Goal: Task Accomplishment & Management: Complete application form

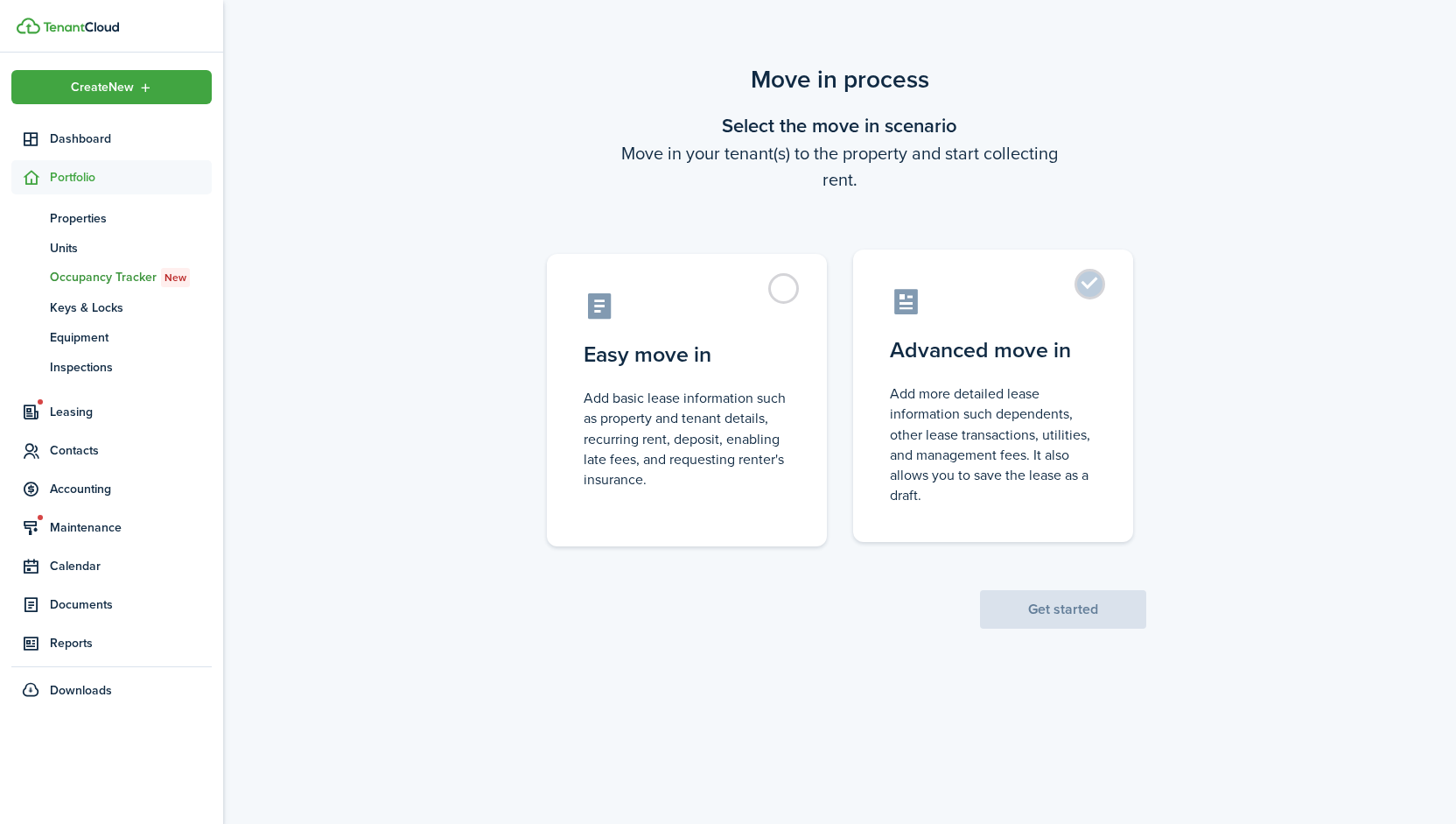
click at [1073, 298] on control-radio-card-icon at bounding box center [993, 301] width 206 height 31
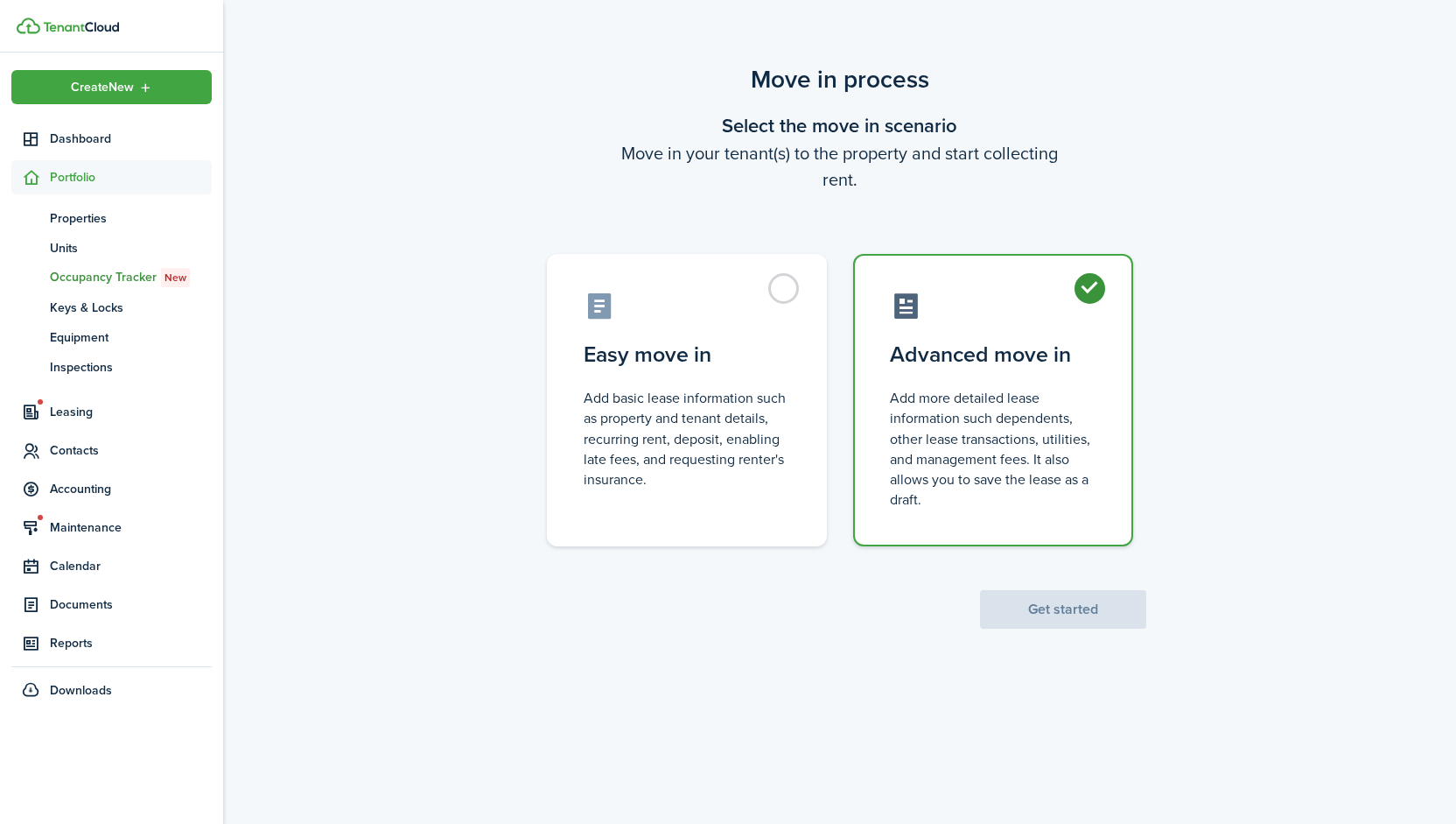
radio input "true"
click at [1050, 606] on button "Get started" at bounding box center [1063, 608] width 166 height 38
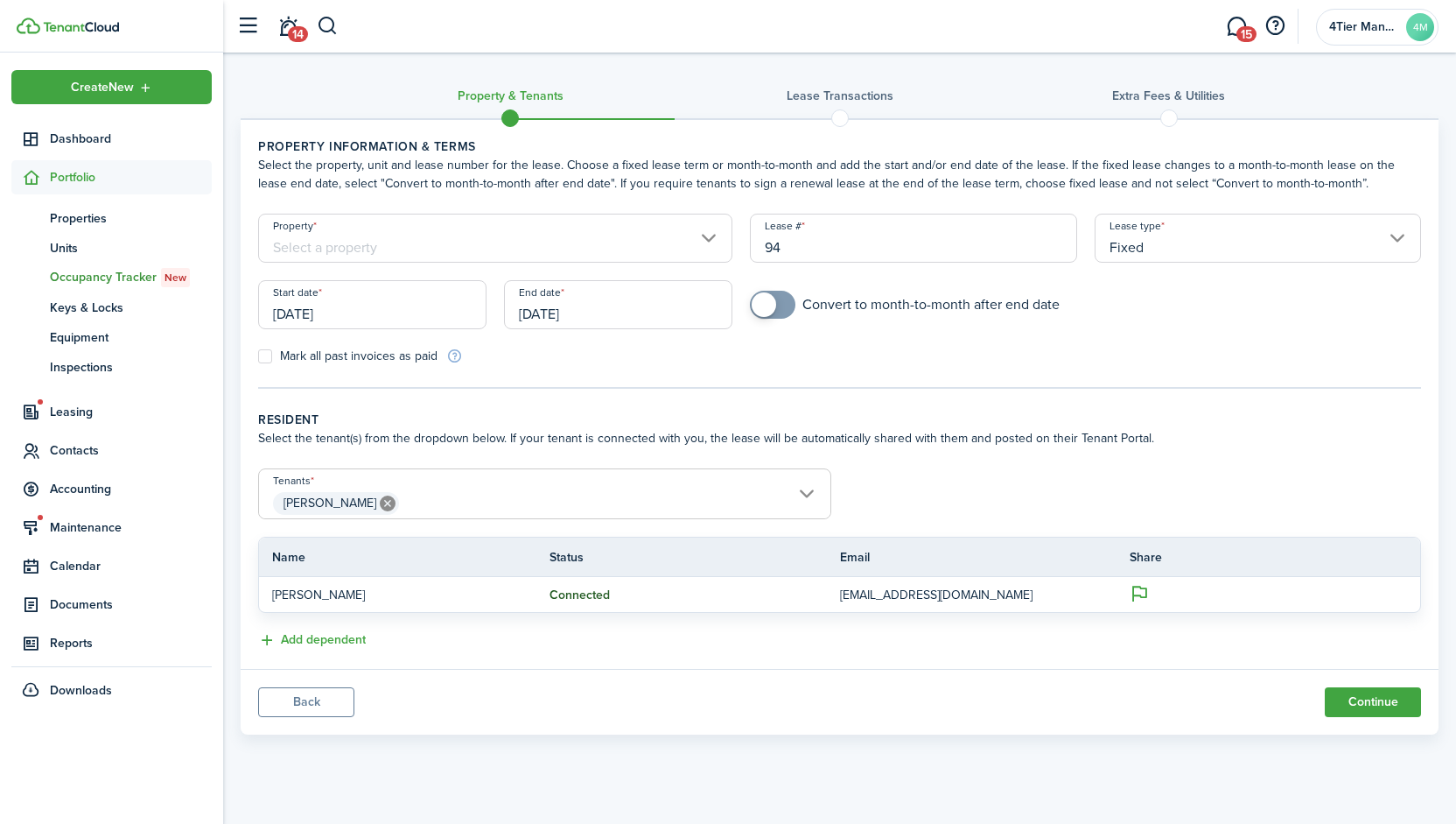
click at [353, 314] on input "[DATE]" at bounding box center [373, 304] width 229 height 49
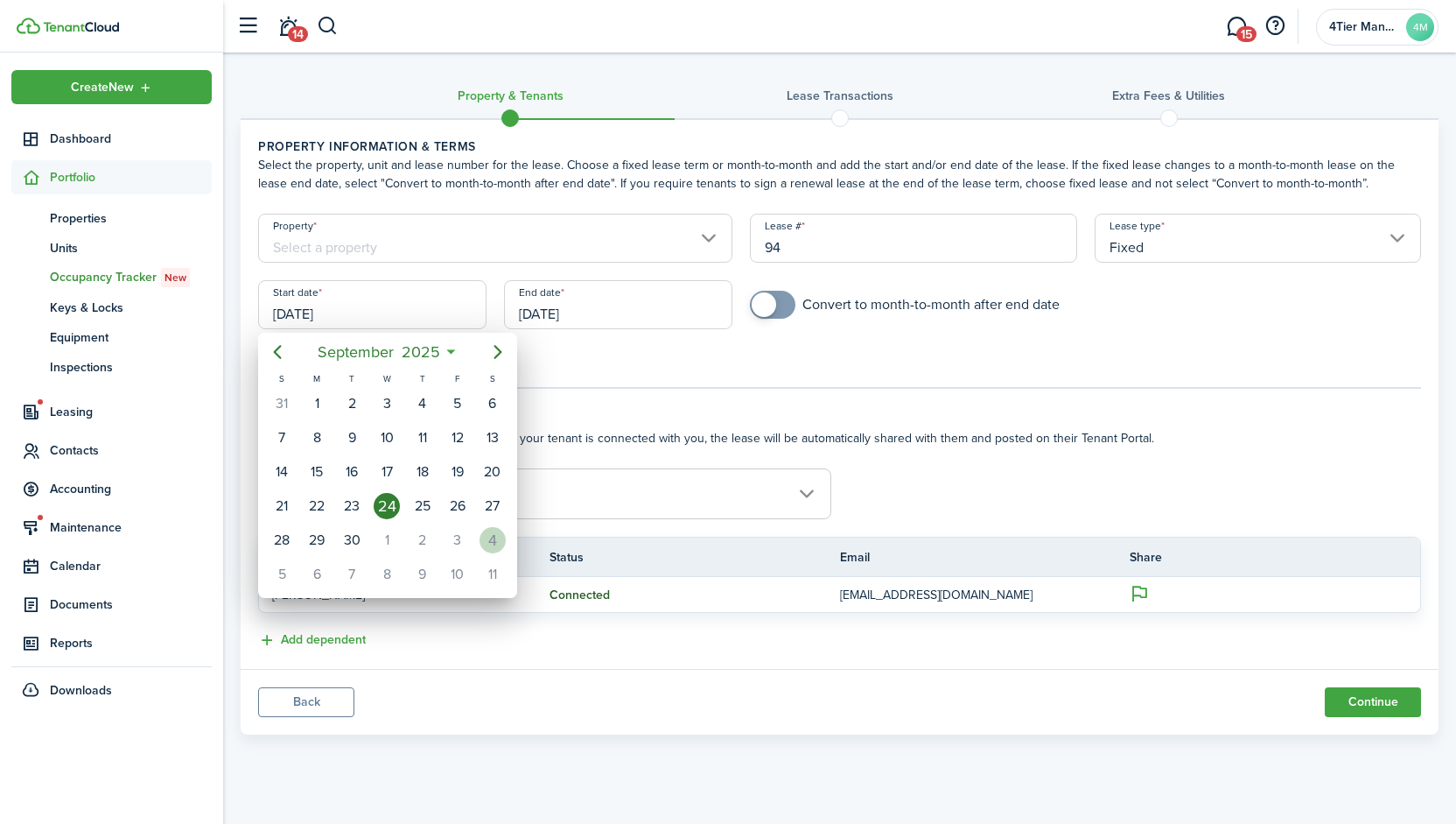
click at [494, 538] on div "4" at bounding box center [493, 540] width 26 height 26
type input "[DATE]"
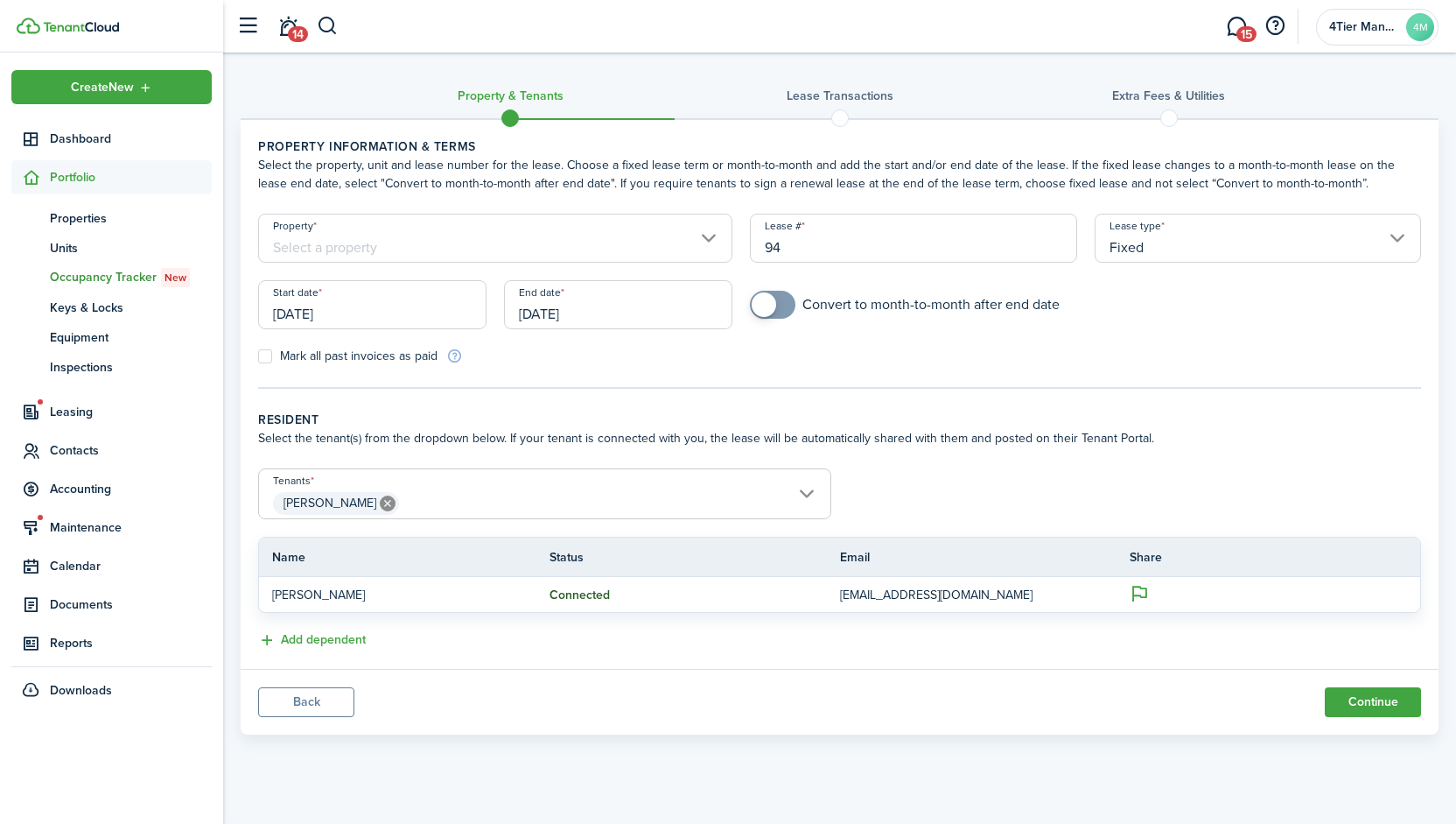
click at [598, 310] on input "[DATE]" at bounding box center [618, 304] width 229 height 49
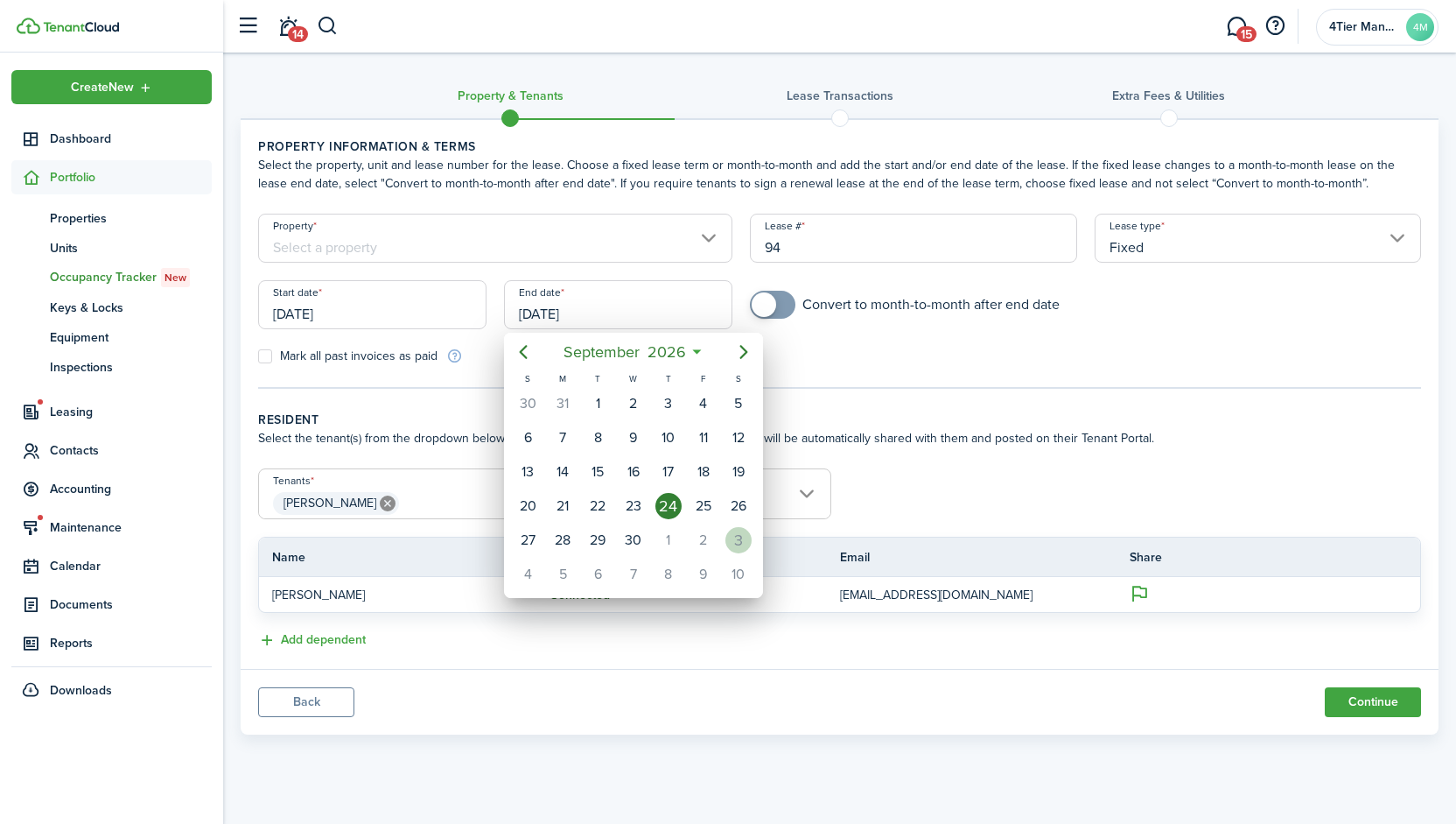
click at [738, 544] on div "3" at bounding box center [738, 540] width 26 height 26
type input "[DATE]"
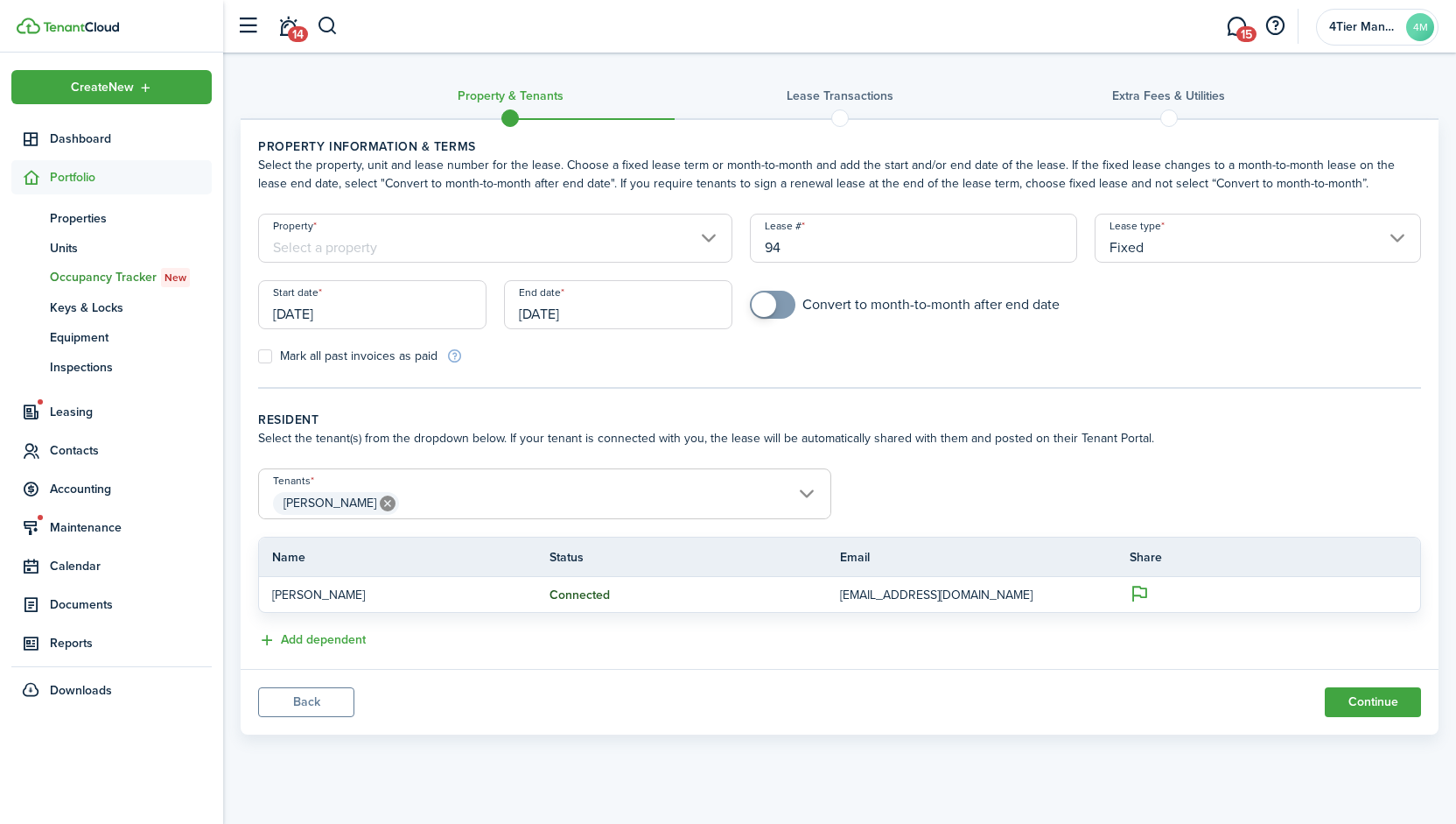
click at [544, 233] on input "Property" at bounding box center [496, 238] width 474 height 49
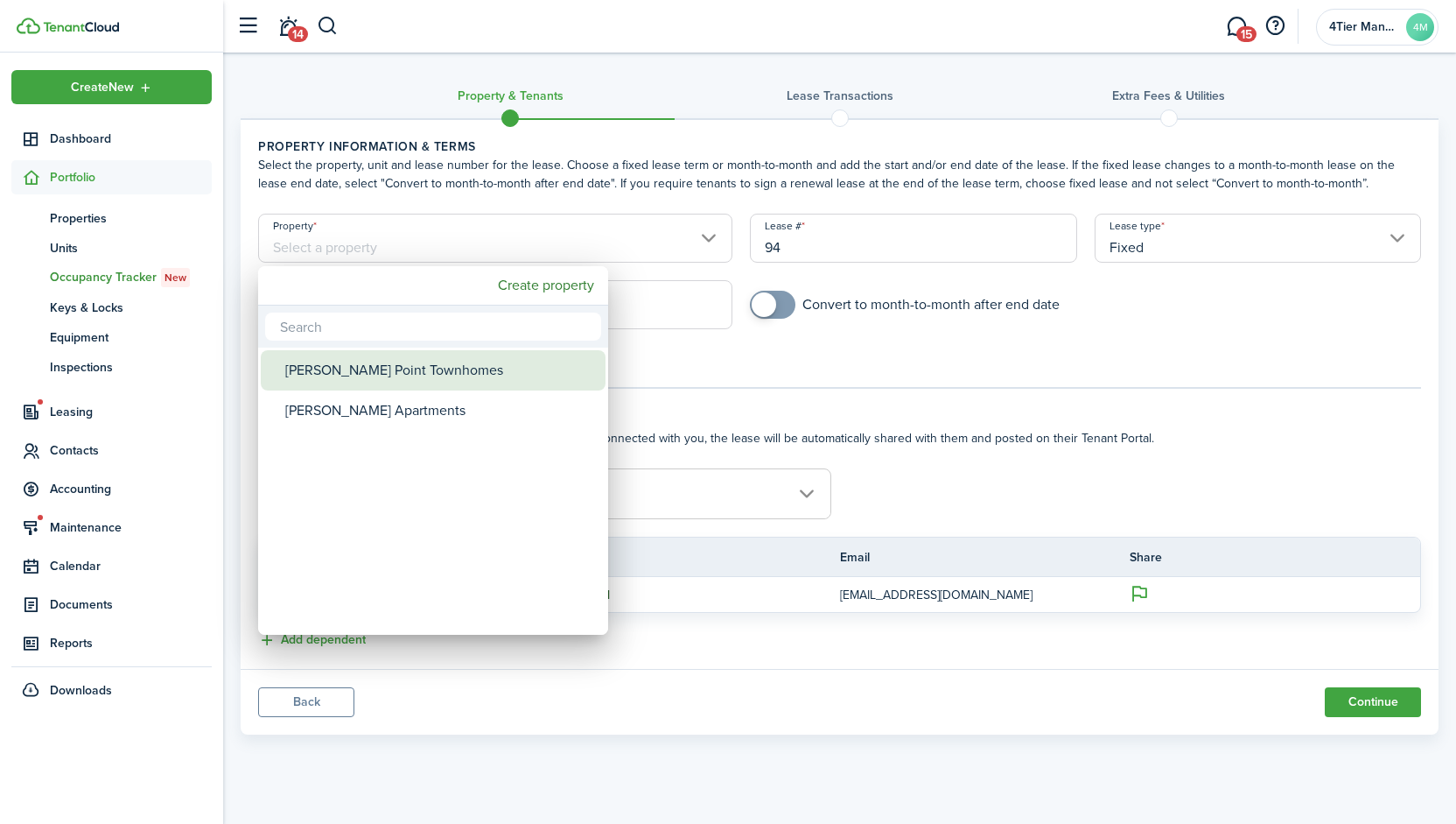
click at [452, 380] on div "[PERSON_NAME] Point Townhomes" at bounding box center [440, 369] width 310 height 40
type input "[PERSON_NAME] Point Townhomes"
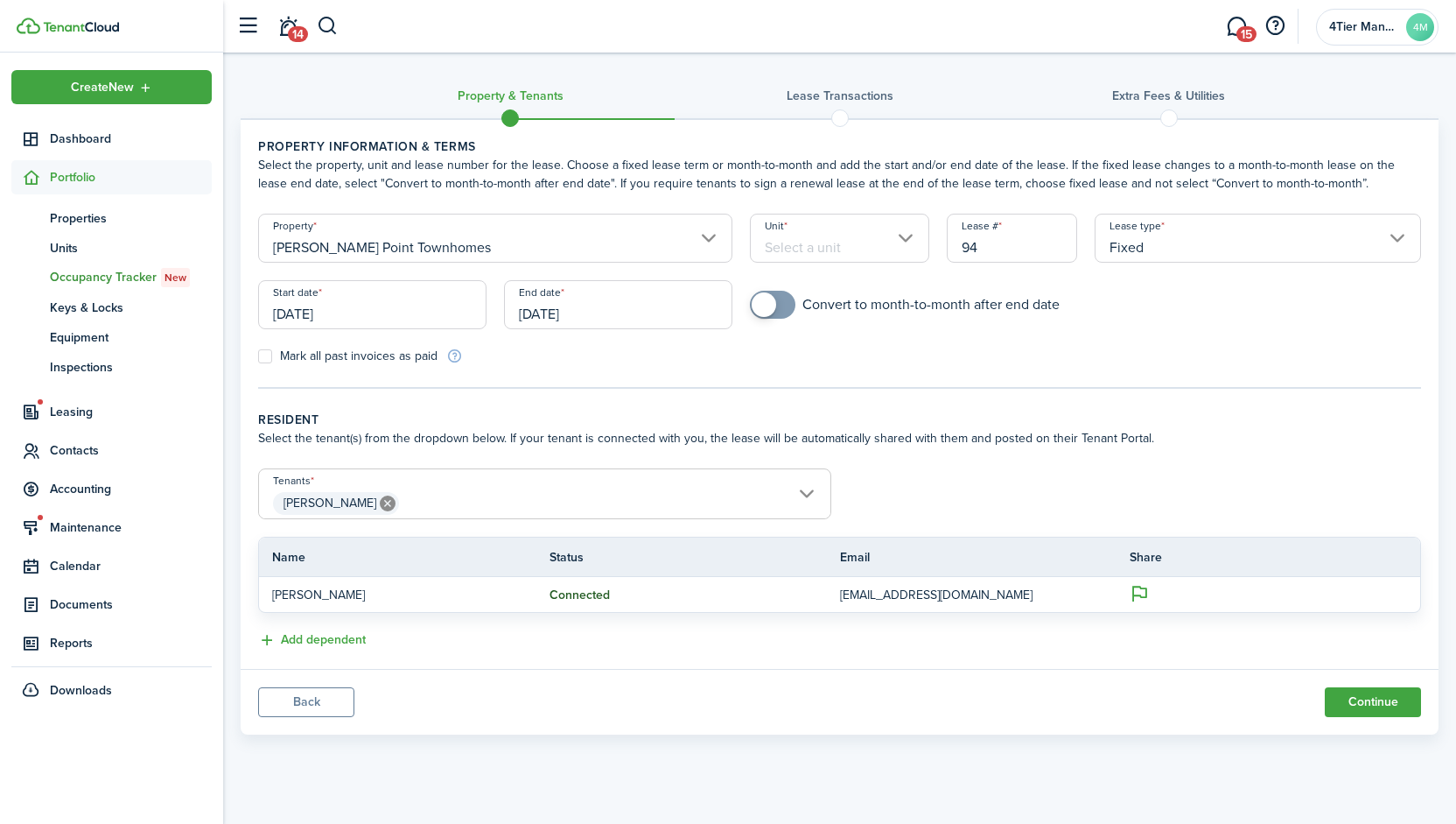
click at [802, 247] on input "Unit" at bounding box center [840, 238] width 179 height 49
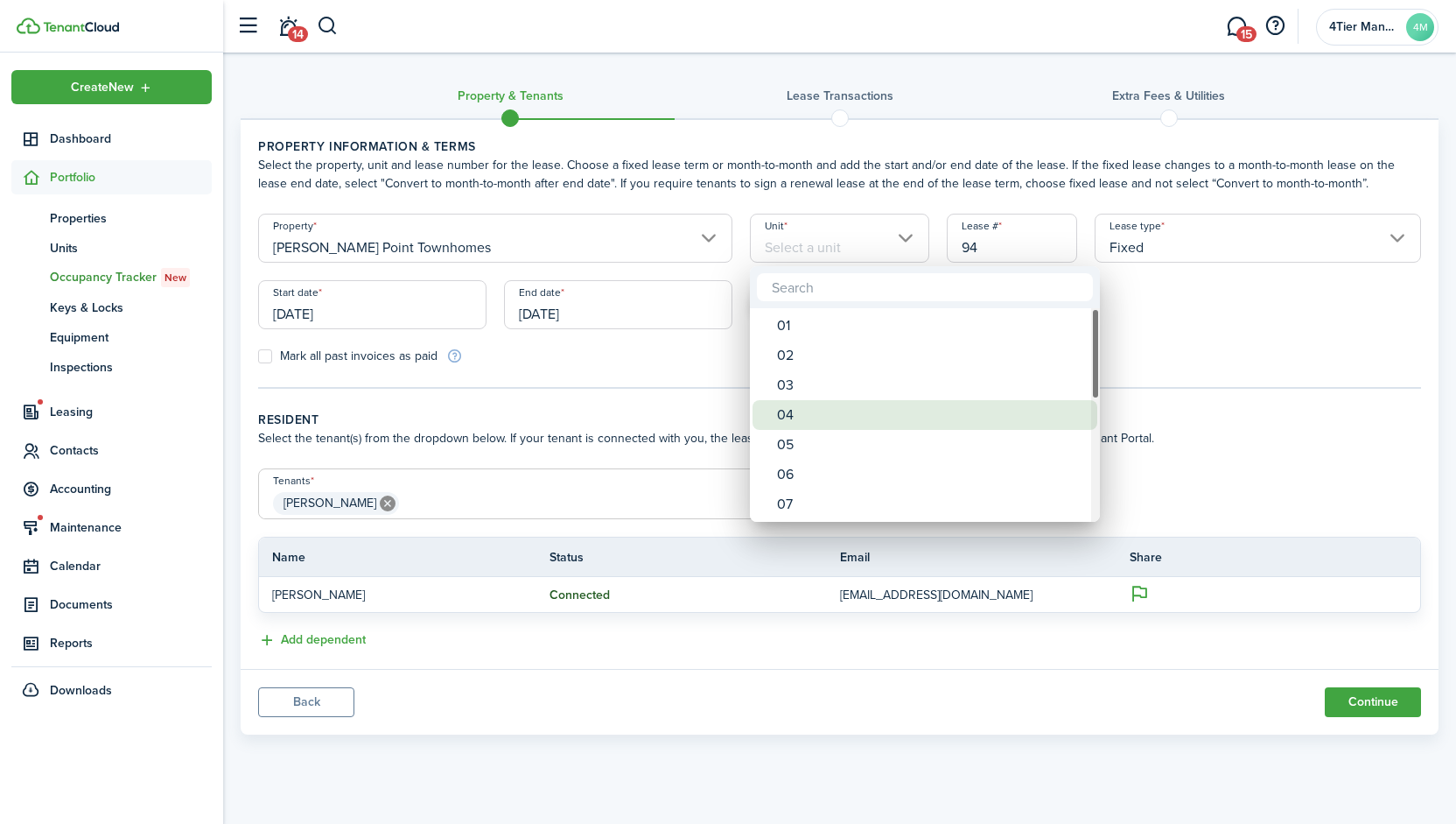
click at [822, 416] on div "04" at bounding box center [932, 415] width 310 height 30
type input "04"
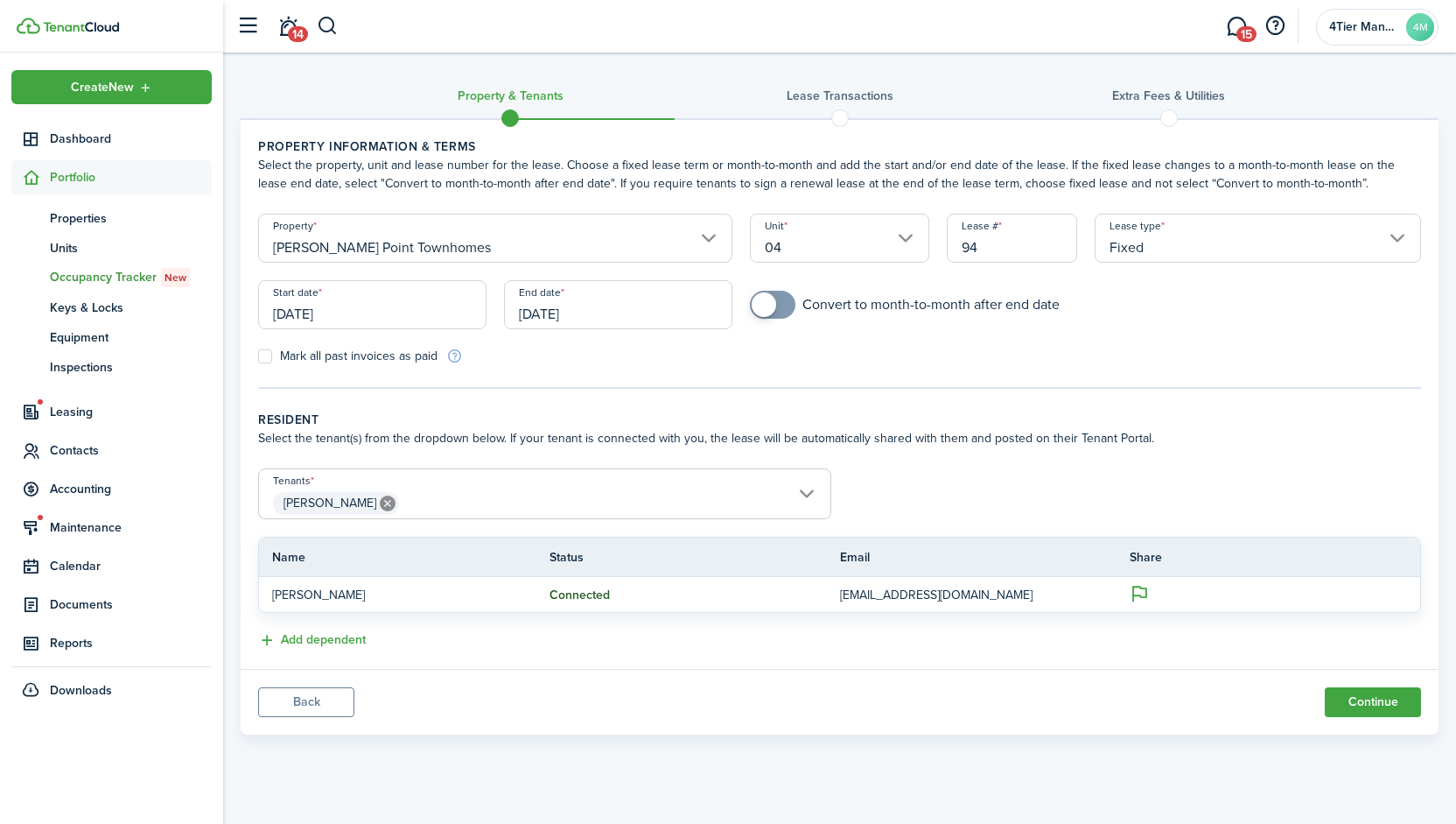
click at [990, 253] on input "94" at bounding box center [1012, 238] width 130 height 49
type input "1"
click at [1074, 367] on tc-wizard-step "Property information & terms Select the property, unit and lease number for the…" at bounding box center [840, 263] width 1163 height 251
checkbox input "true"
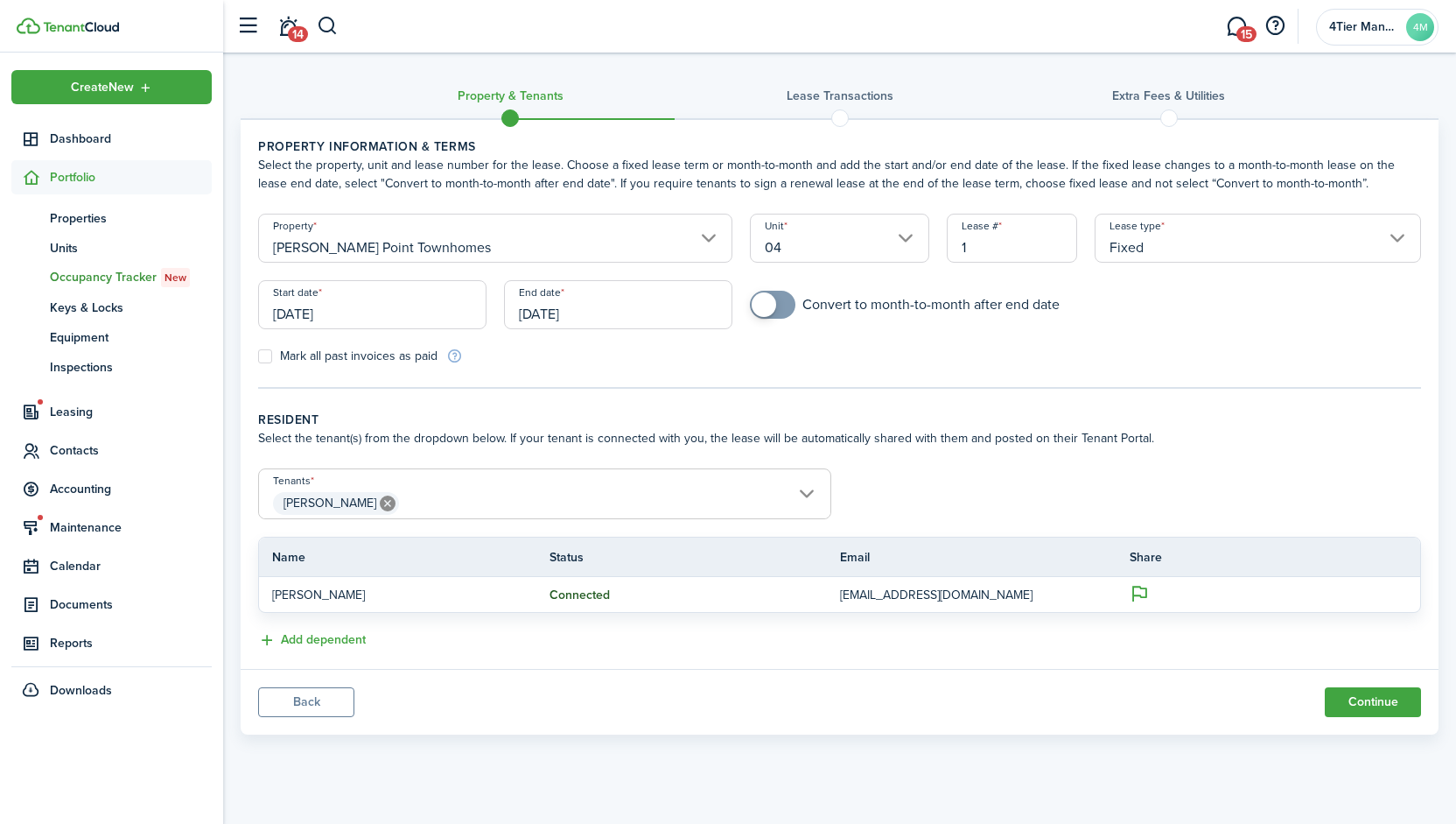
click at [782, 302] on span at bounding box center [773, 304] width 18 height 28
click at [563, 495] on span "[PERSON_NAME]" at bounding box center [545, 503] width 572 height 30
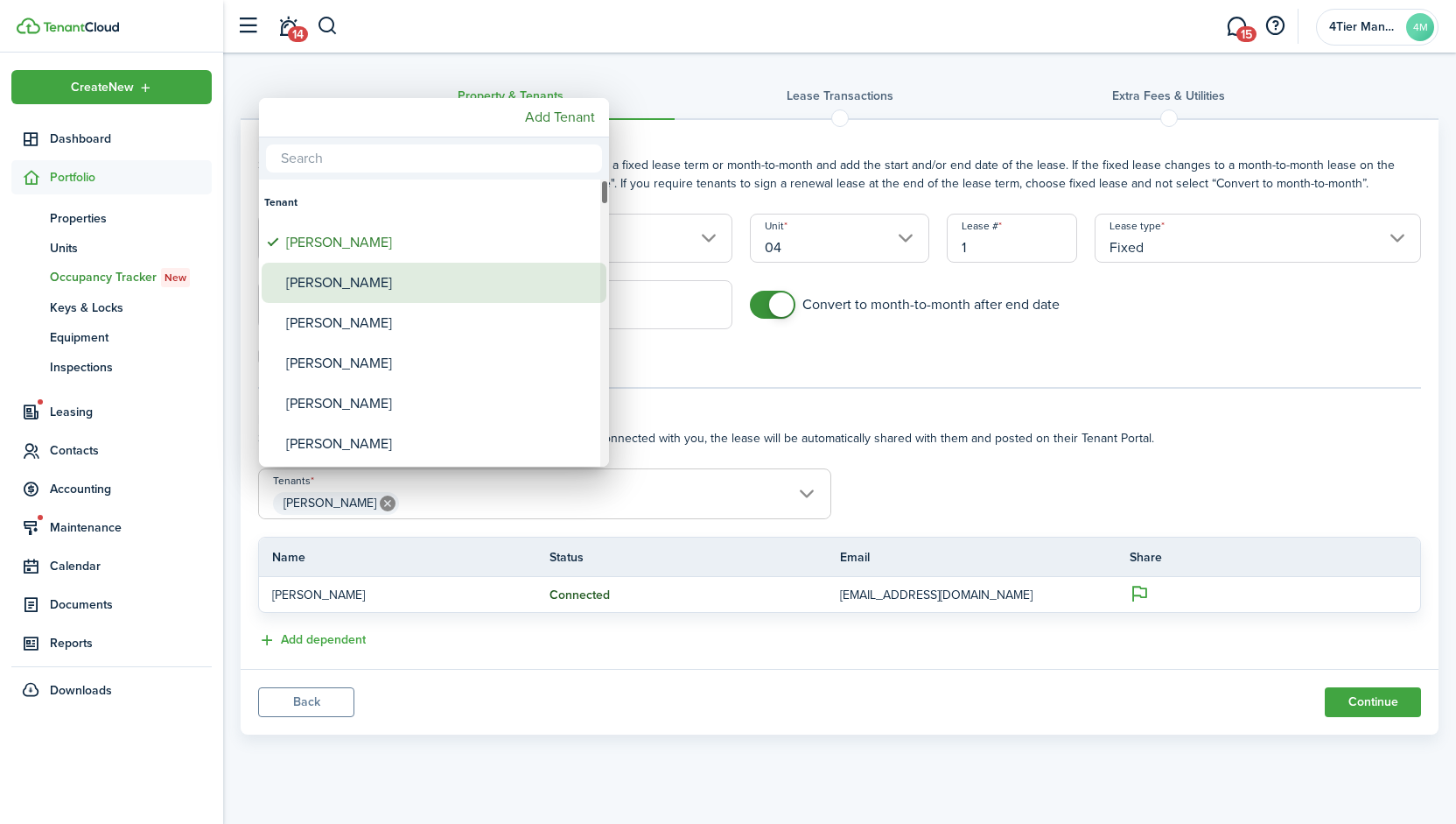
click at [369, 284] on div "[PERSON_NAME]" at bounding box center [441, 282] width 310 height 40
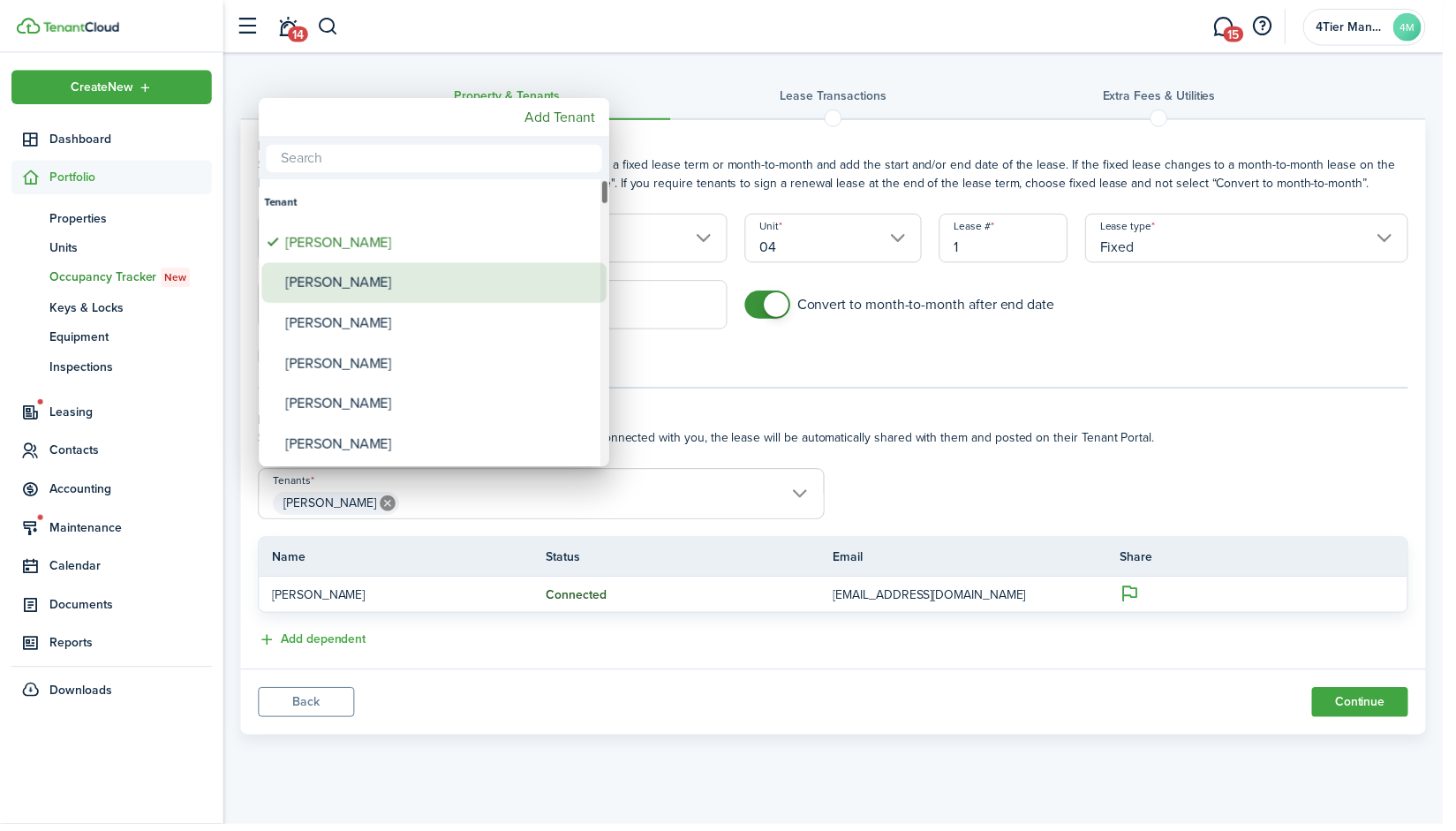
type input "[PERSON_NAME], [PERSON_NAME]"
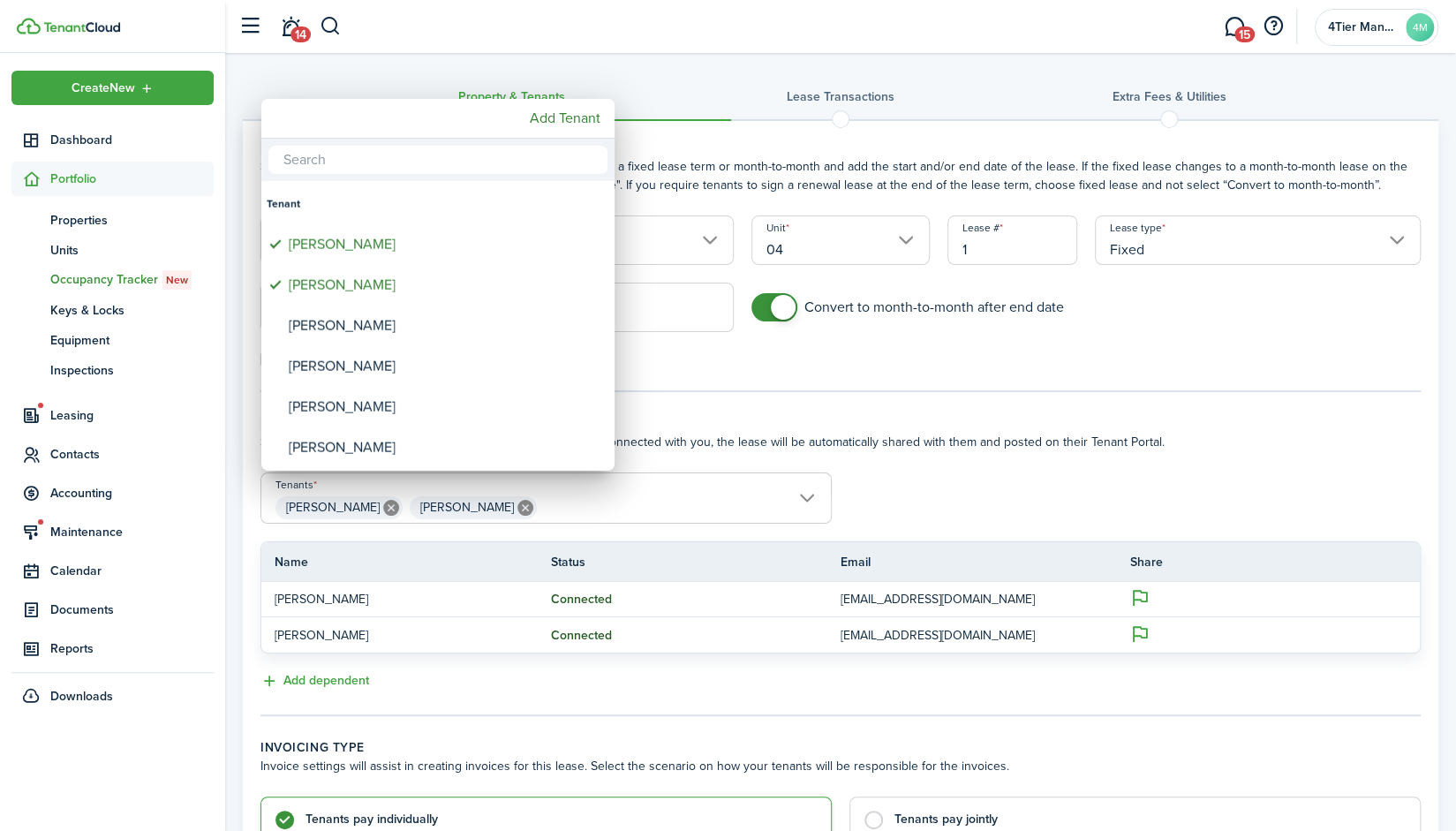
click at [961, 527] on div at bounding box center [727, 415] width 1738 height 1113
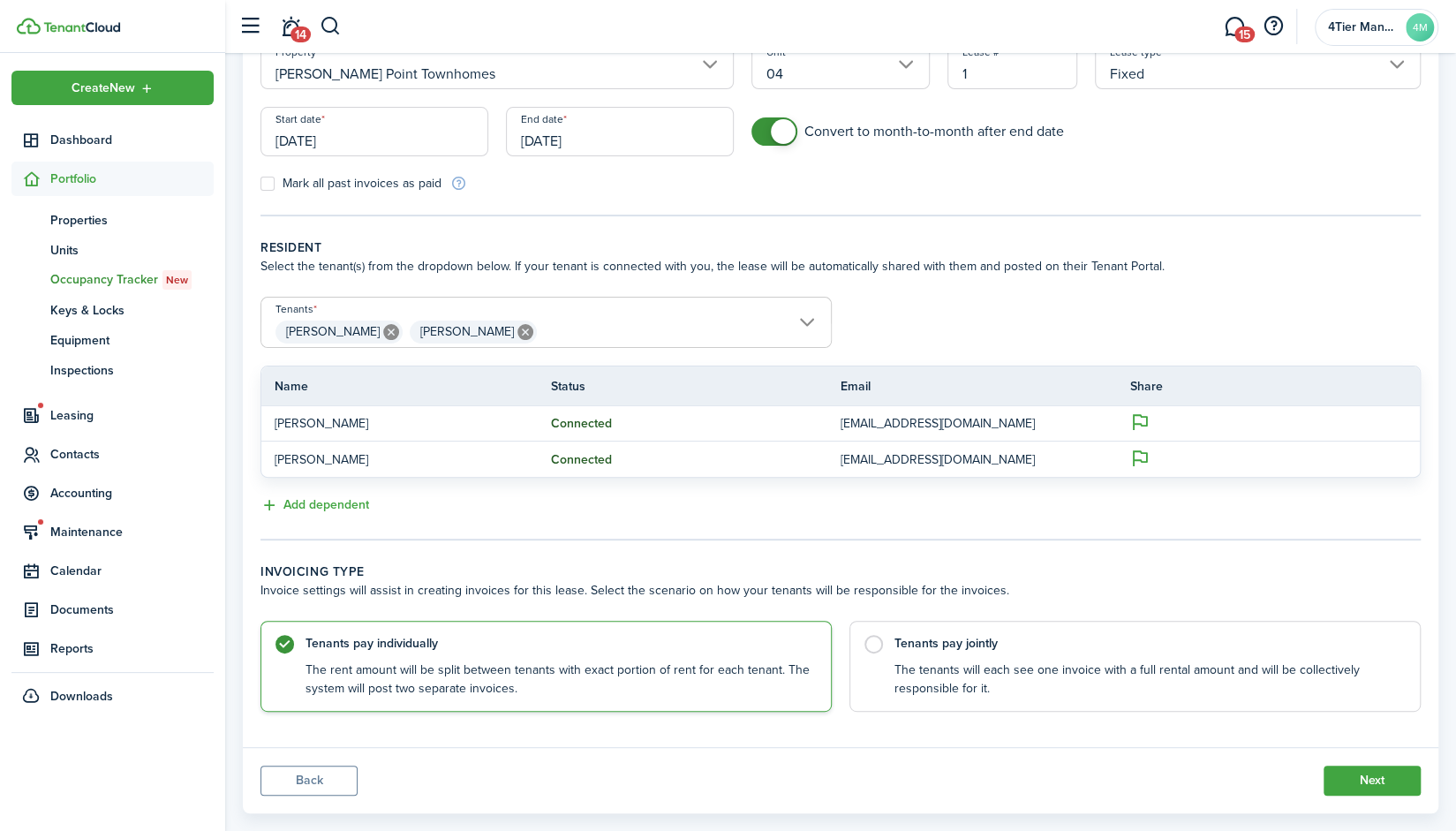
scroll to position [203, 0]
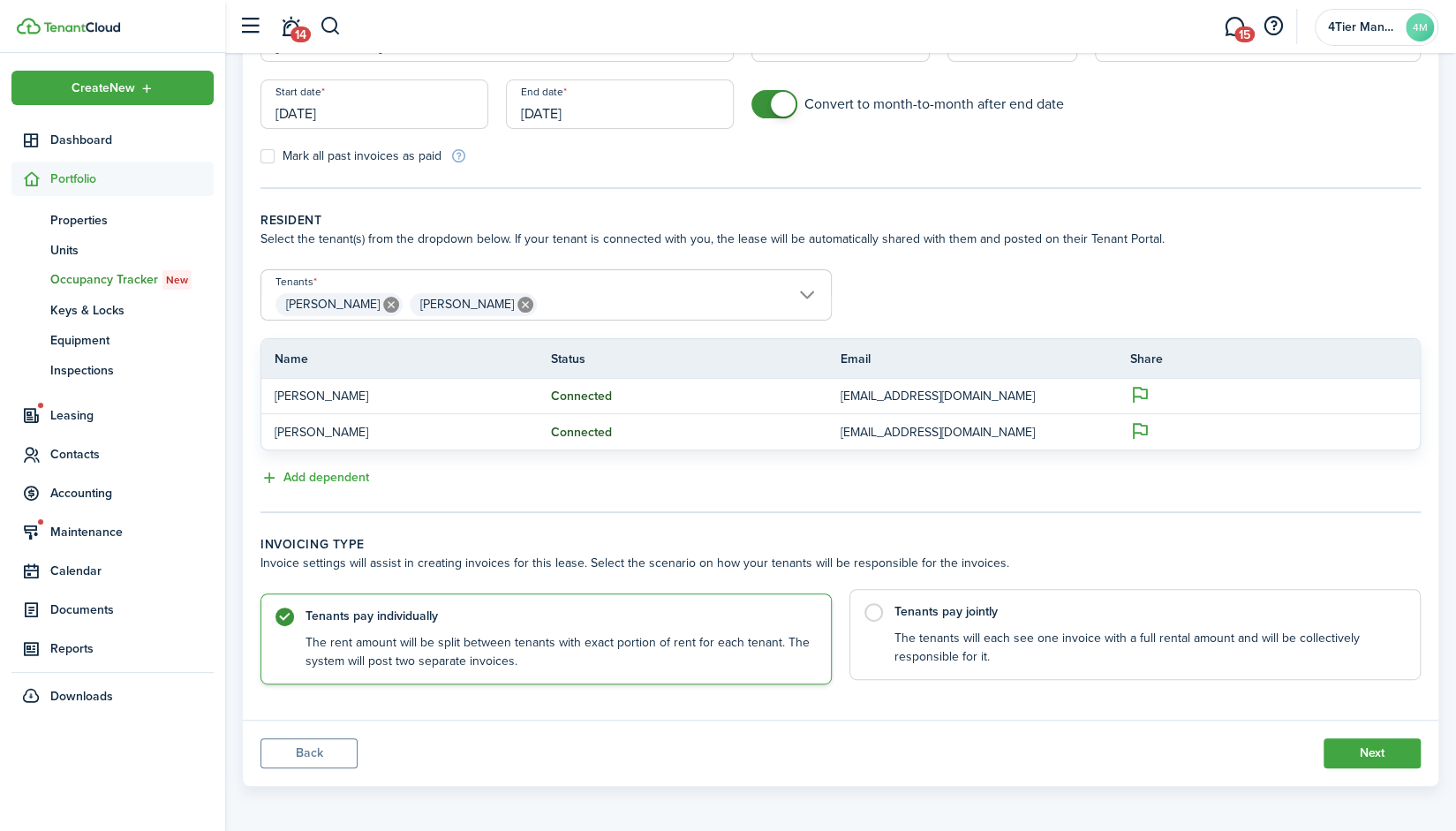
click at [971, 613] on control-radio-card-title "Tenants pay jointly" at bounding box center [1147, 612] width 508 height 18
radio input "false"
radio input "true"
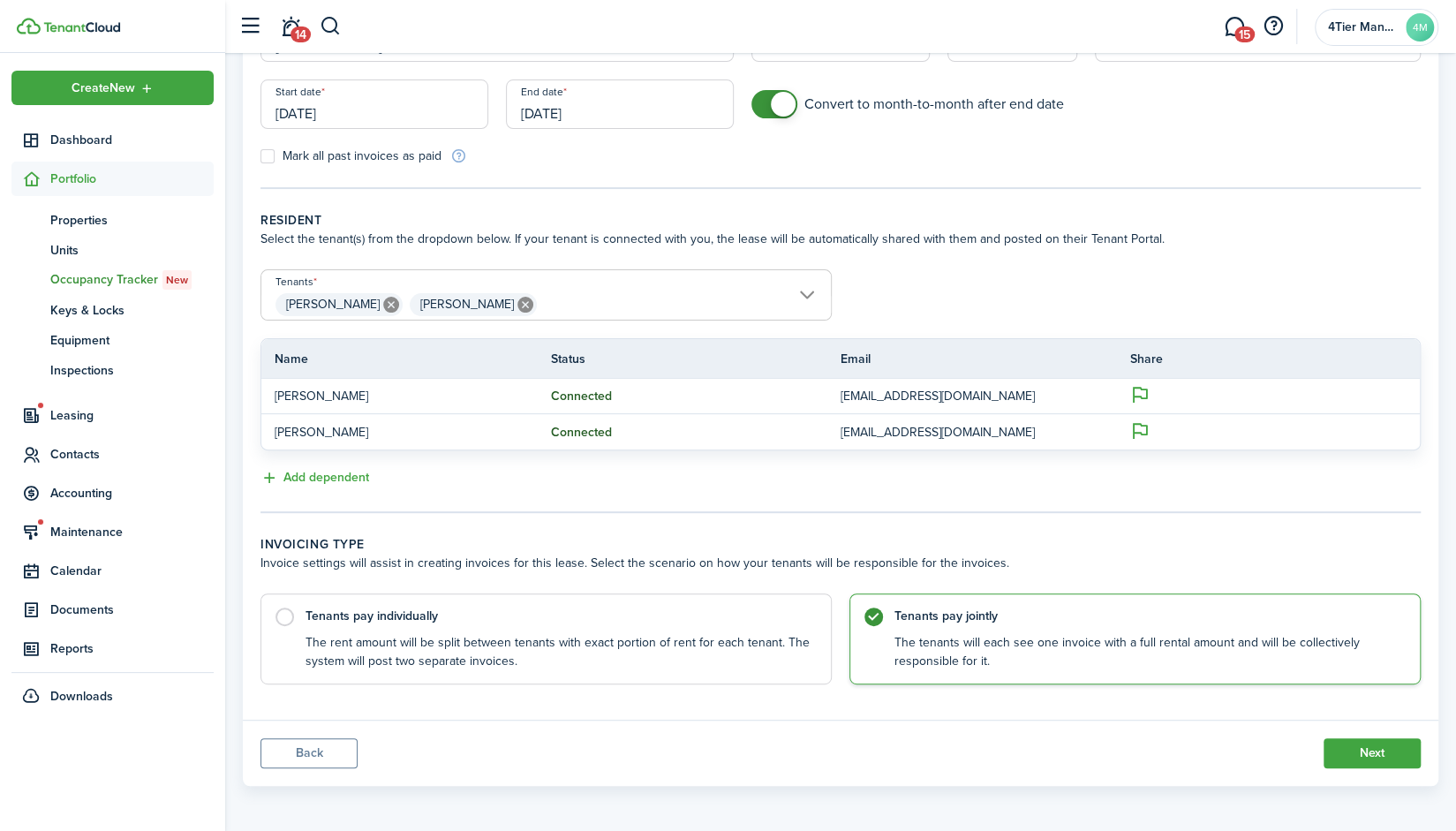
click at [1049, 564] on wizard-step-header-description "Invoice settings will assist in creating invoices for this lease. Select the sc…" at bounding box center [841, 563] width 1160 height 19
click at [1361, 746] on button "Next" at bounding box center [1373, 753] width 98 height 30
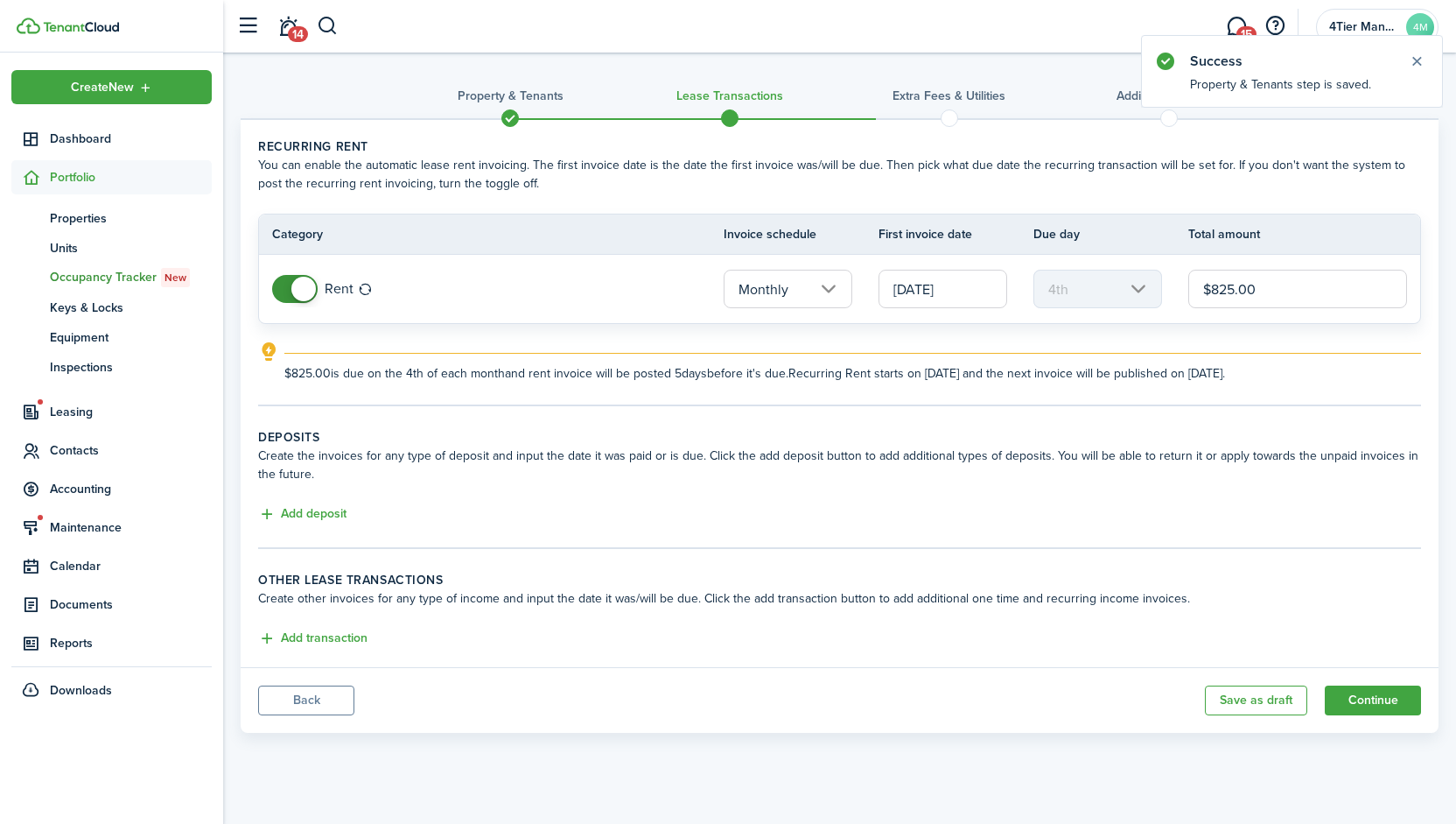
click at [1249, 291] on input "$825.00" at bounding box center [1297, 288] width 218 height 38
type input "$1,095.00"
click at [1218, 335] on lease-classic-rent "Recurring rent You can enable the automatic lease rent invoicing. The first inv…" at bounding box center [840, 260] width 1163 height 246
click at [977, 290] on input "[DATE]" at bounding box center [943, 288] width 128 height 38
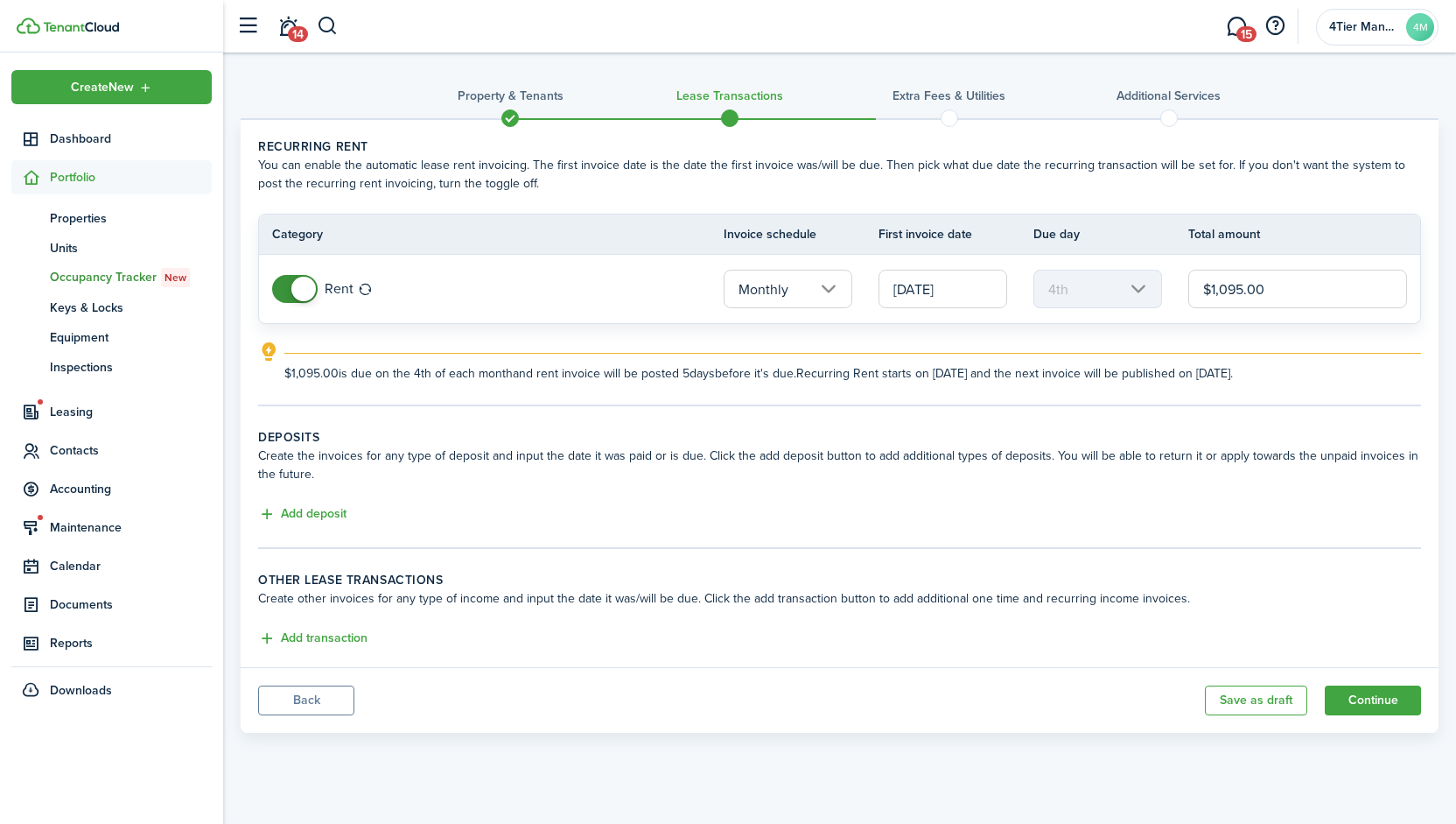
click at [977, 290] on input "[DATE]" at bounding box center [943, 288] width 128 height 38
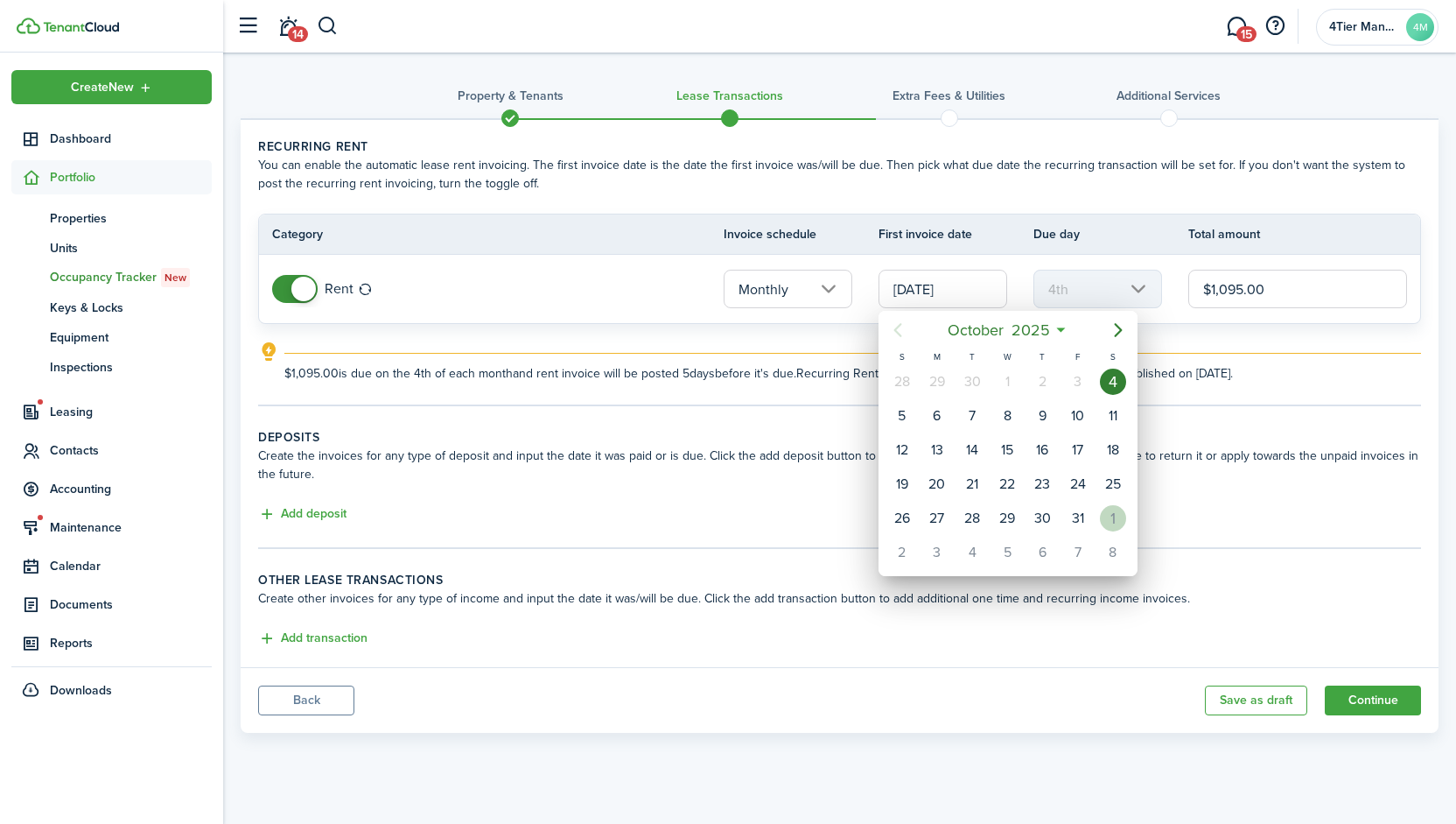
click at [1117, 515] on div "1" at bounding box center [1113, 518] width 26 height 26
type input "[DATE]"
type input "1st"
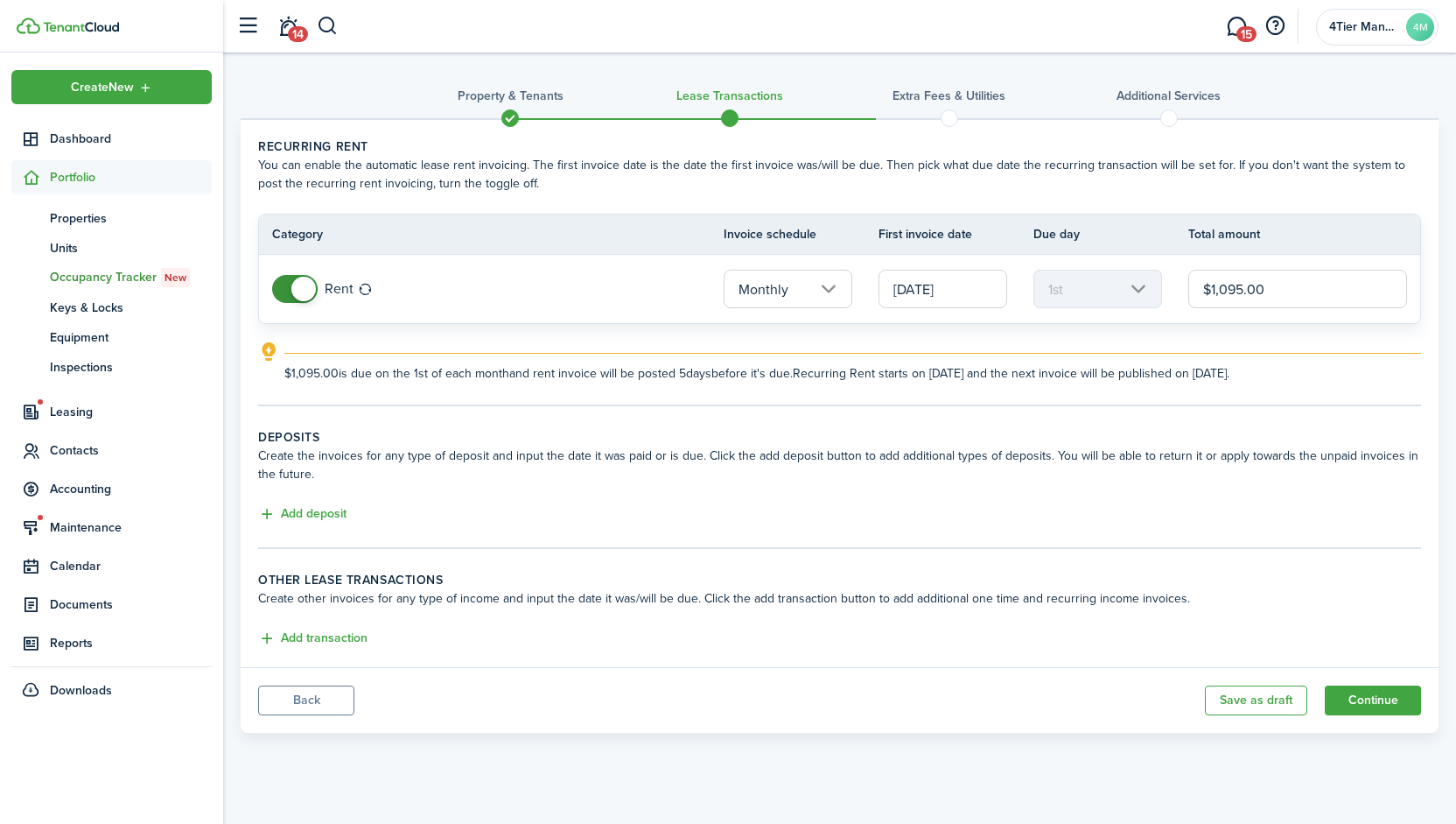
click at [970, 418] on panel-main-body "Recurring rent You can enable the automatic lease rent invoicing. The first inv…" at bounding box center [840, 393] width 1198 height 547
click at [330, 515] on button "Add deposit" at bounding box center [302, 514] width 88 height 20
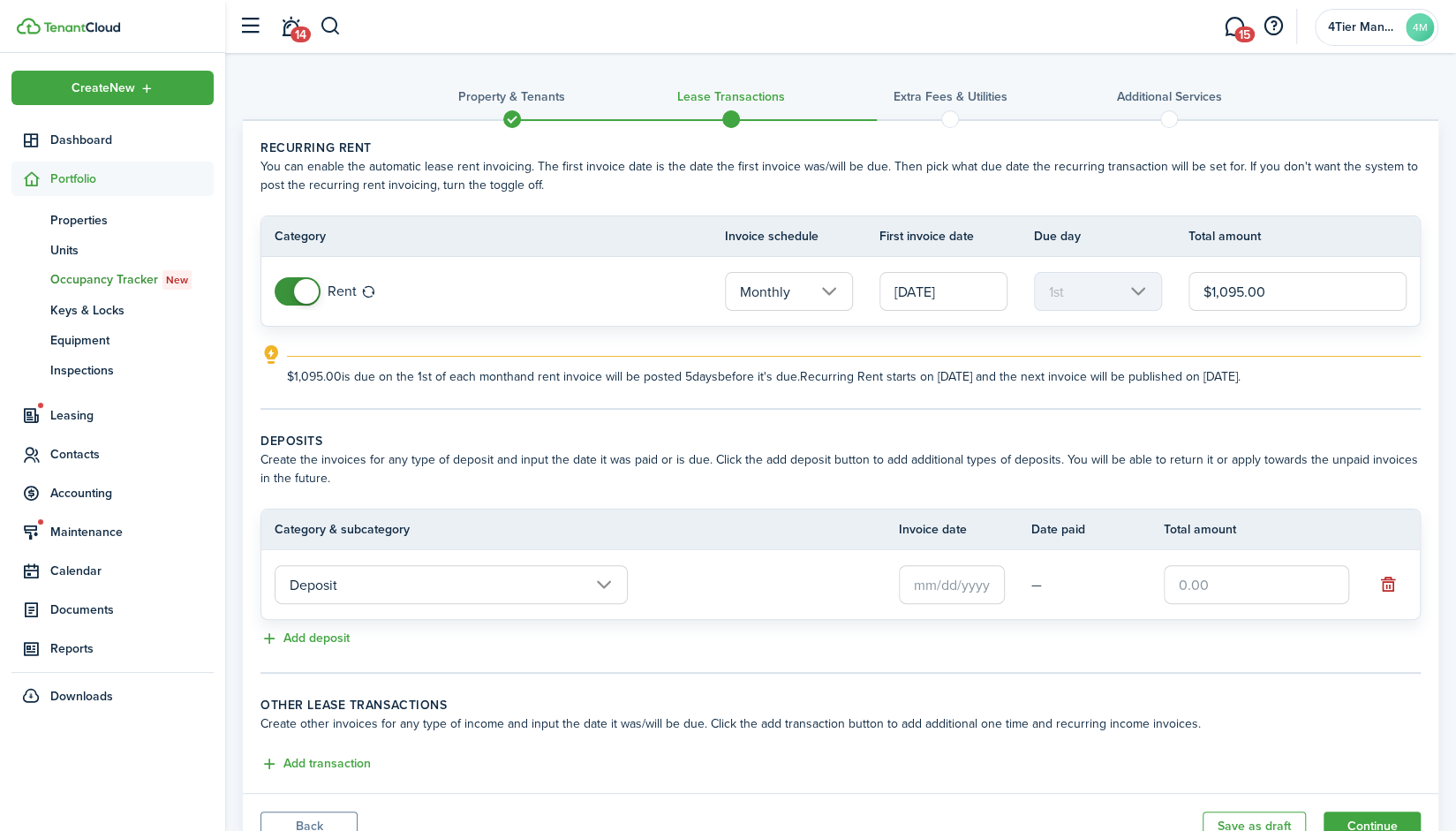
click at [934, 580] on input "text" at bounding box center [951, 583] width 106 height 38
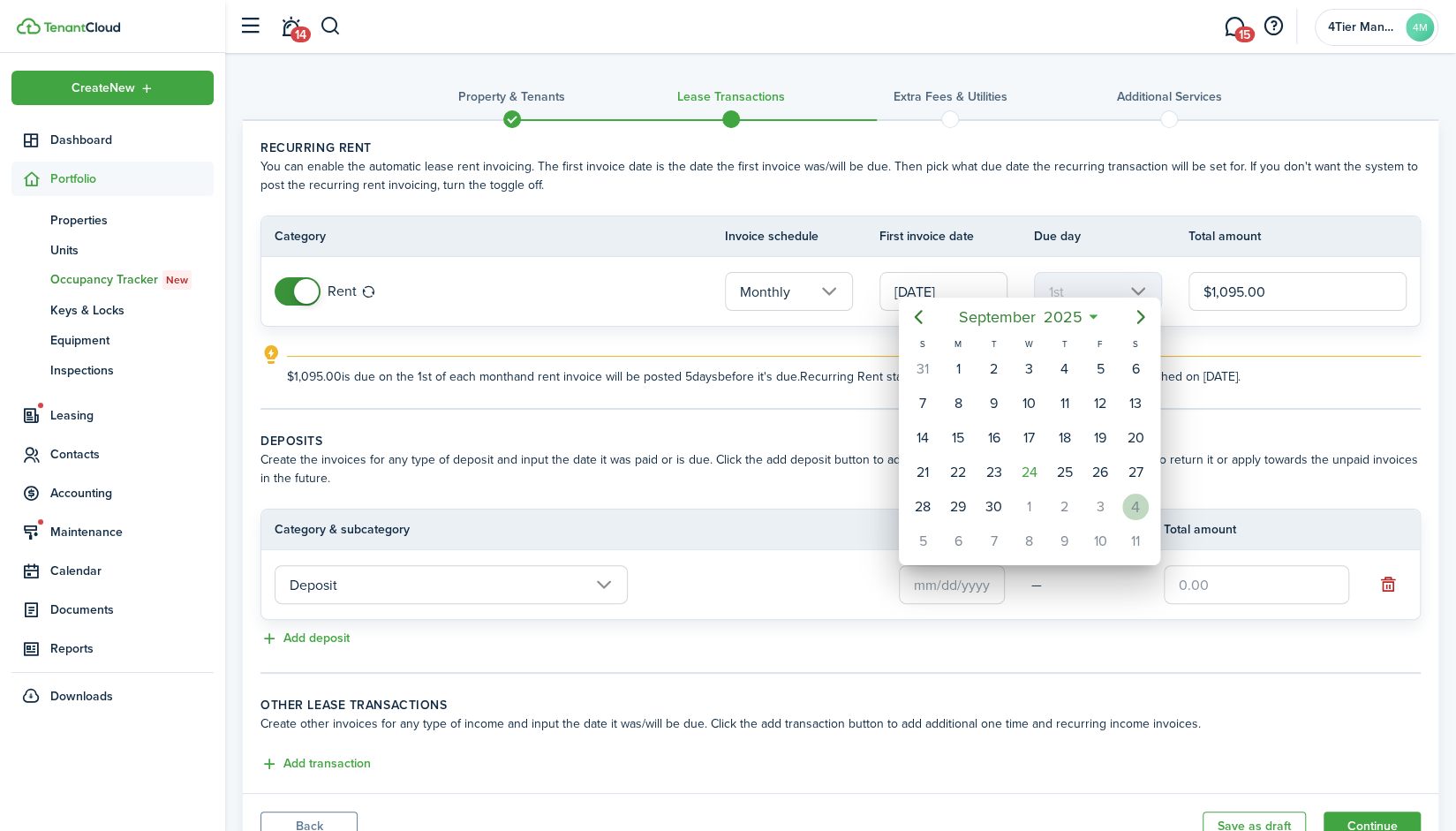
click at [1130, 501] on div "4" at bounding box center [1135, 506] width 26 height 26
type input "[DATE]"
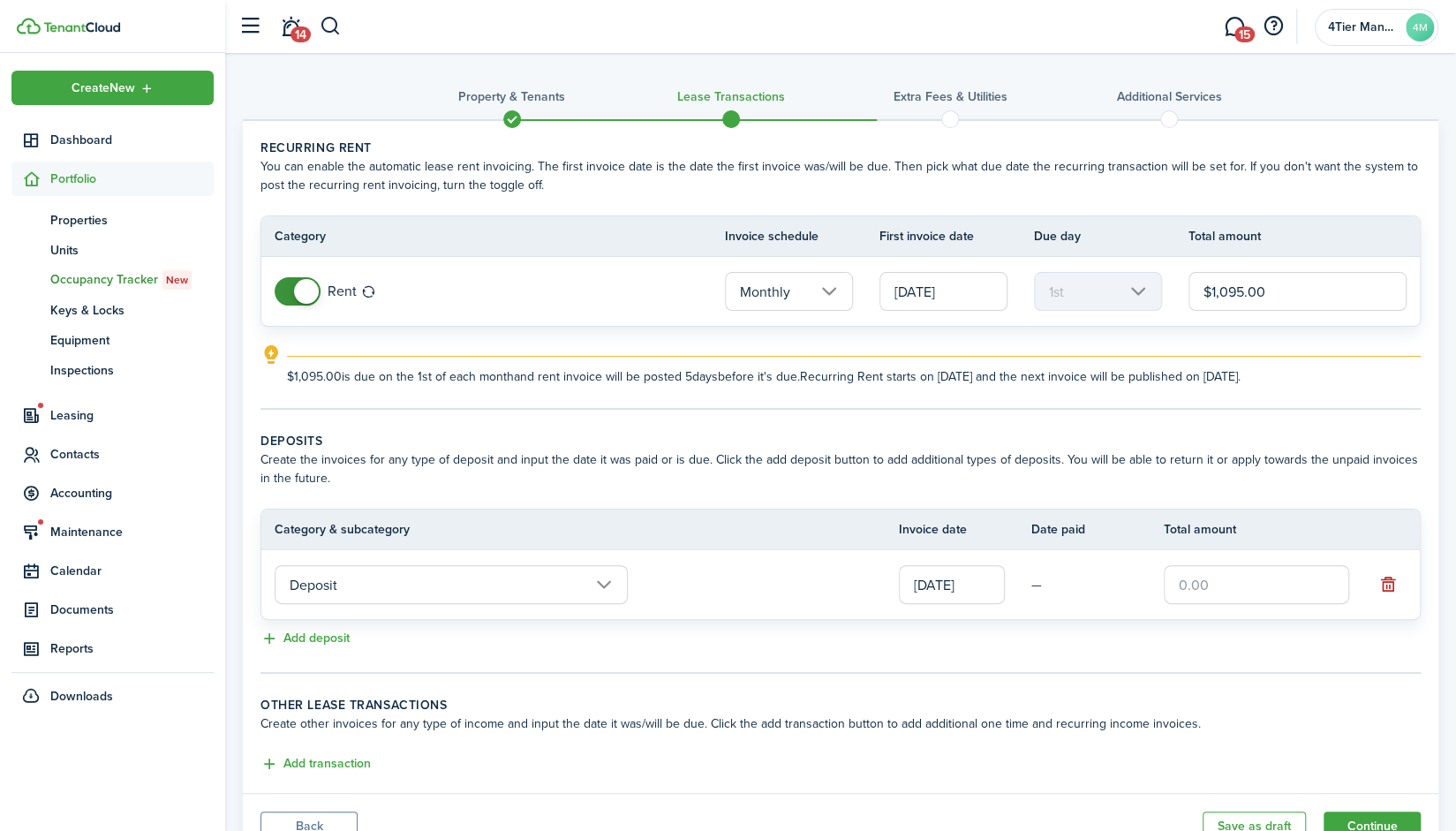
click at [1203, 591] on input "text" at bounding box center [1257, 583] width 186 height 38
type input "$500.00"
click at [1061, 628] on div "Add deposit" at bounding box center [841, 639] width 1160 height 22
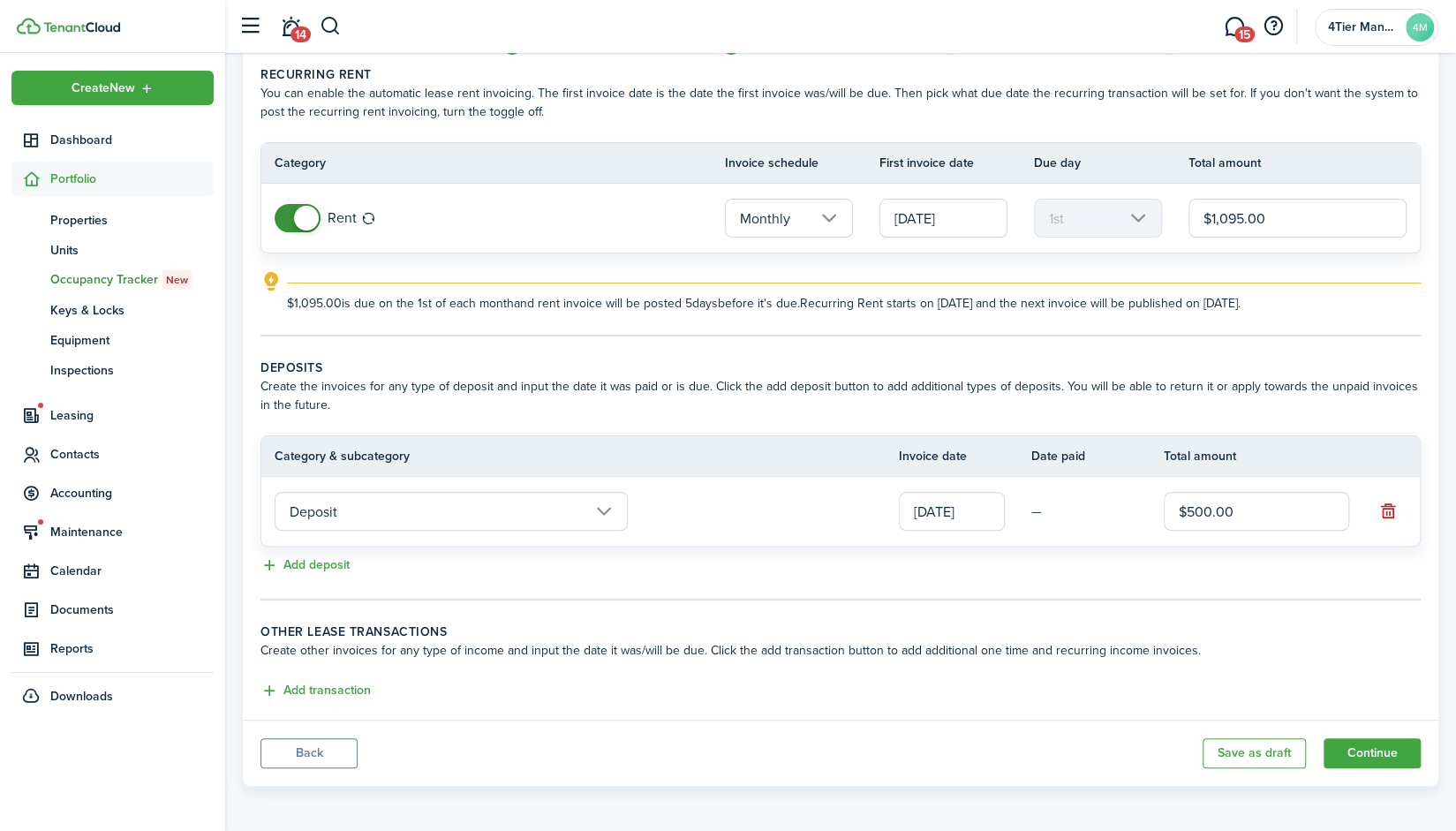
scroll to position [72, 0]
click at [947, 598] on panel-main-body "Recurring rent You can enable the automatic lease rent invoicing. The first inv…" at bounding box center [841, 385] width 1195 height 672
click at [338, 688] on button "Add transaction" at bounding box center [316, 692] width 111 height 21
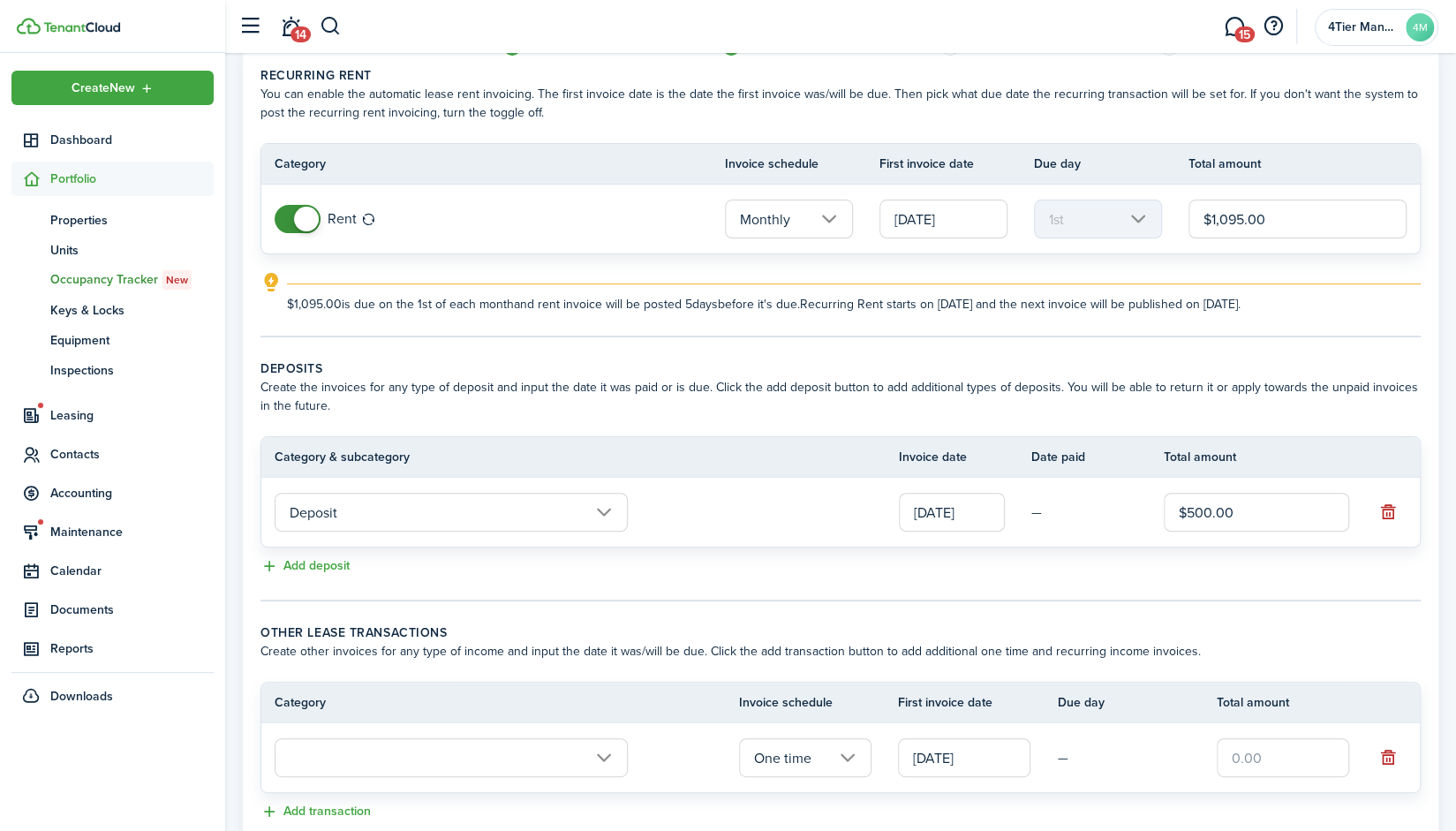
click at [512, 748] on input "text" at bounding box center [451, 757] width 353 height 38
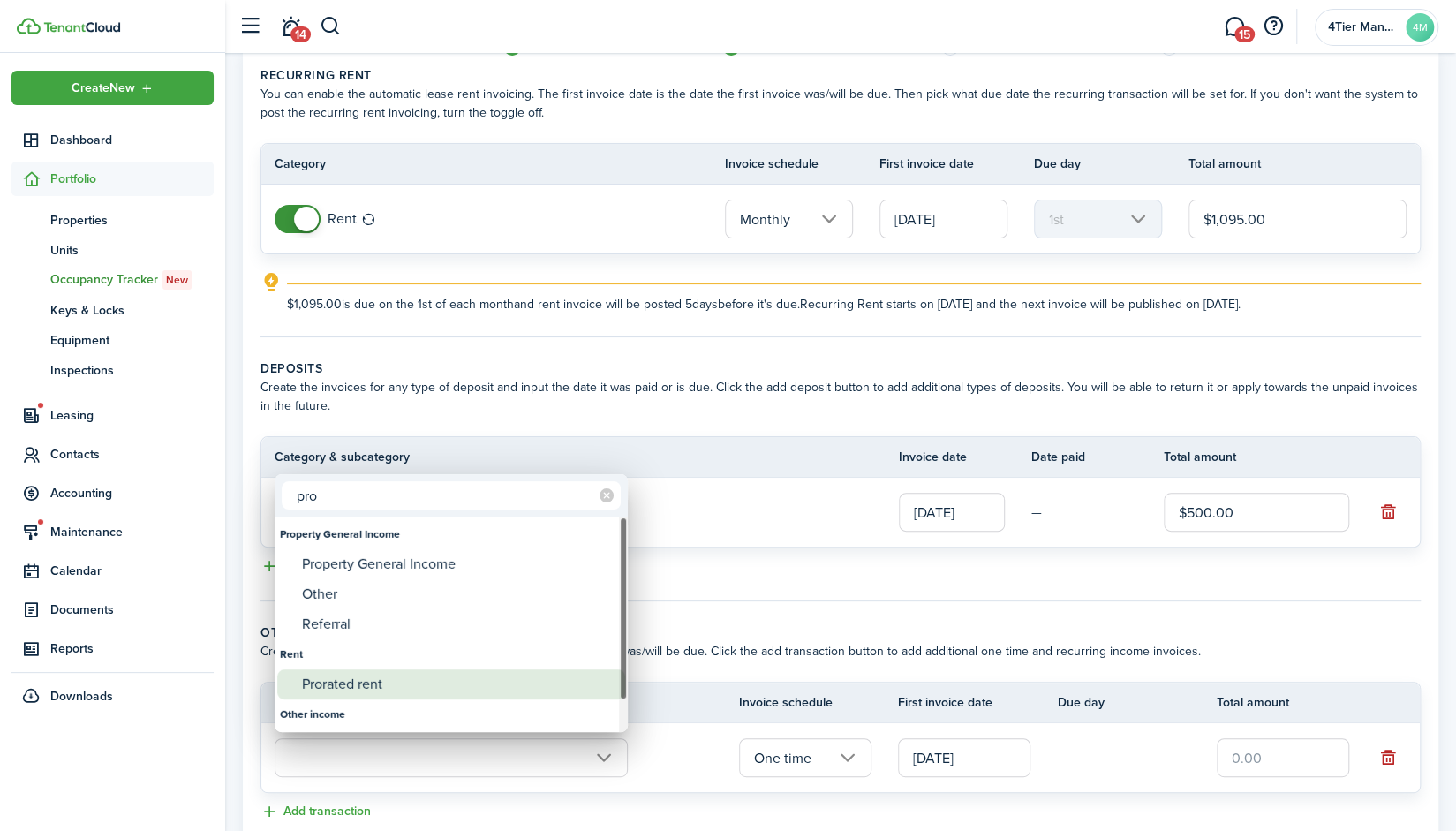
type input "pro"
click at [369, 677] on div "Prorated rent" at bounding box center [458, 684] width 312 height 30
type input "Rent / Prorated rent"
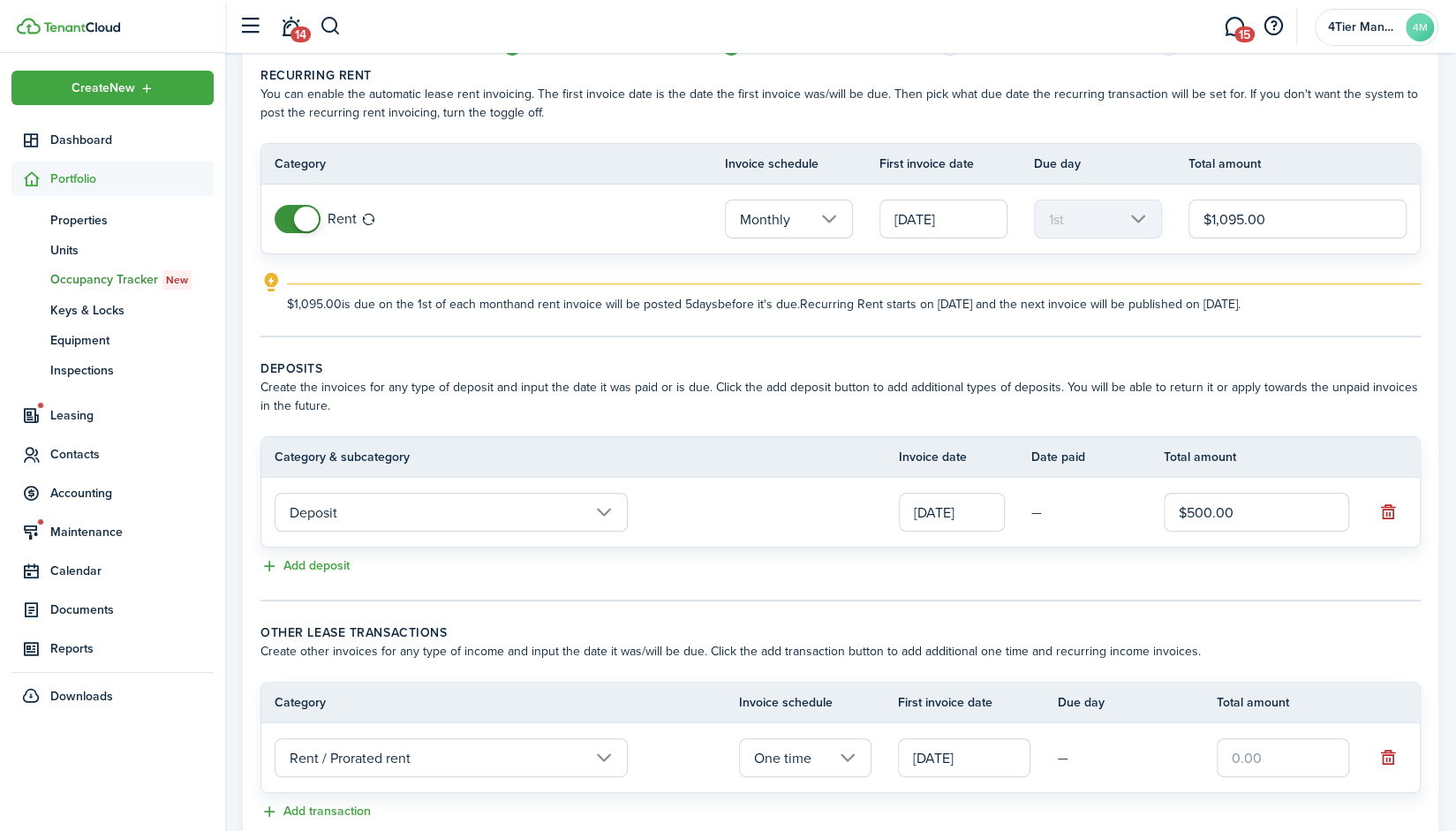
click at [1241, 750] on input "text" at bounding box center [1282, 757] width 132 height 38
type input "$989.00"
click at [1116, 762] on td "—" at bounding box center [1136, 757] width 159 height 27
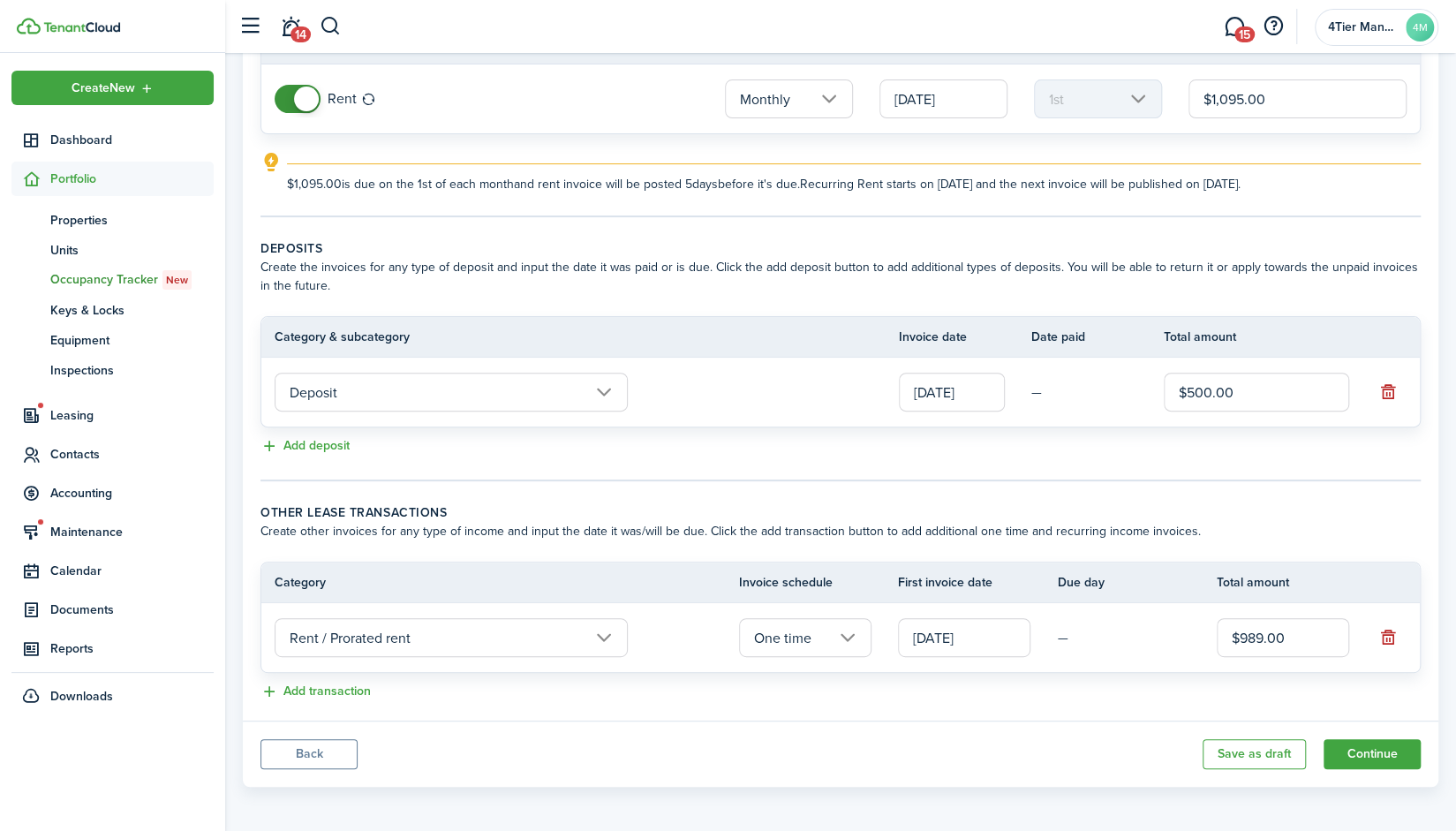
scroll to position [192, 0]
click at [1377, 749] on button "Continue" at bounding box center [1373, 754] width 98 height 30
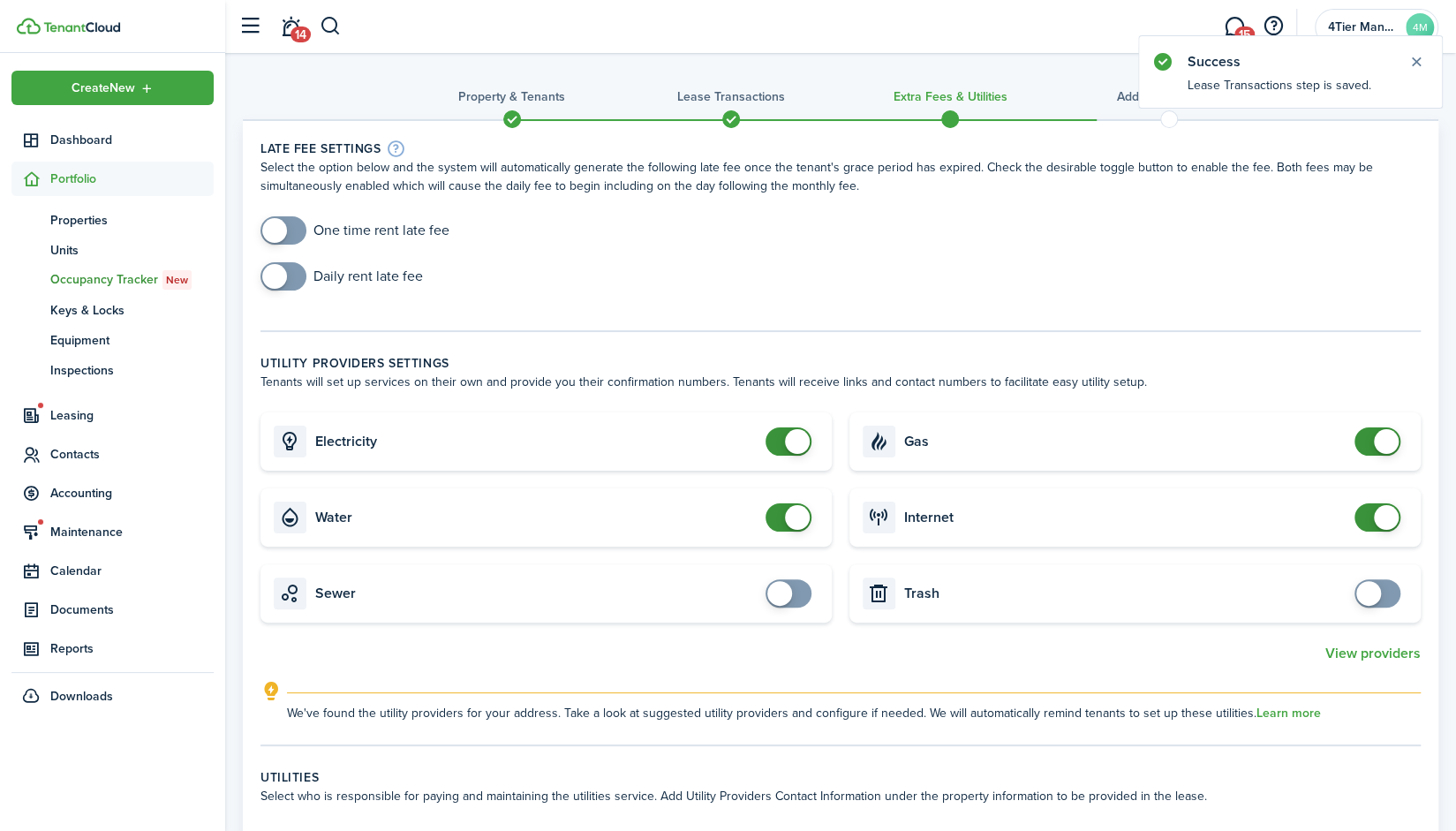
checkbox input "true"
click at [284, 235] on span at bounding box center [275, 230] width 24 height 24
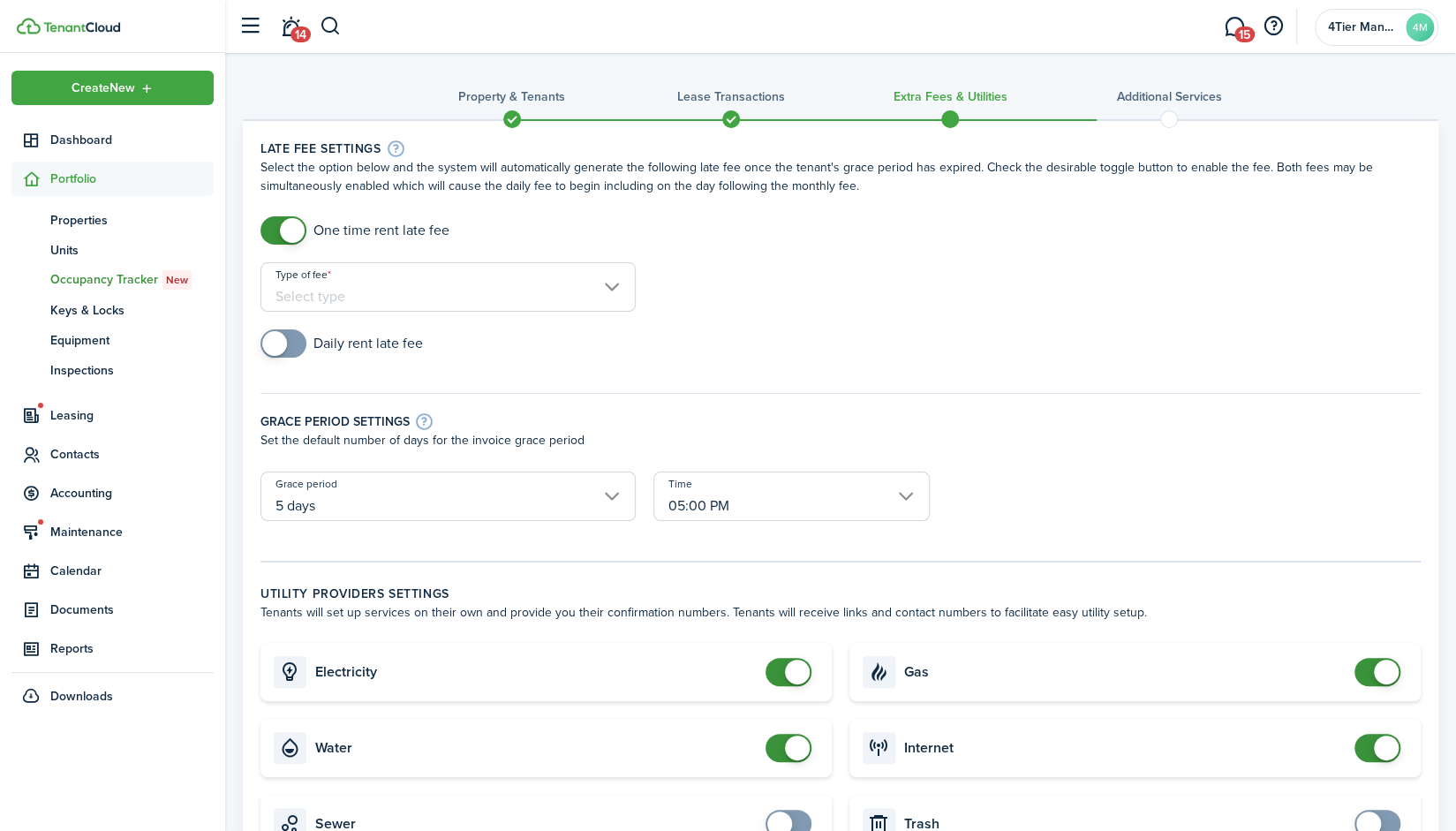
click at [566, 287] on input "Type of fee" at bounding box center [448, 287] width 375 height 50
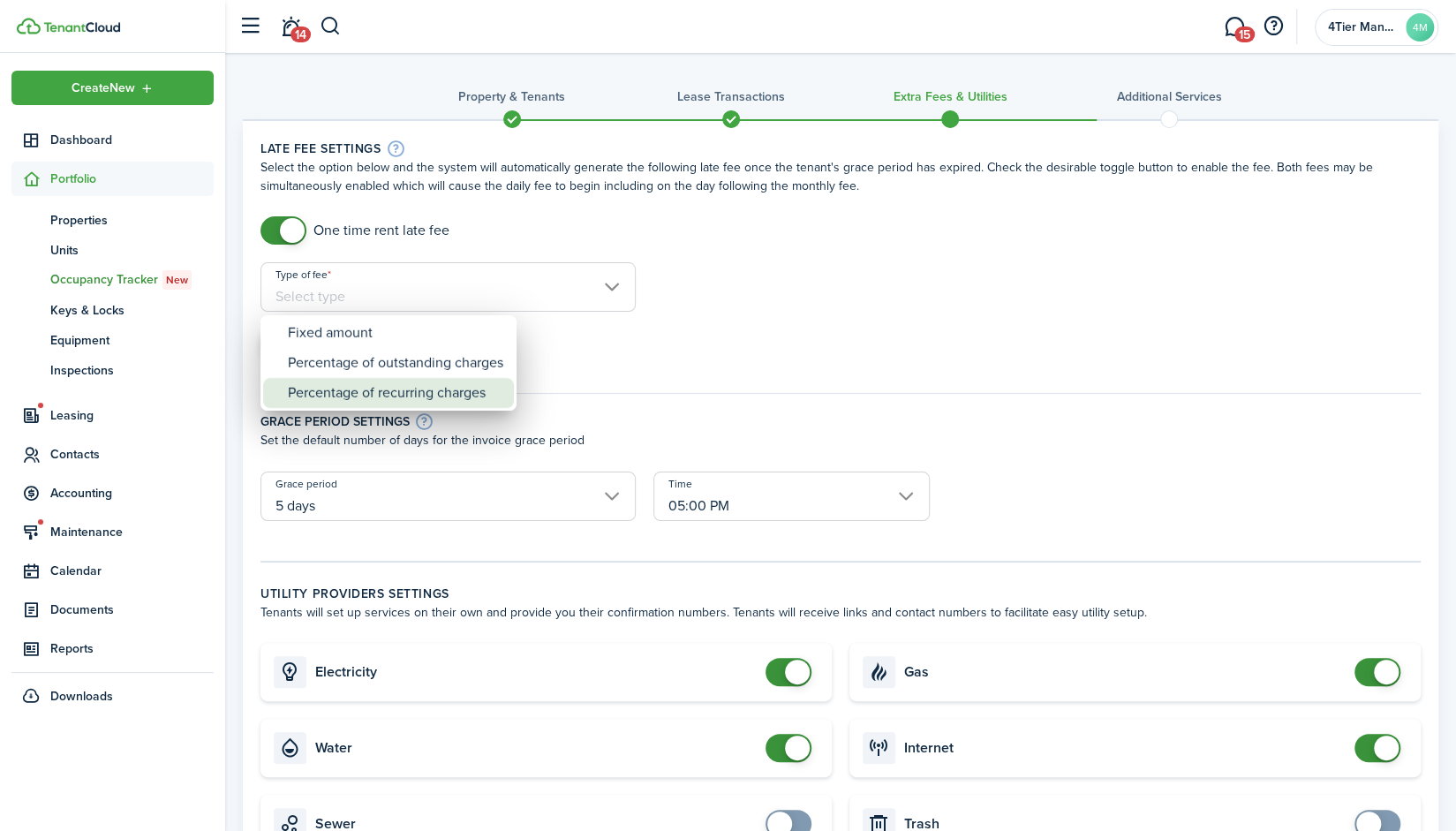
click at [459, 387] on div "Percentage of recurring charges" at bounding box center [396, 393] width 216 height 30
type input "Percentage of recurring charges"
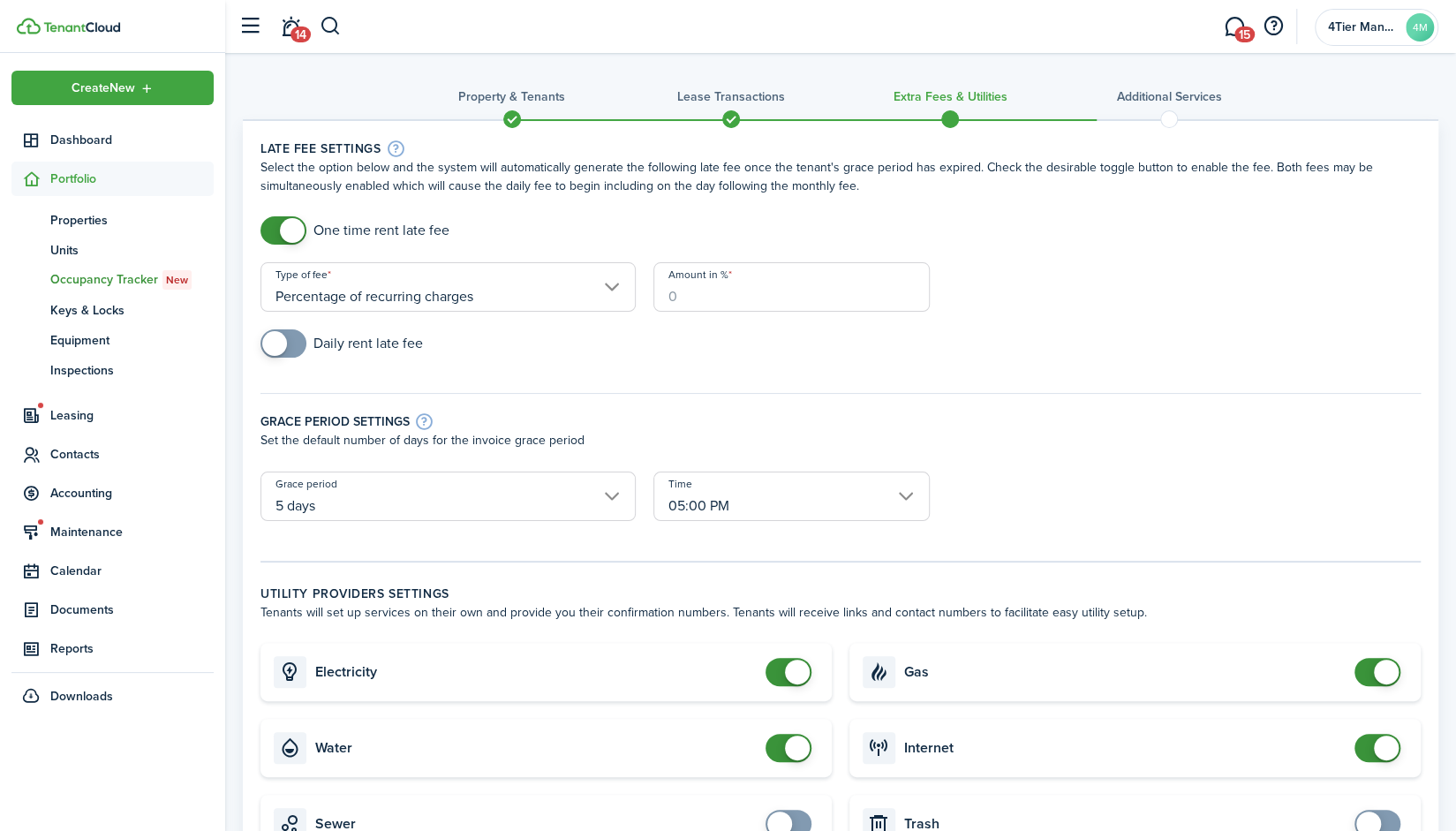
click at [714, 291] on input "Amount in %" at bounding box center [793, 287] width 278 height 50
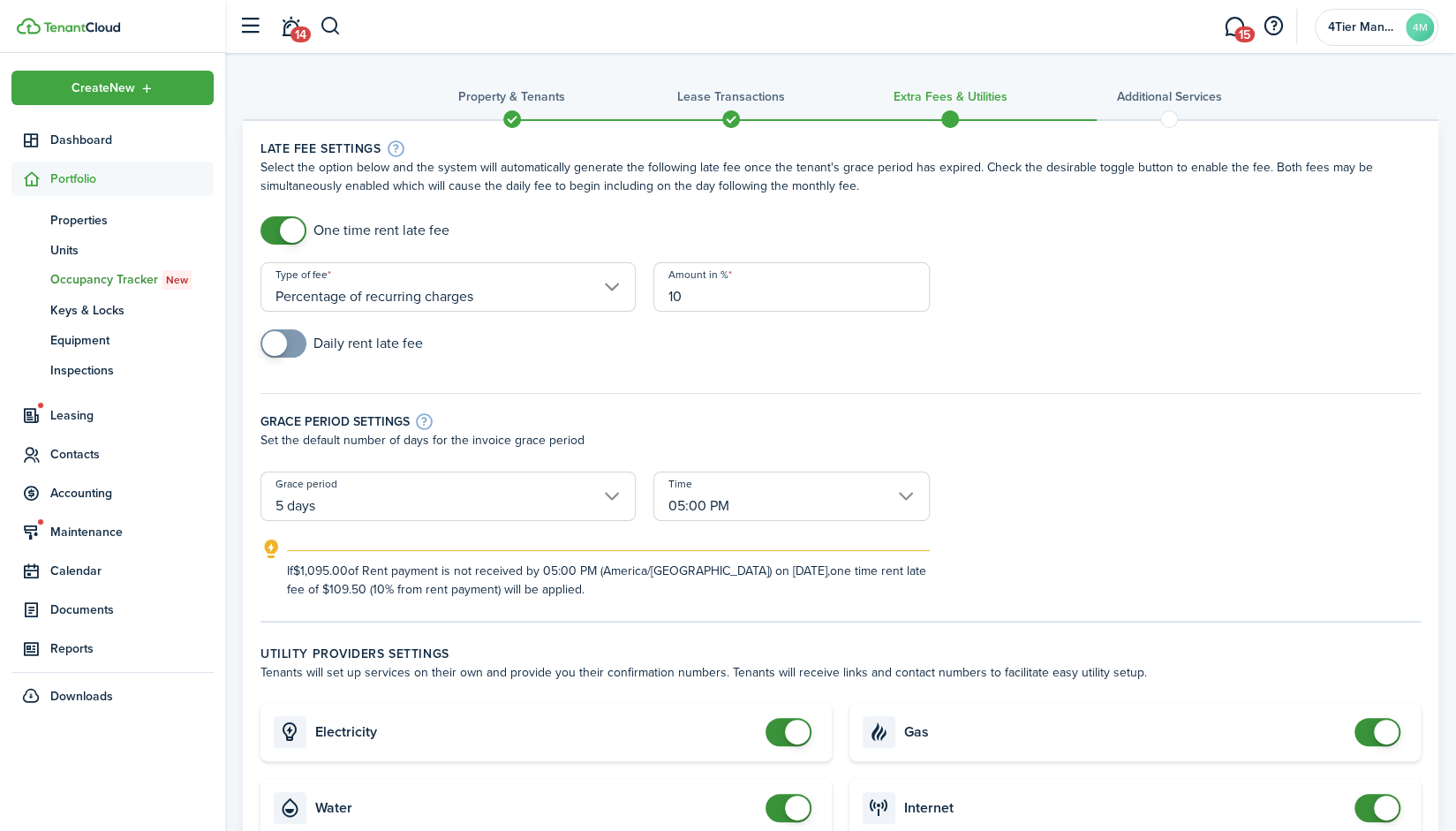
type input "10"
click at [686, 342] on div "Daily rent late fee" at bounding box center [841, 352] width 1178 height 46
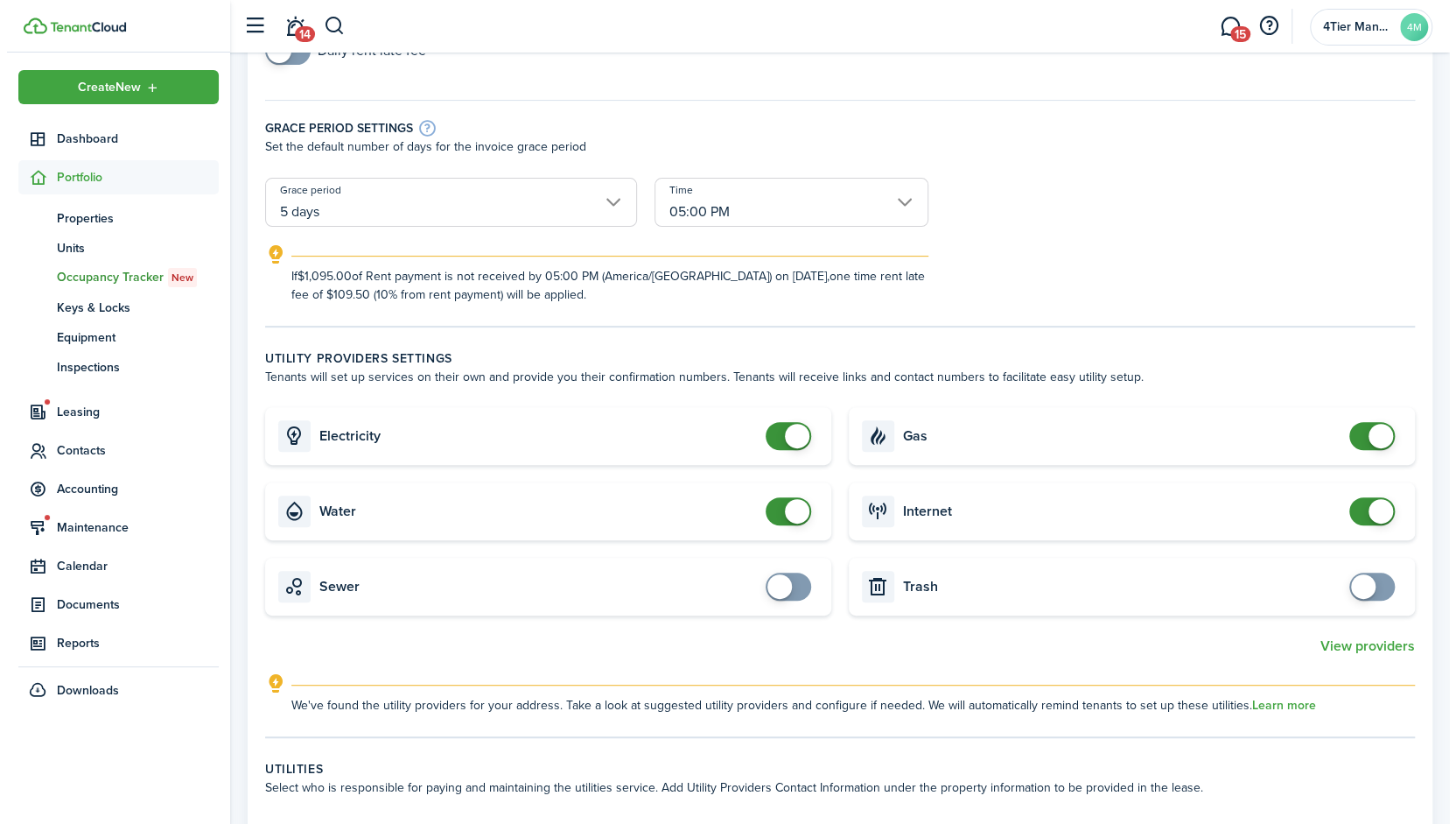
scroll to position [293, 0]
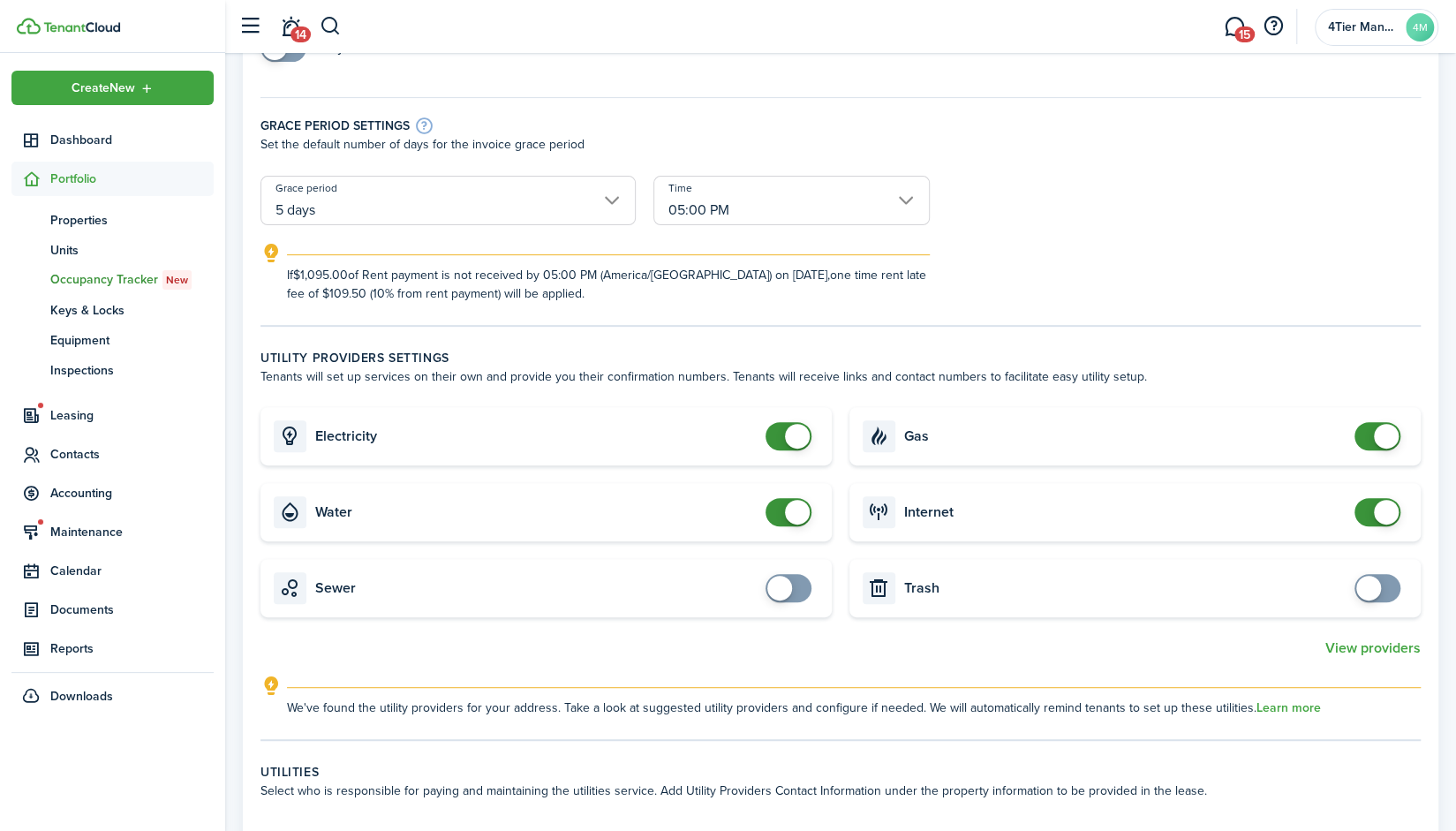
checkbox input "false"
click at [796, 511] on span at bounding box center [797, 512] width 24 height 24
checkbox input "false"
click at [1385, 434] on span at bounding box center [1387, 436] width 24 height 24
click at [1351, 647] on button "View providers" at bounding box center [1373, 647] width 96 height 16
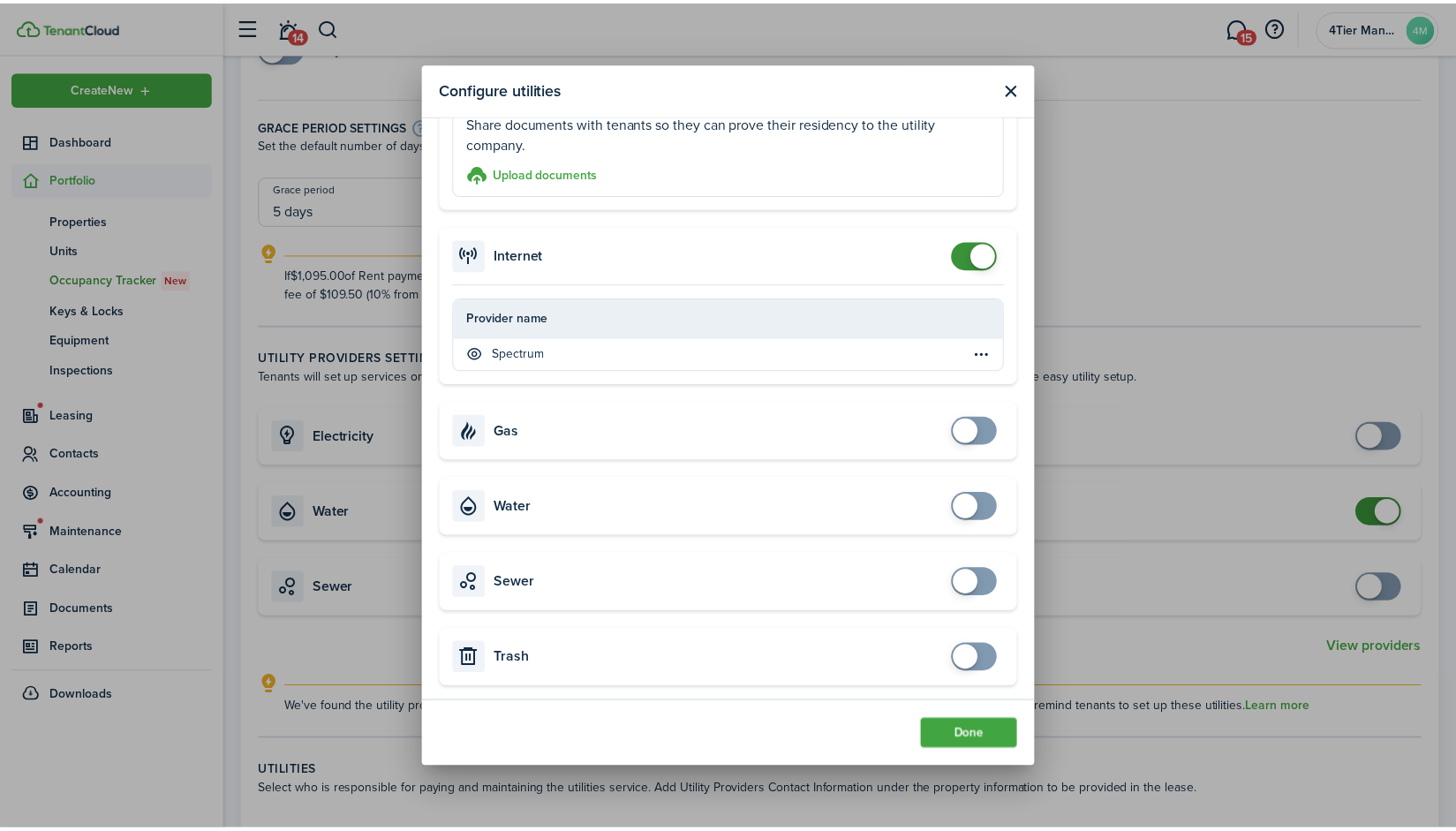
scroll to position [0, 0]
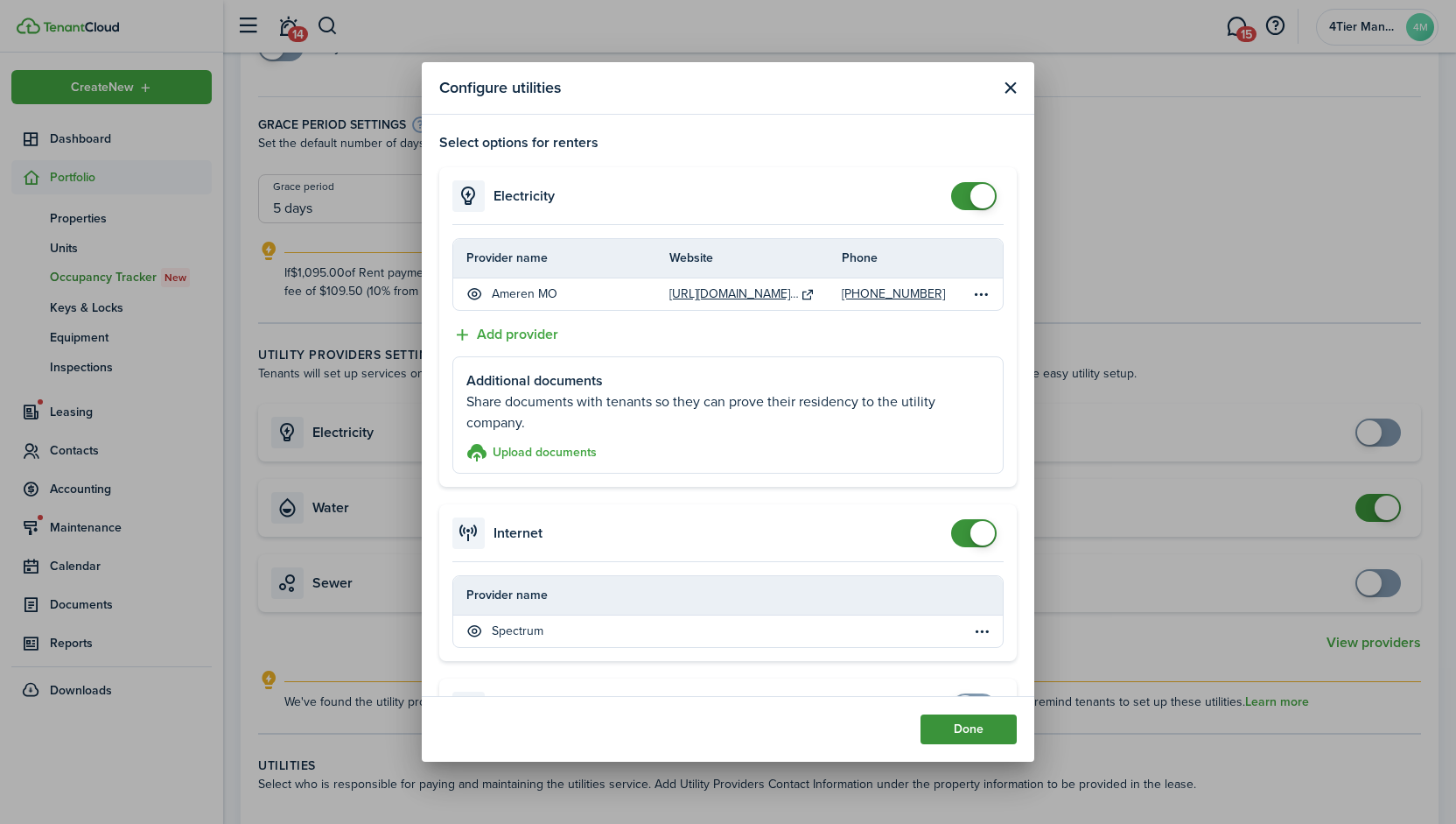
click at [979, 729] on button "Done" at bounding box center [969, 729] width 97 height 30
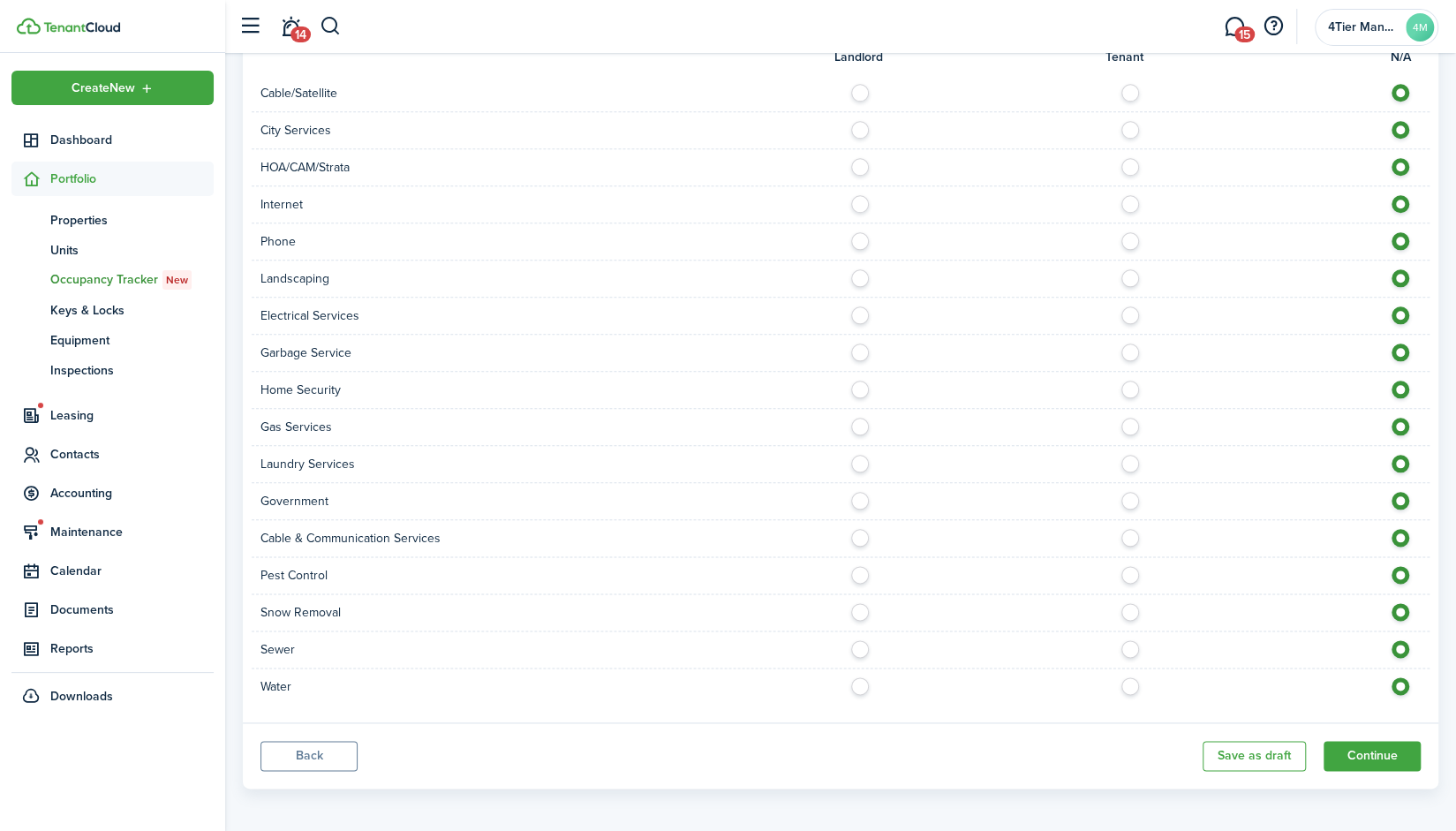
scroll to position [1090, 0]
click at [1367, 744] on button "Continue" at bounding box center [1373, 757] width 98 height 30
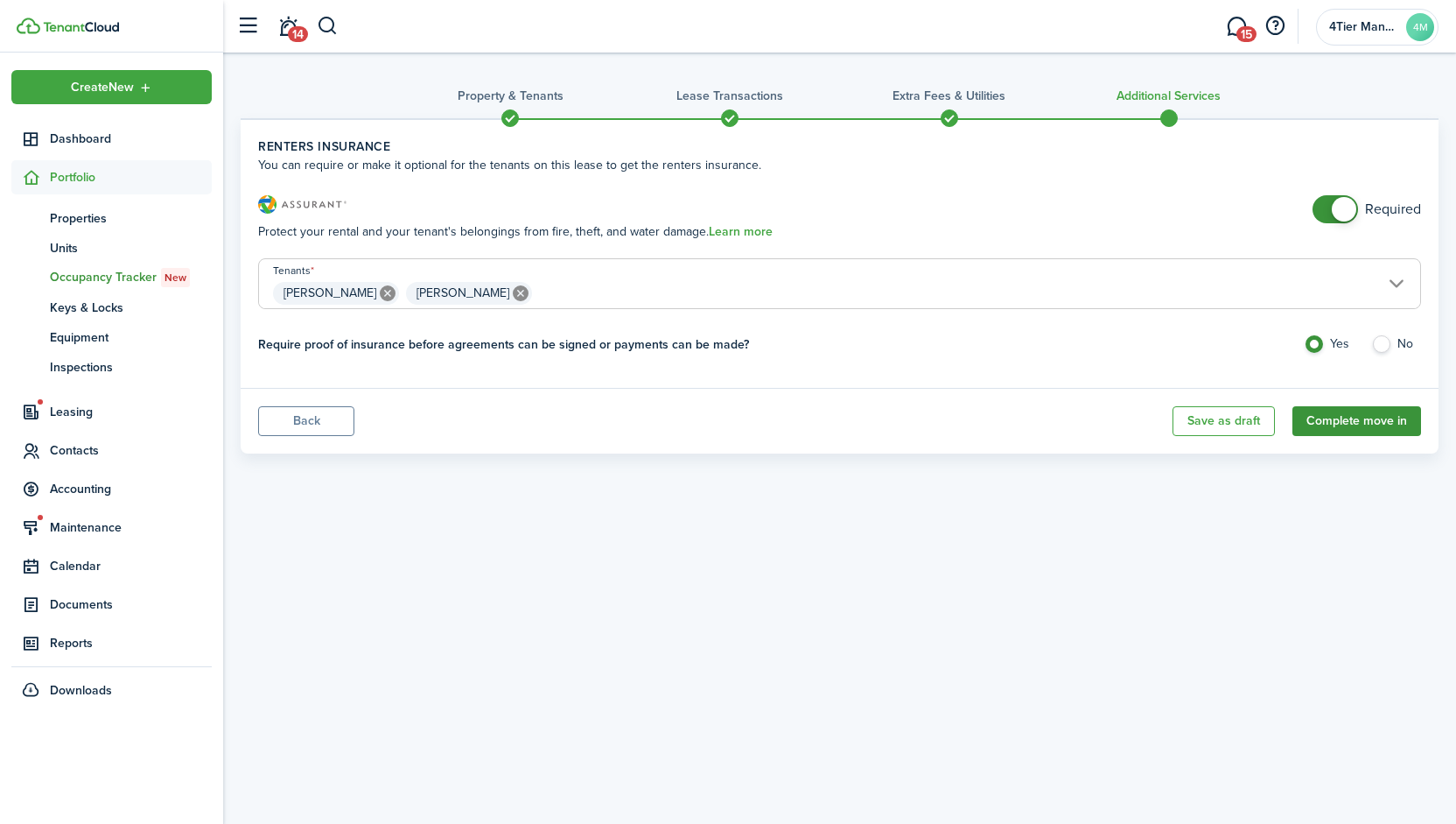
click at [1370, 422] on button "Complete move in" at bounding box center [1357, 421] width 128 height 30
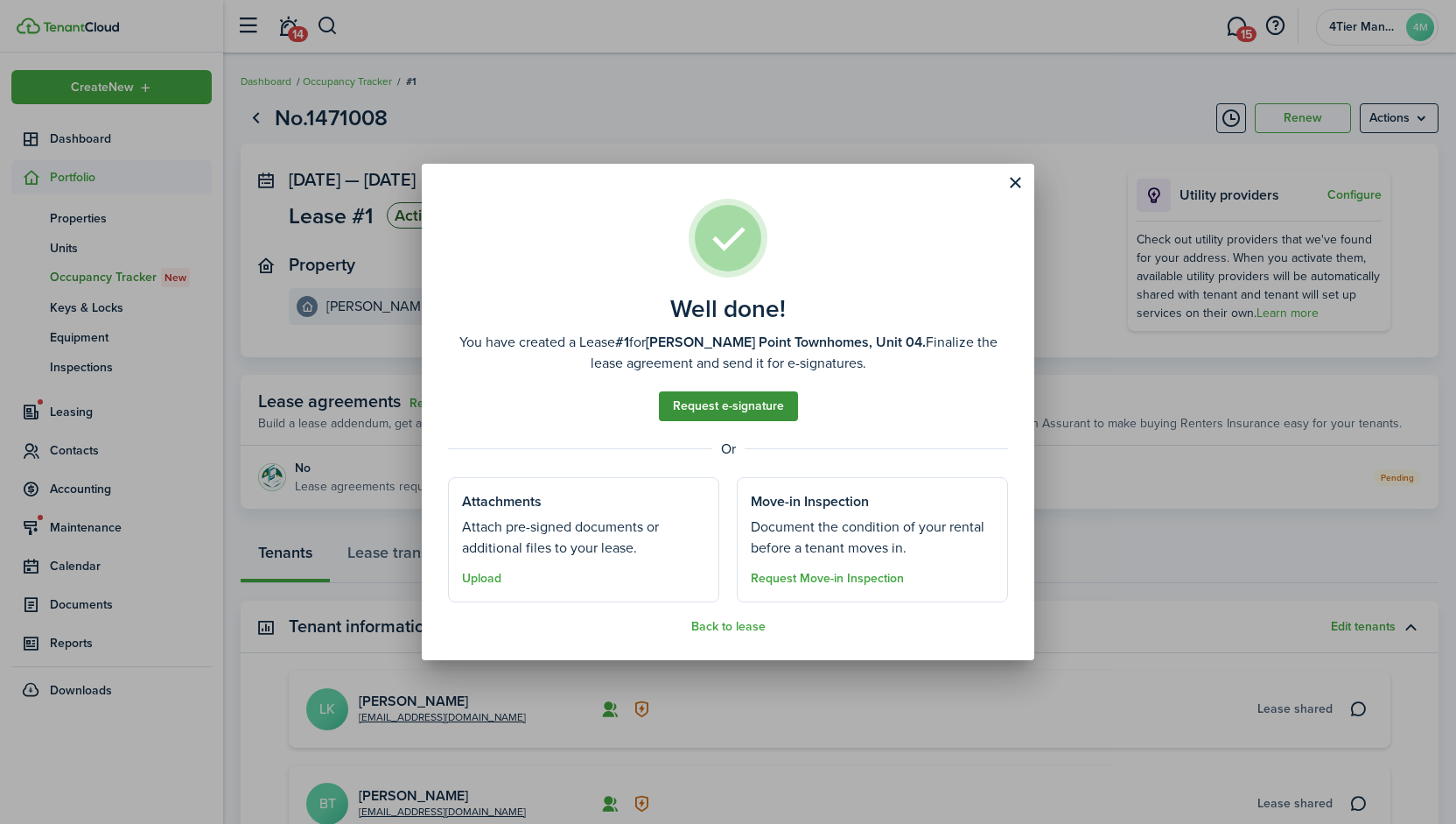
click at [742, 400] on link "Request e-signature" at bounding box center [729, 406] width 139 height 30
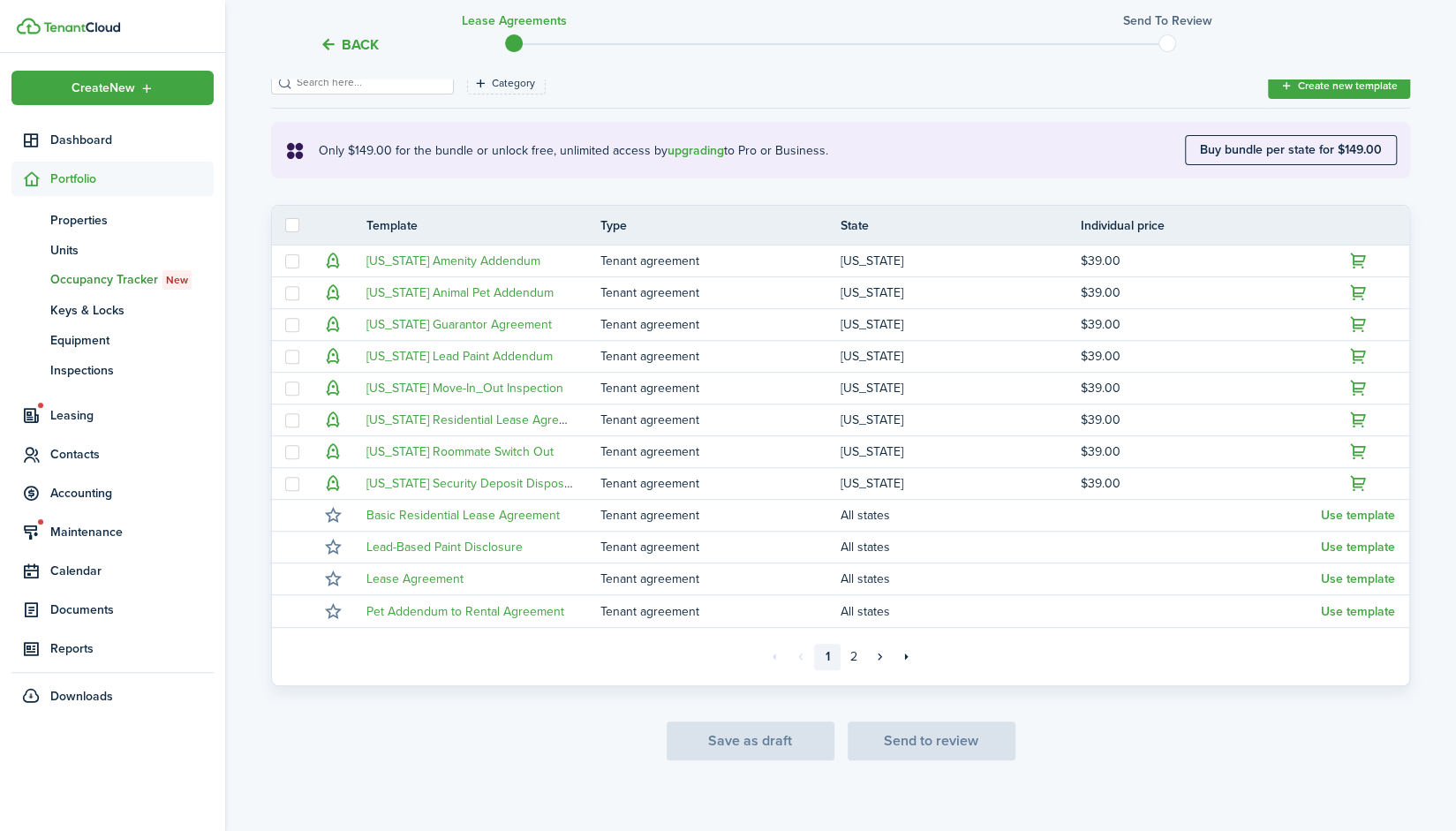
scroll to position [270, 0]
click at [849, 657] on link "2" at bounding box center [854, 657] width 26 height 26
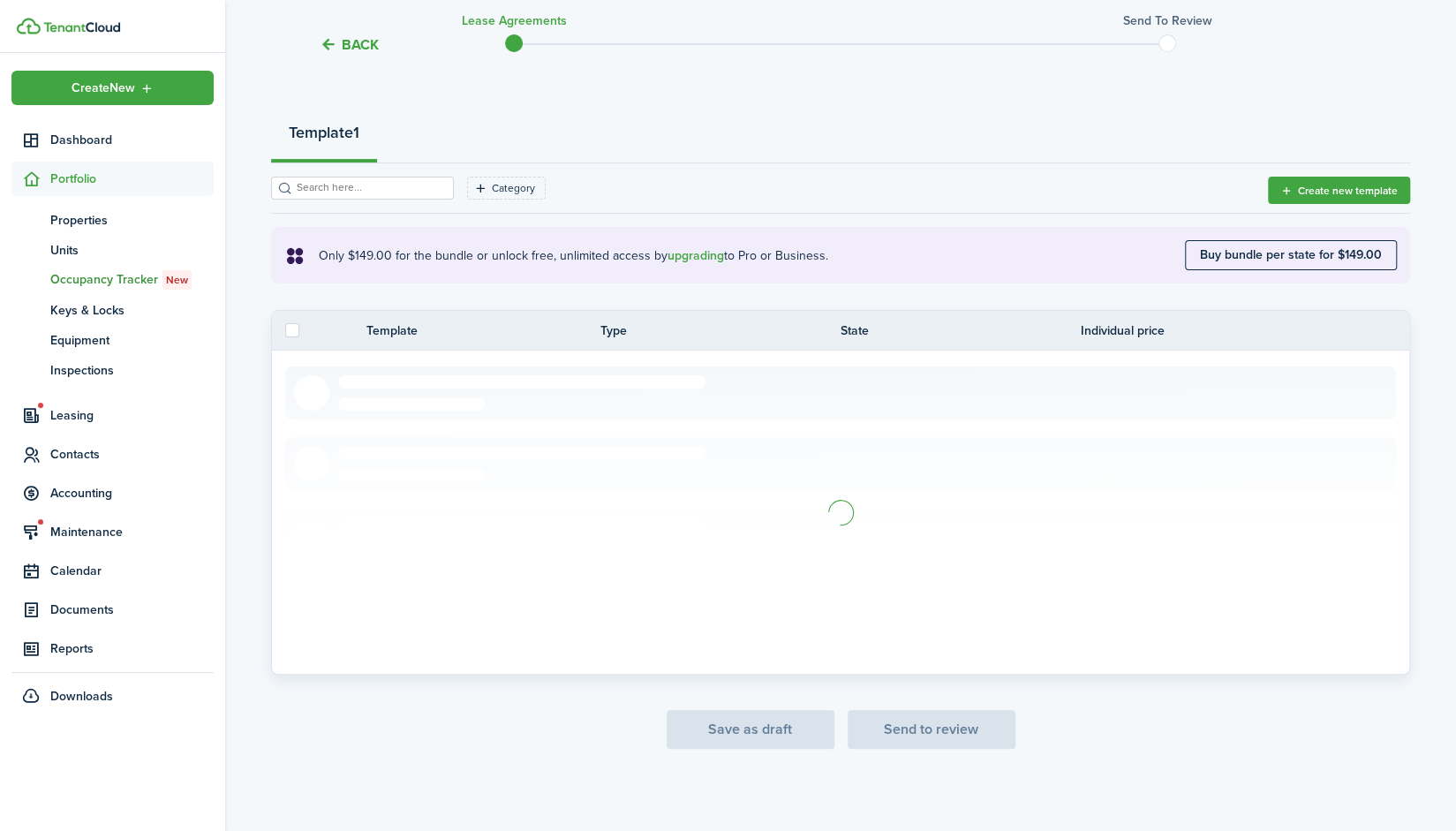
scroll to position [60, 0]
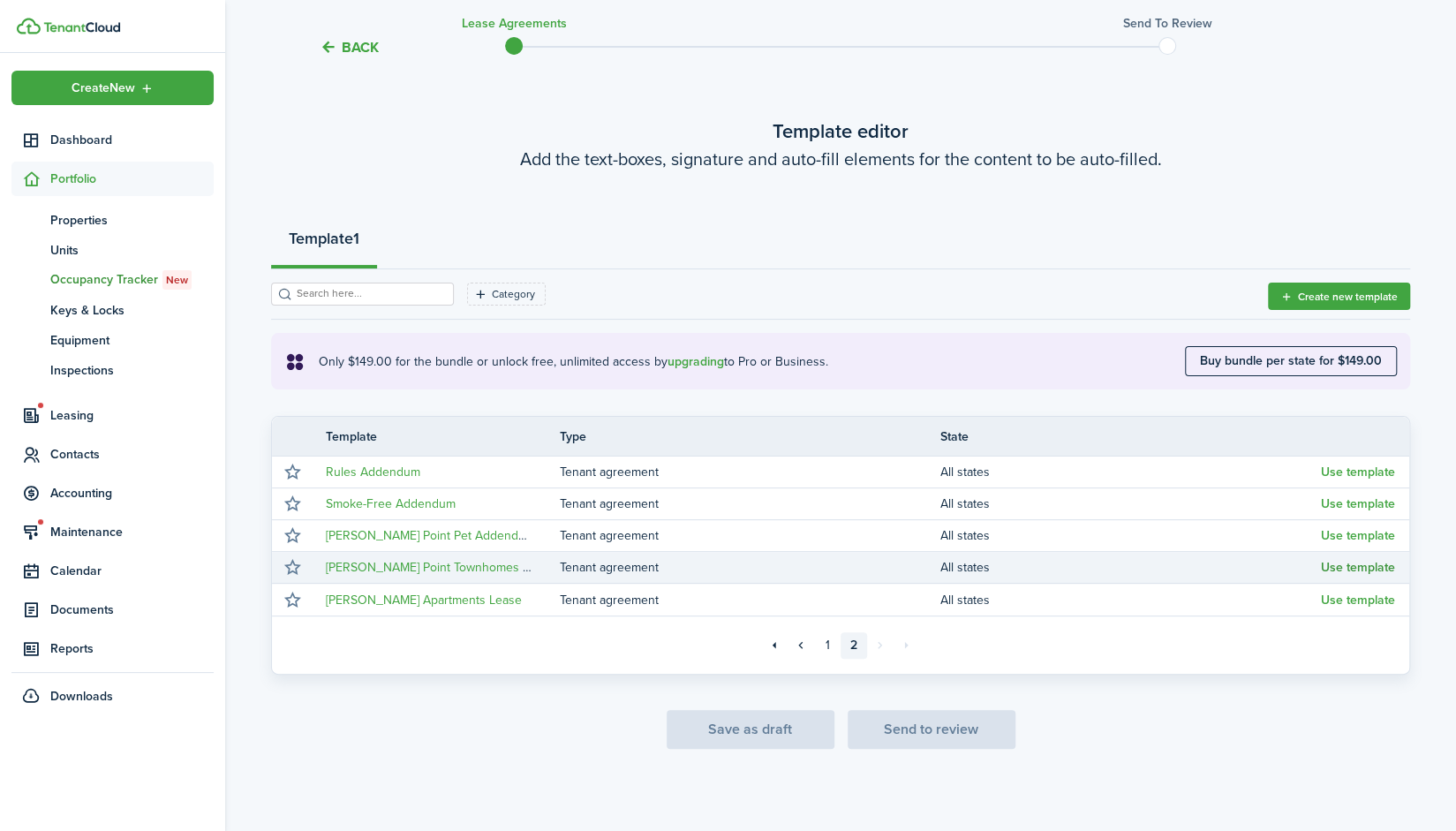
click at [1362, 564] on button "Use template" at bounding box center [1357, 567] width 74 height 14
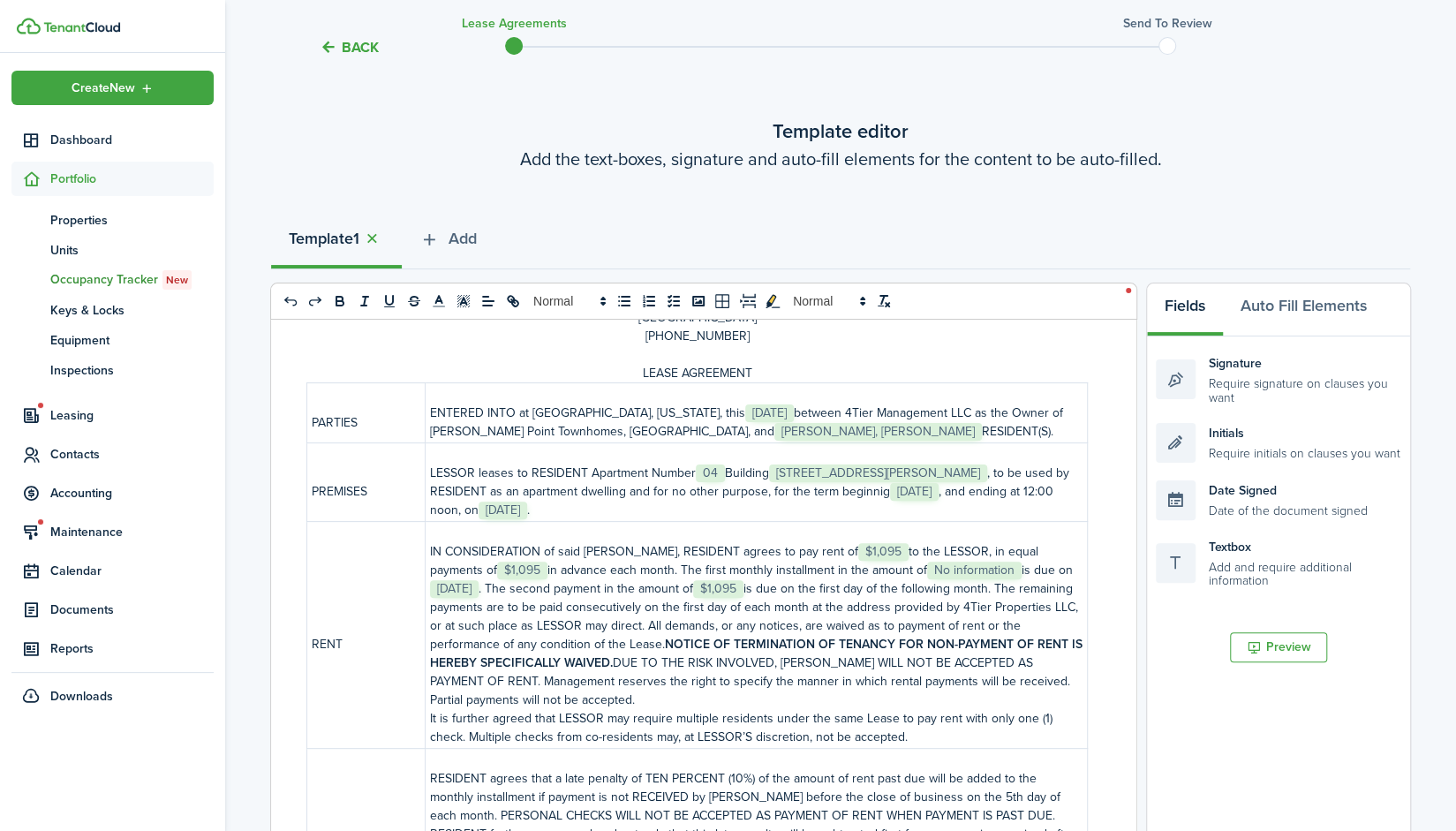
scroll to position [112, 0]
click at [958, 567] on p "IN CONSIDERATION of said [PERSON_NAME], RESIDENT agrees to pay rent of ﻿﻿﻿﻿﻿﻿﻿﻿…" at bounding box center [756, 625] width 653 height 167
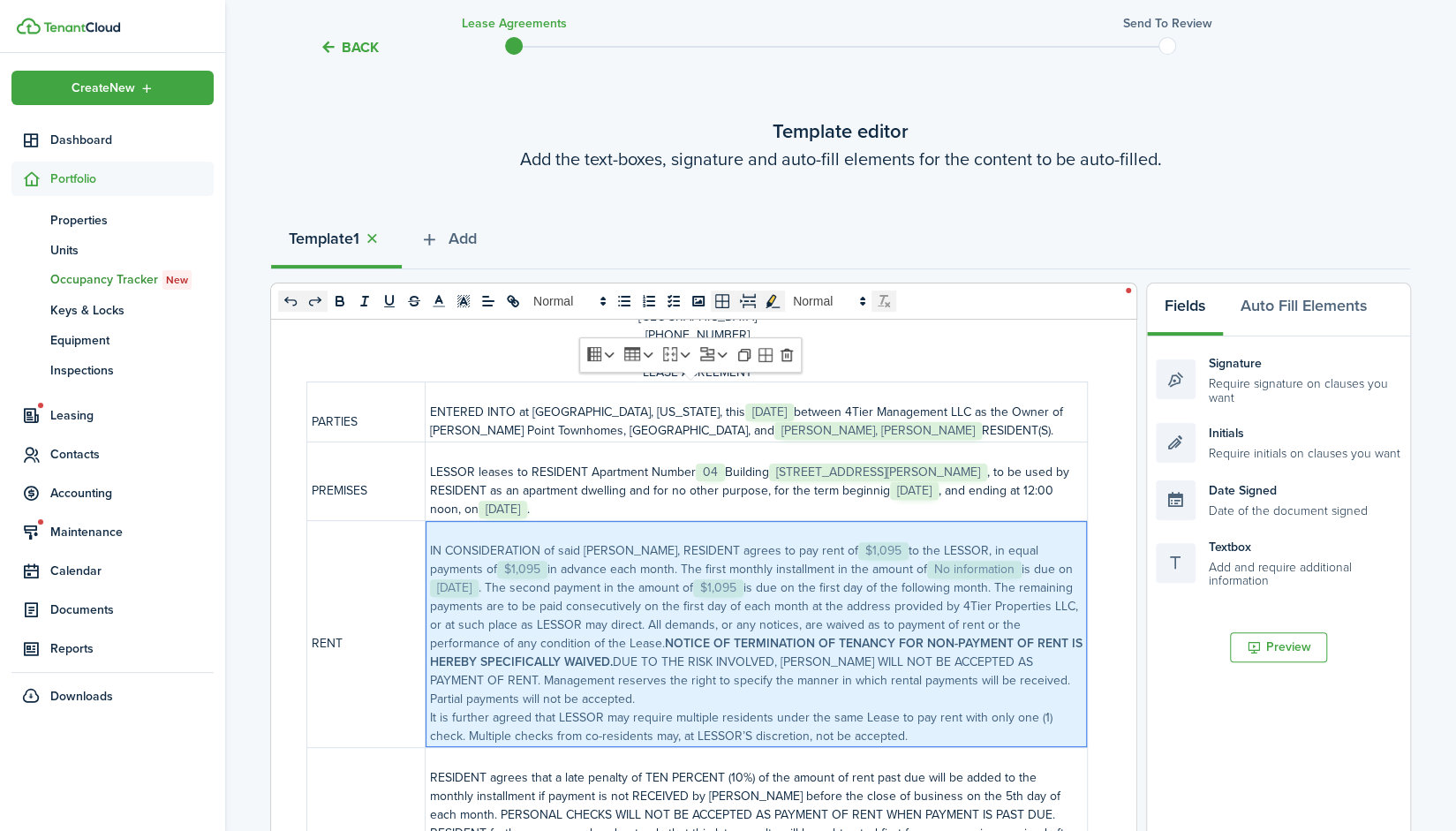
click at [959, 568] on p "IN CONSIDERATION of said [PERSON_NAME], RESIDENT agrees to pay rent of ﻿﻿﻿﻿﻿﻿﻿﻿…" at bounding box center [756, 625] width 653 height 167
drag, startPoint x: 966, startPoint y: 570, endPoint x: 872, endPoint y: 567, distance: 94.0
click at [872, 567] on p "IN CONSIDERATION of said [PERSON_NAME], RESIDENT agrees to pay rent of ﻿﻿﻿﻿﻿﻿﻿﻿…" at bounding box center [756, 625] width 653 height 167
click at [927, 567] on span "No information" at bounding box center [974, 569] width 95 height 18
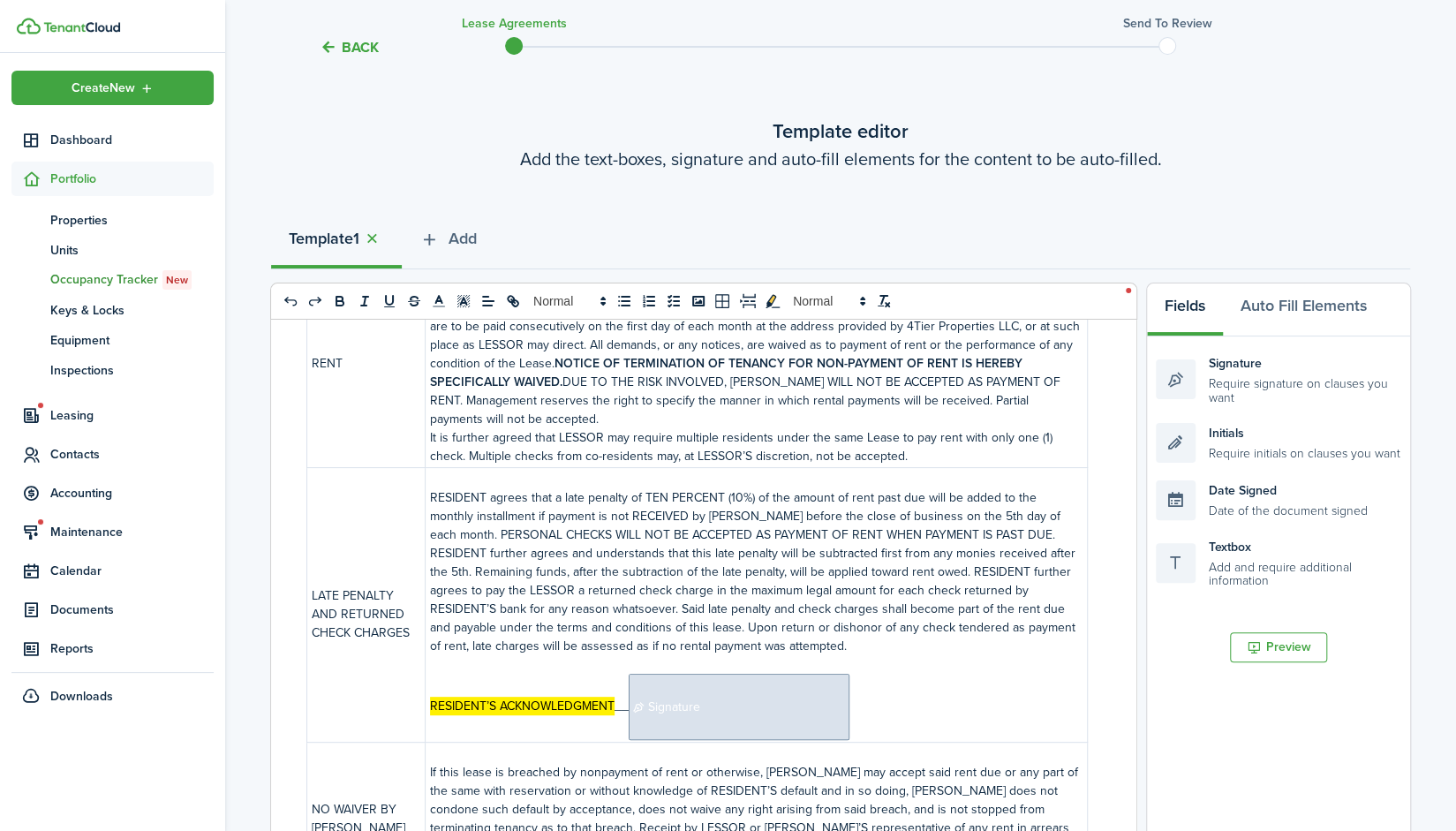
scroll to position [436, 0]
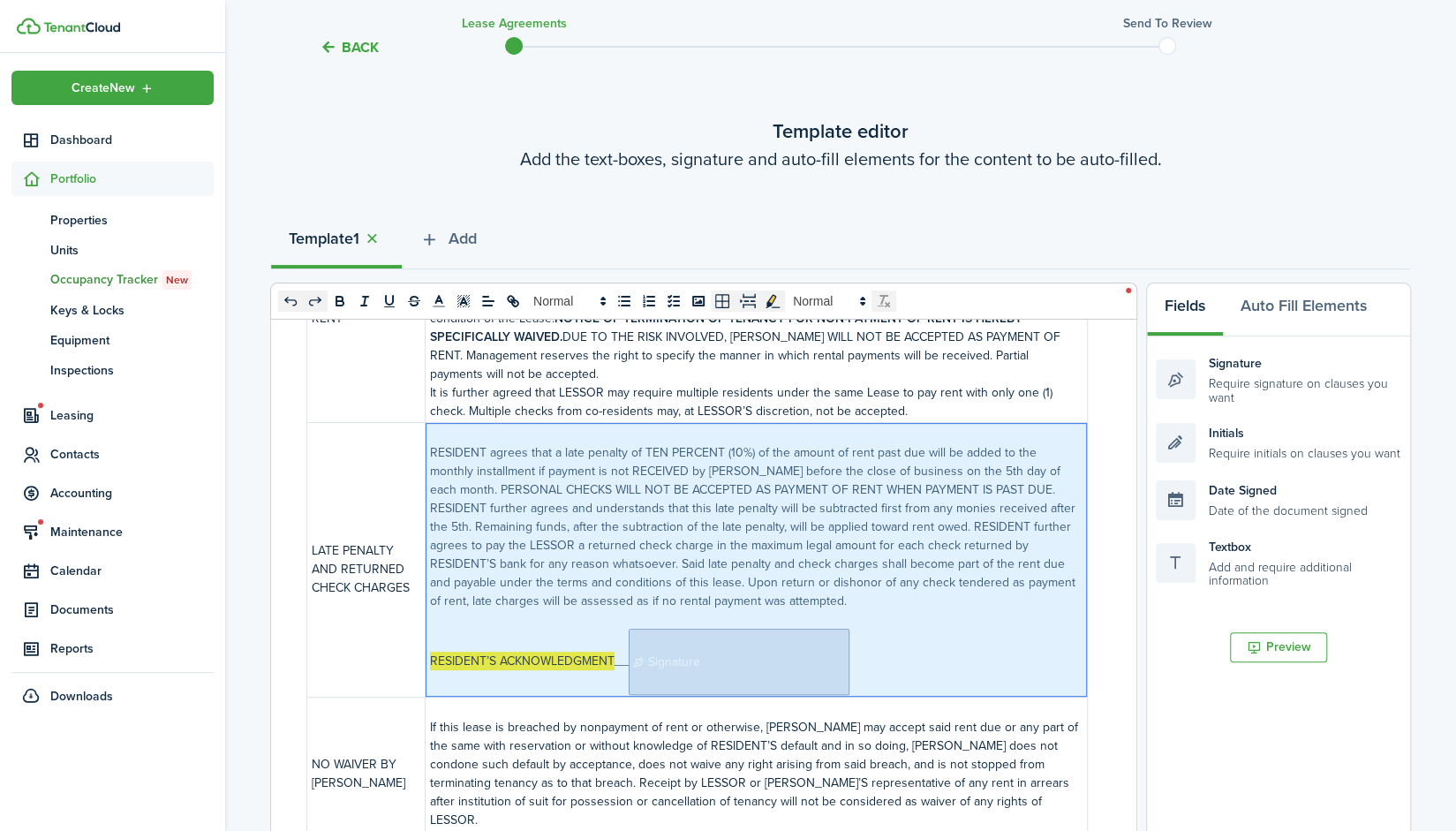
click at [819, 656] on span "Signature" at bounding box center [738, 661] width 220 height 67
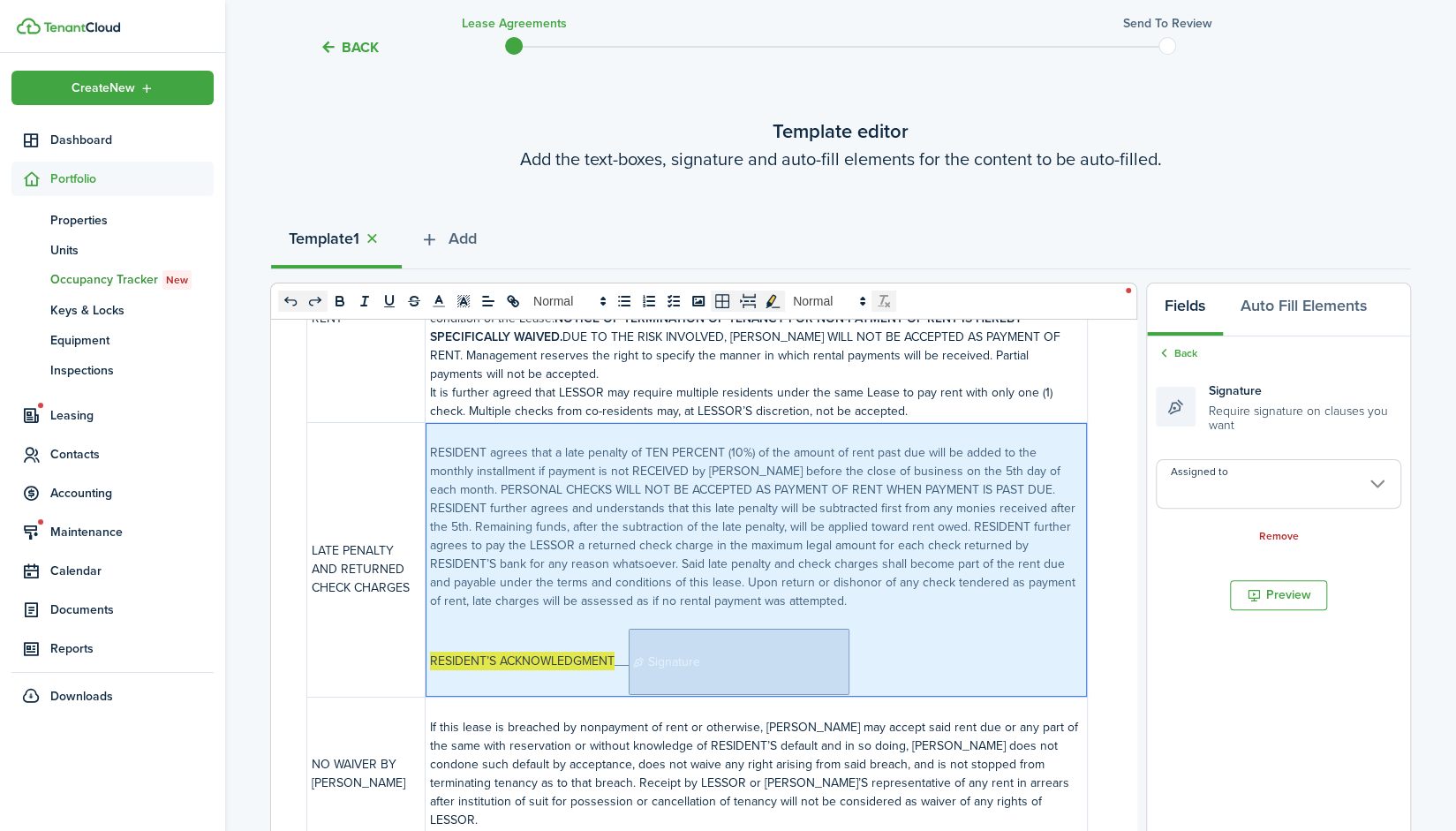
click at [1314, 478] on input "Assigned to" at bounding box center [1279, 483] width 246 height 50
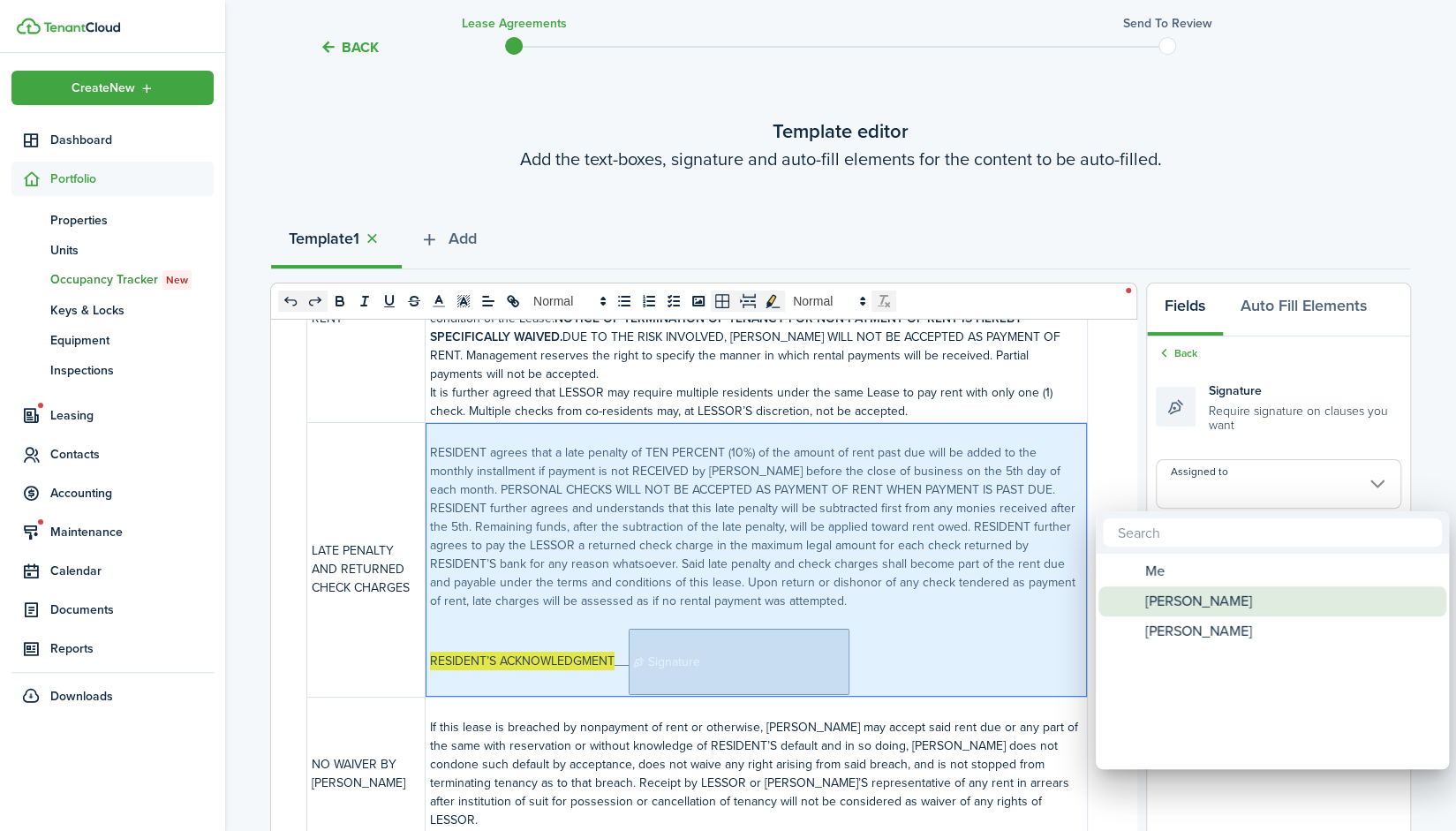
click at [1231, 594] on div "[PERSON_NAME]" at bounding box center [1279, 601] width 312 height 30
type input "[PERSON_NAME]"
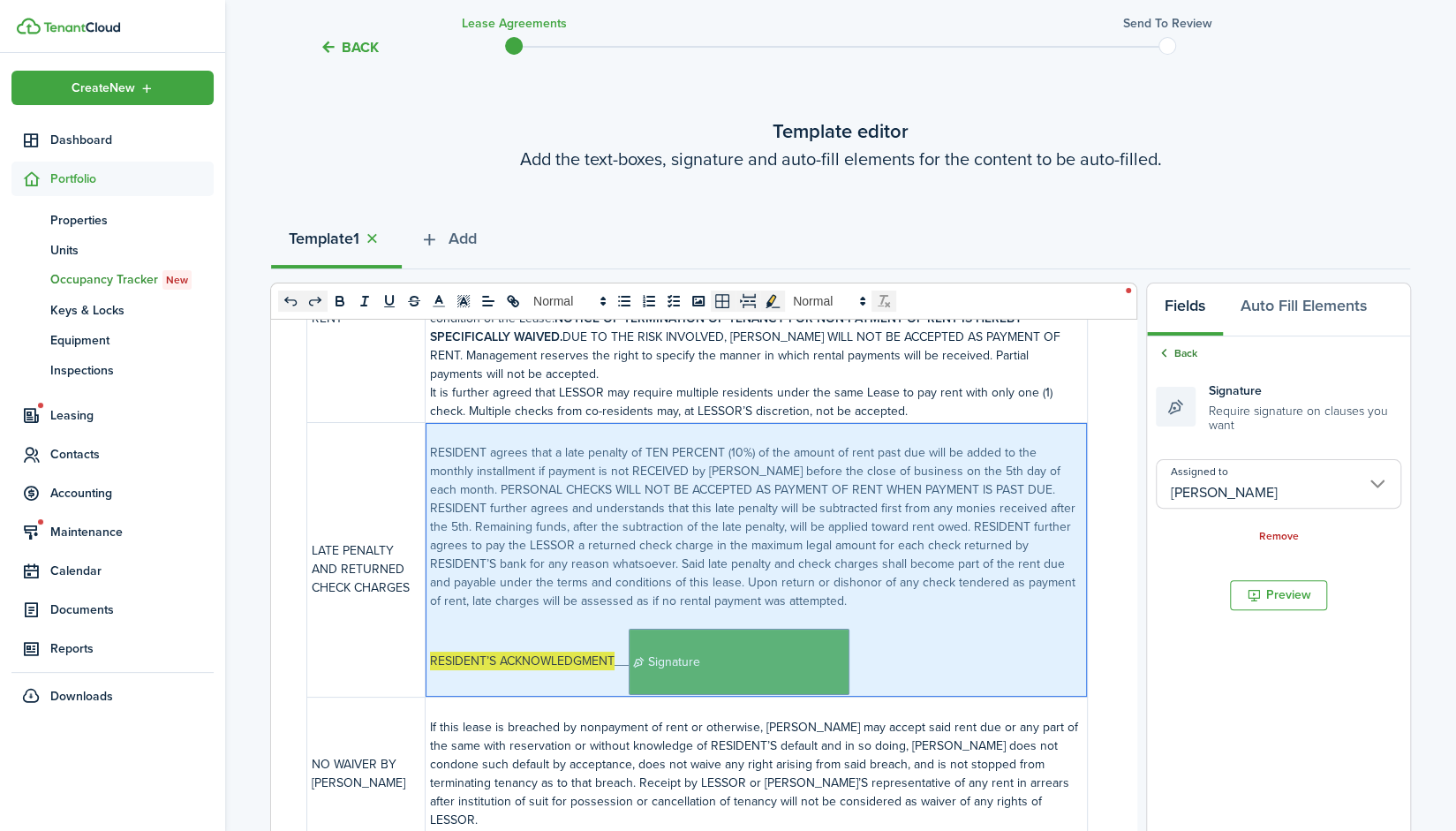
click at [1182, 349] on link "Back" at bounding box center [1176, 353] width 41 height 16
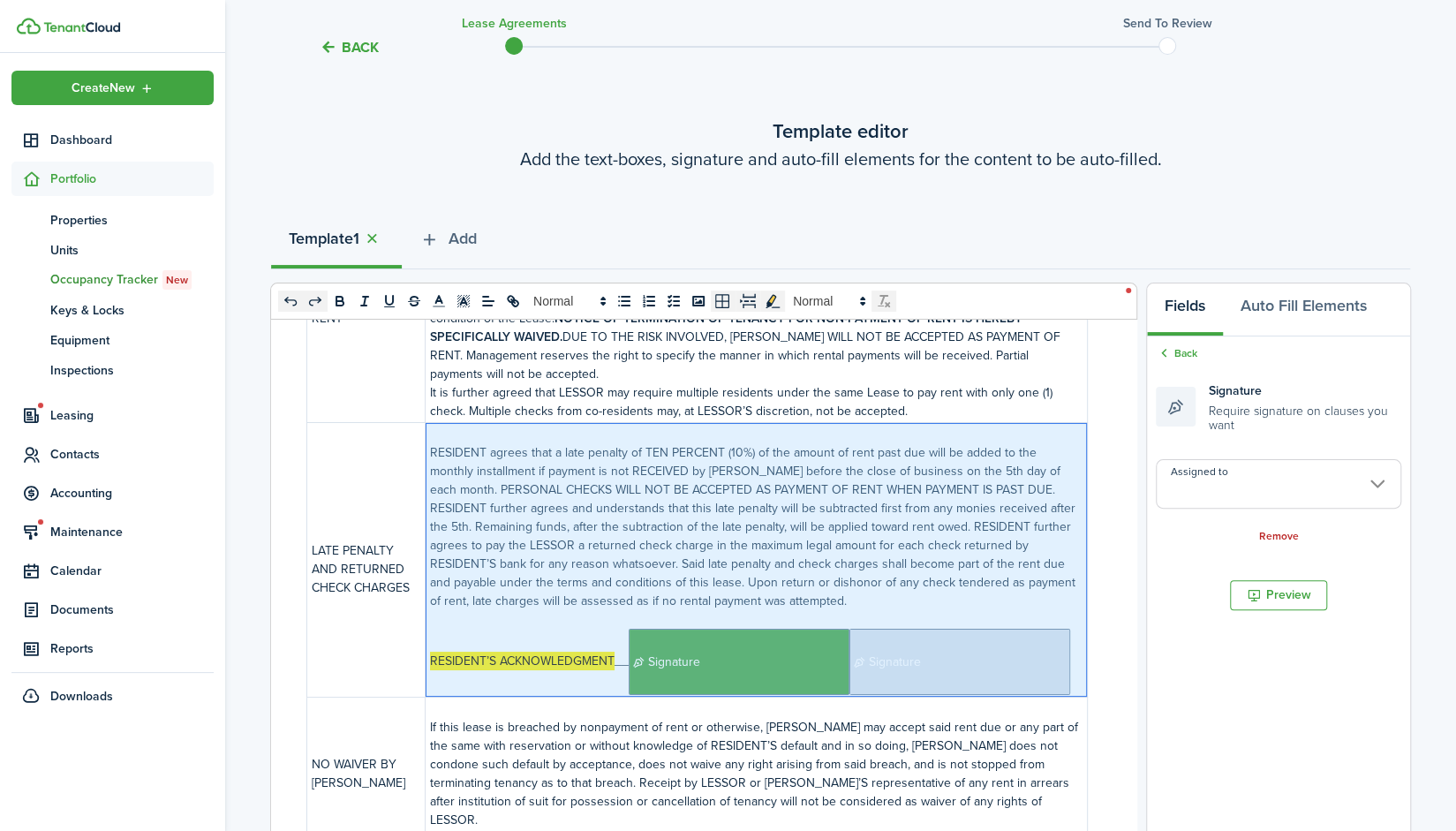
click at [849, 695] on span "Signature" at bounding box center [959, 661] width 220 height 67
click at [1285, 475] on input "Assigned to" at bounding box center [1279, 483] width 246 height 50
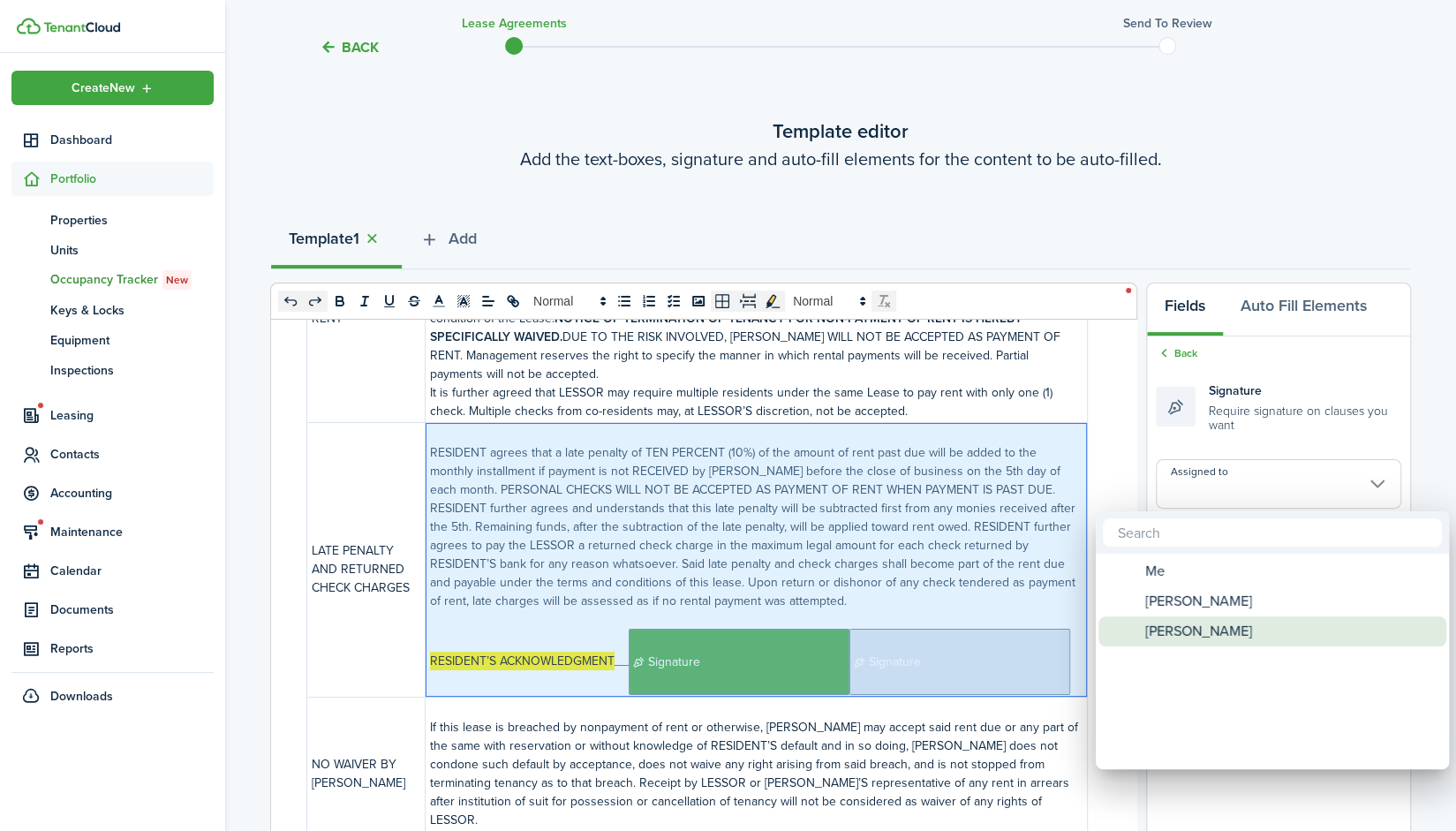
click at [1221, 631] on span "[PERSON_NAME]" at bounding box center [1199, 631] width 107 height 30
type input "[PERSON_NAME]"
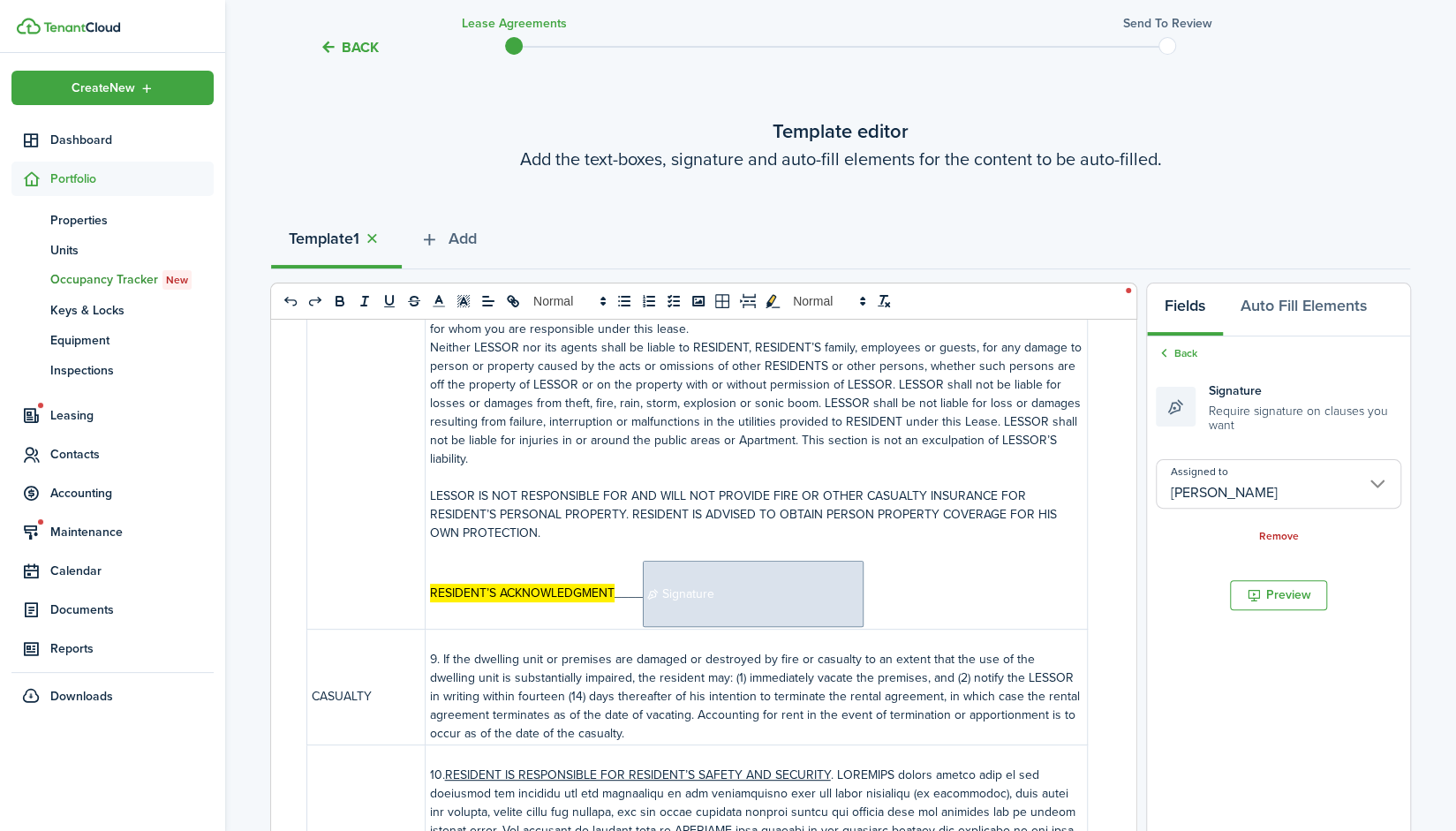
scroll to position [2810, 0]
click at [775, 612] on span "Signature" at bounding box center [752, 595] width 220 height 67
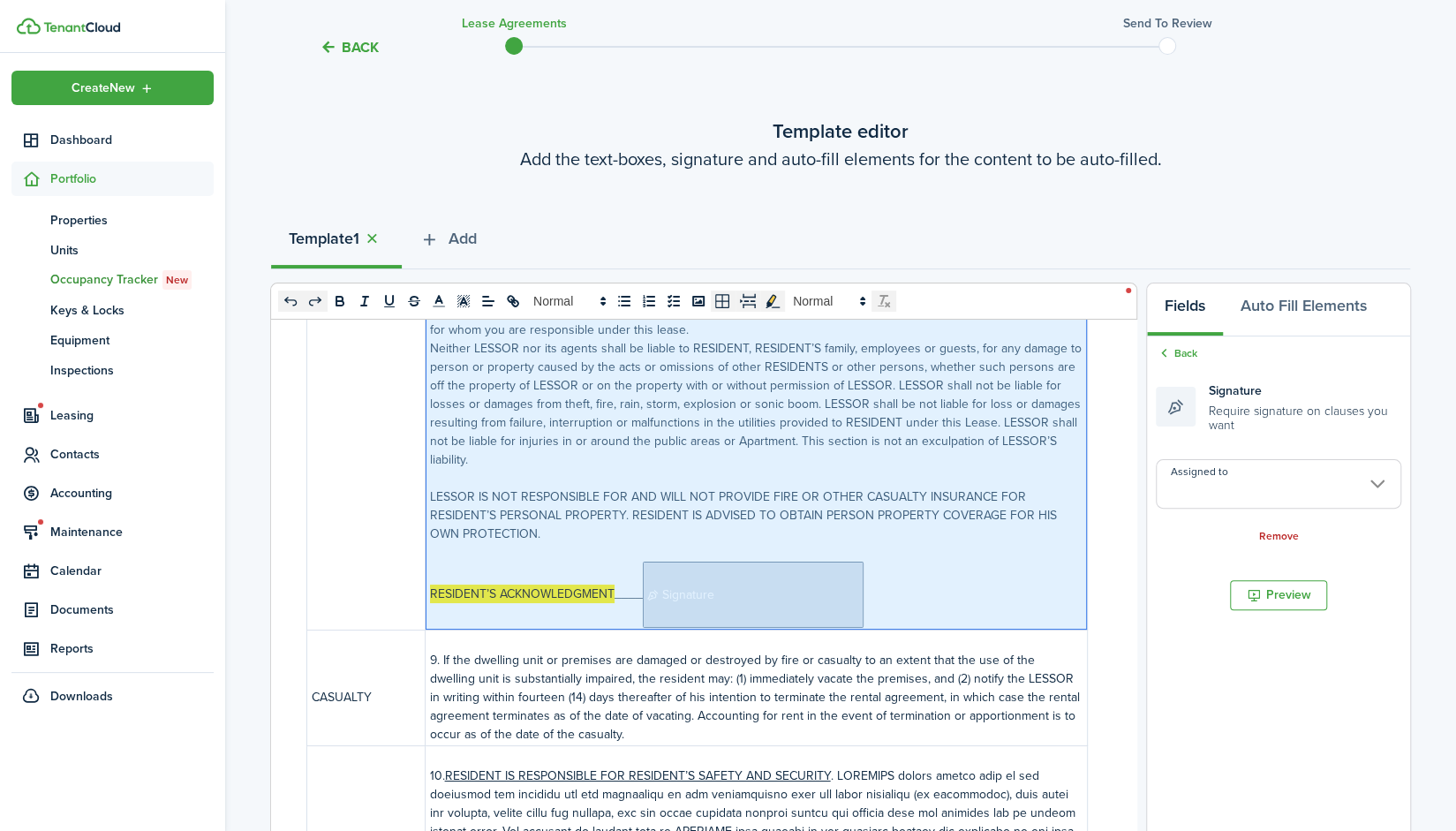
click at [1262, 485] on input "Assigned to" at bounding box center [1279, 483] width 246 height 50
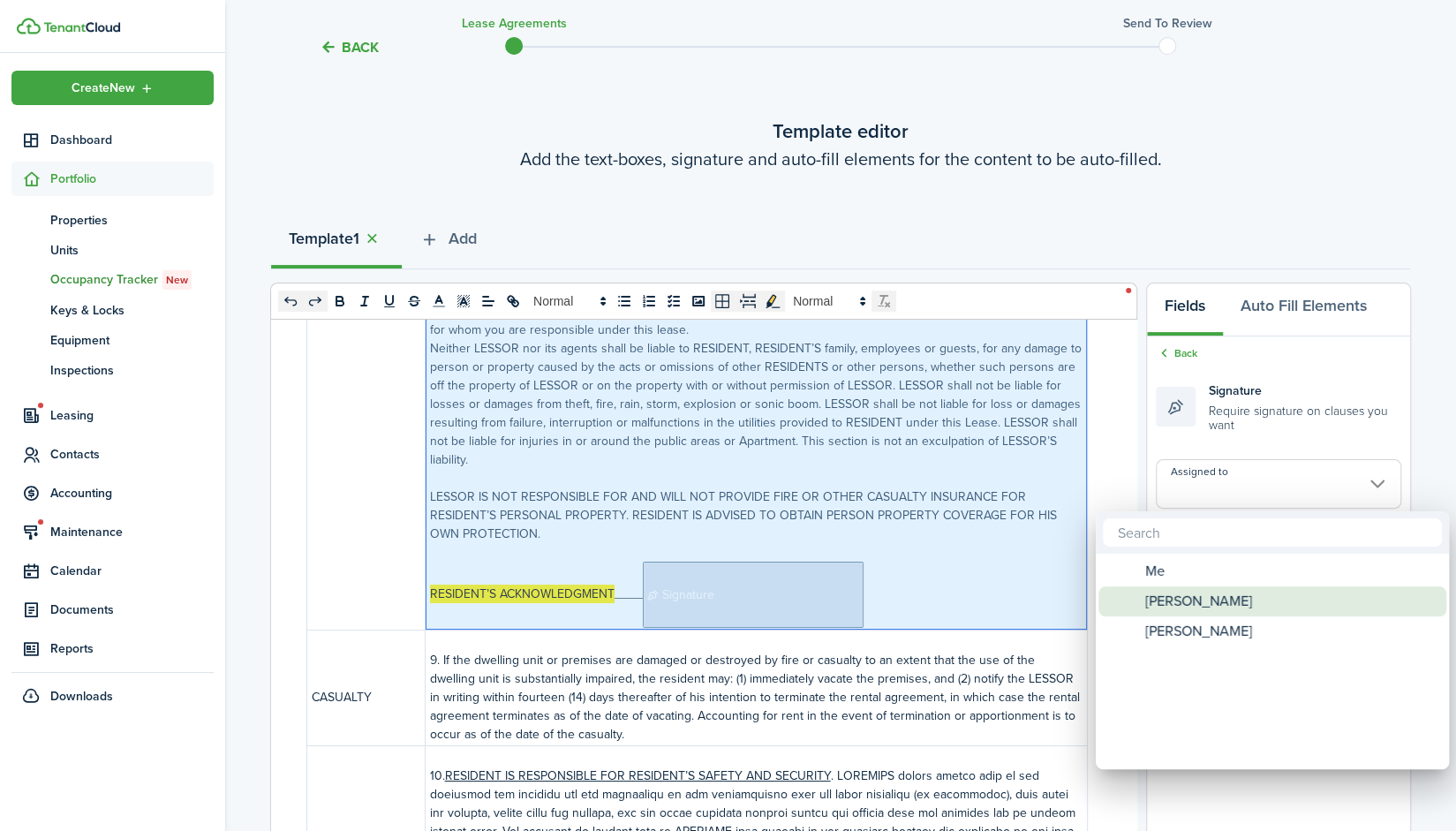
click at [1235, 605] on div "[PERSON_NAME]" at bounding box center [1279, 601] width 312 height 30
type input "[PERSON_NAME]"
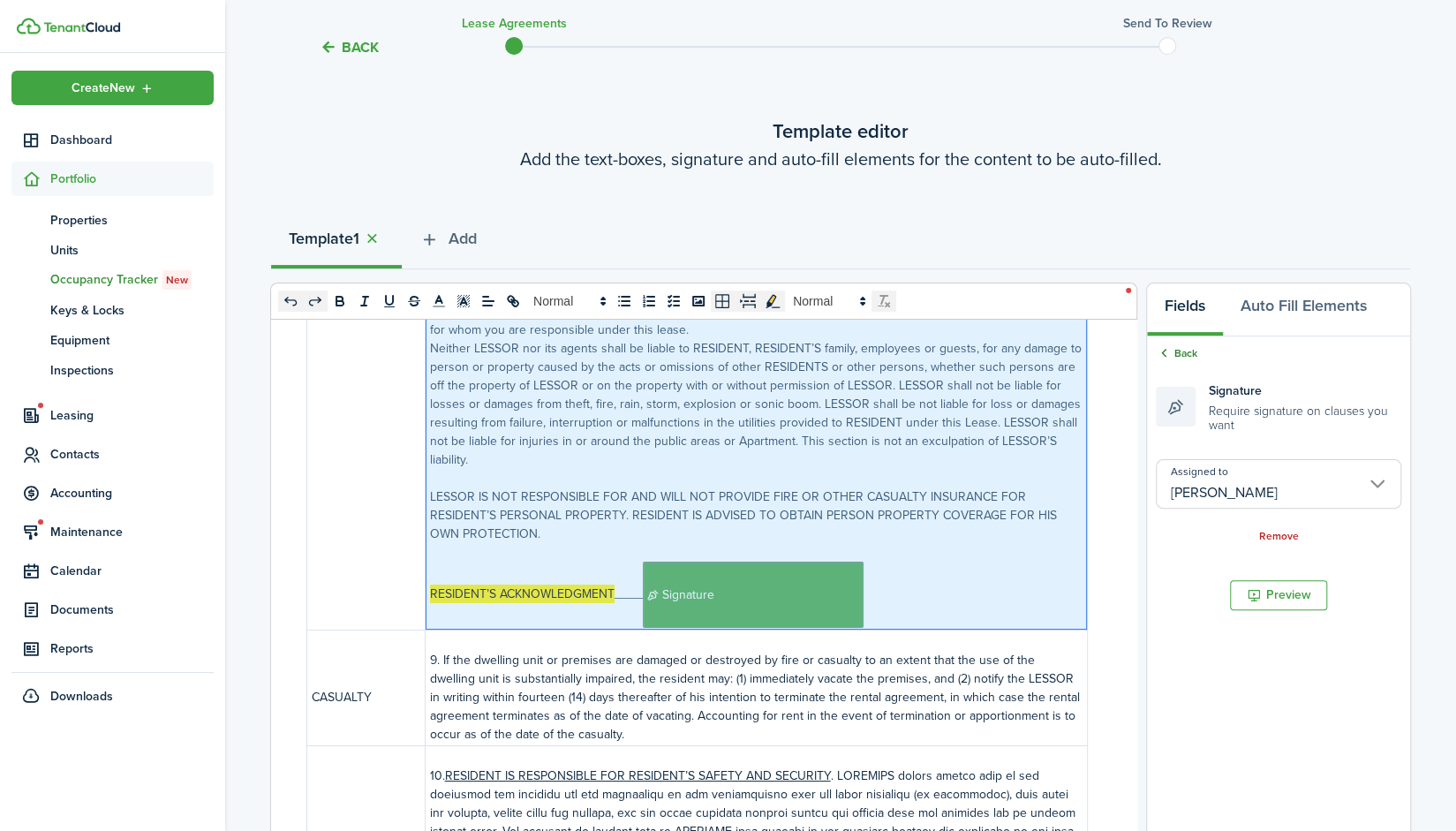
click at [1184, 353] on link "Back" at bounding box center [1176, 353] width 41 height 16
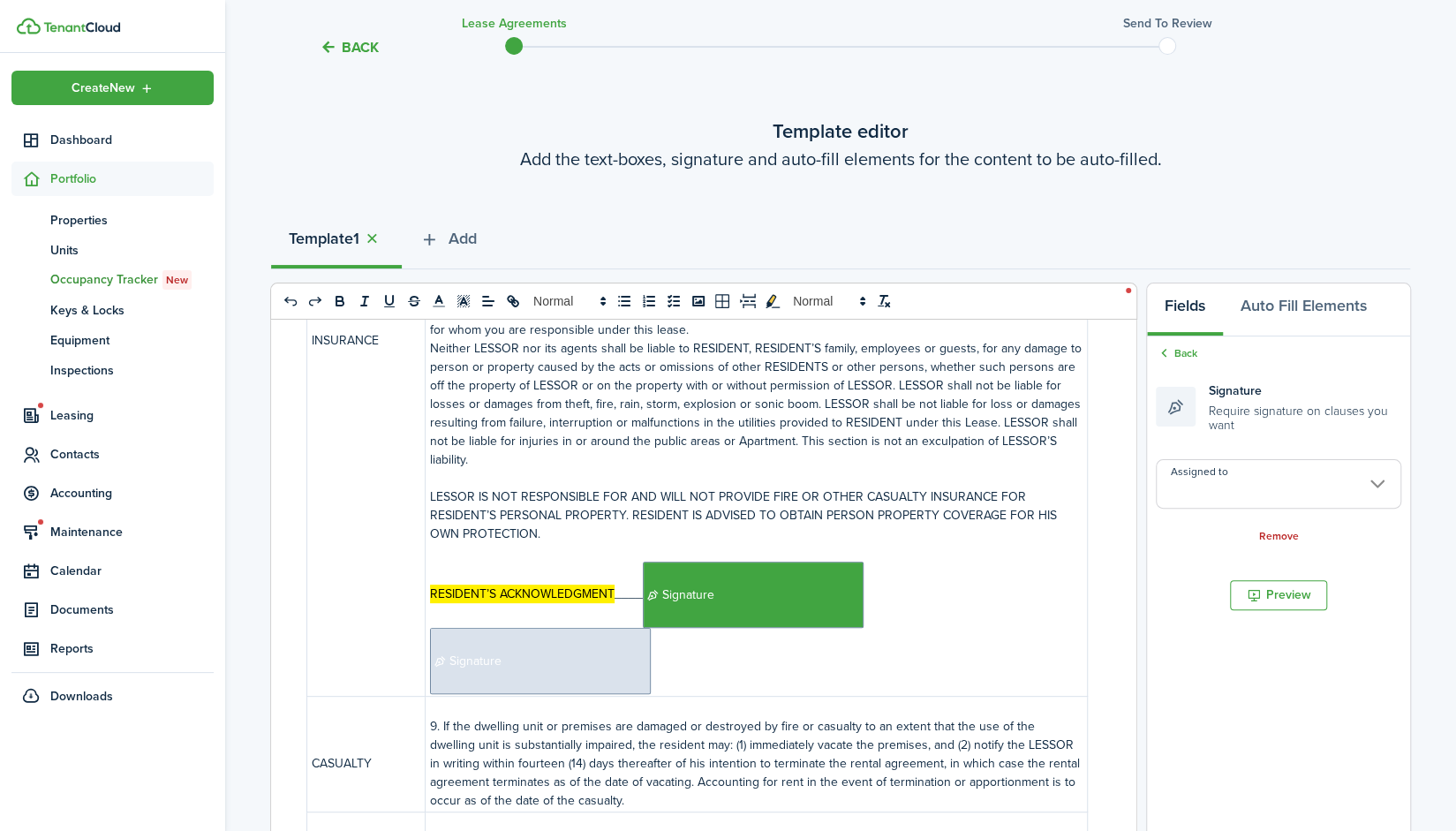
scroll to position [2843, 0]
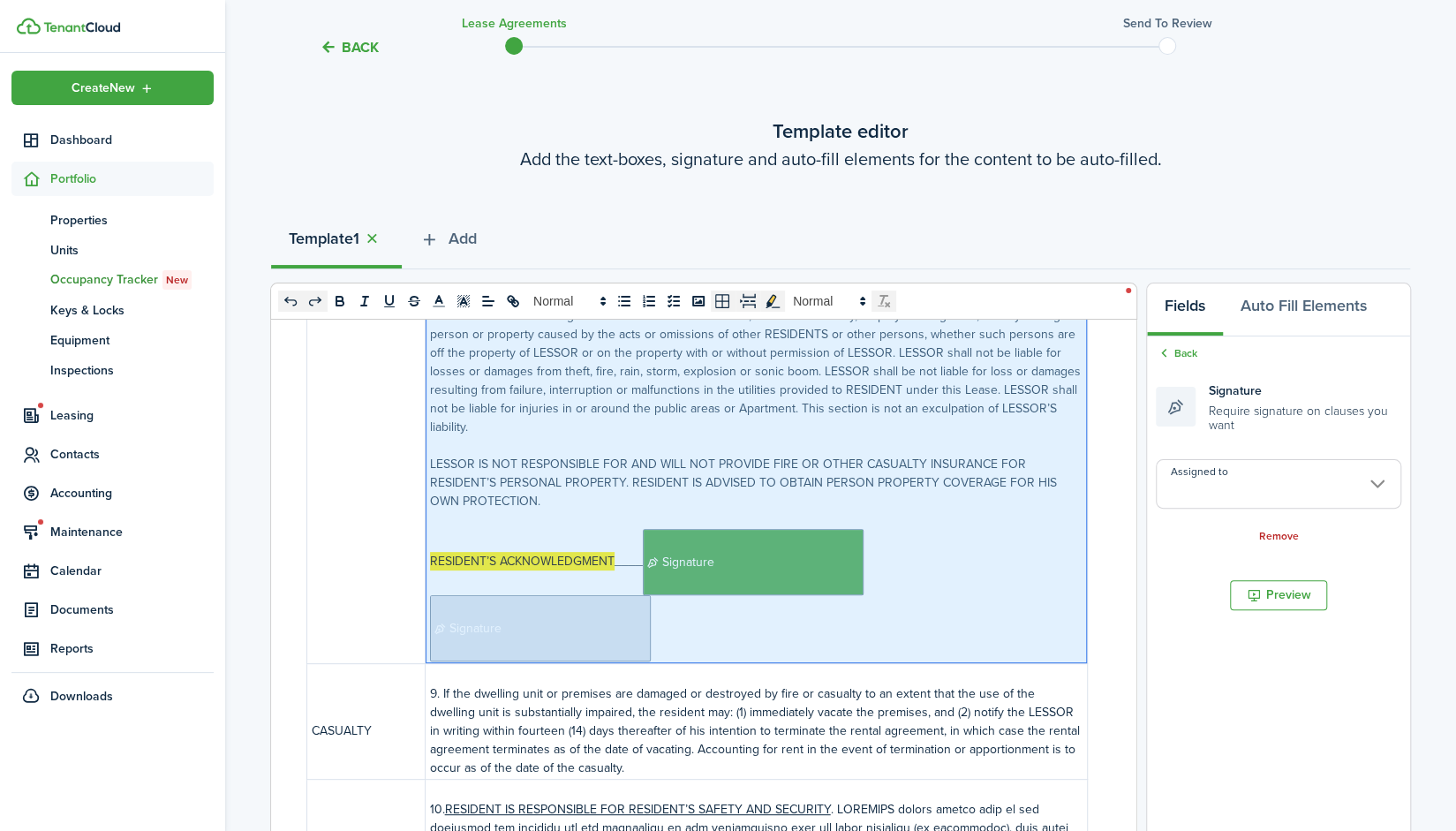
click at [585, 653] on span "Signature" at bounding box center [539, 627] width 220 height 67
click at [1275, 471] on input "Assigned to" at bounding box center [1279, 483] width 246 height 50
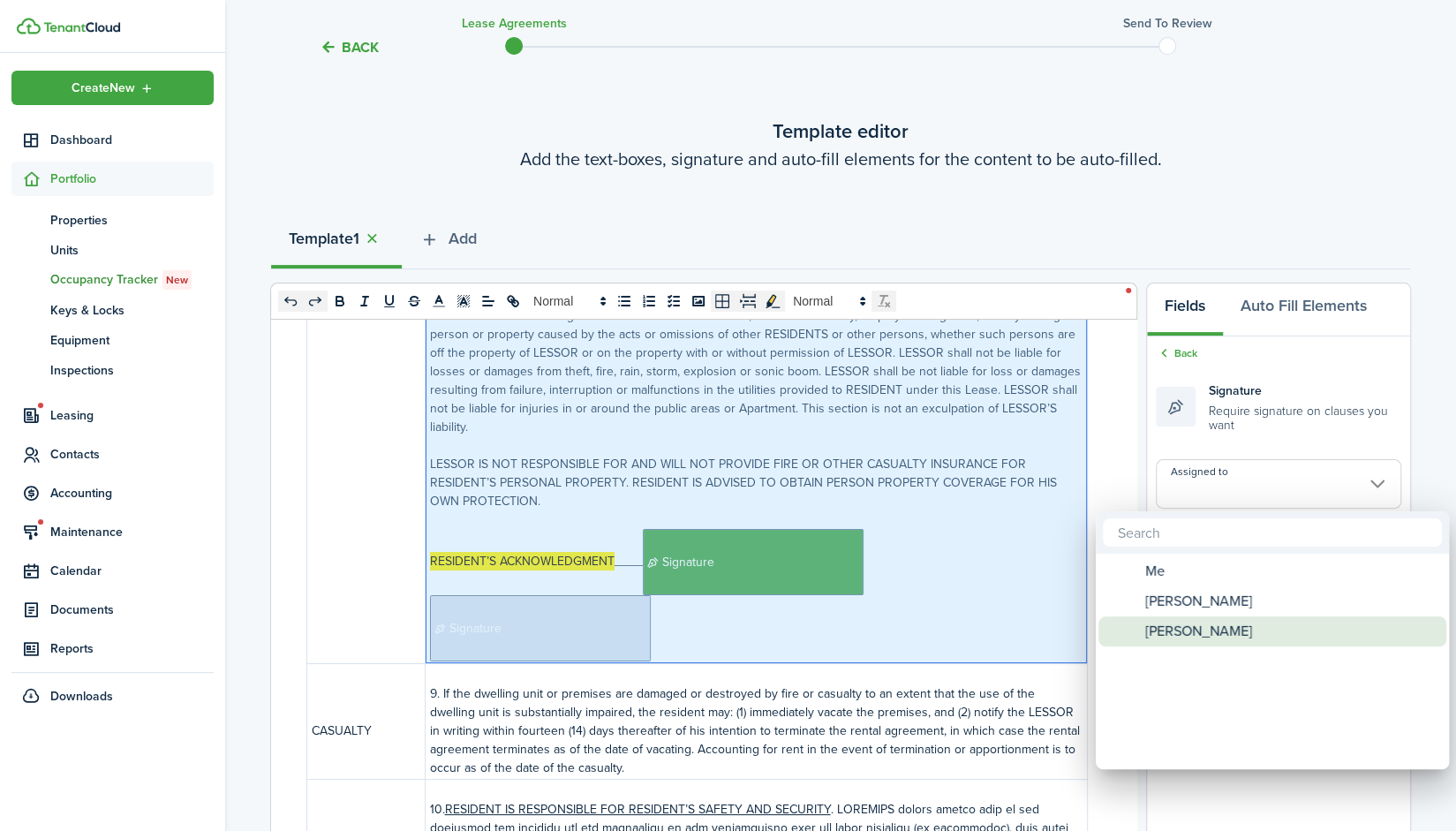
click at [1226, 624] on span "[PERSON_NAME]" at bounding box center [1199, 631] width 107 height 30
type input "[PERSON_NAME]"
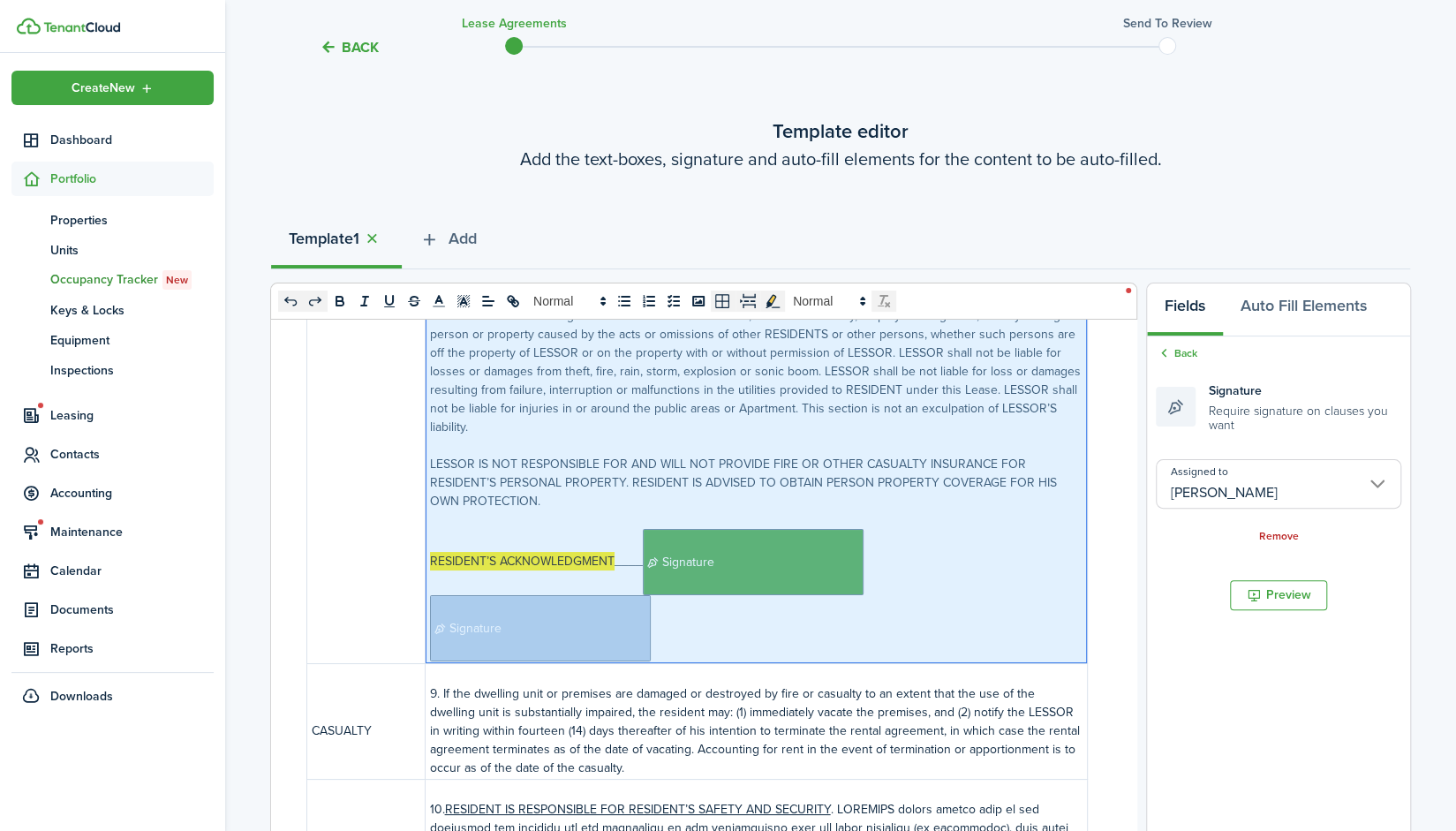
click at [968, 639] on p "RESIDENT’S ACKNOWLEDGMENT ____﻿﻿﻿﻿﻿﻿﻿﻿﻿﻿﻿﻿﻿﻿﻿ Signature ﻿ Signature ﻿" at bounding box center [756, 595] width 653 height 132
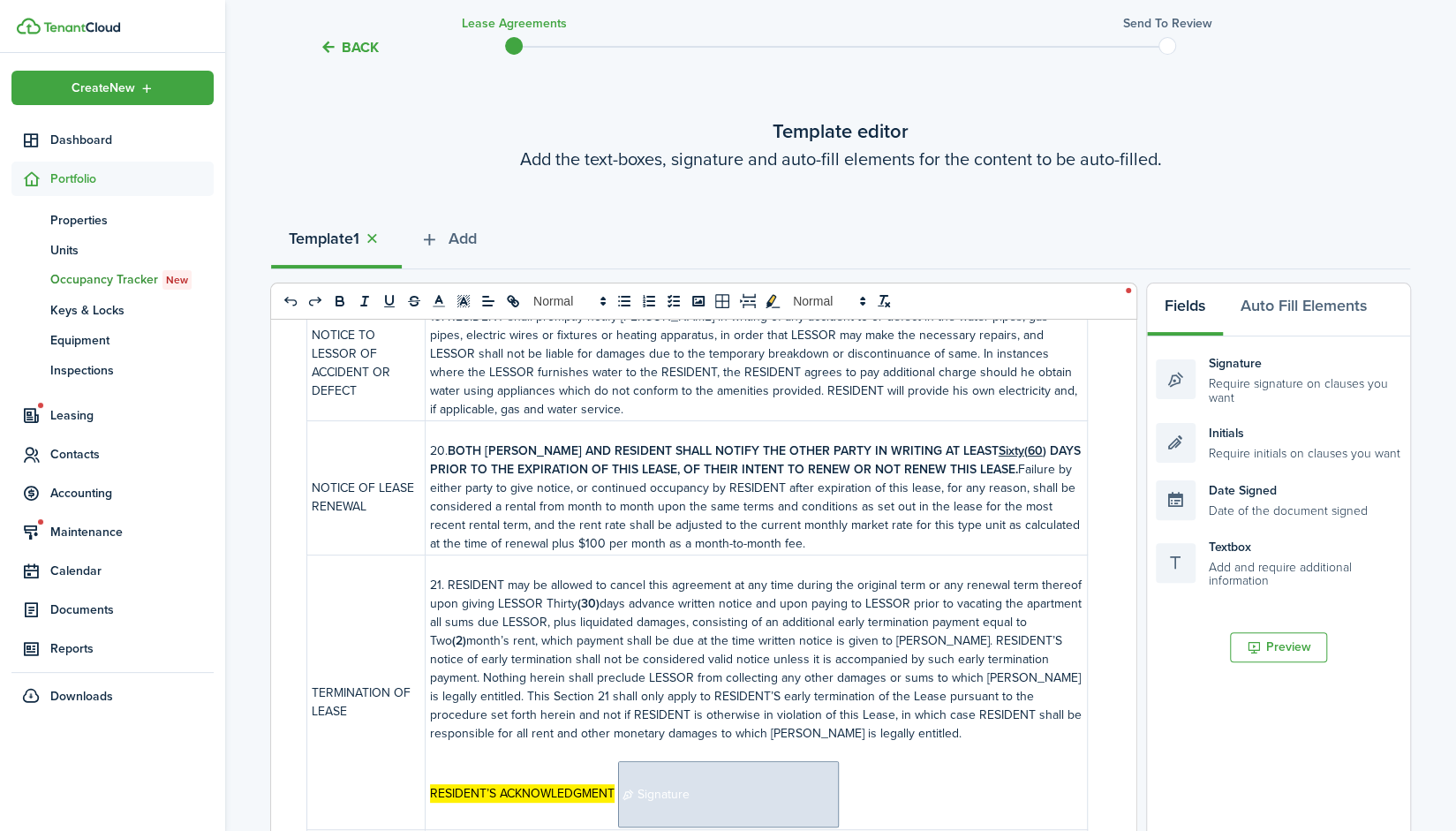
scroll to position [5142, 0]
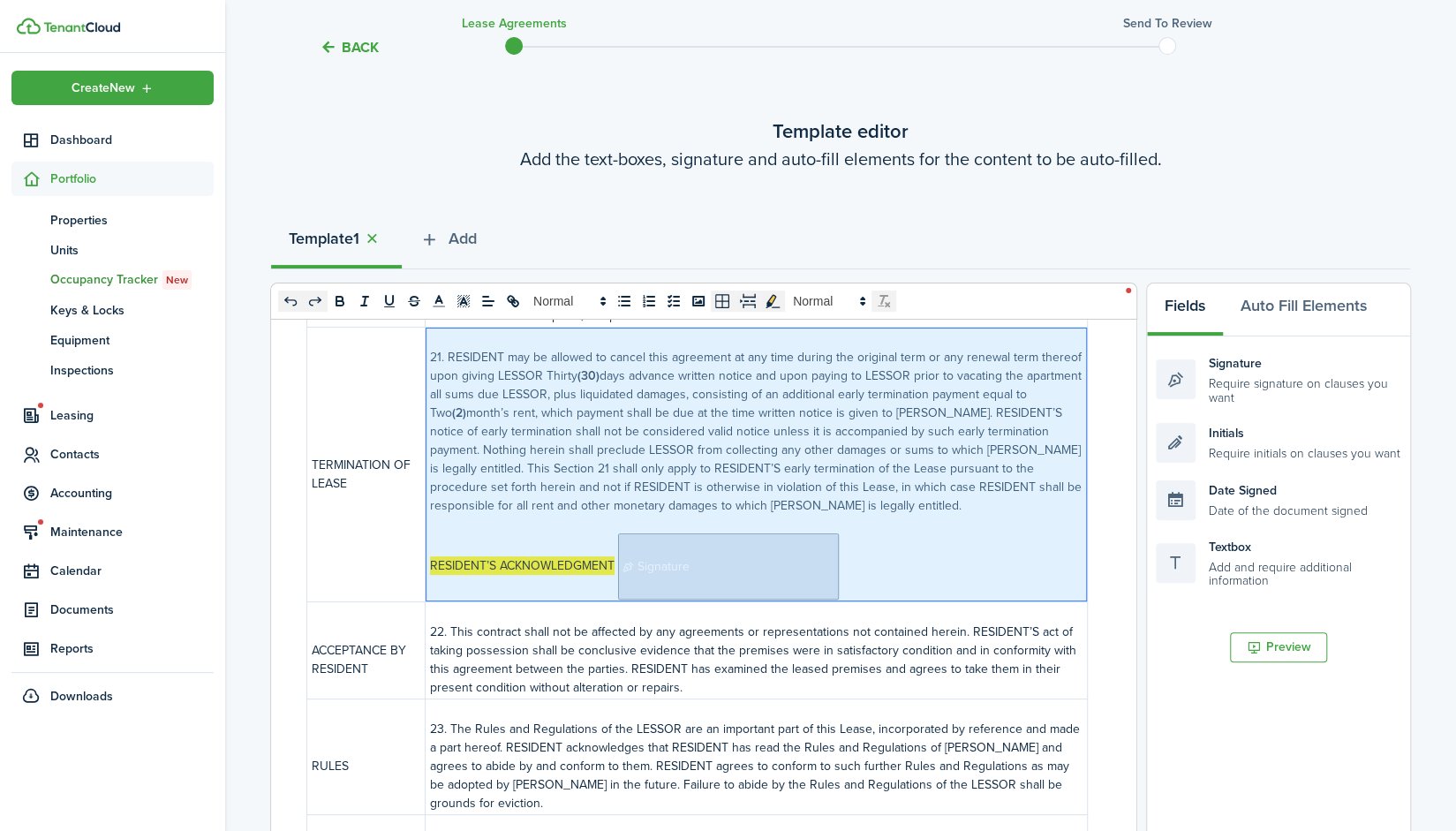
click at [747, 581] on span "Signature" at bounding box center [728, 567] width 220 height 67
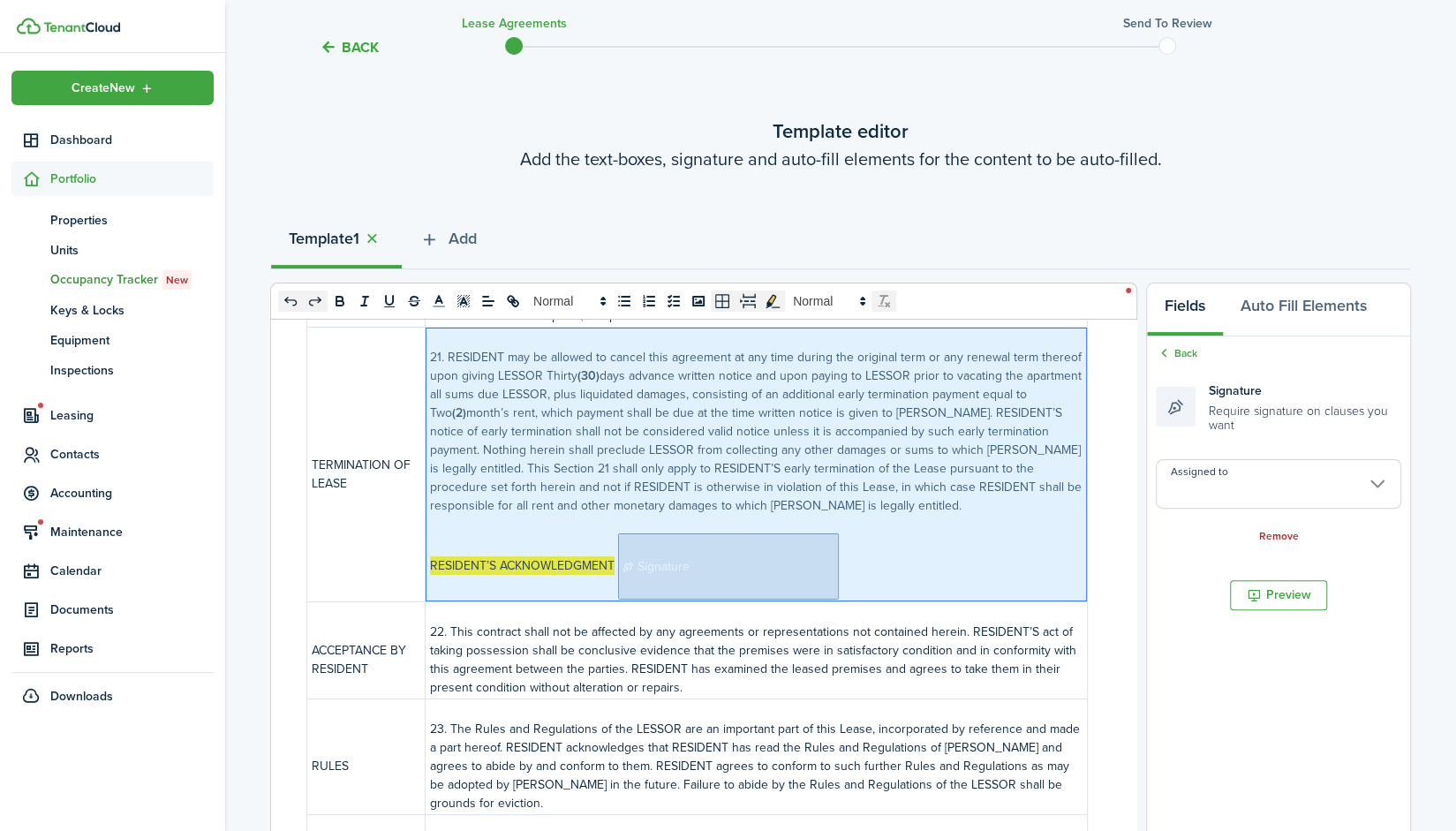
click at [1211, 495] on input "Assigned to" at bounding box center [1279, 483] width 246 height 50
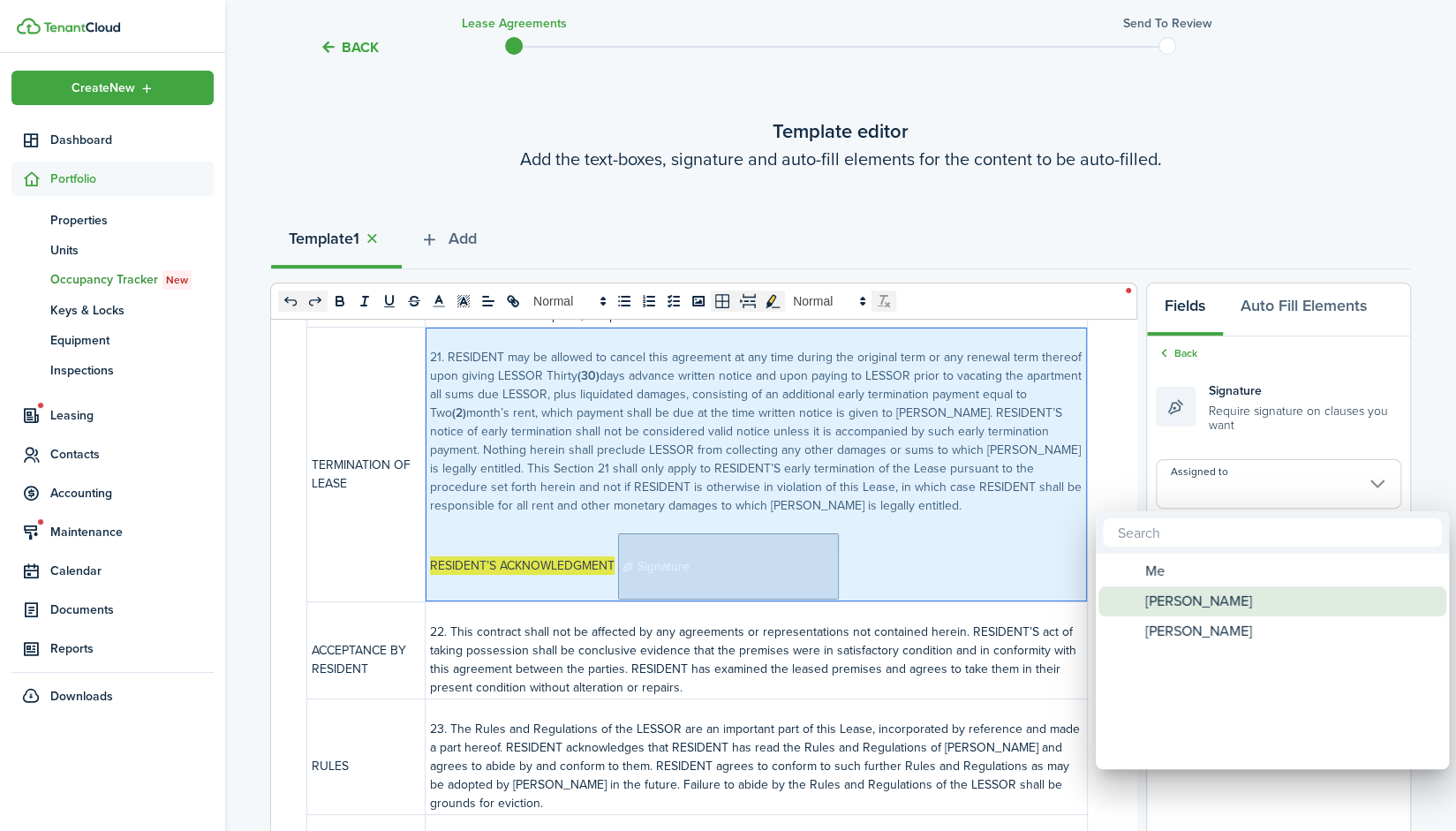
click at [1233, 596] on div "[PERSON_NAME]" at bounding box center [1279, 601] width 312 height 30
type input "[PERSON_NAME]"
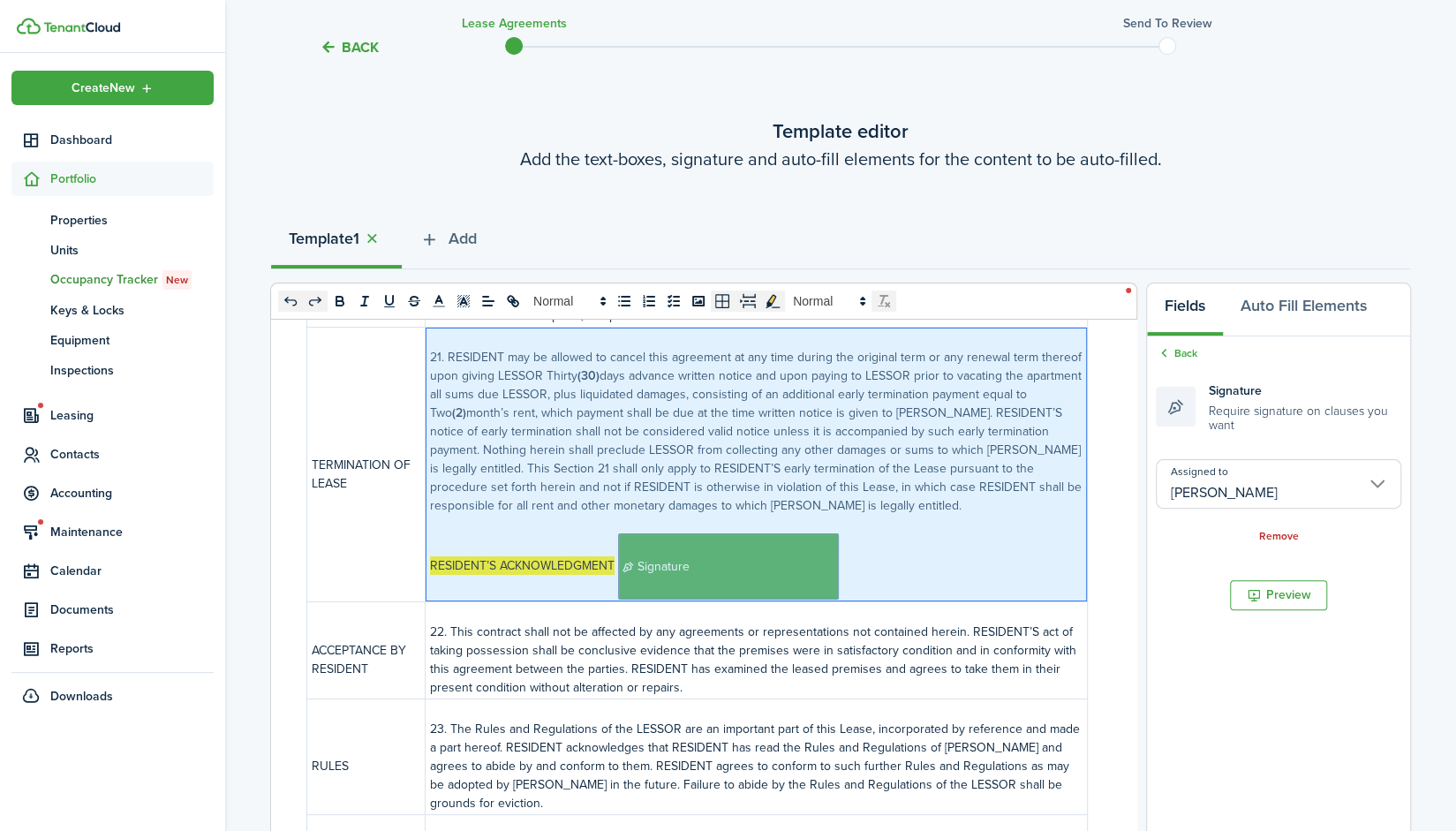
click at [879, 567] on p "RESIDENT’S ACKNOWLEDGMENT ﻿﻿﻿﻿﻿﻿﻿﻿﻿﻿﻿﻿﻿﻿﻿﻿﻿ Signature ﻿" at bounding box center [756, 567] width 653 height 67
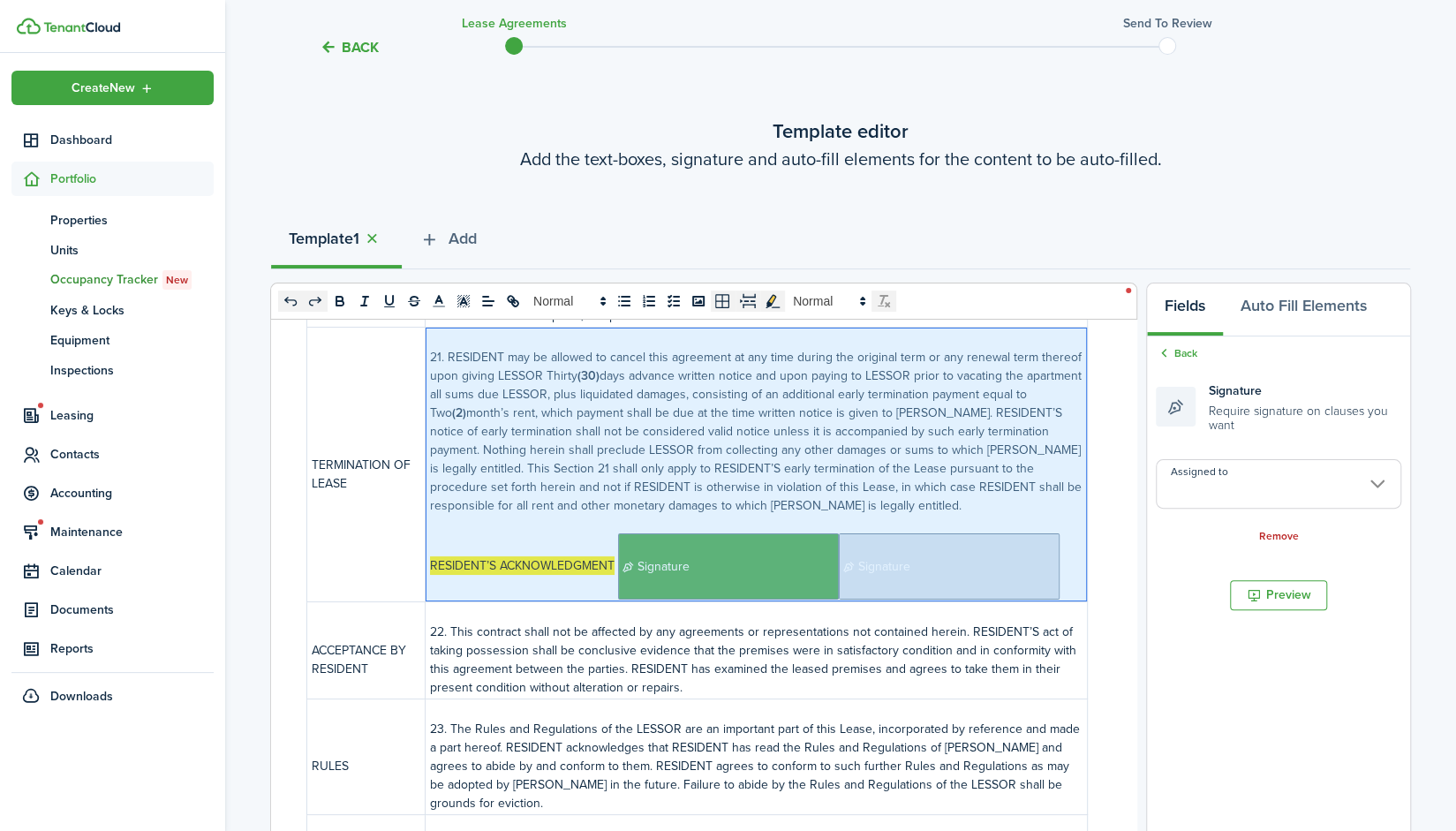
click at [887, 568] on span "Signature" at bounding box center [948, 567] width 220 height 67
click at [1259, 482] on input "Assigned to" at bounding box center [1279, 483] width 246 height 50
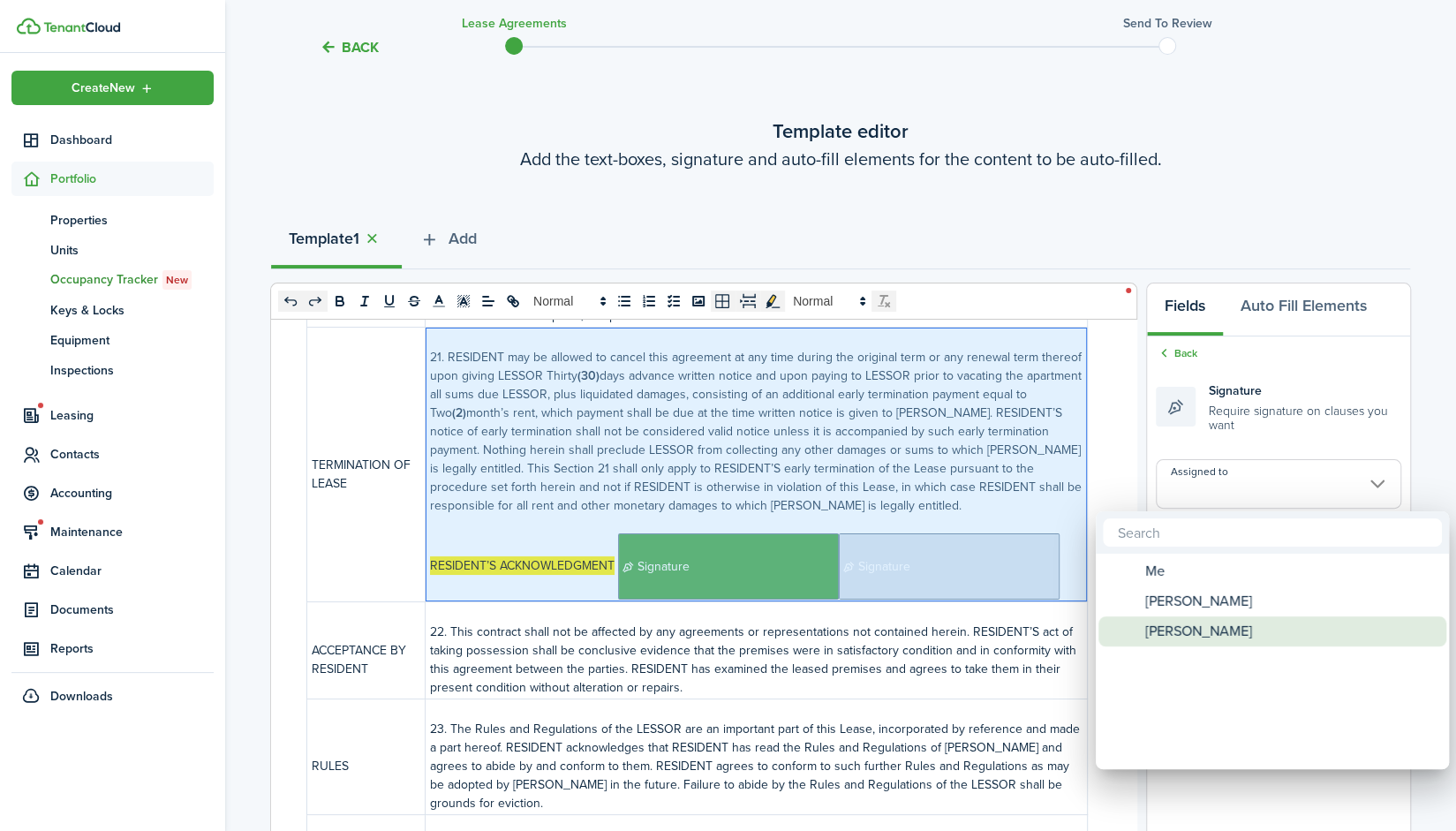
click at [1211, 631] on span "[PERSON_NAME]" at bounding box center [1199, 631] width 107 height 30
type input "[PERSON_NAME]"
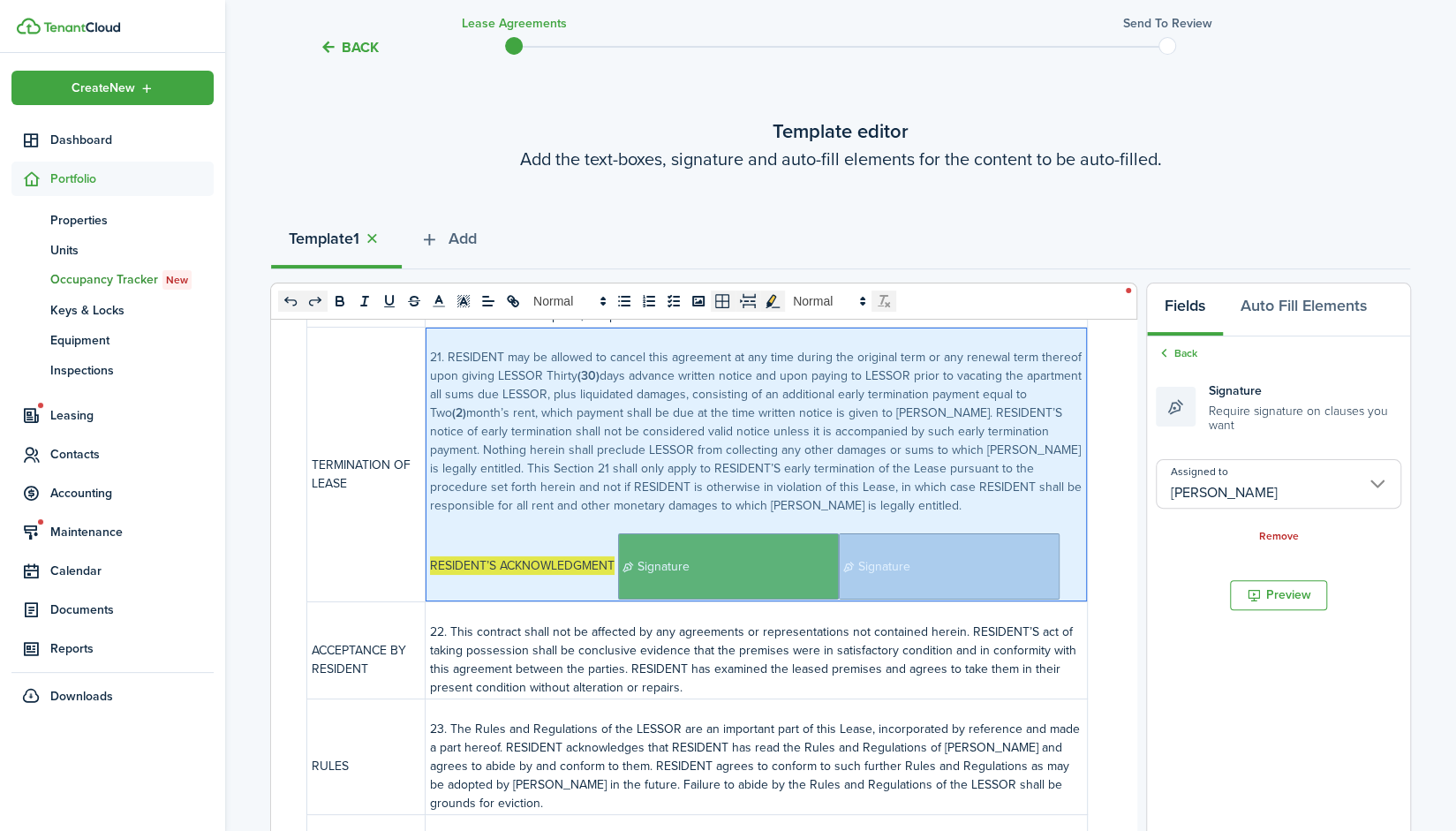
click at [755, 667] on p "22. This contract shall not be affected by any agreements or representations no…" at bounding box center [756, 659] width 653 height 74
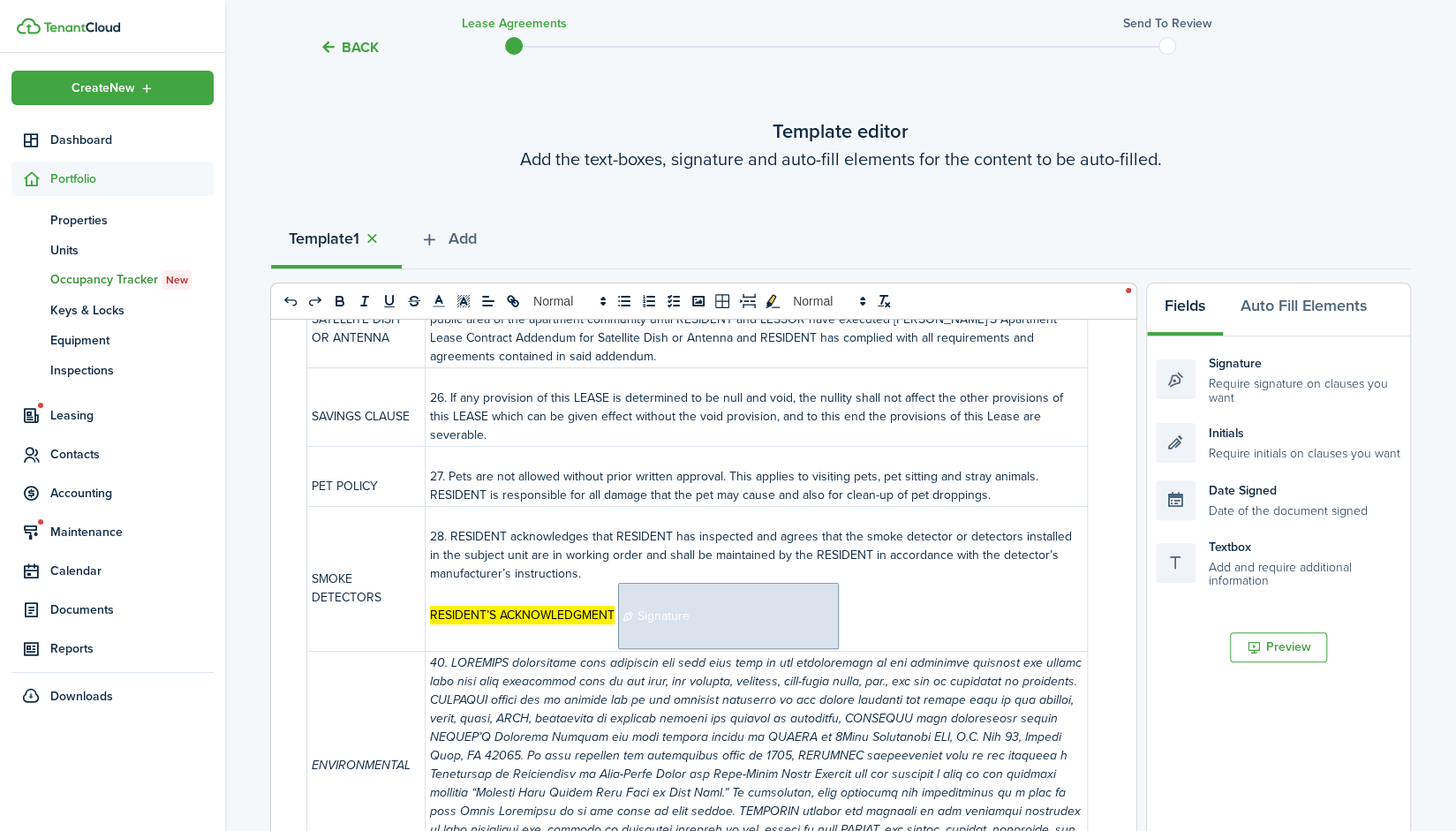
scroll to position [5840, 0]
click at [736, 581] on span "Signature" at bounding box center [728, 613] width 220 height 67
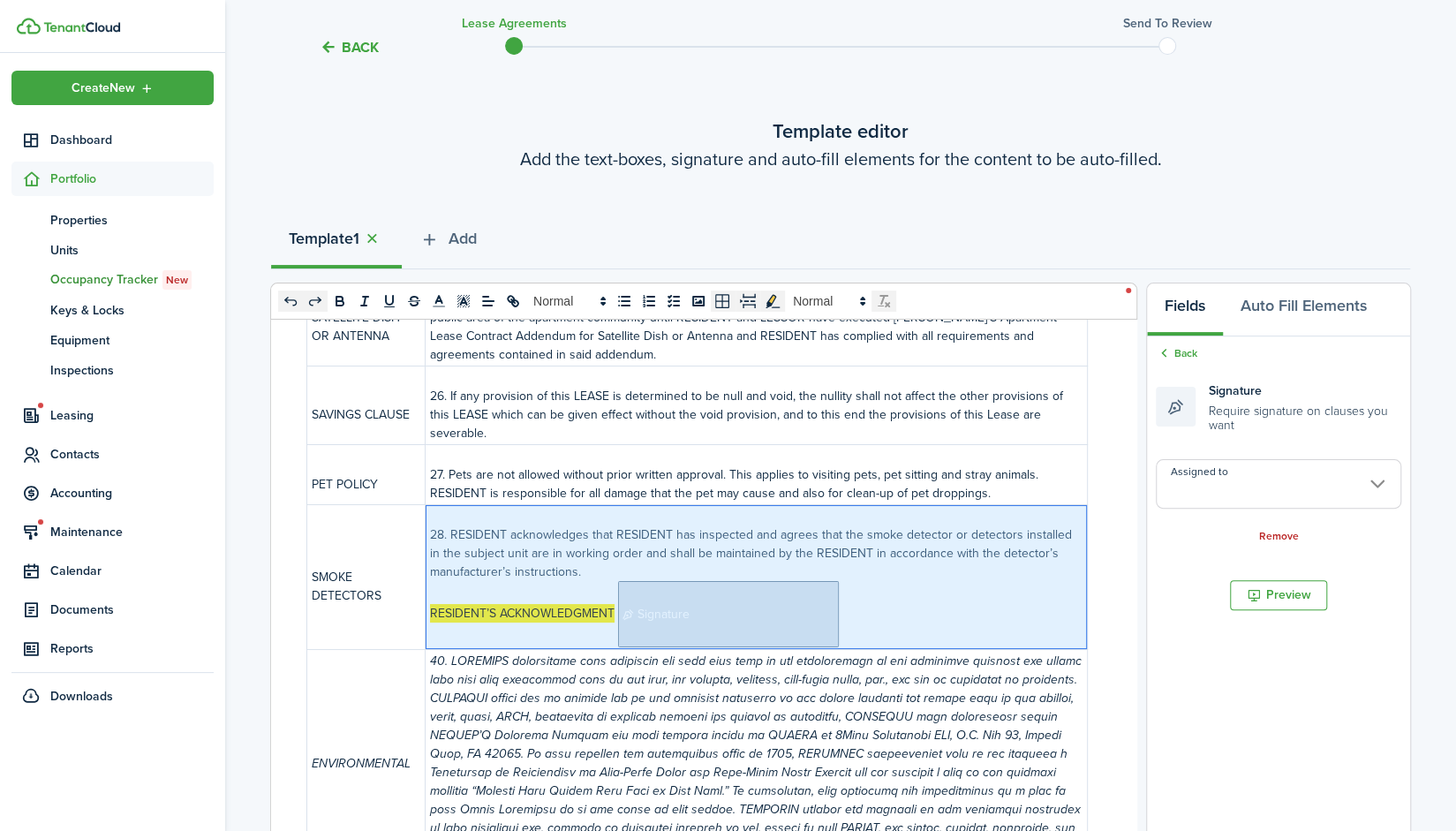
click at [1249, 483] on input "Assigned to" at bounding box center [1279, 483] width 246 height 50
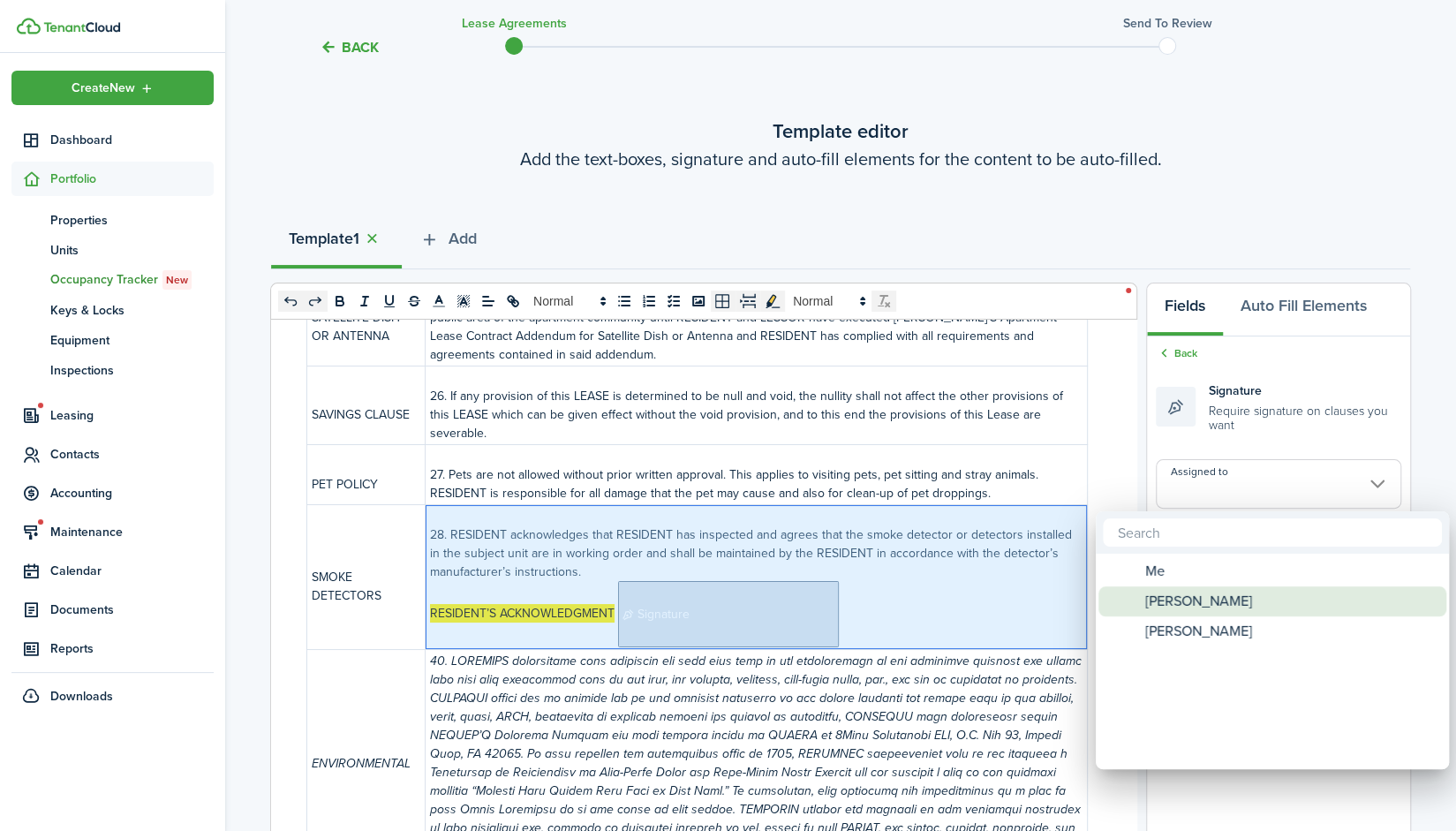
click at [1244, 591] on div "[PERSON_NAME]" at bounding box center [1279, 601] width 312 height 30
type input "[PERSON_NAME]"
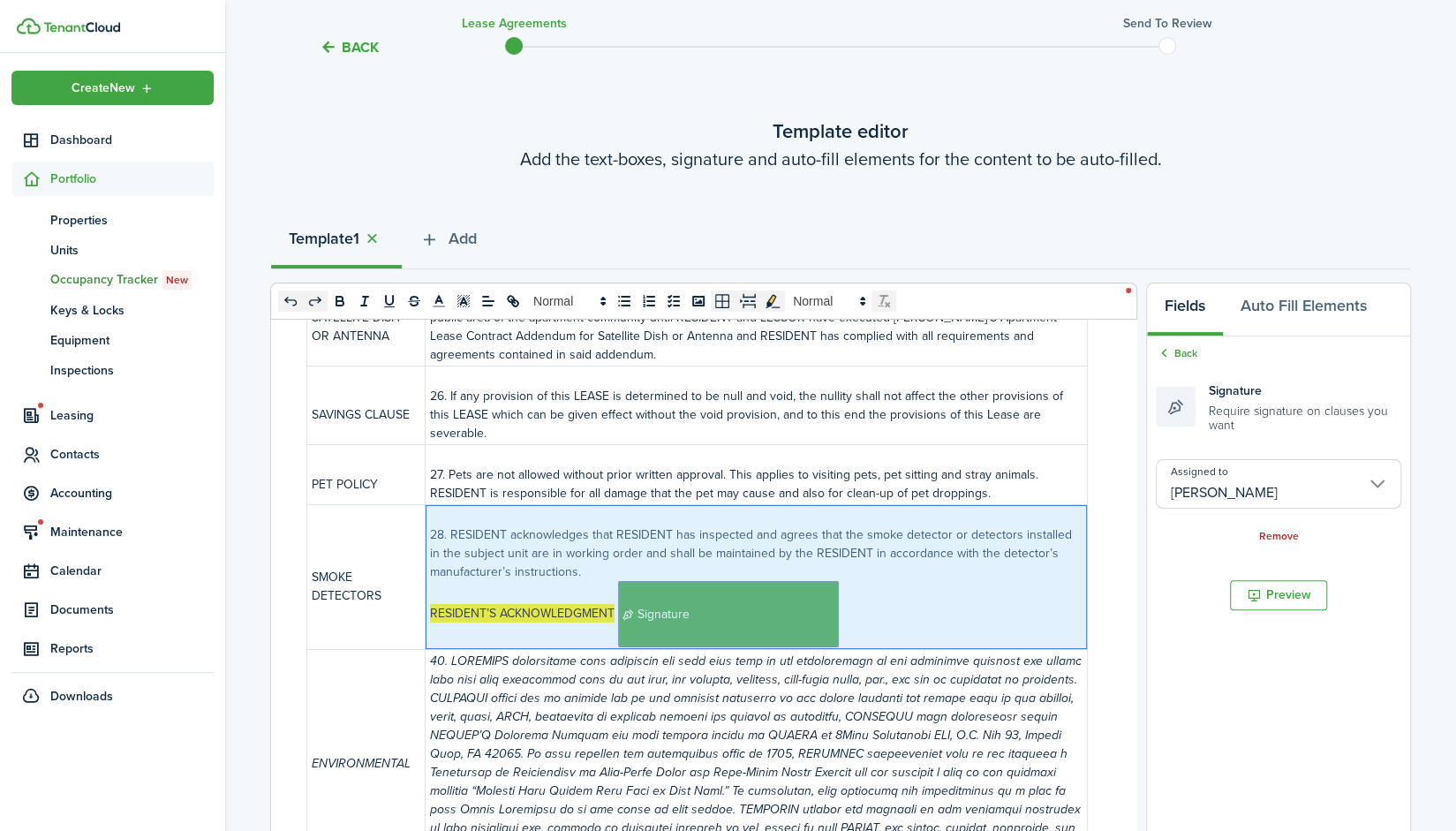
click at [918, 601] on p "RESIDENT’S ACKNOWLEDGMENT ﻿﻿﻿﻿﻿﻿﻿﻿﻿﻿﻿﻿﻿﻿﻿﻿﻿ Signature ﻿" at bounding box center [756, 613] width 653 height 67
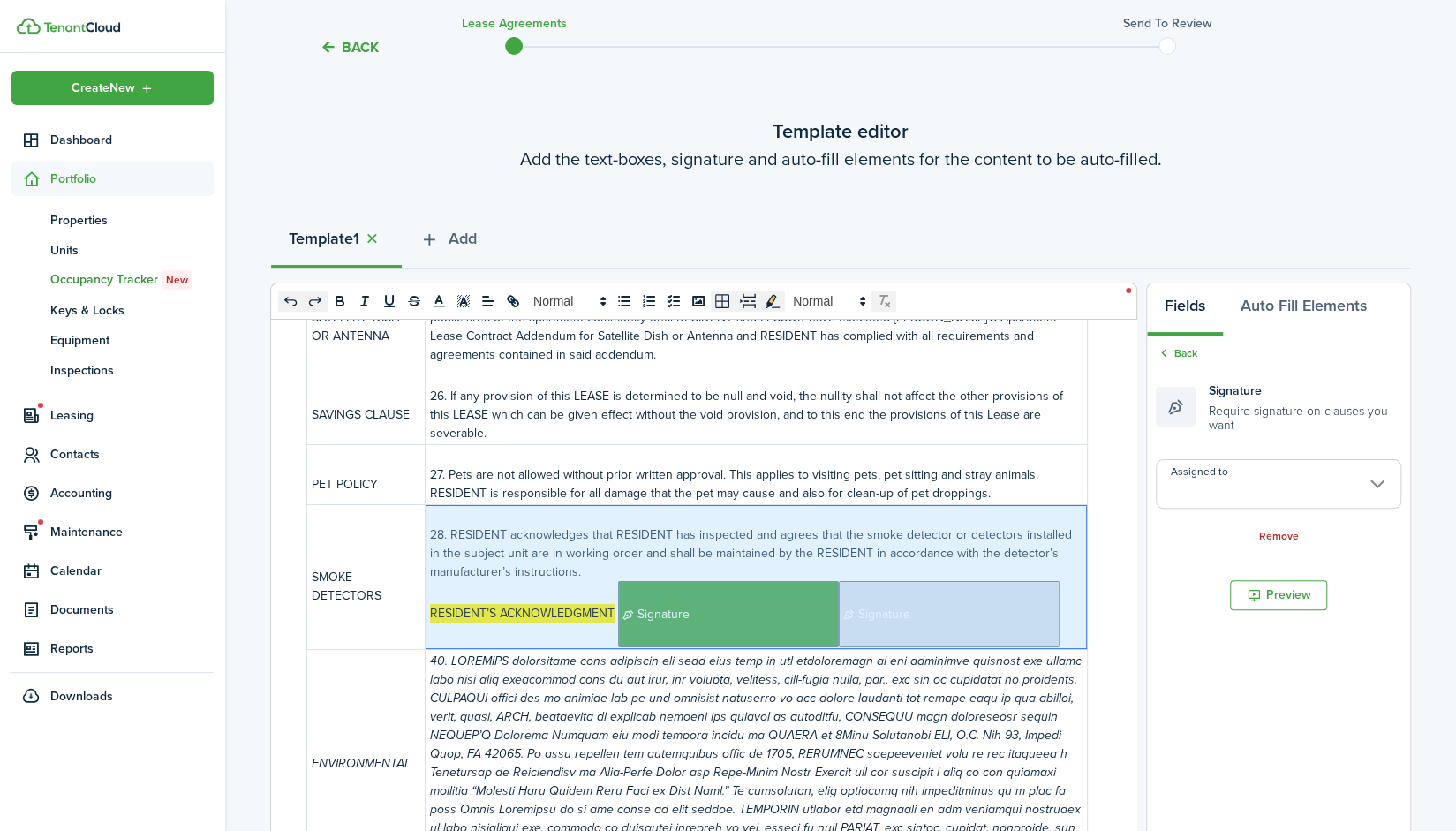
click at [910, 593] on span "Signature" at bounding box center [948, 613] width 220 height 67
click at [1249, 491] on input "Assigned to" at bounding box center [1279, 483] width 246 height 50
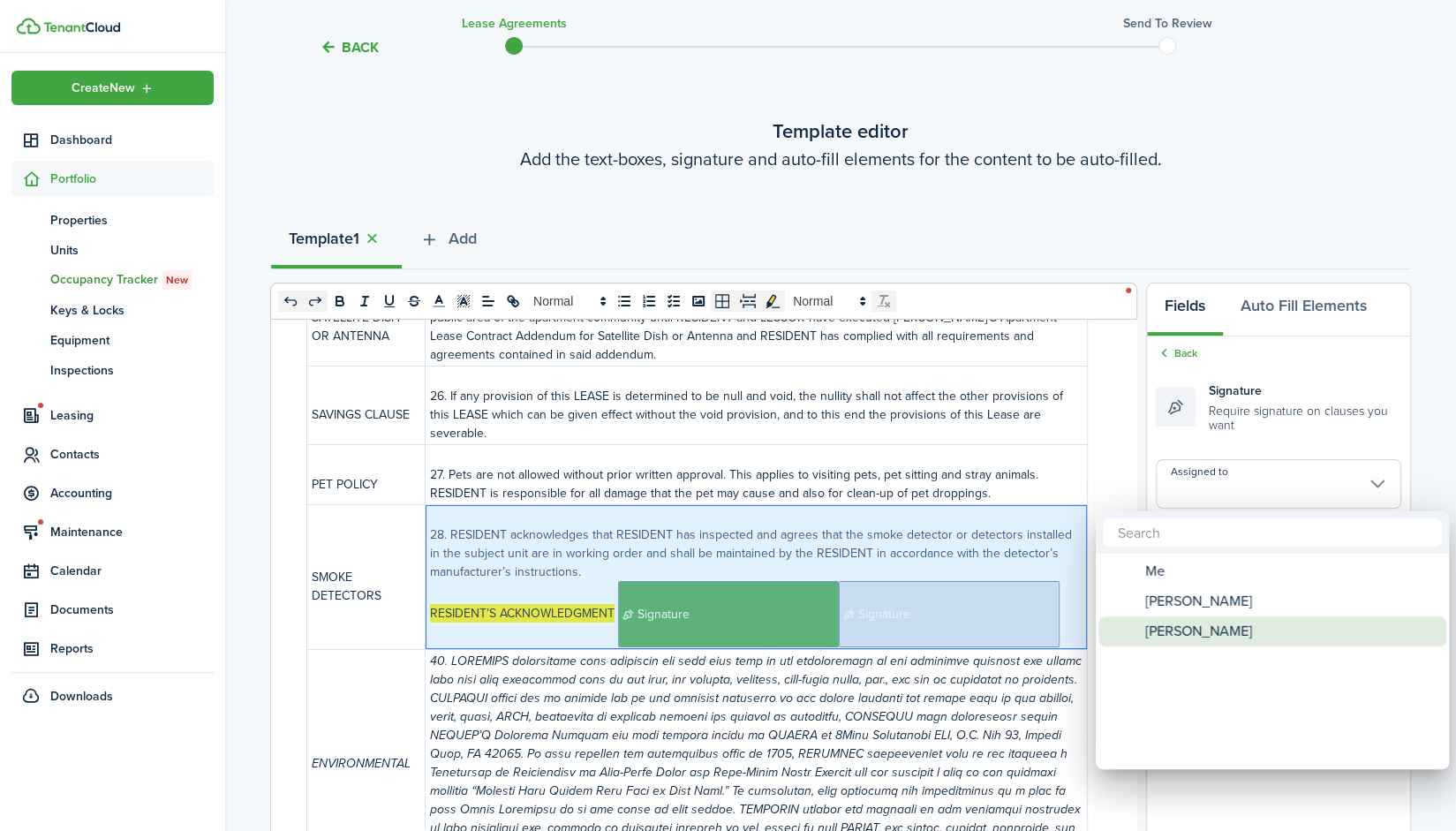
click at [1224, 621] on span "[PERSON_NAME]" at bounding box center [1199, 631] width 107 height 30
type input "[PERSON_NAME]"
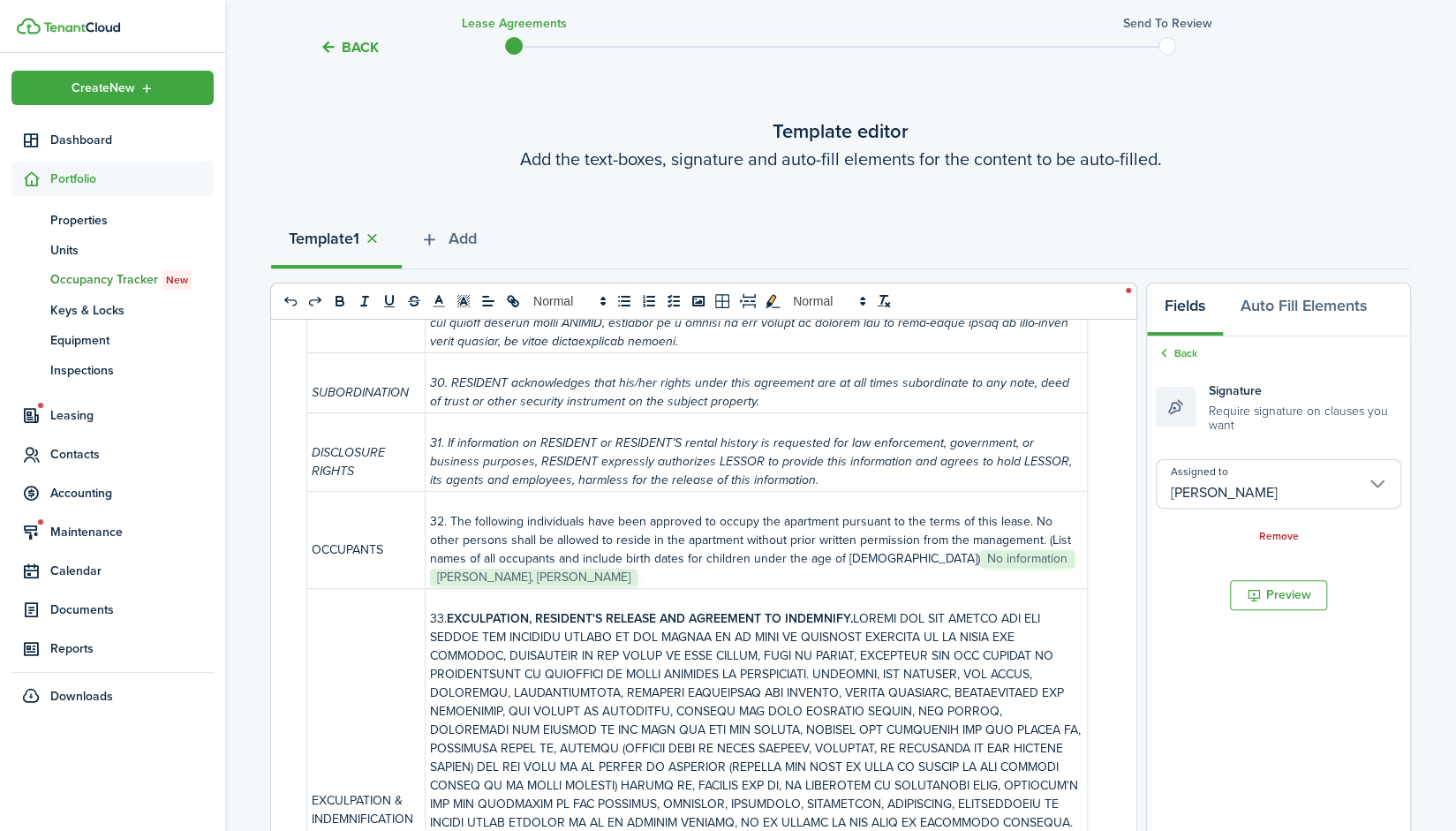
scroll to position [6365, 0]
click at [970, 529] on p "32. The following individuals have been approved to occupy the apartment pursua…" at bounding box center [756, 547] width 653 height 74
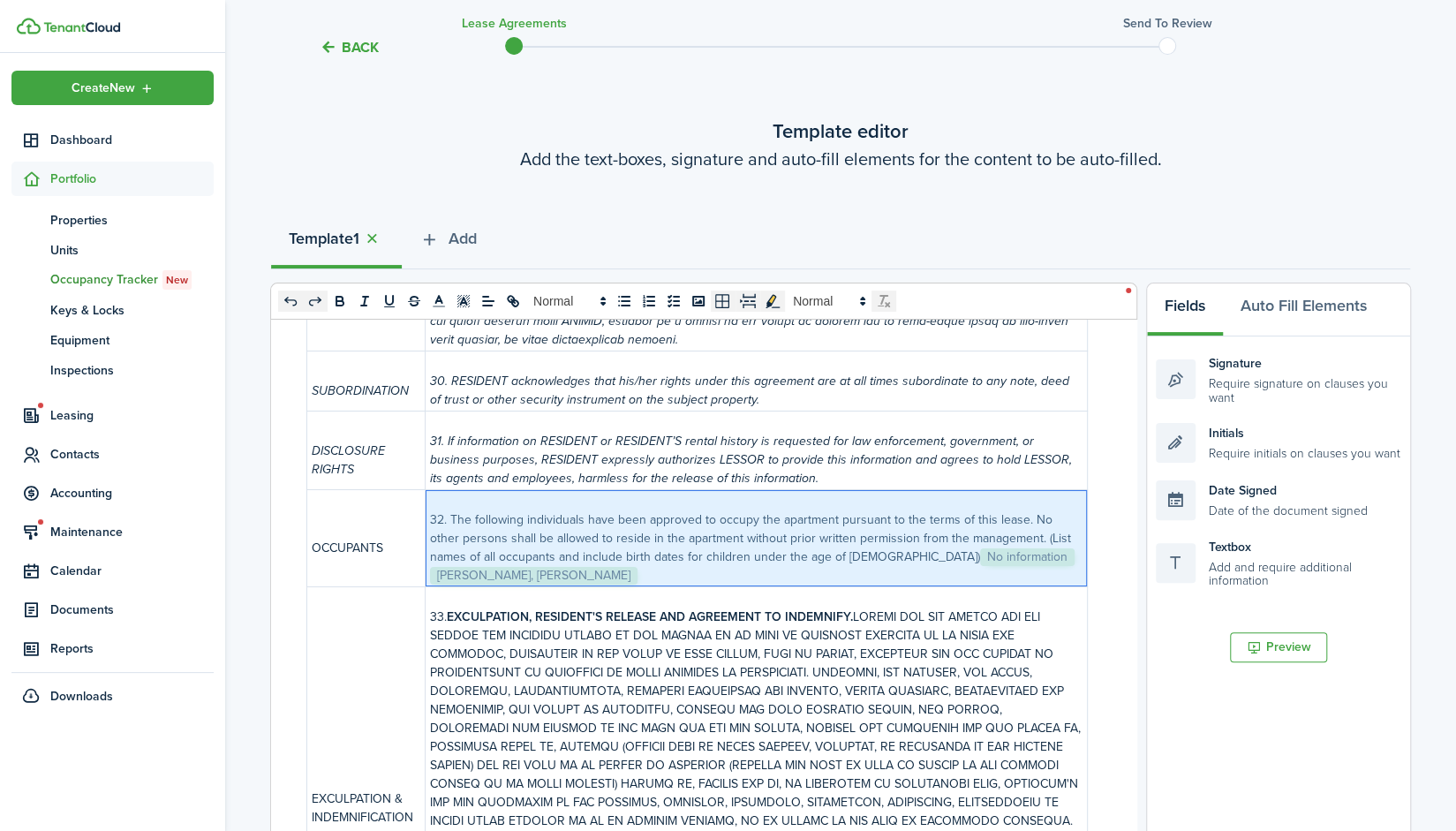
click at [849, 536] on p "32. The following individuals have been approved to occupy the apartment pursua…" at bounding box center [756, 547] width 653 height 74
drag, startPoint x: 972, startPoint y: 537, endPoint x: 862, endPoint y: 539, distance: 110.0
click at [862, 539] on p "32. The following individuals have been approved to occupy the apartment pursua…" at bounding box center [756, 547] width 653 height 74
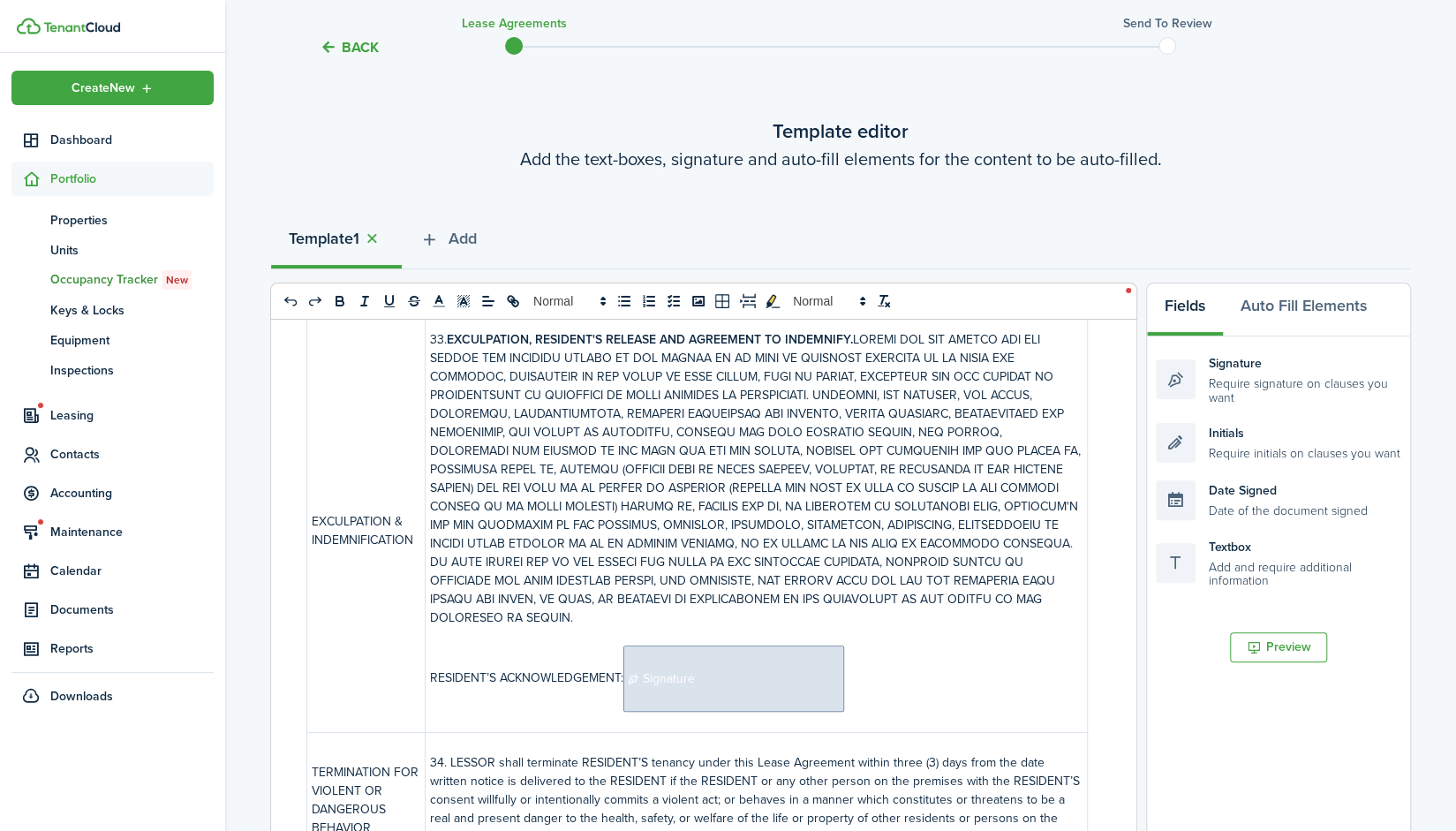
scroll to position [6645, 0]
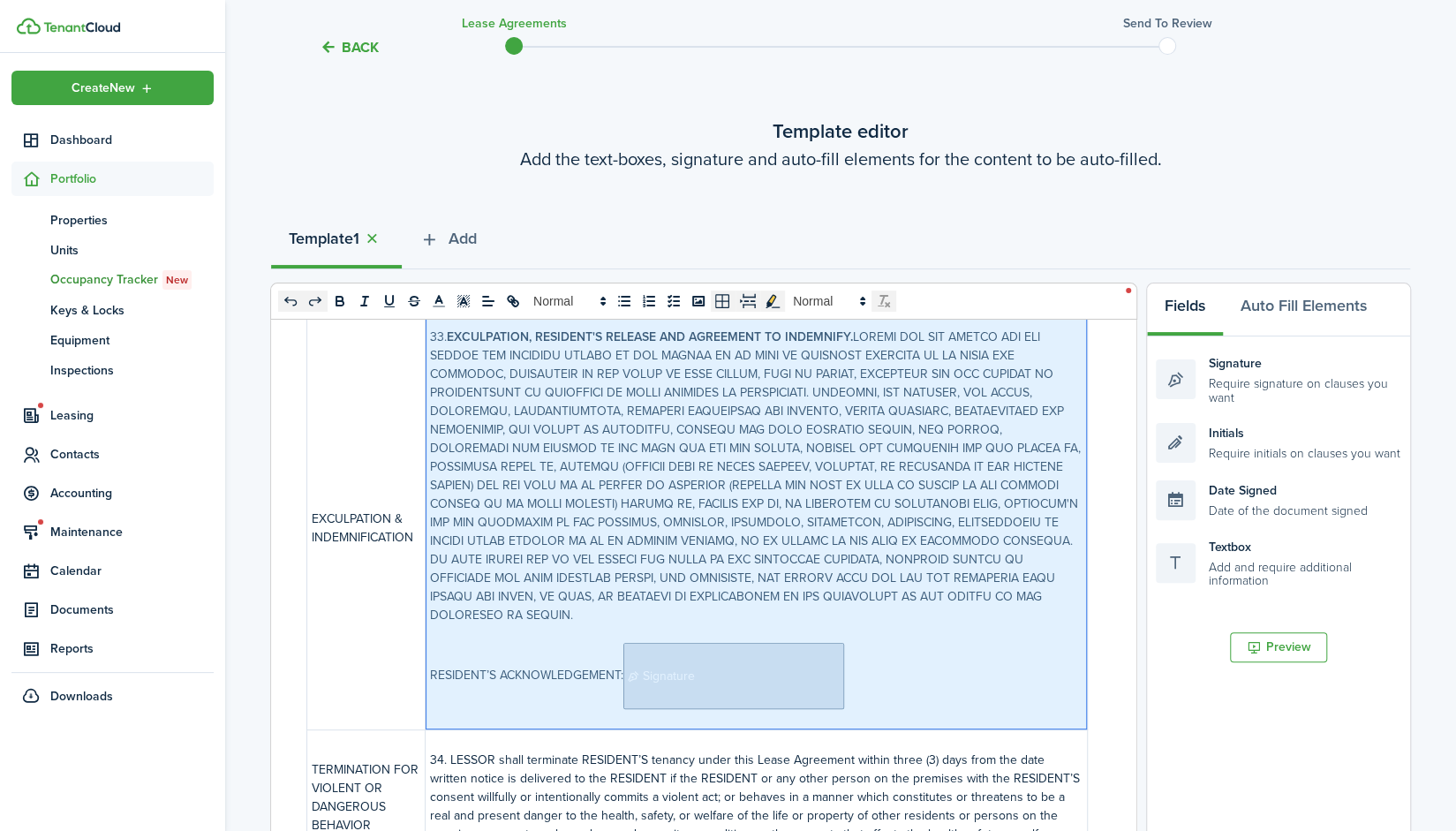
click at [791, 642] on span "Signature" at bounding box center [734, 675] width 220 height 67
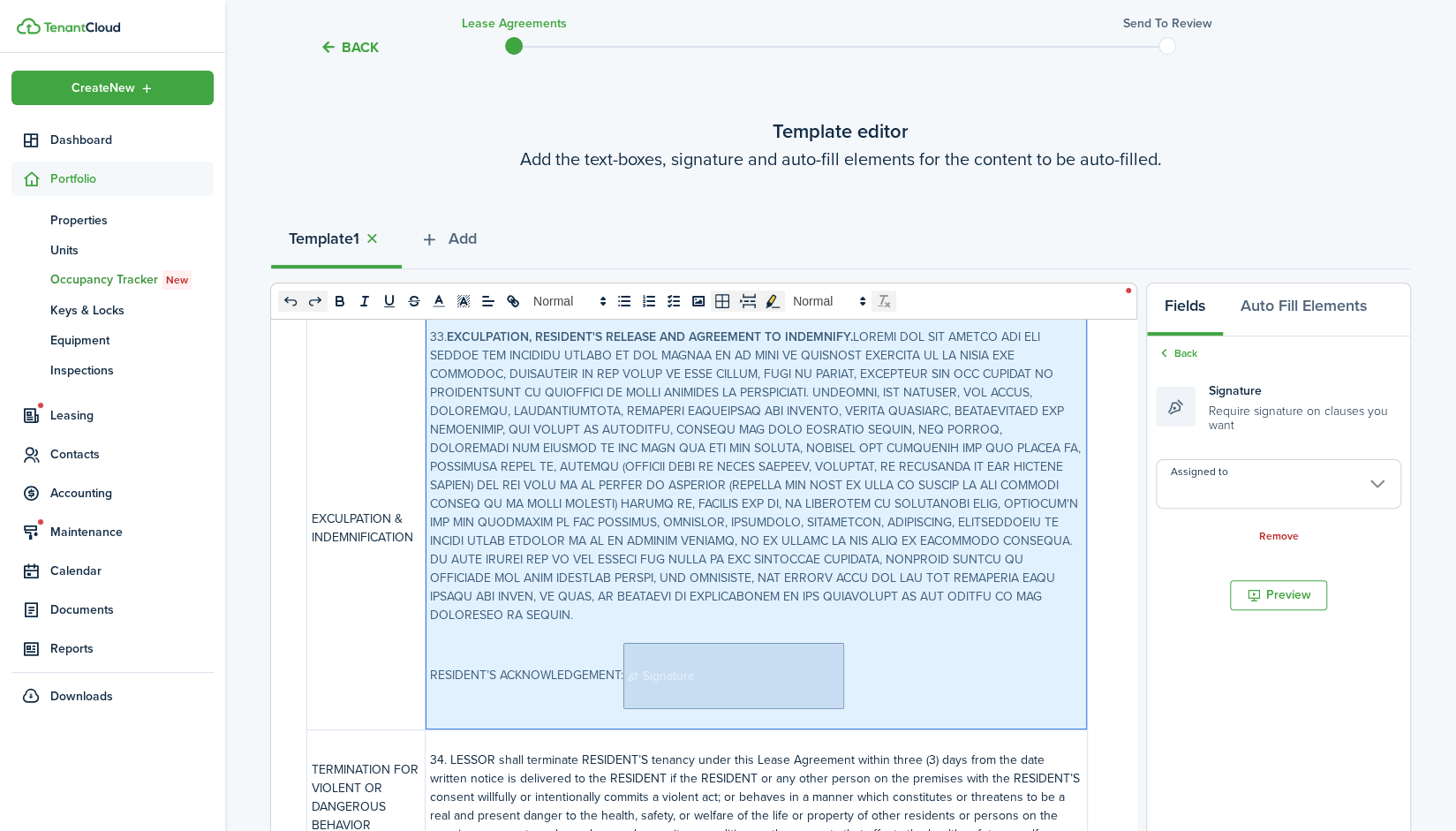
click at [1228, 498] on input "Assigned to" at bounding box center [1279, 483] width 246 height 50
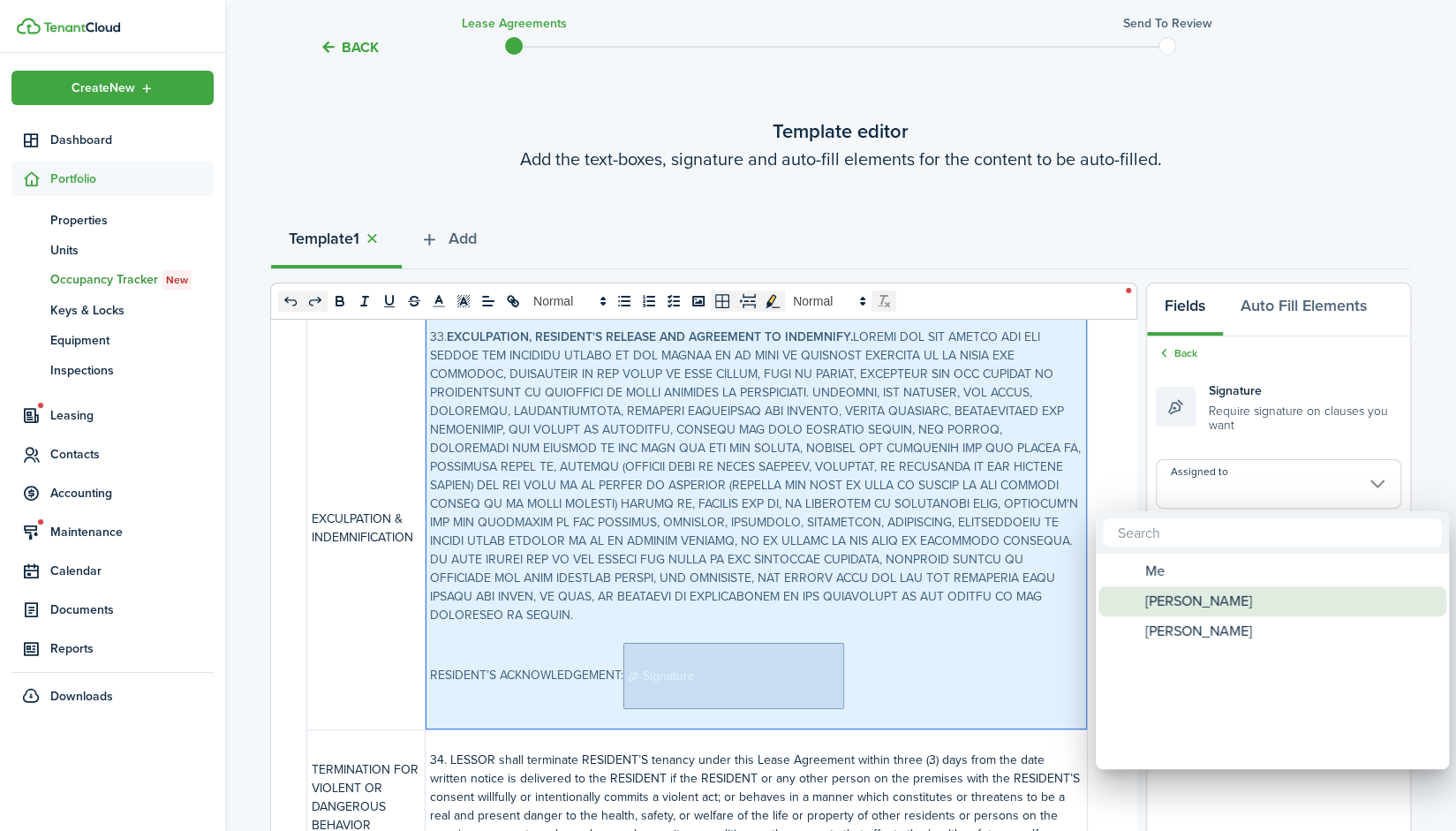
click at [1207, 607] on div "[PERSON_NAME]" at bounding box center [1279, 601] width 312 height 30
type input "[PERSON_NAME]"
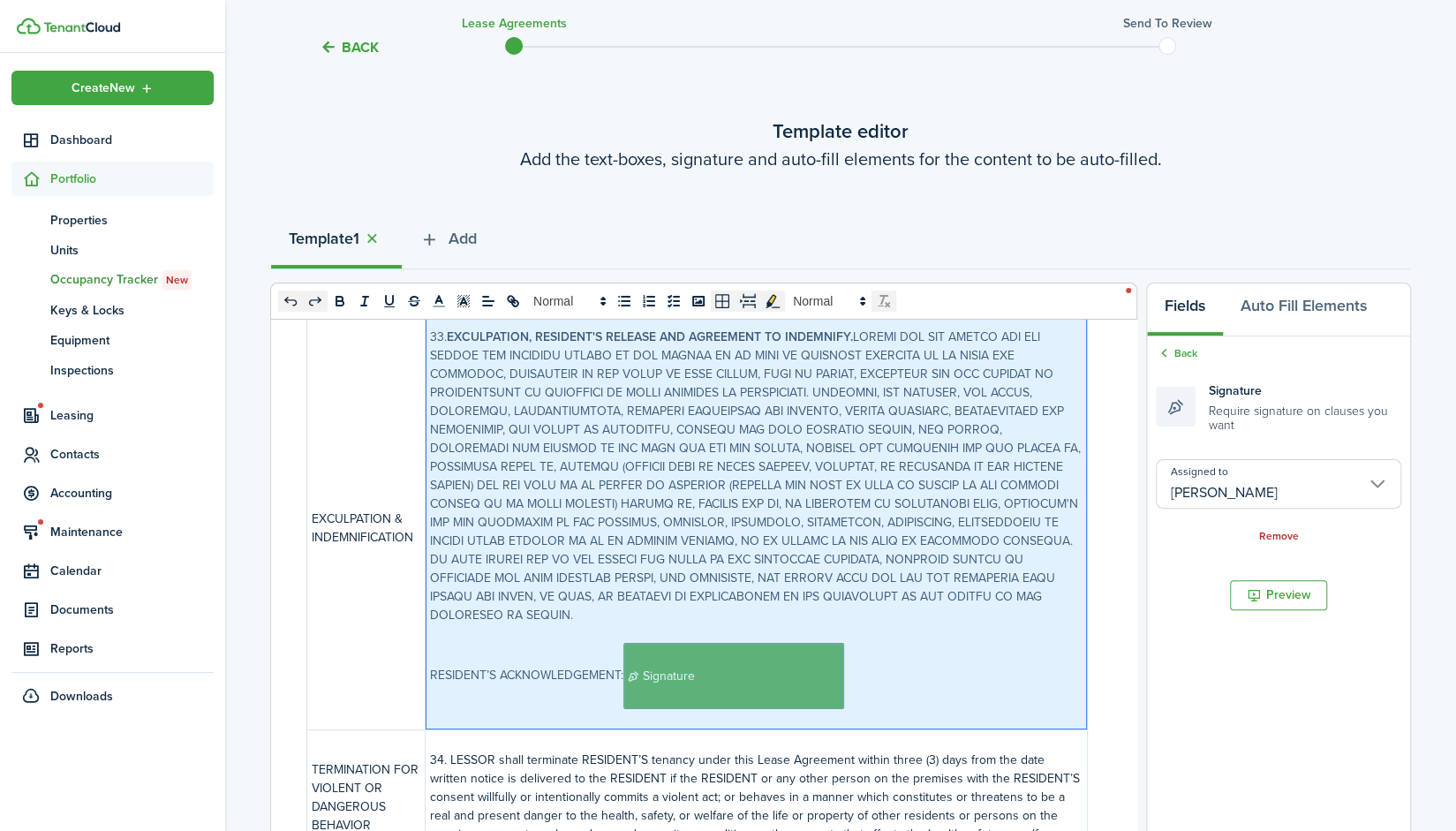
click at [871, 642] on p "RESIDENT’S ACKNOWLEDGEMENT: ﻿﻿﻿﻿﻿﻿﻿﻿﻿﻿﻿﻿﻿﻿﻿﻿﻿ Signature ﻿" at bounding box center [756, 675] width 653 height 67
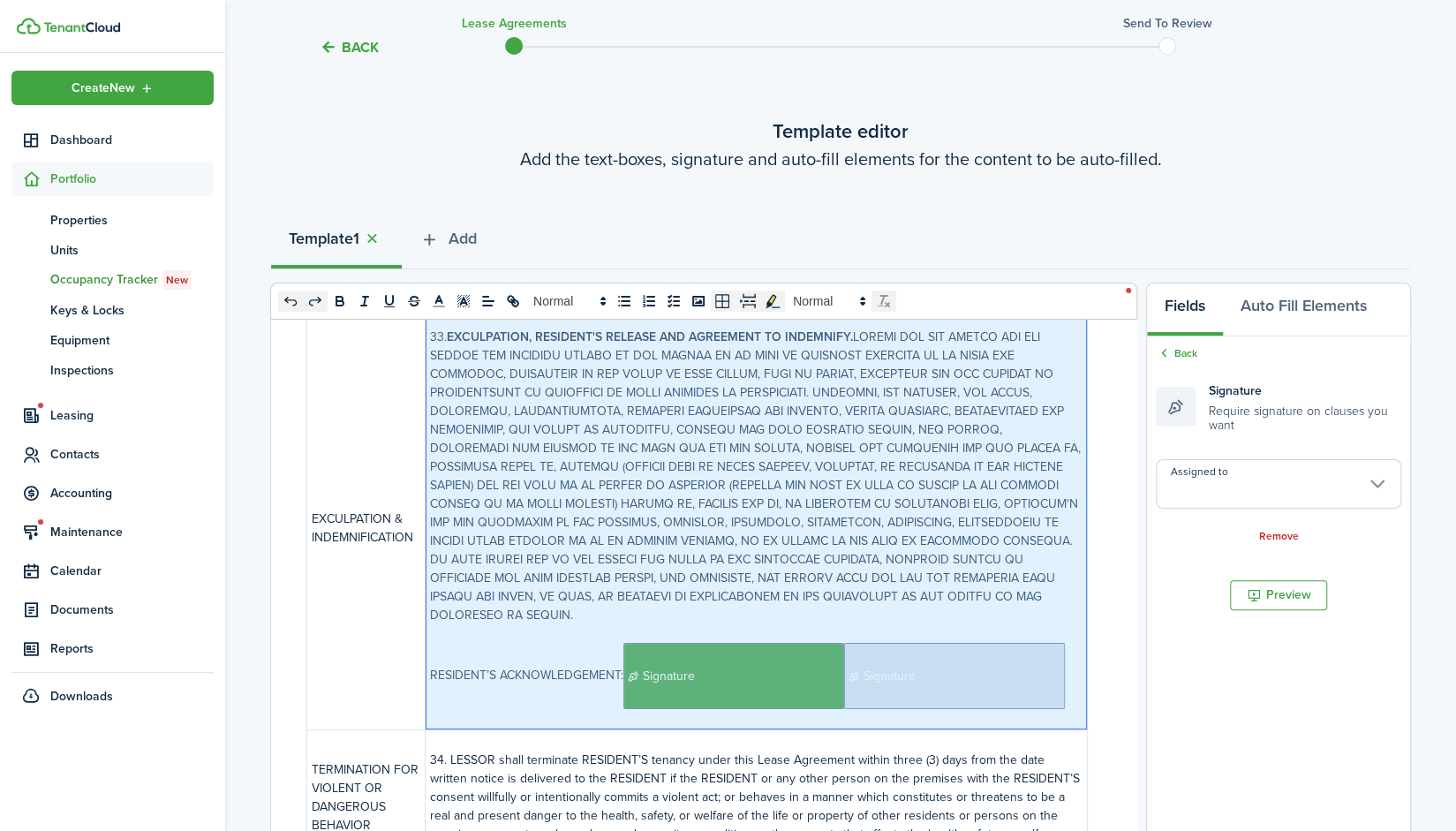
click at [927, 642] on span "Signature" at bounding box center [954, 675] width 220 height 67
click at [1303, 496] on input "Assigned to" at bounding box center [1279, 483] width 246 height 50
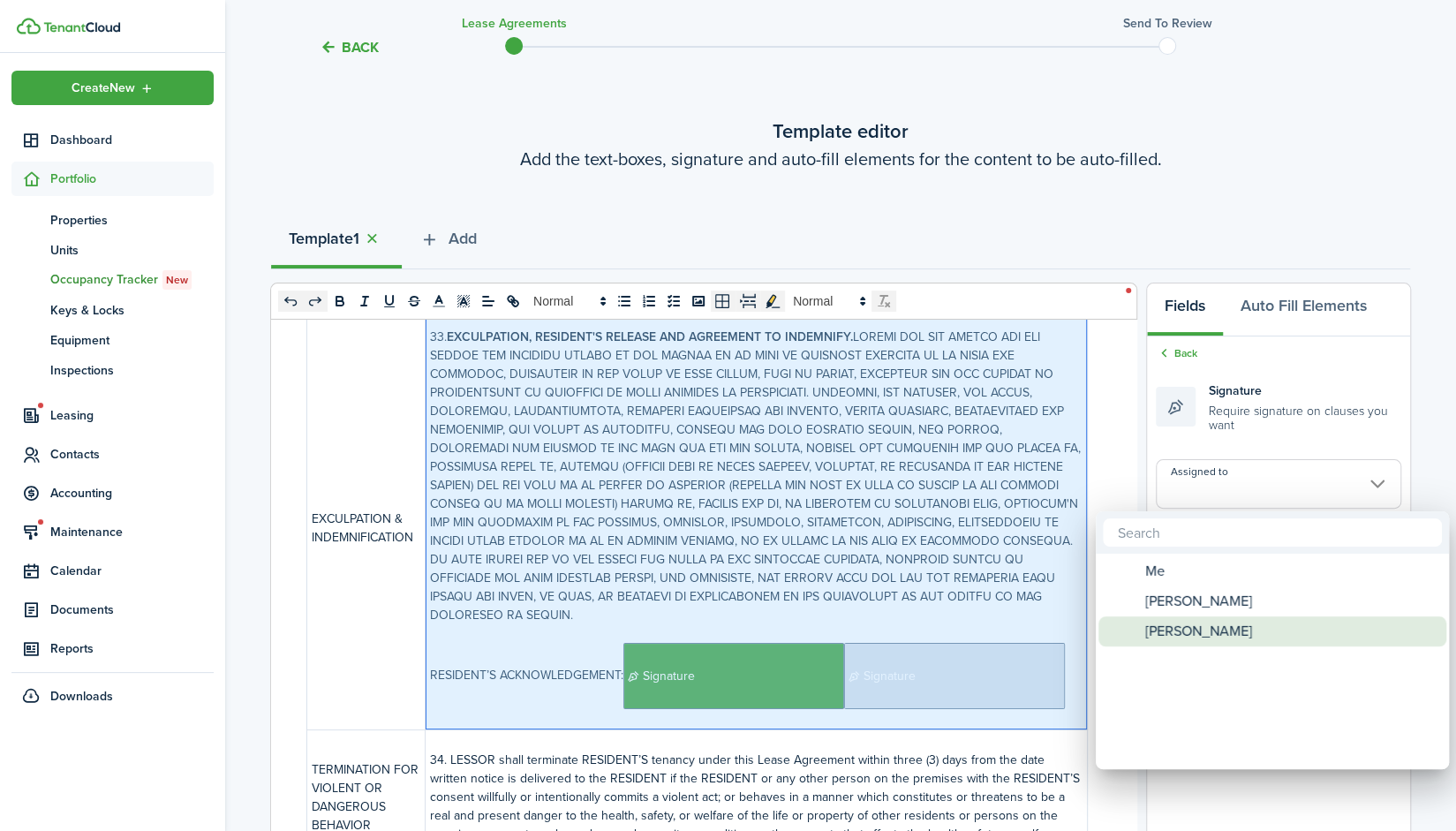
click at [1239, 626] on div "[PERSON_NAME]" at bounding box center [1279, 631] width 312 height 30
type input "[PERSON_NAME]"
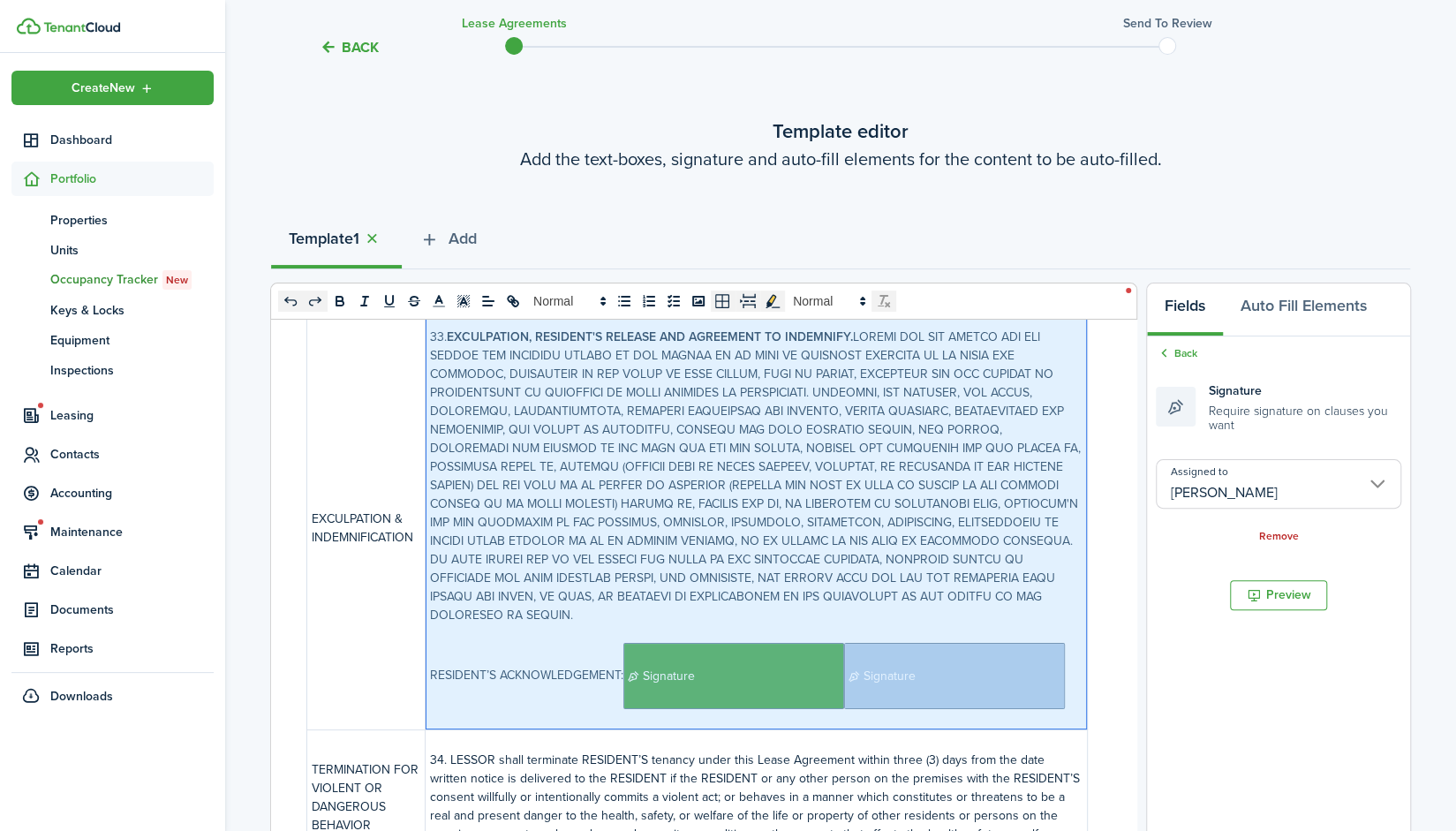
click at [807, 570] on p "33. EXCULPATION, RESIDENT'S RELEASE AND AGREEMENT TO INDEMNIFY." at bounding box center [756, 476] width 653 height 296
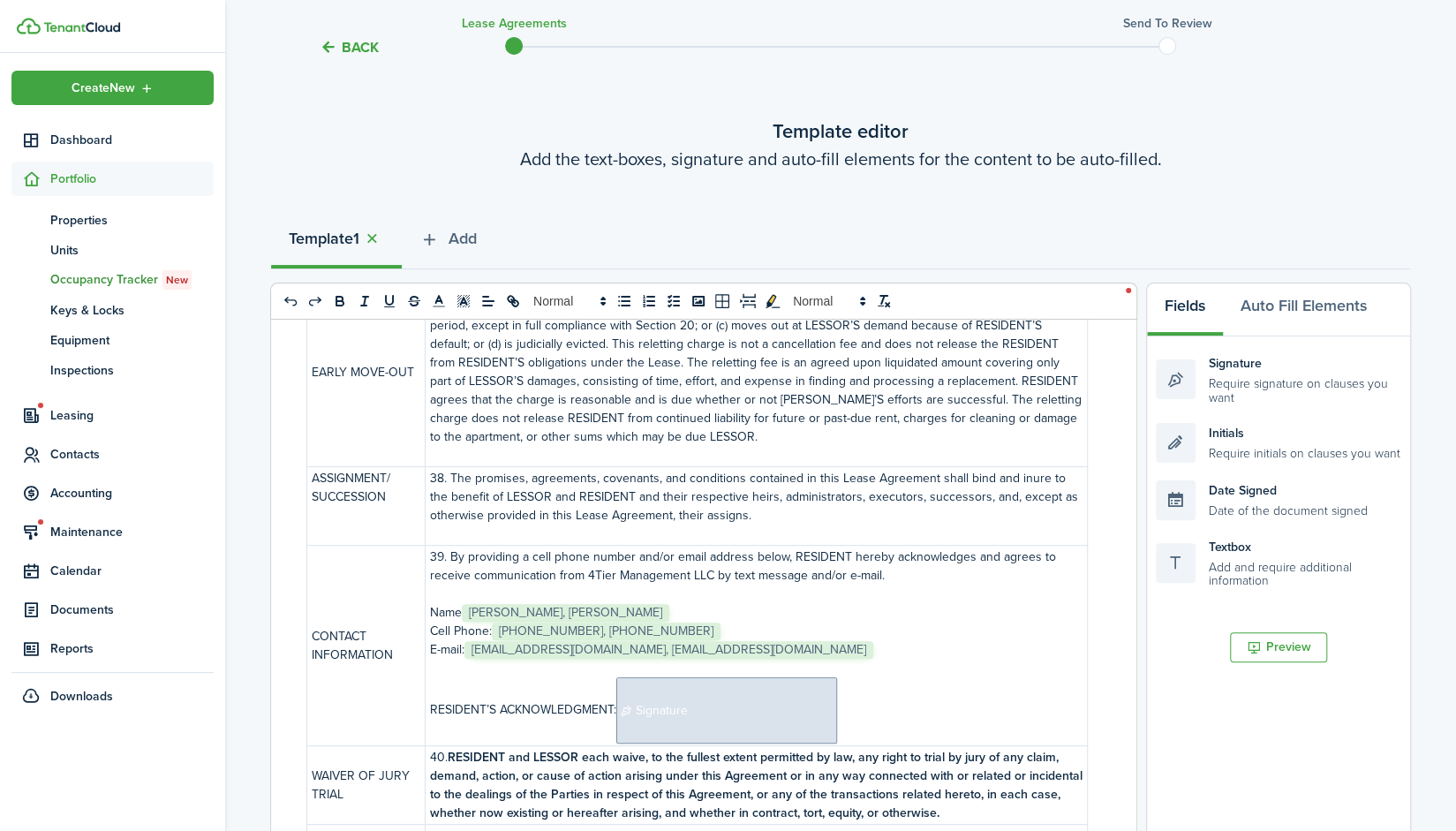
scroll to position [7698, 0]
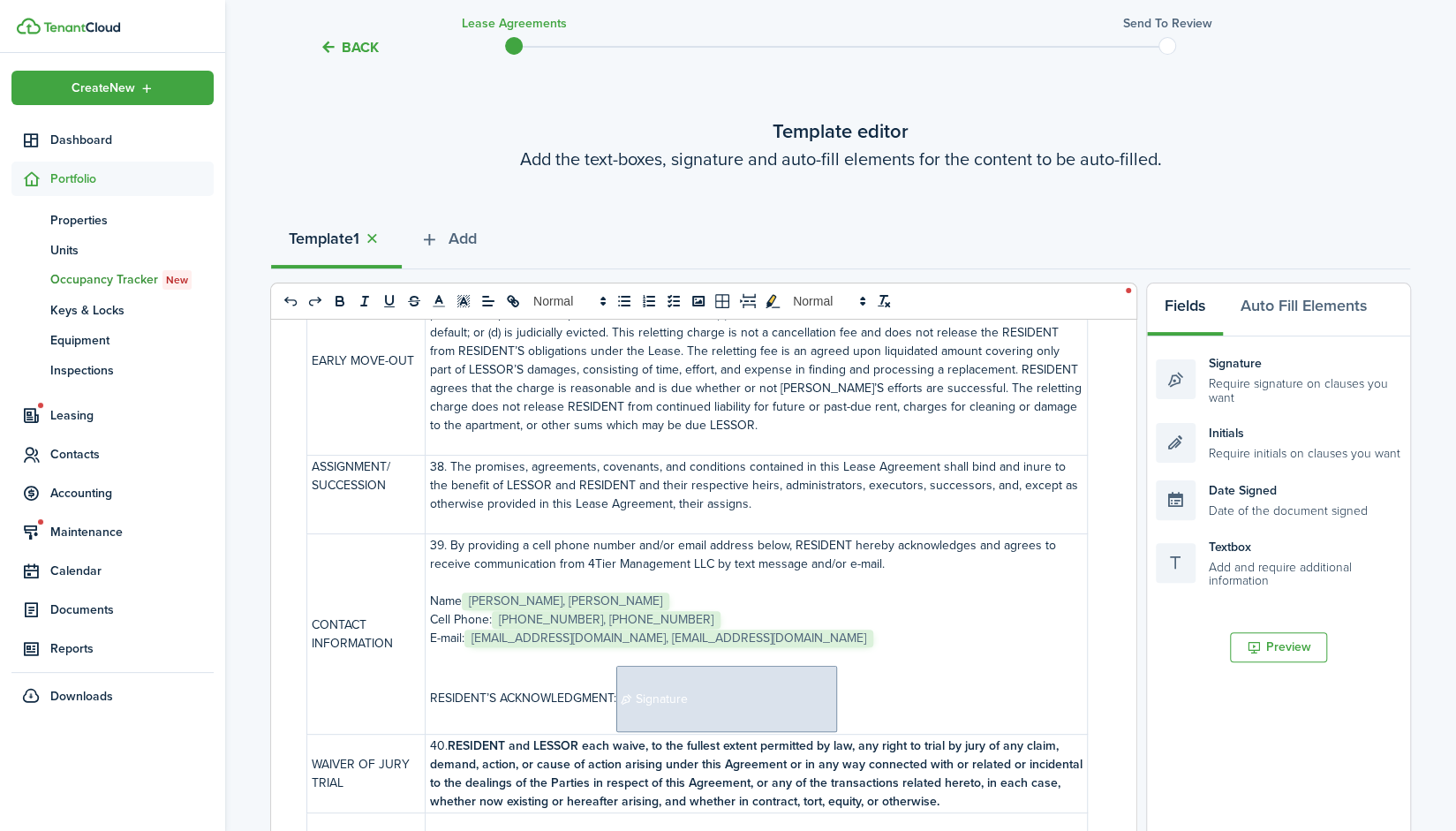
click at [733, 666] on span "Signature" at bounding box center [726, 699] width 220 height 67
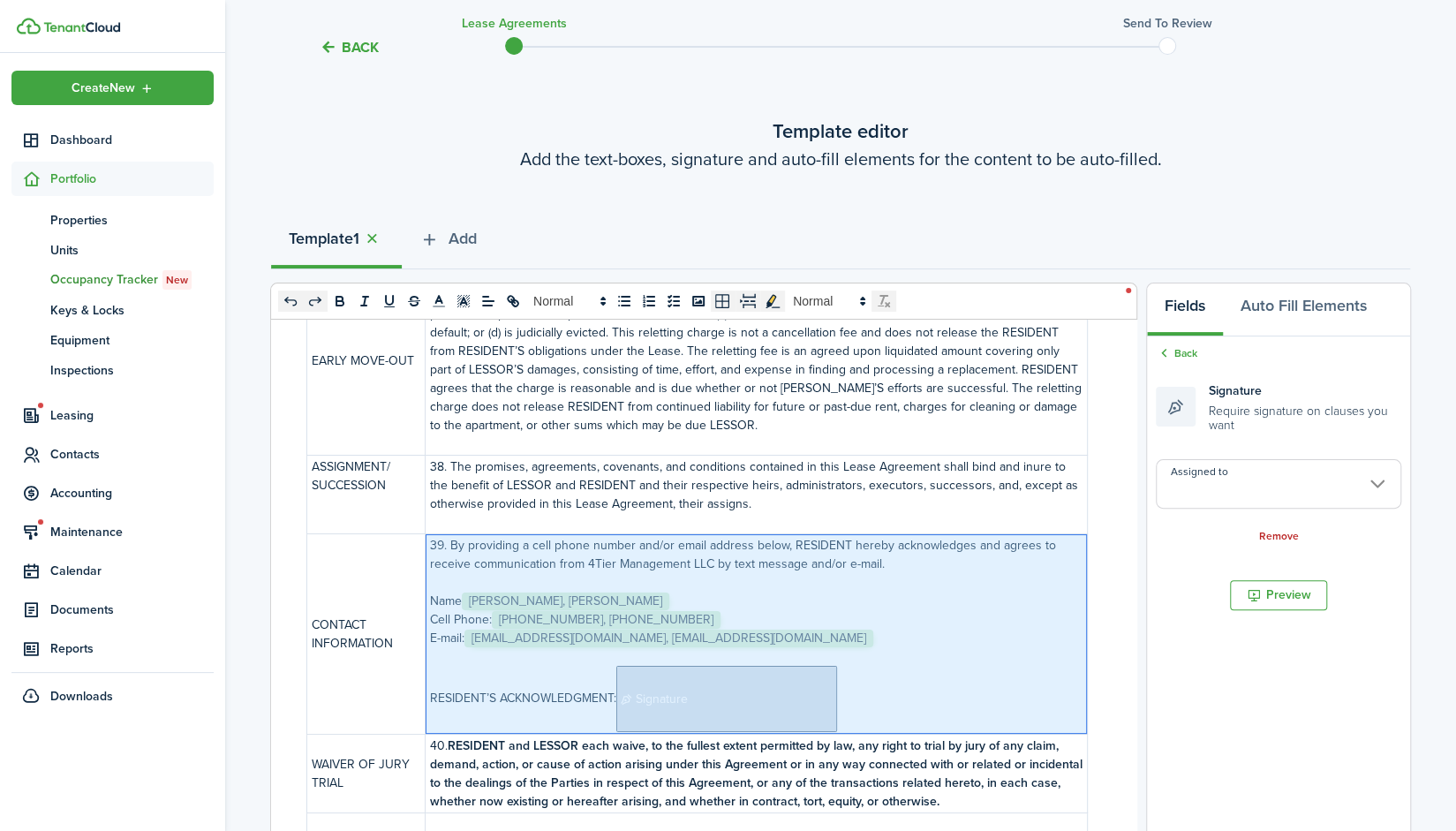
click at [1255, 473] on input "Assigned to" at bounding box center [1279, 483] width 246 height 50
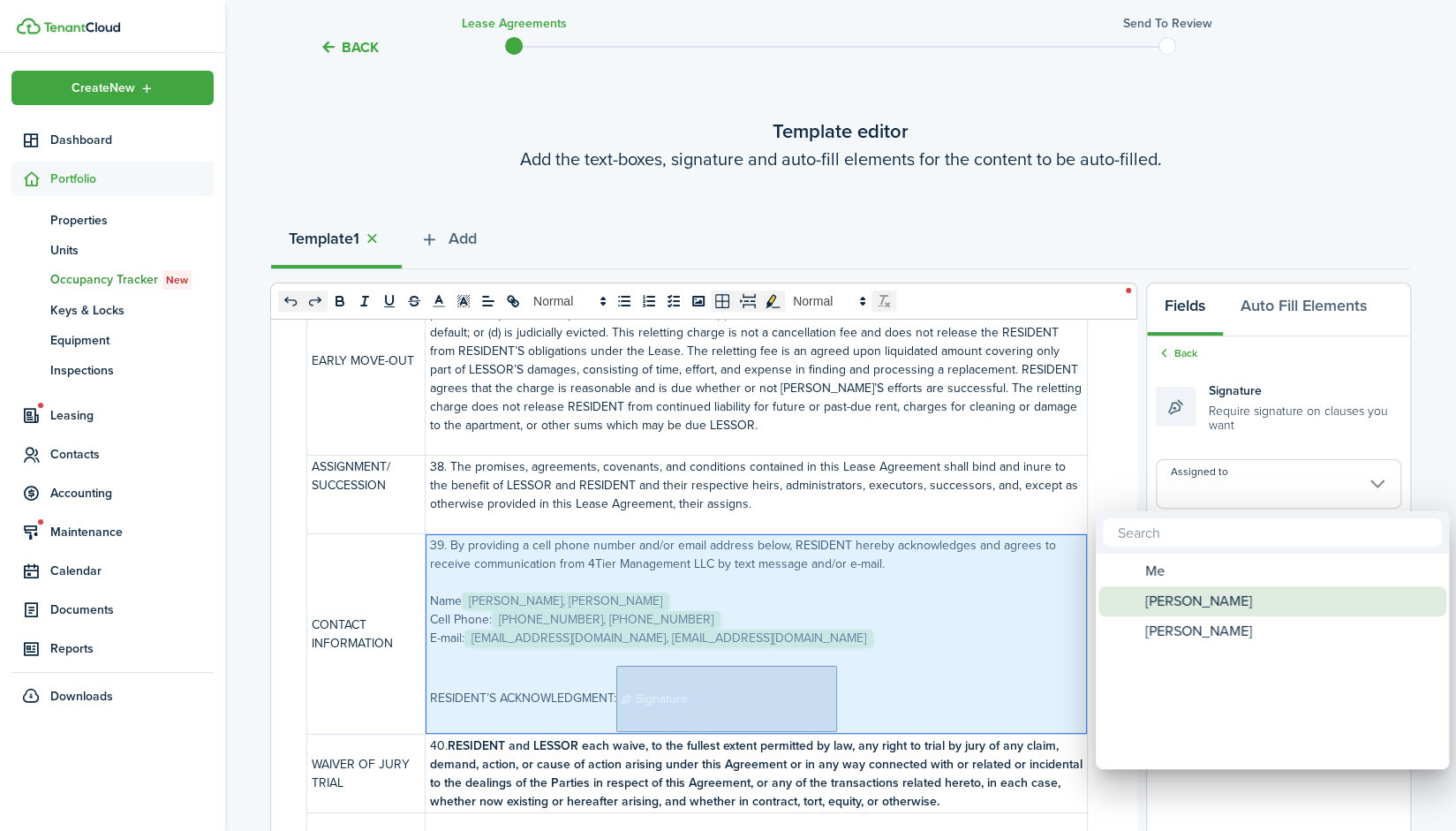
click at [1228, 592] on div "[PERSON_NAME]" at bounding box center [1279, 601] width 312 height 30
type input "[PERSON_NAME]"
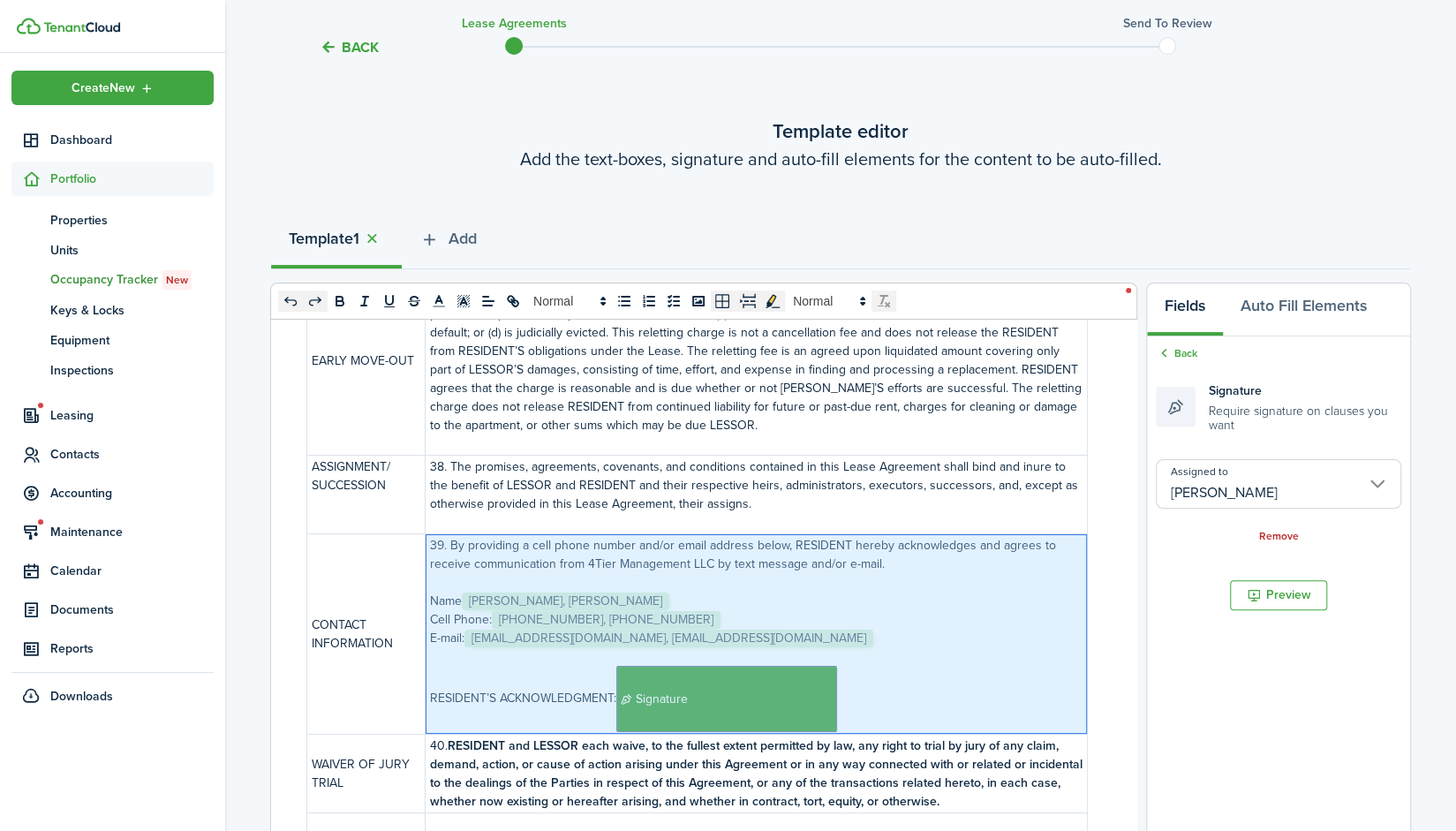
click at [903, 666] on p "RESIDENT’S ACKNOWLEDGMENT: ﻿﻿﻿﻿﻿﻿﻿﻿﻿﻿﻿﻿﻿﻿﻿﻿﻿﻿﻿﻿ Signature ﻿" at bounding box center [756, 699] width 653 height 67
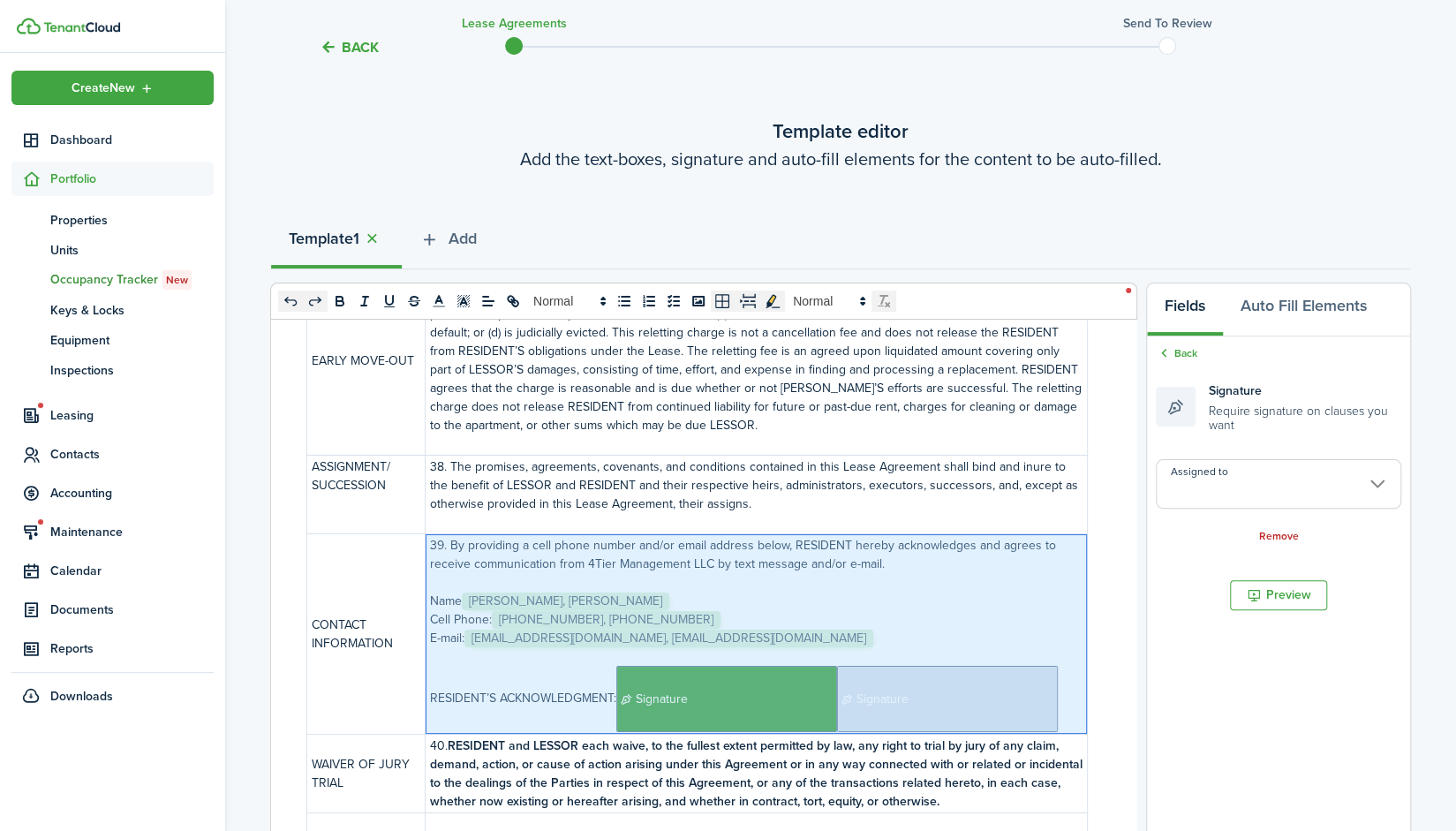
click at [920, 666] on span "Signature" at bounding box center [947, 699] width 220 height 67
click at [1278, 480] on input "Assigned to" at bounding box center [1279, 483] width 246 height 50
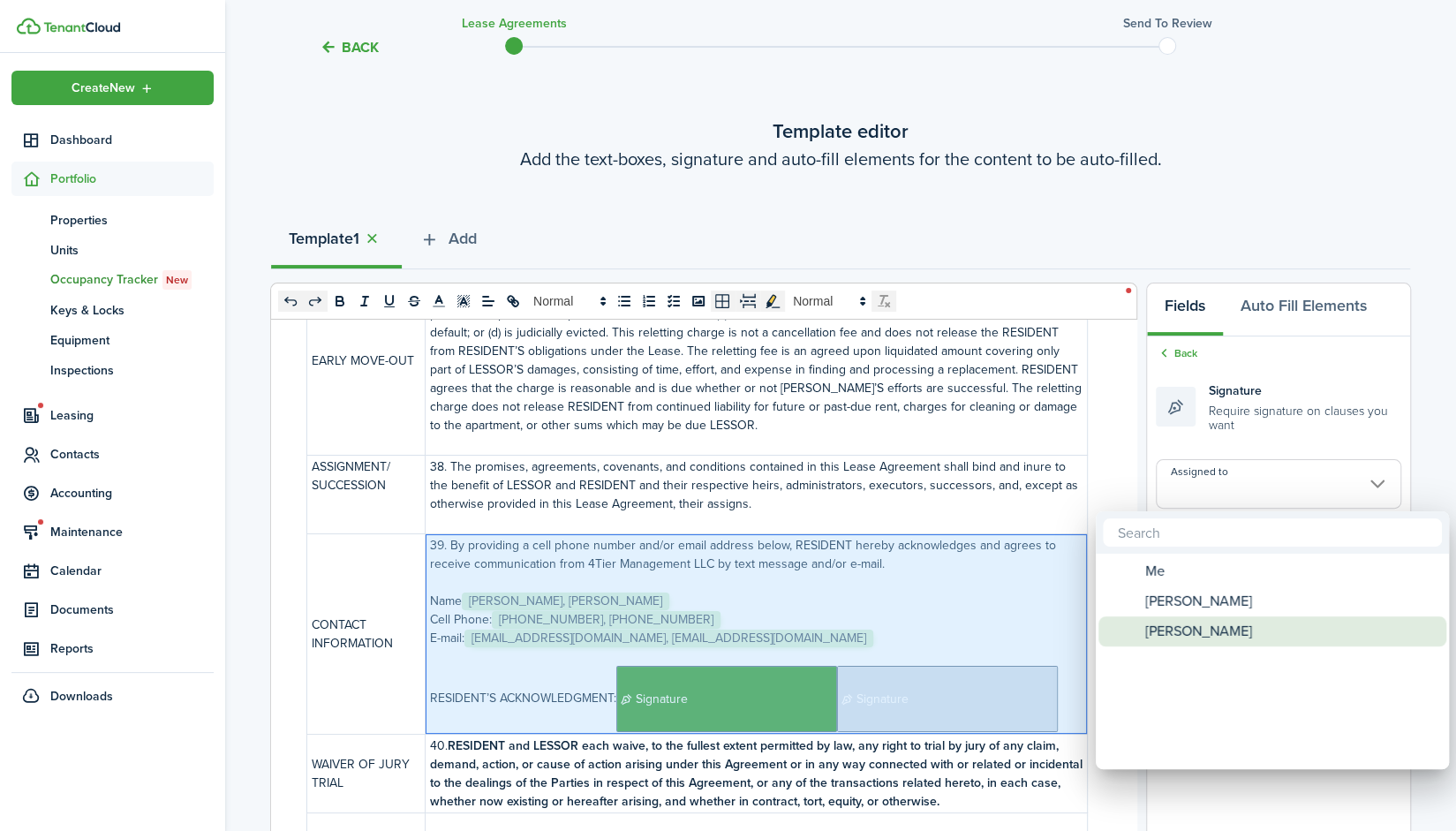
click at [1238, 621] on span "[PERSON_NAME]" at bounding box center [1199, 631] width 107 height 30
type input "[PERSON_NAME]"
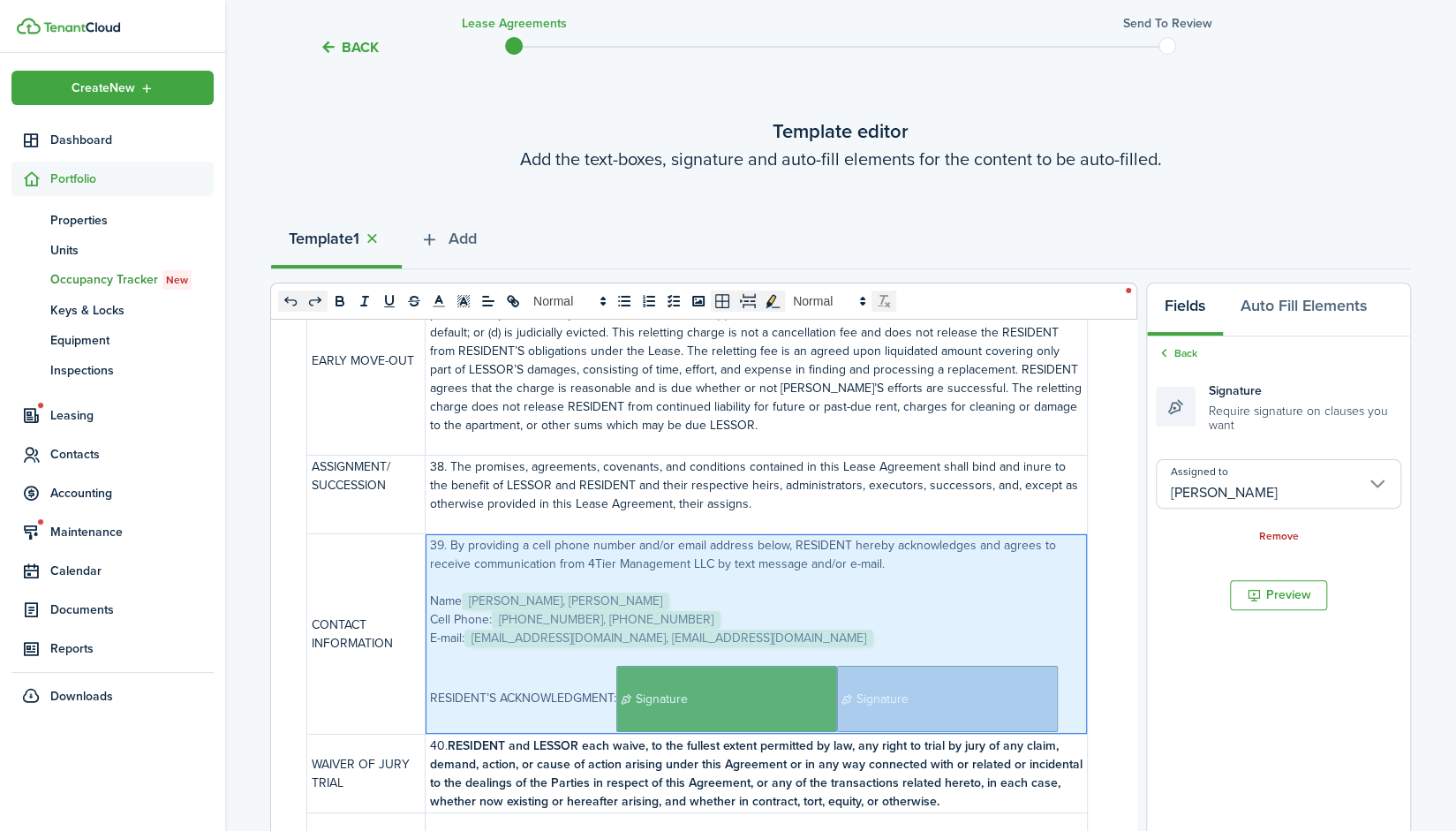
click at [900, 628] on p "E-mail: ﻿﻿﻿﻿﻿﻿﻿﻿﻿﻿﻿﻿﻿﻿﻿﻿﻿﻿﻿﻿ [EMAIL_ADDRESS][DOMAIN_NAME], [EMAIL_ADDRESS][DOMA…" at bounding box center [756, 638] width 653 height 19
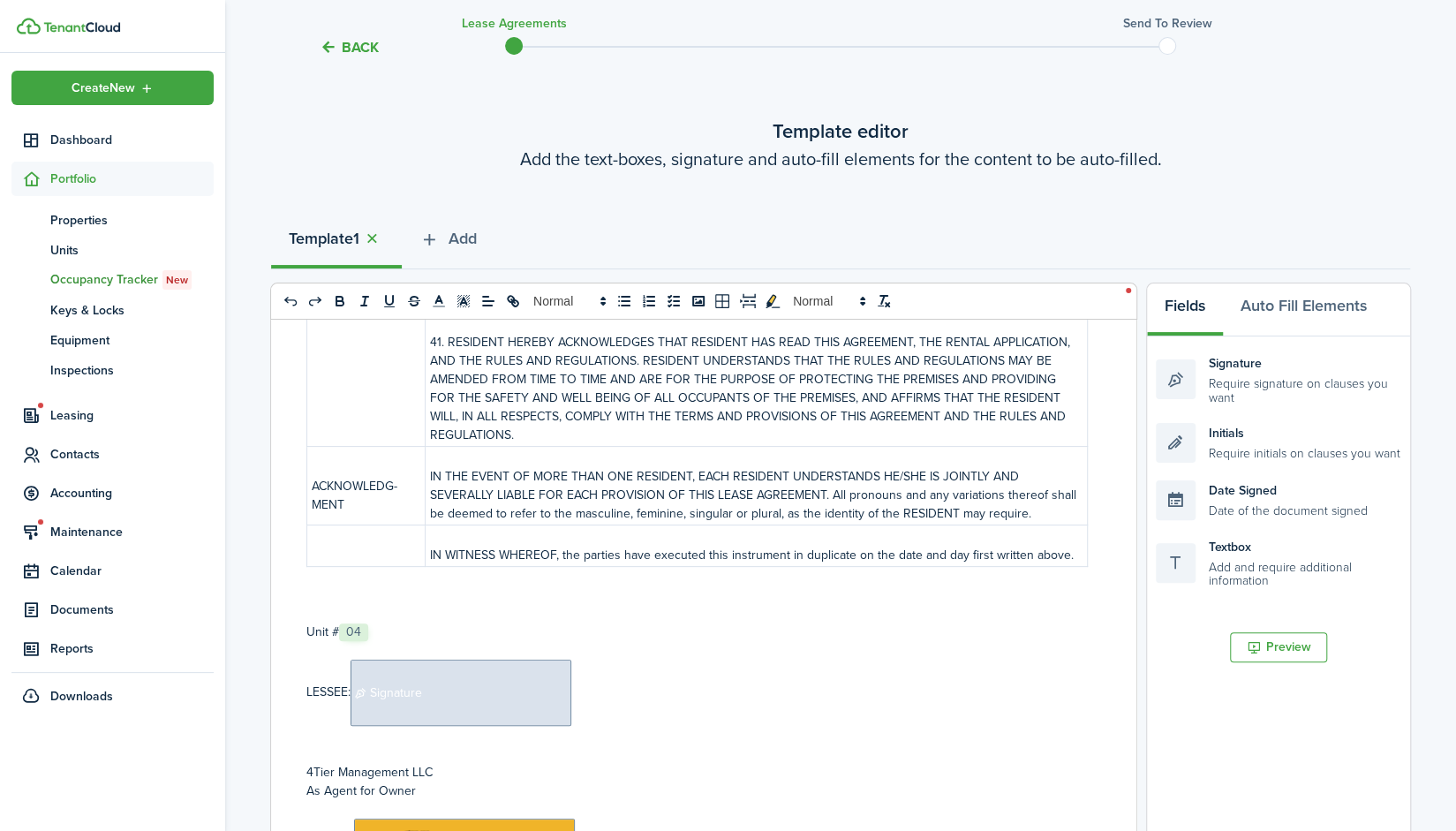
scroll to position [8231, 0]
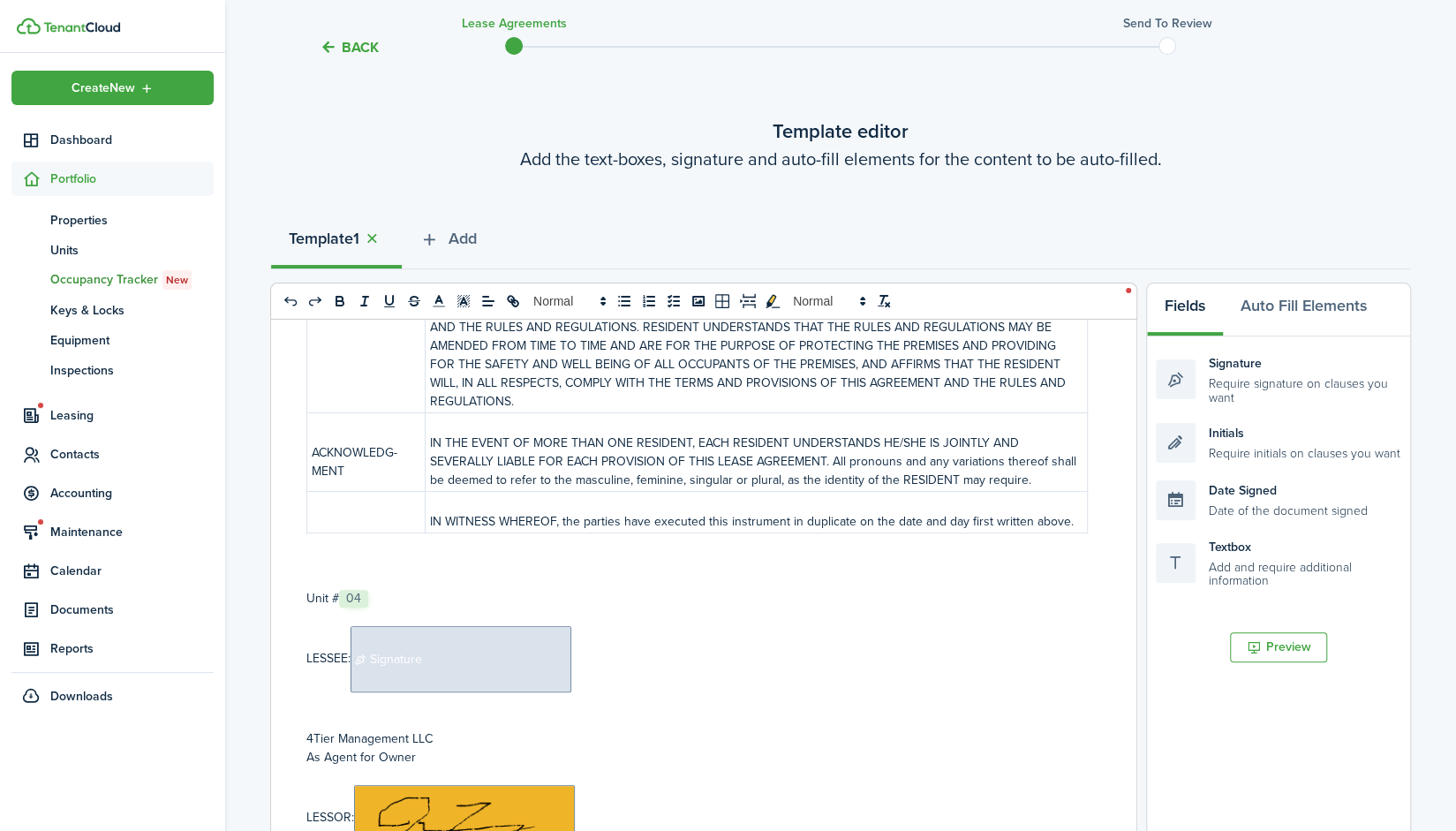
click at [531, 626] on span "Signature" at bounding box center [461, 658] width 220 height 67
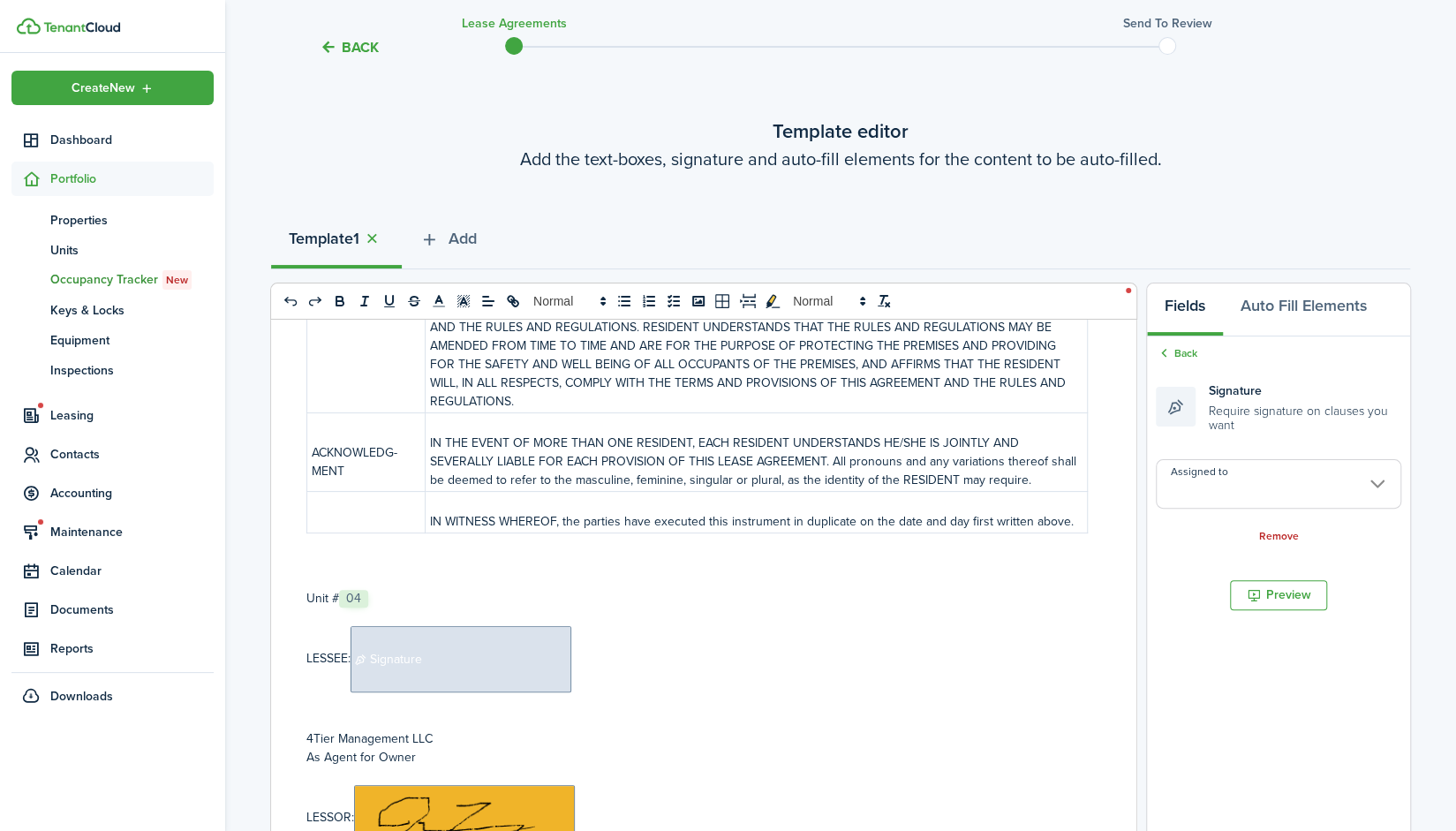
click at [1299, 492] on input "Assigned to" at bounding box center [1279, 483] width 246 height 50
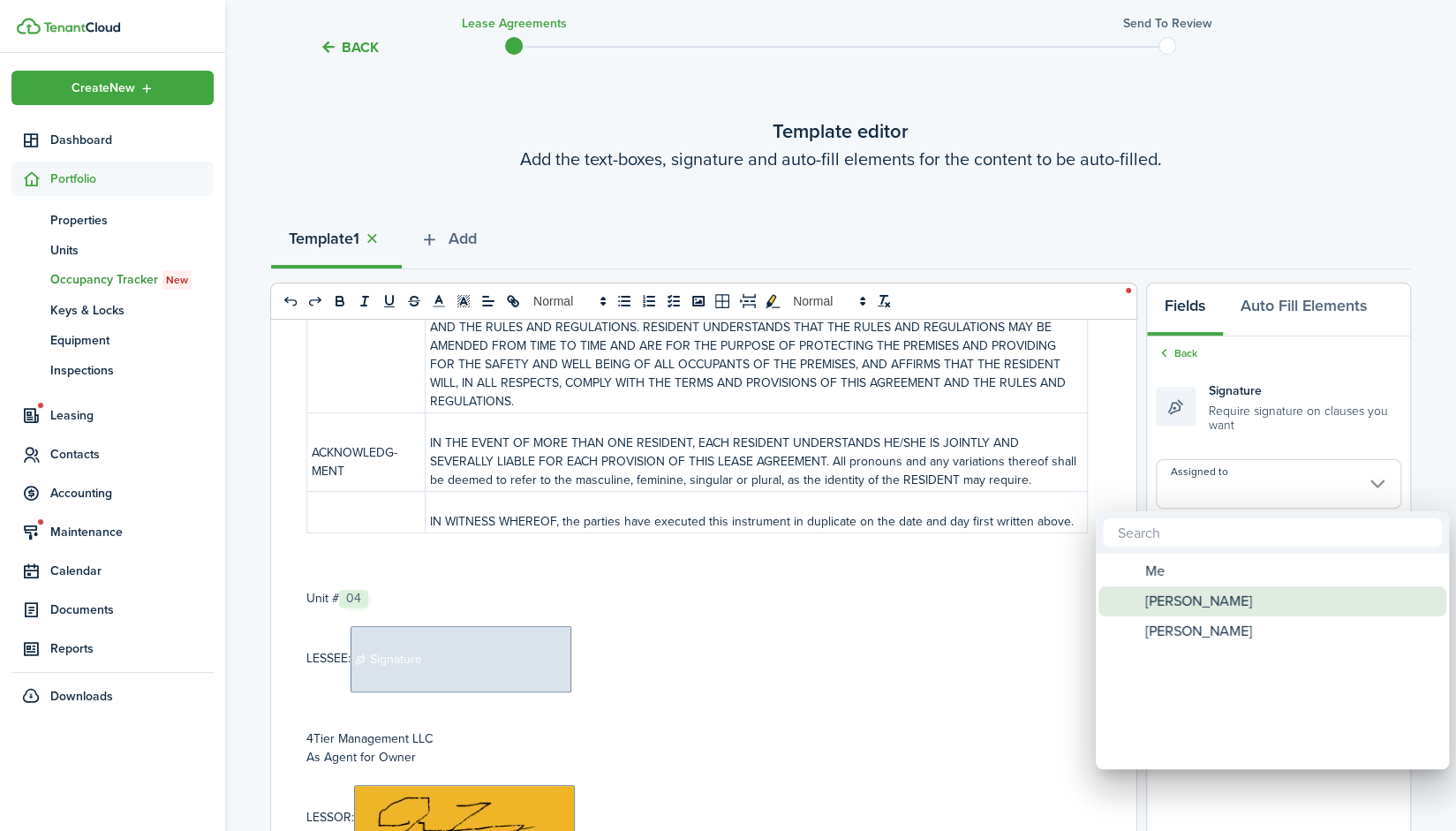
click at [1231, 609] on div "[PERSON_NAME]" at bounding box center [1279, 601] width 312 height 30
type input "[PERSON_NAME]"
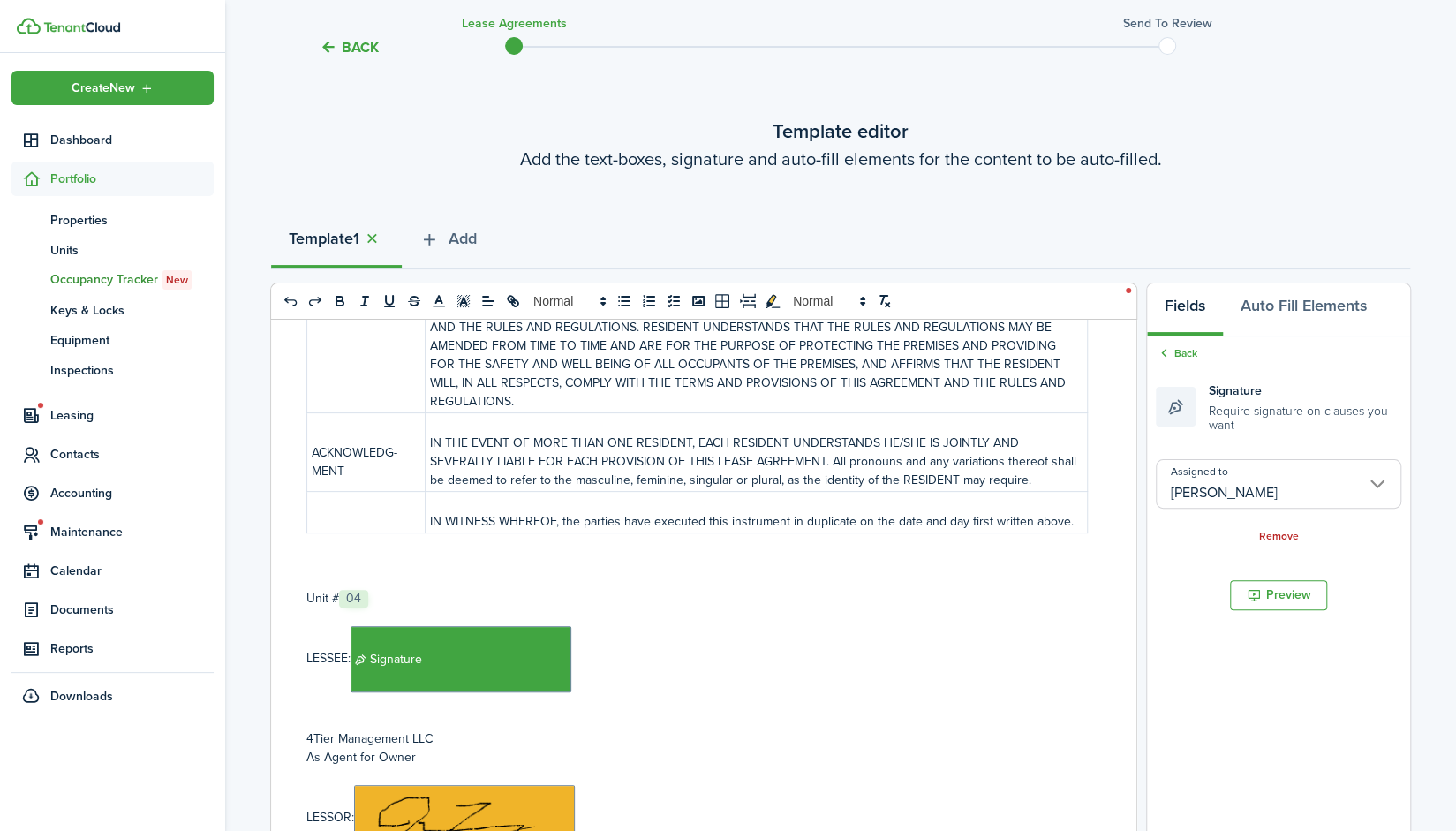
click at [616, 626] on p "LESSEE:﻿ Signature ﻿" at bounding box center [697, 658] width 781 height 67
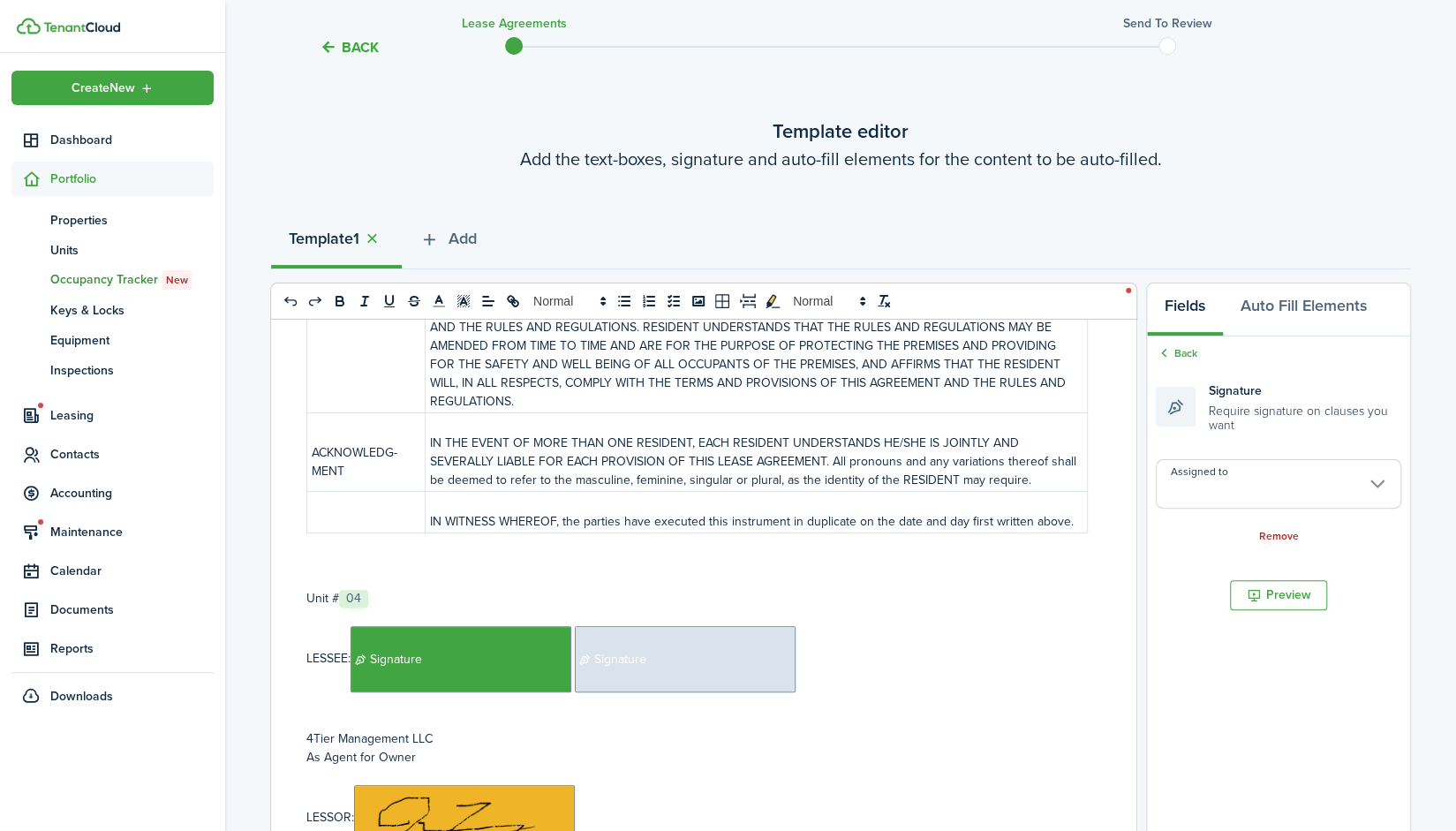
click at [657, 626] on span "Signature" at bounding box center [685, 658] width 220 height 67
click at [1272, 484] on input "Assigned to" at bounding box center [1279, 483] width 246 height 50
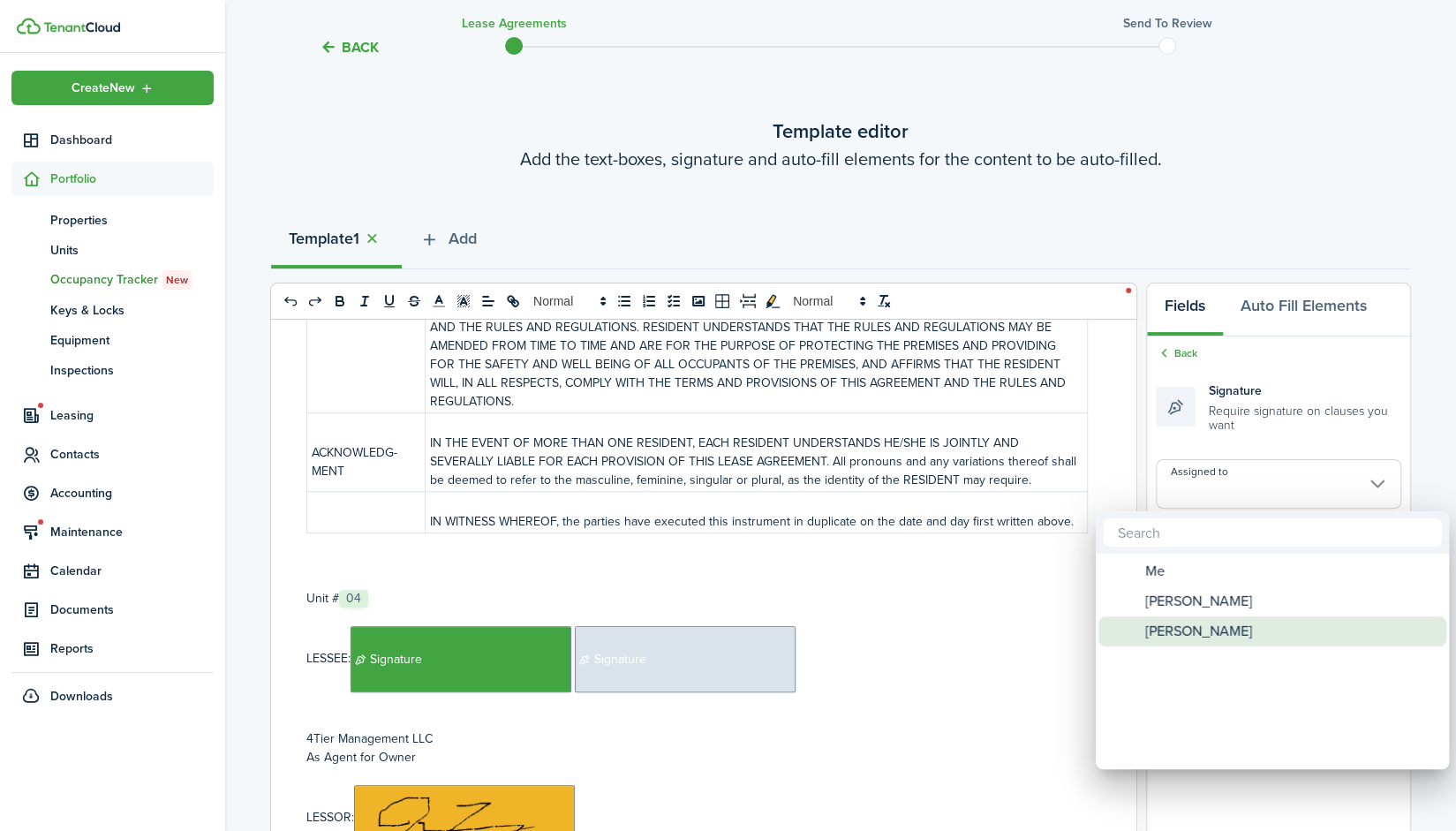
click at [1229, 633] on span "[PERSON_NAME]" at bounding box center [1199, 631] width 107 height 30
type input "[PERSON_NAME]"
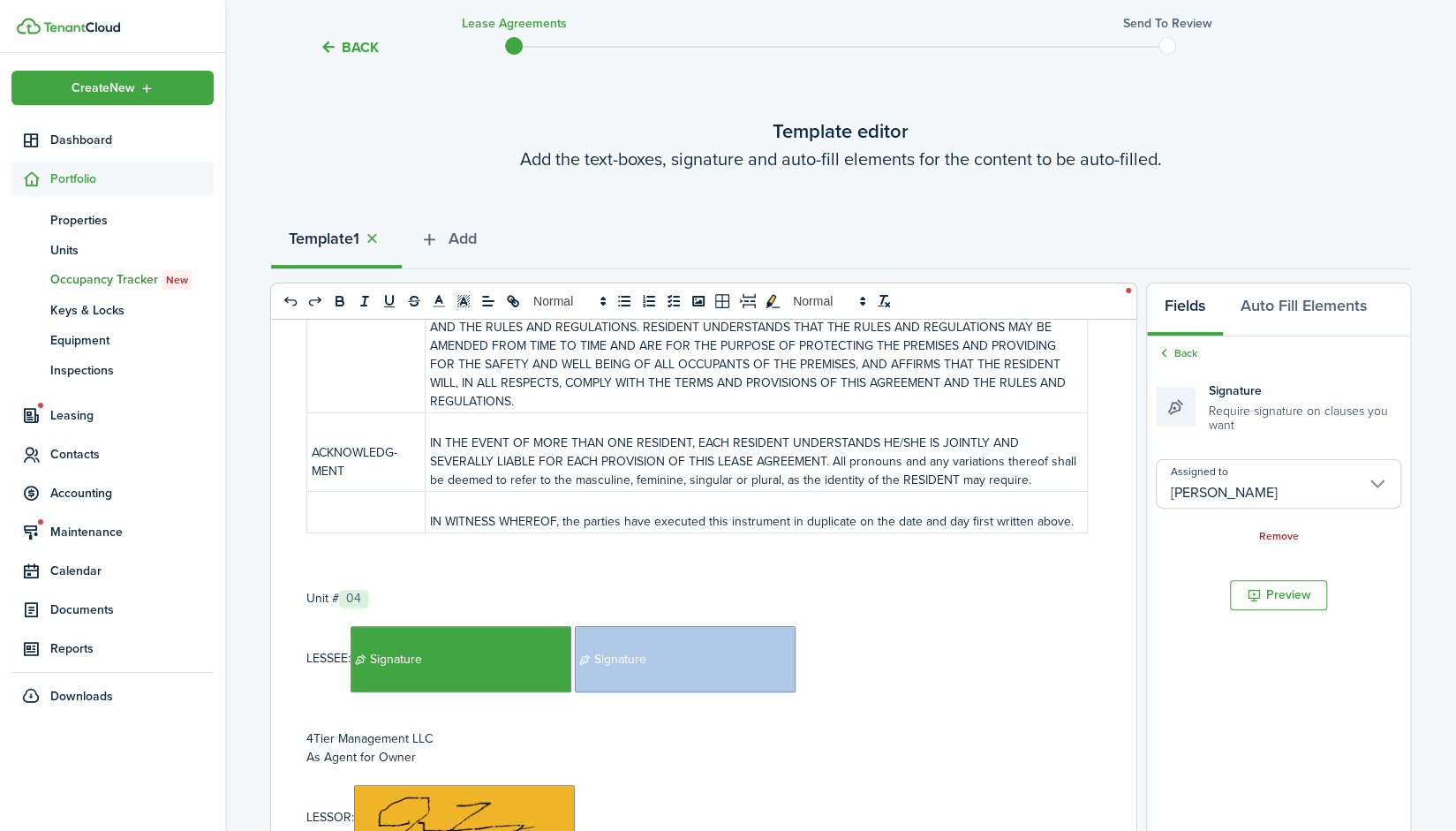
click at [887, 626] on p "LESSEE:﻿ Signature ﻿﻿ Signature ﻿" at bounding box center [697, 658] width 781 height 67
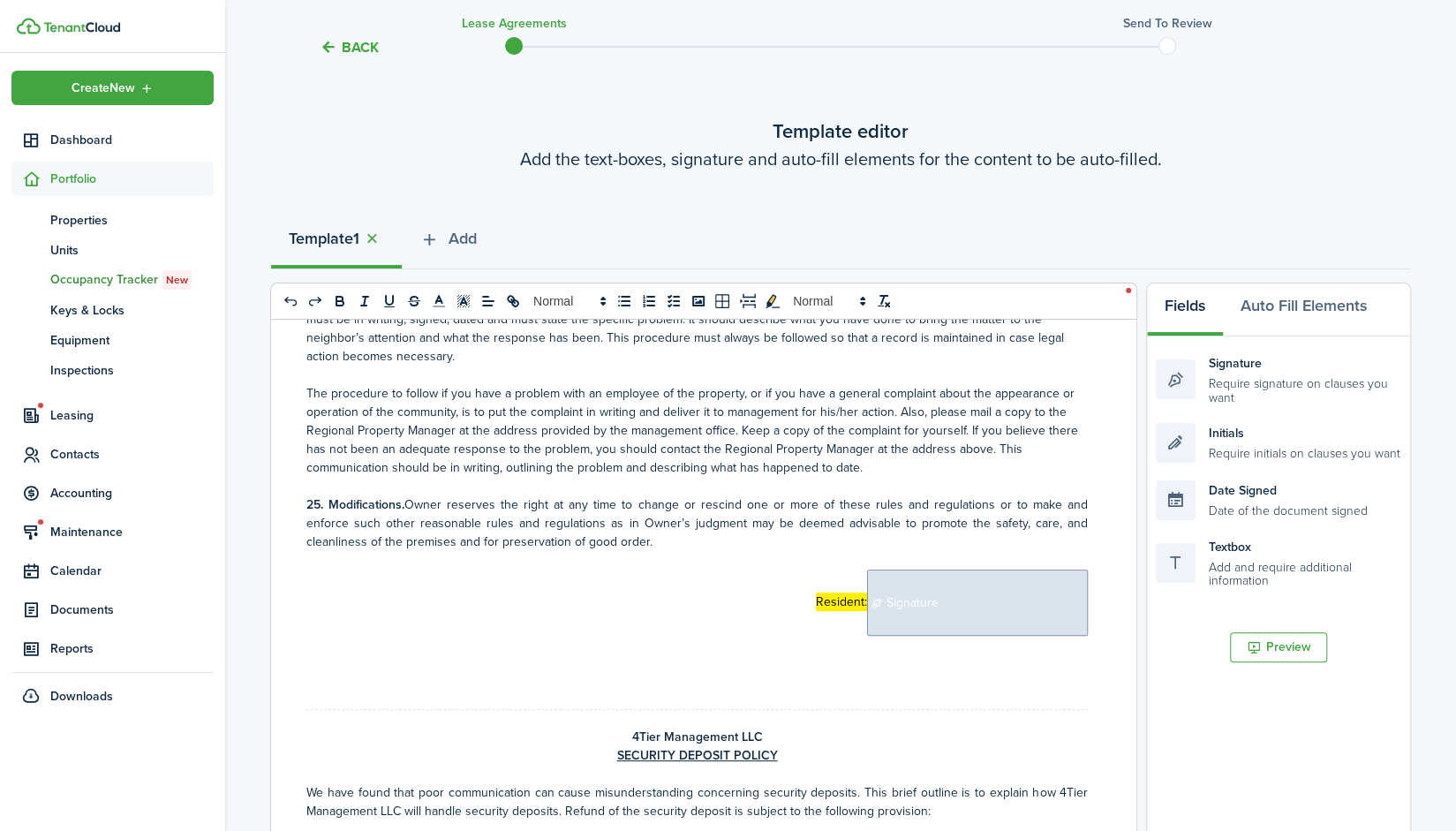
scroll to position [10932, 0]
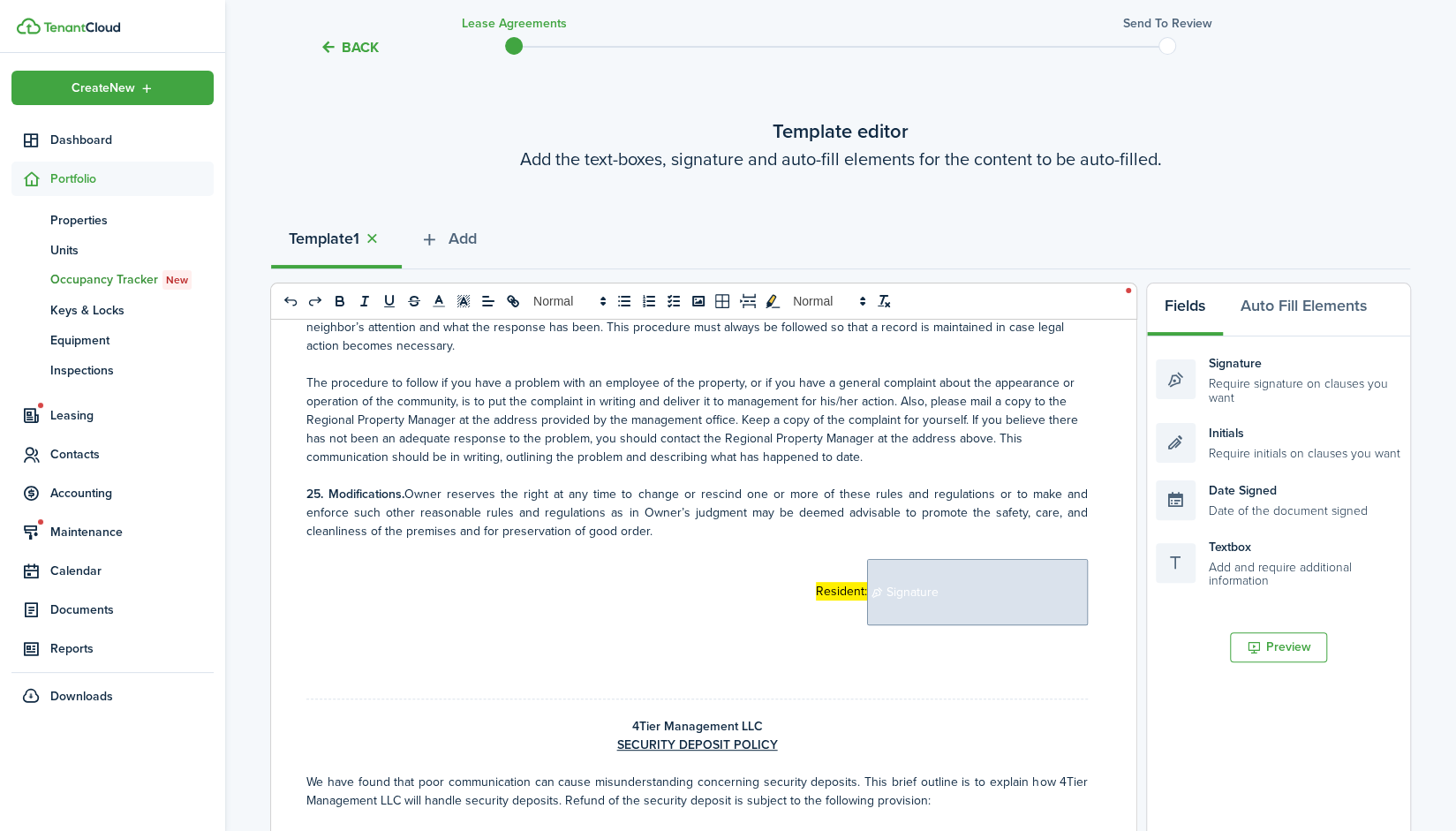
click at [937, 559] on span "Signature" at bounding box center [977, 592] width 220 height 67
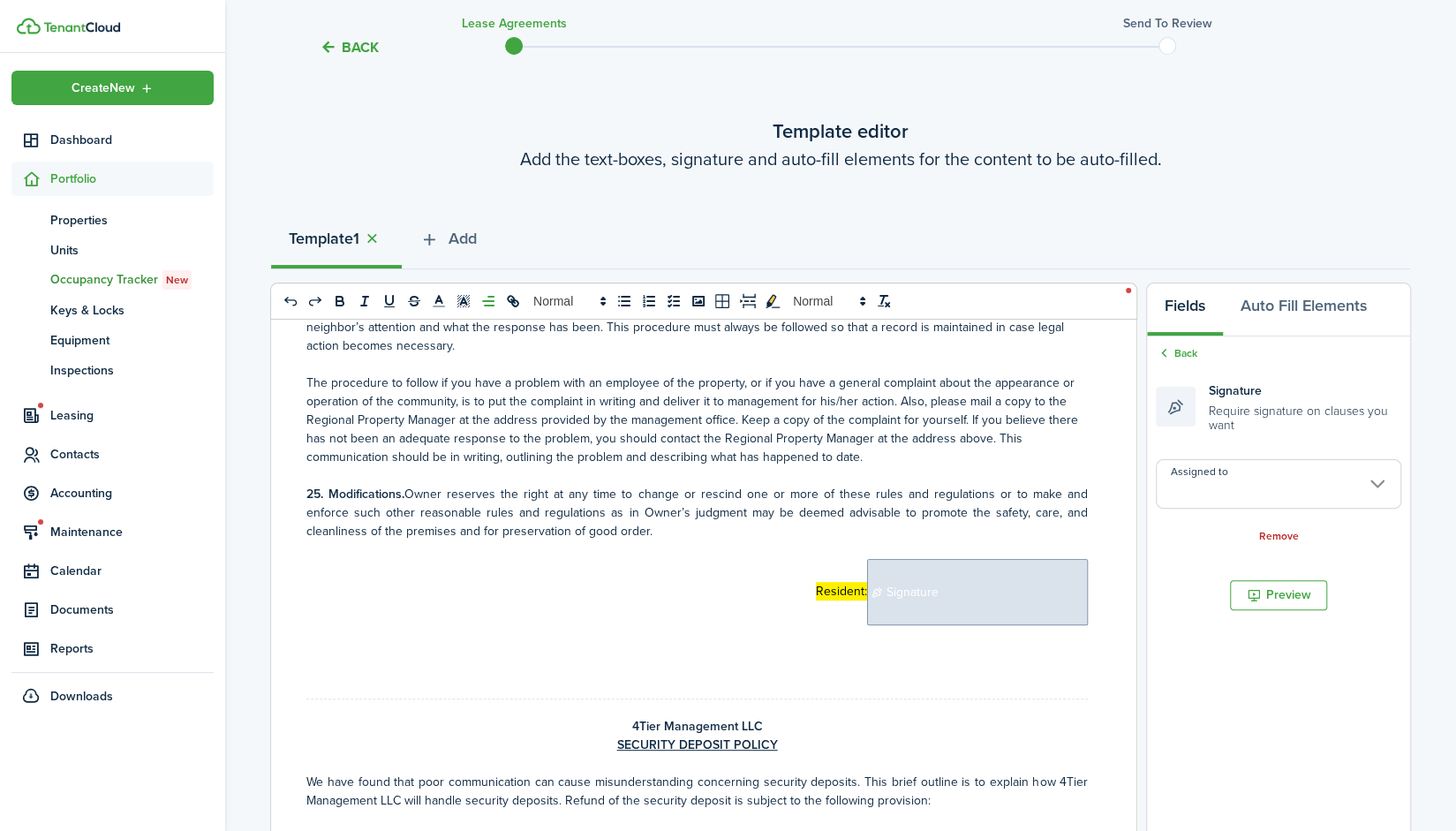
click at [1282, 474] on input "Assigned to" at bounding box center [1279, 483] width 246 height 50
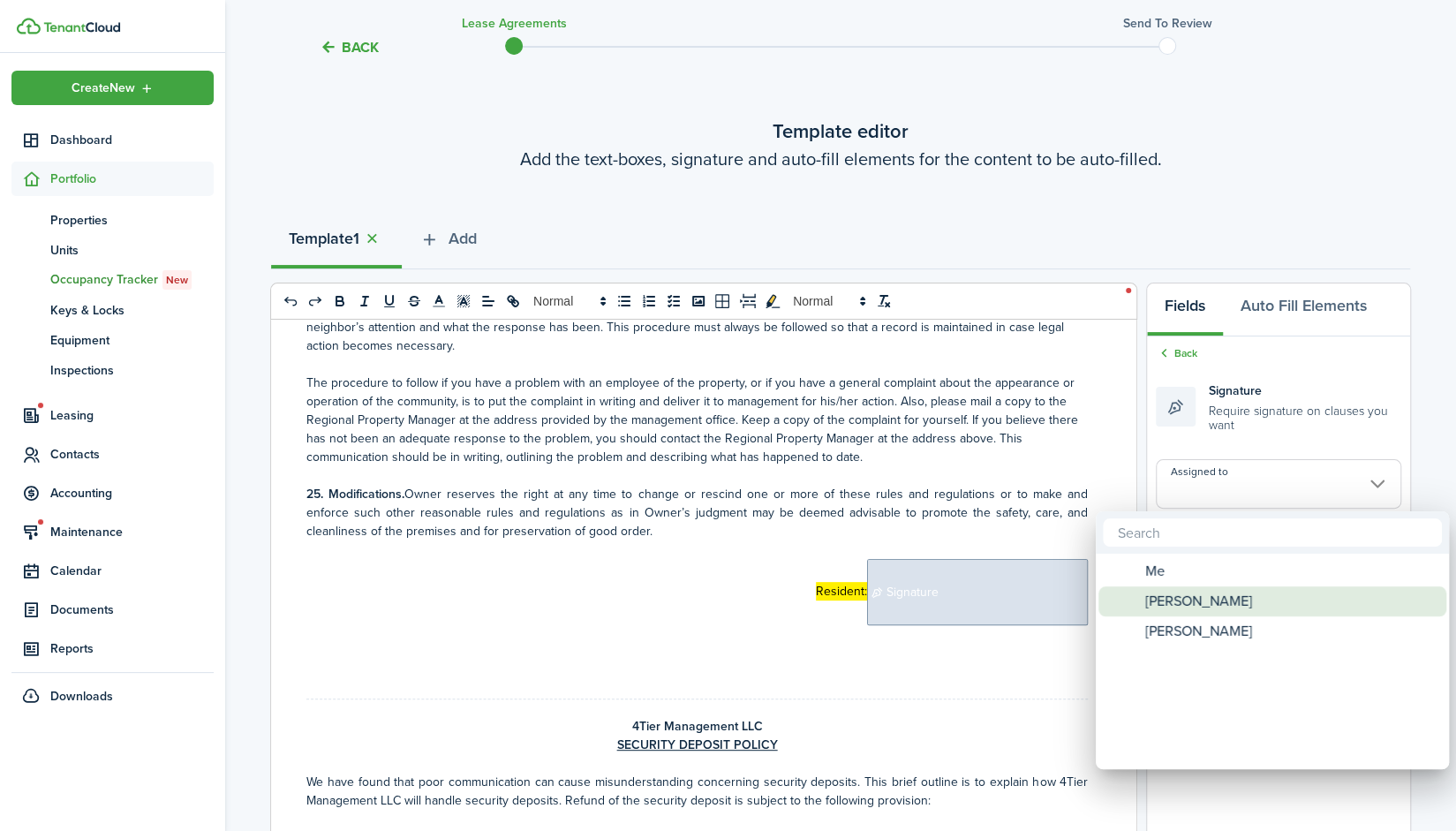
click at [1222, 597] on div "[PERSON_NAME]" at bounding box center [1279, 601] width 312 height 30
type input "[PERSON_NAME]"
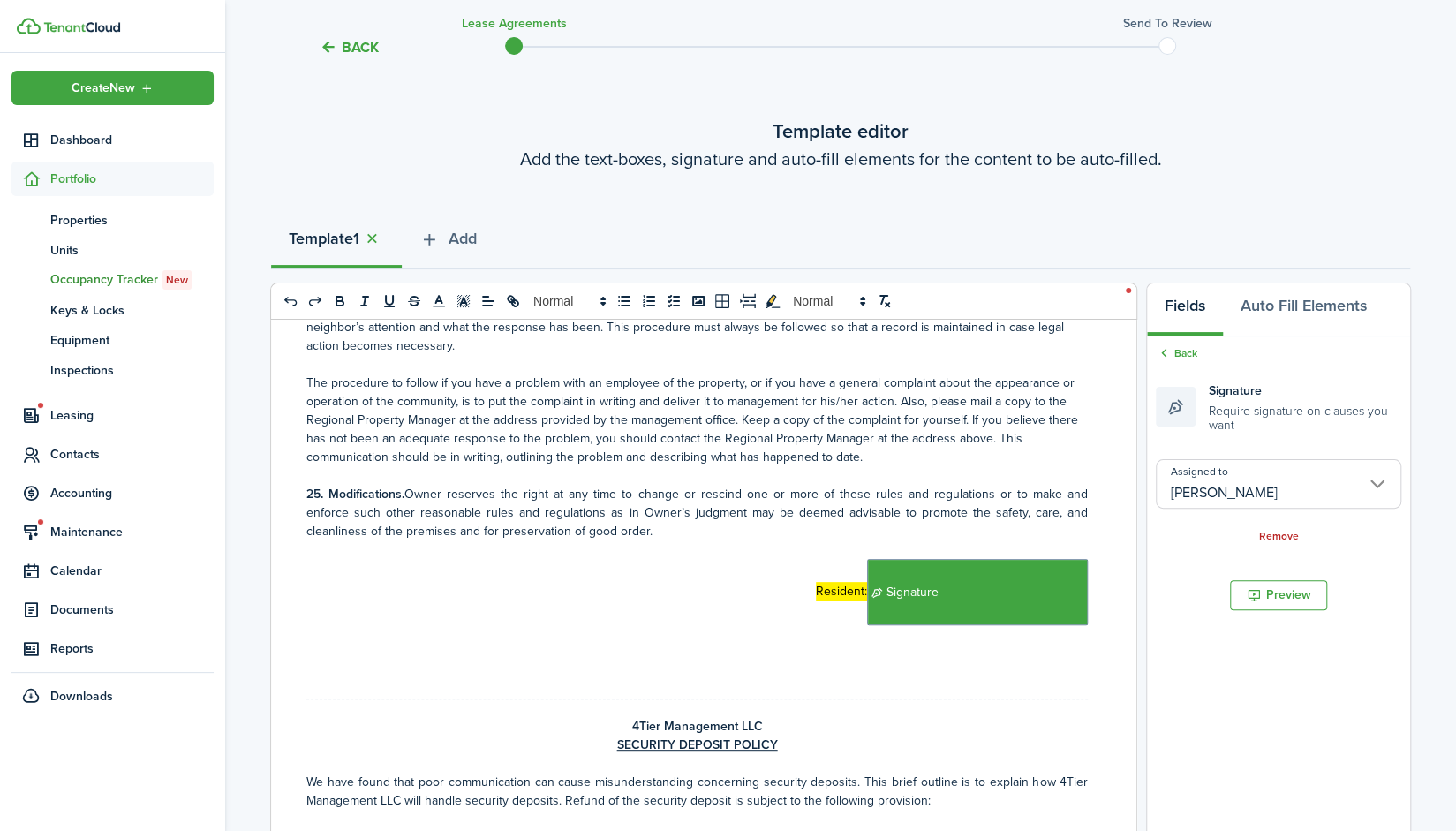
click at [1079, 539] on div "4Tier Management LLC P.O. [GEOGRAPHIC_DATA] (636)764-6619 LEASE AGREEMENT PARTI…" at bounding box center [697, 666] width 852 height 693
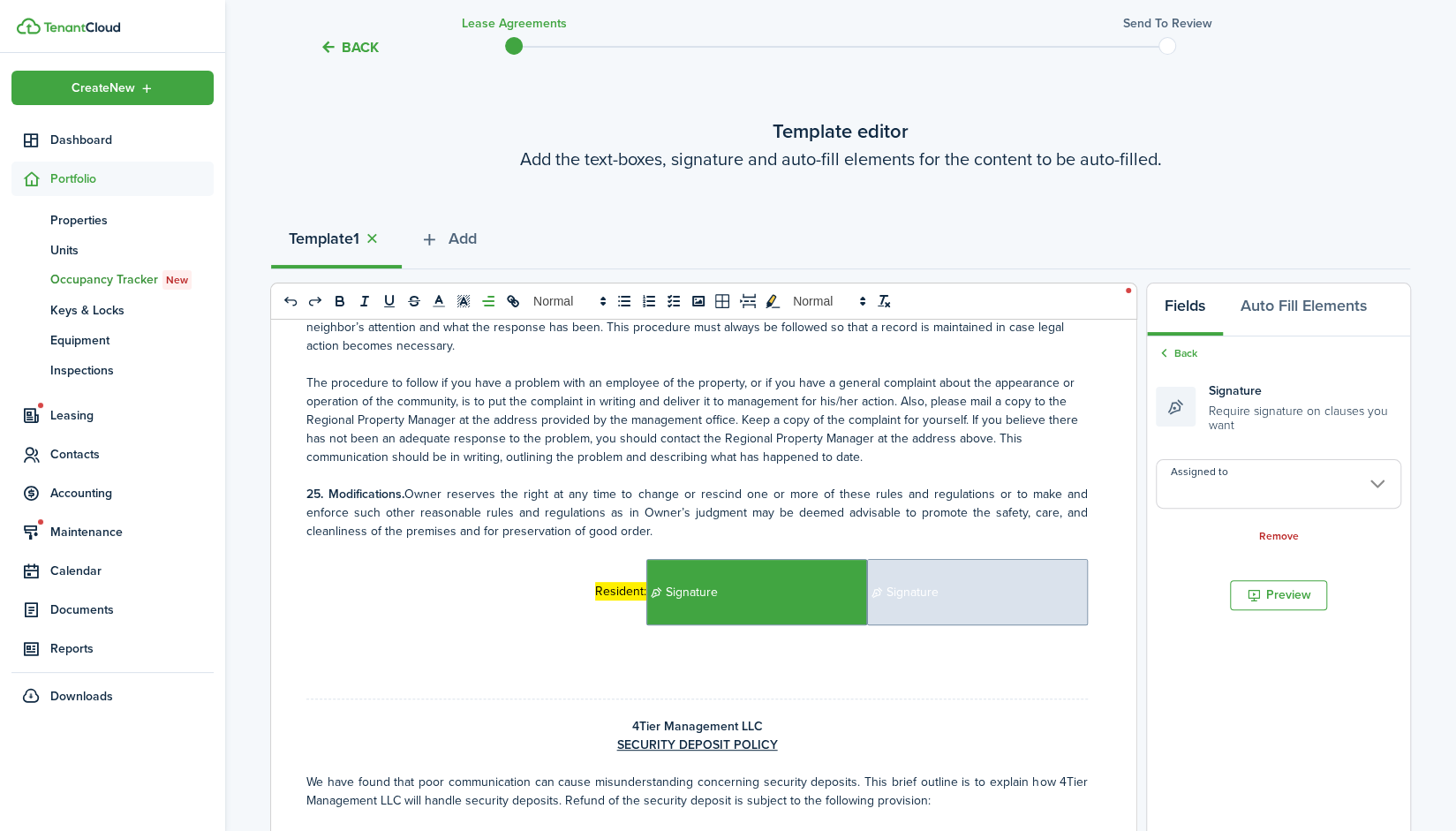
click at [979, 559] on span "Signature" at bounding box center [977, 592] width 220 height 67
click at [1309, 478] on input "Assigned to" at bounding box center [1279, 483] width 246 height 50
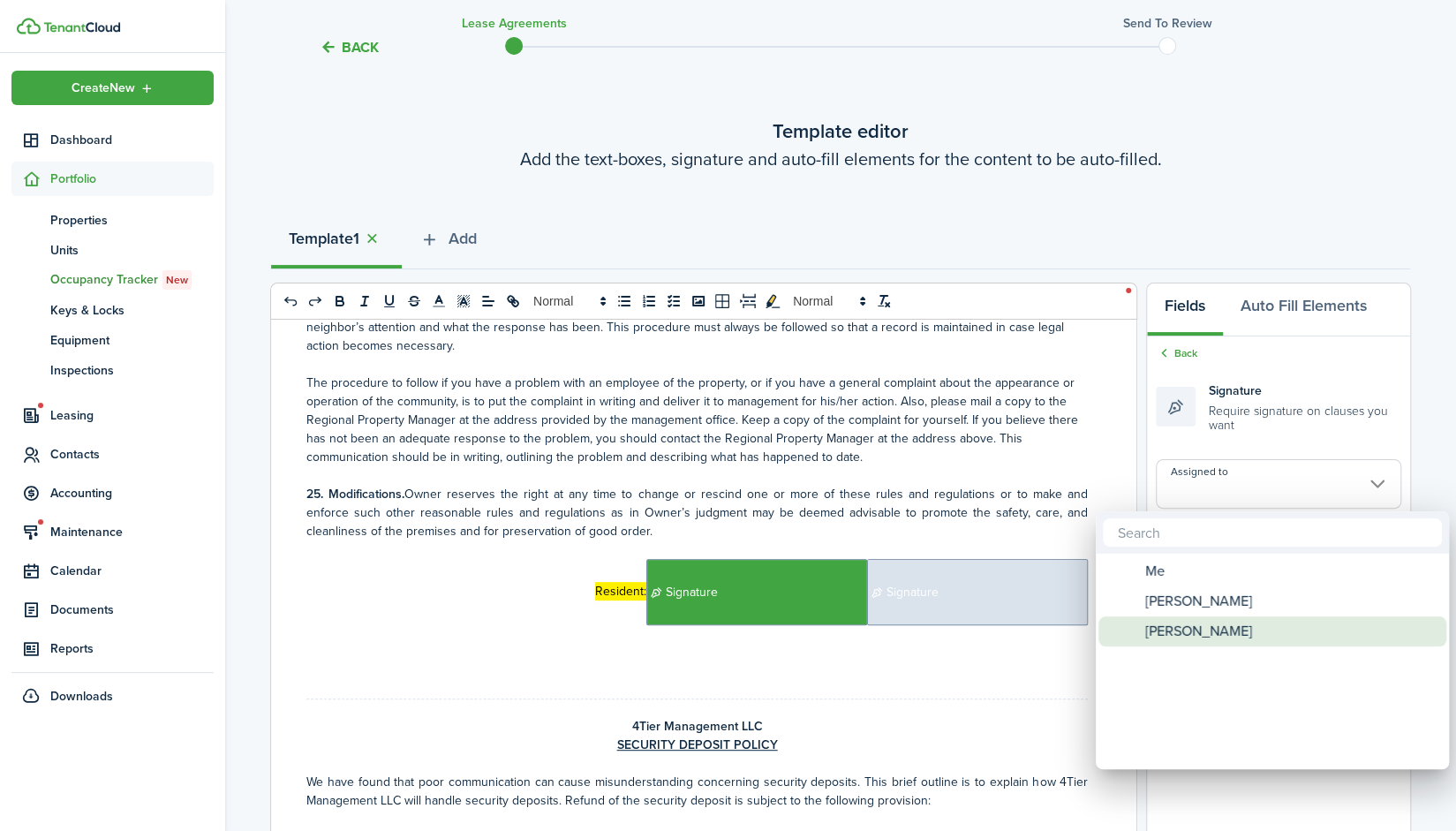
click at [1241, 624] on div "[PERSON_NAME]" at bounding box center [1279, 631] width 312 height 30
type input "[PERSON_NAME]"
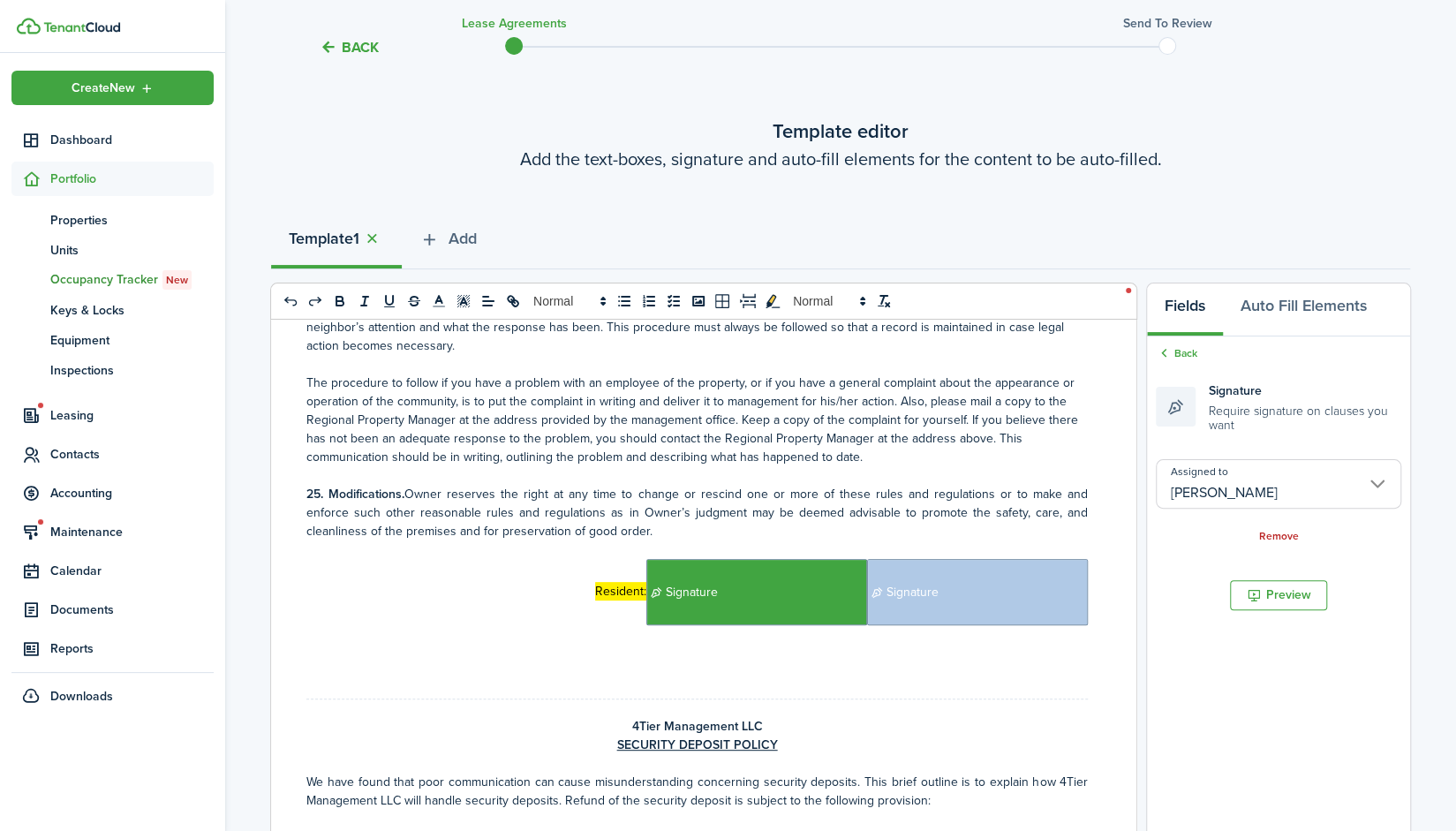
click at [943, 623] on div "4Tier Management LLC P.O. [GEOGRAPHIC_DATA] (636)764-6619 LEASE AGREEMENT PARTI…" at bounding box center [697, 666] width 852 height 693
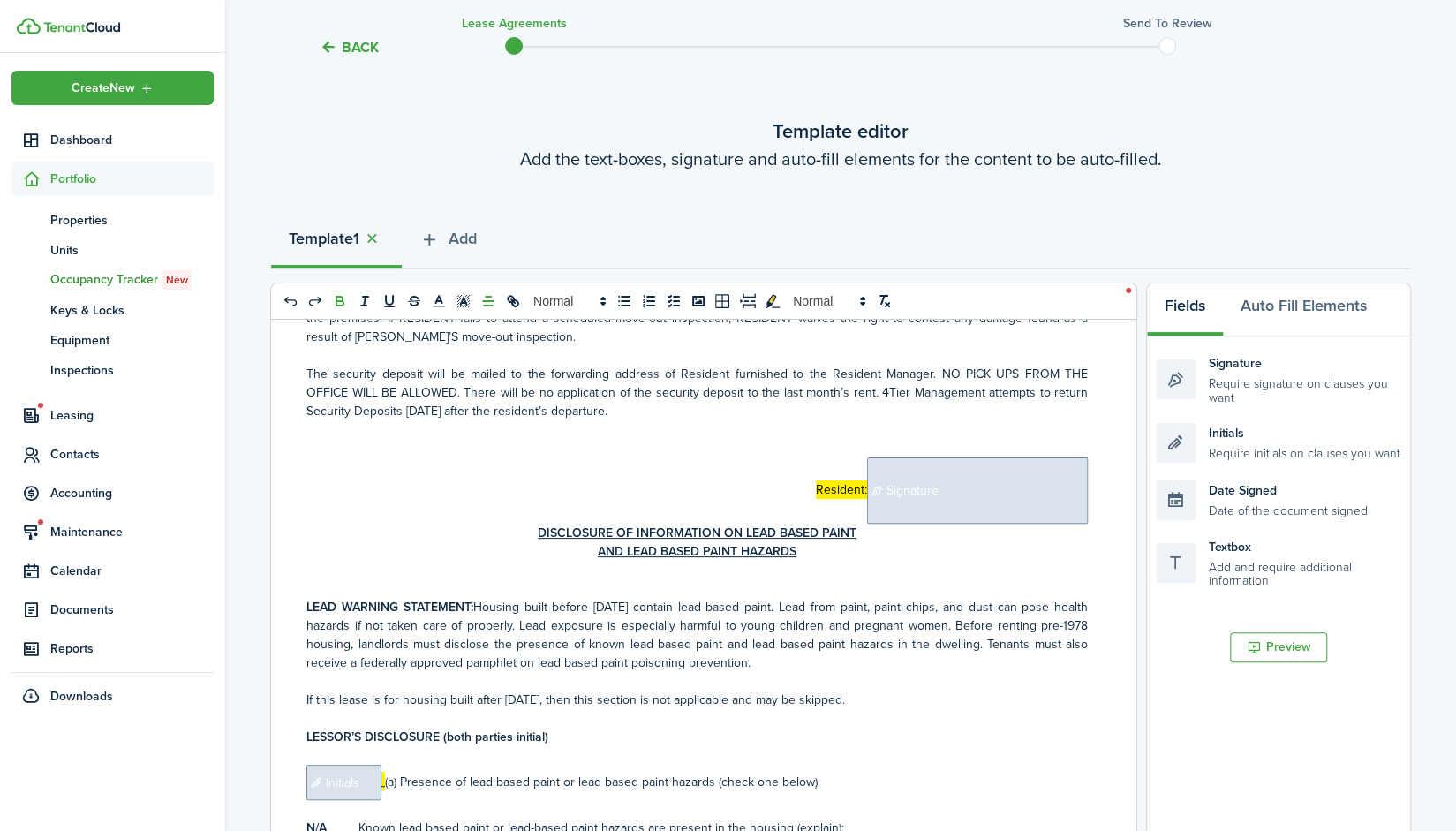
scroll to position [11704, 0]
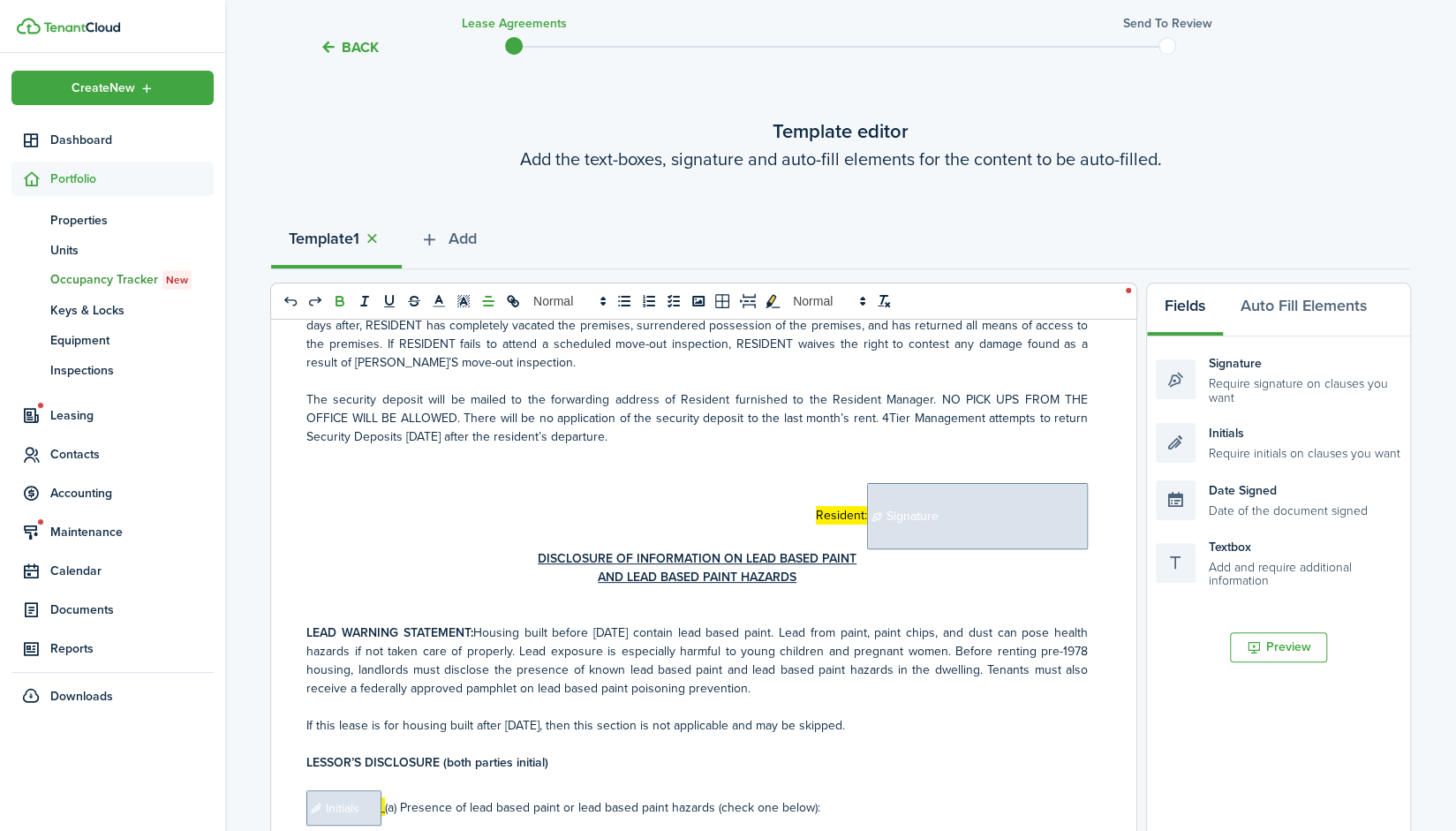
click at [911, 483] on span "Signature" at bounding box center [977, 516] width 220 height 67
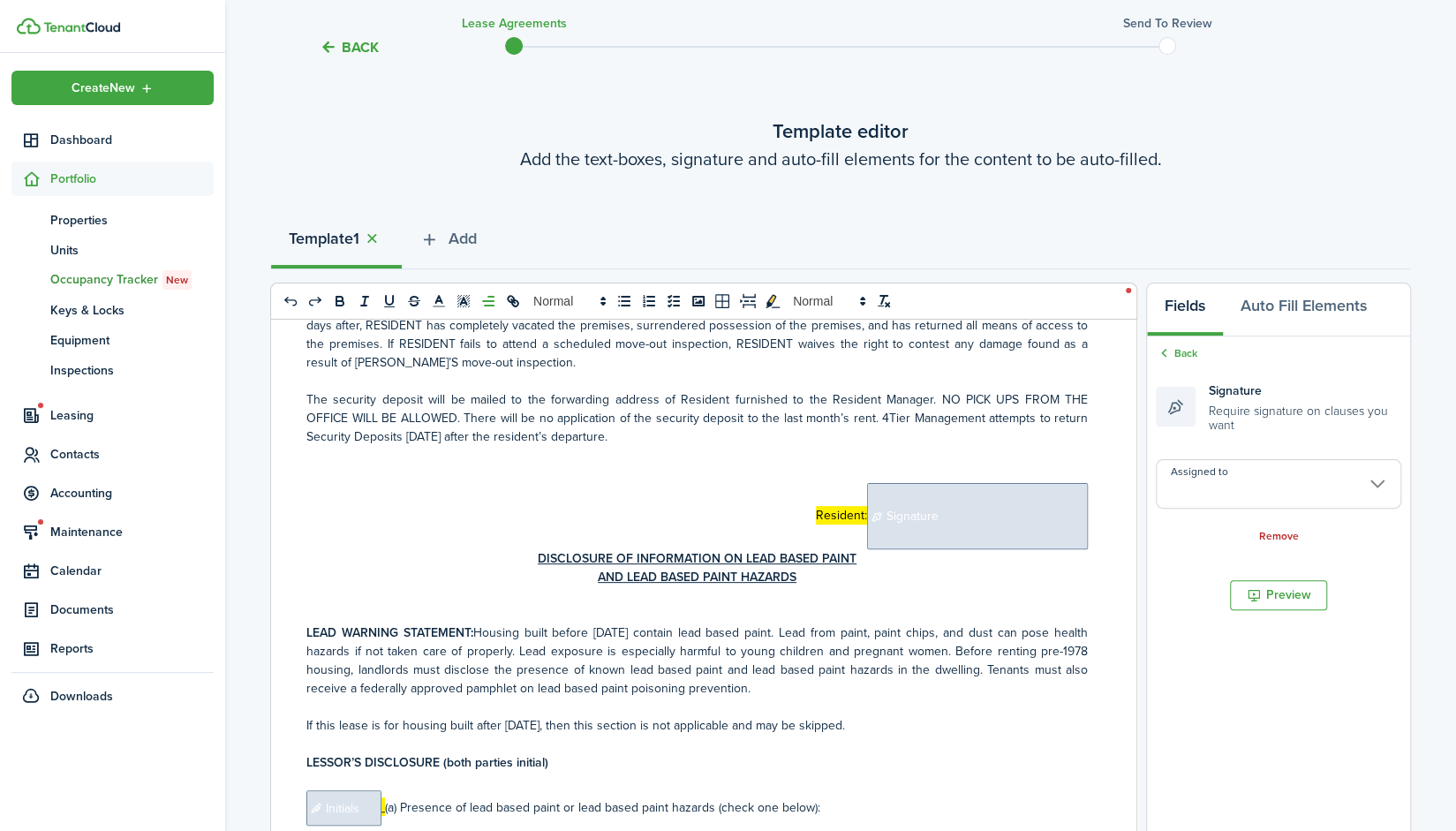
click at [1287, 477] on input "Assigned to" at bounding box center [1279, 483] width 246 height 50
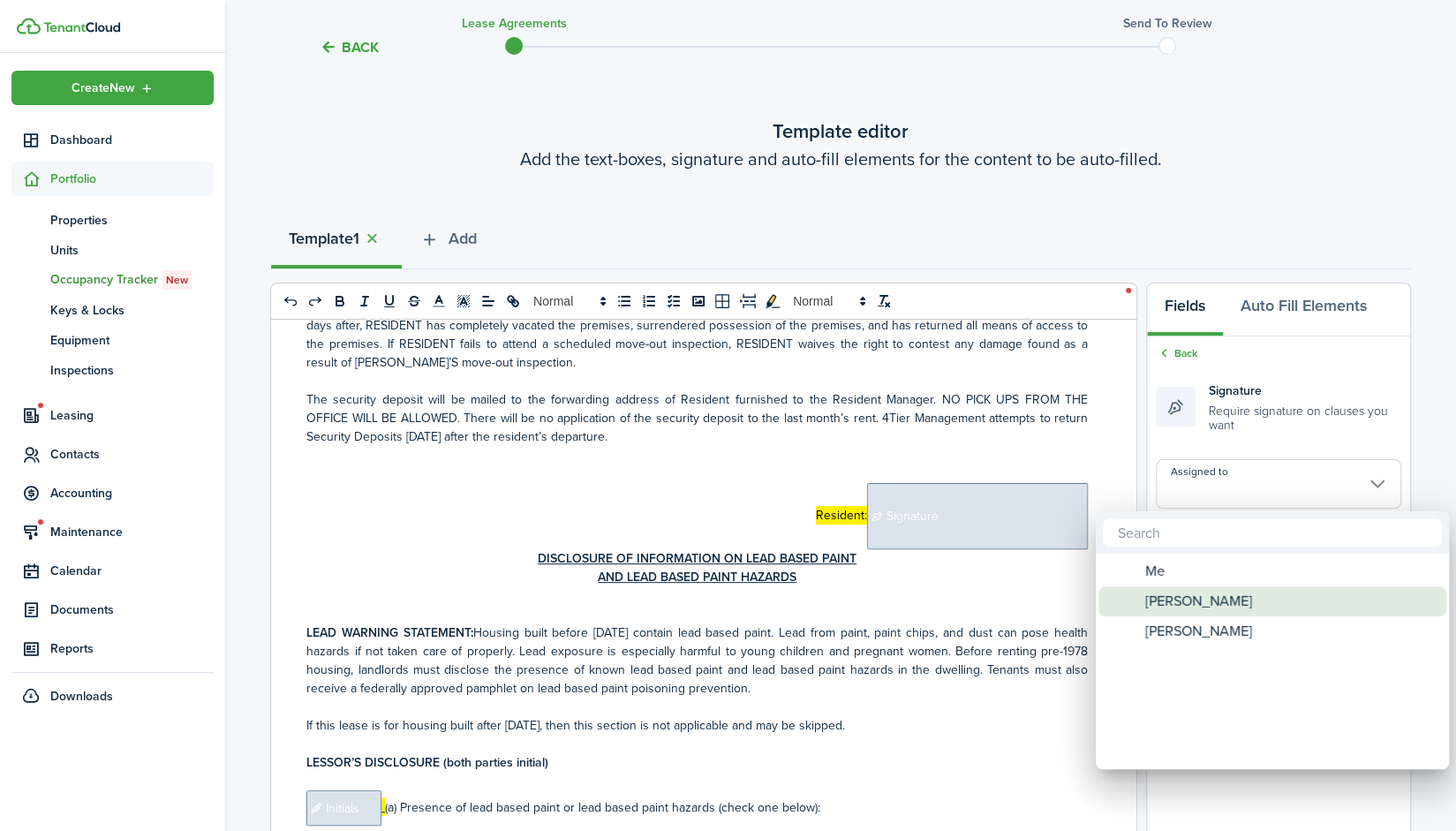
click at [1239, 597] on div "[PERSON_NAME]" at bounding box center [1279, 601] width 312 height 30
type input "[PERSON_NAME]"
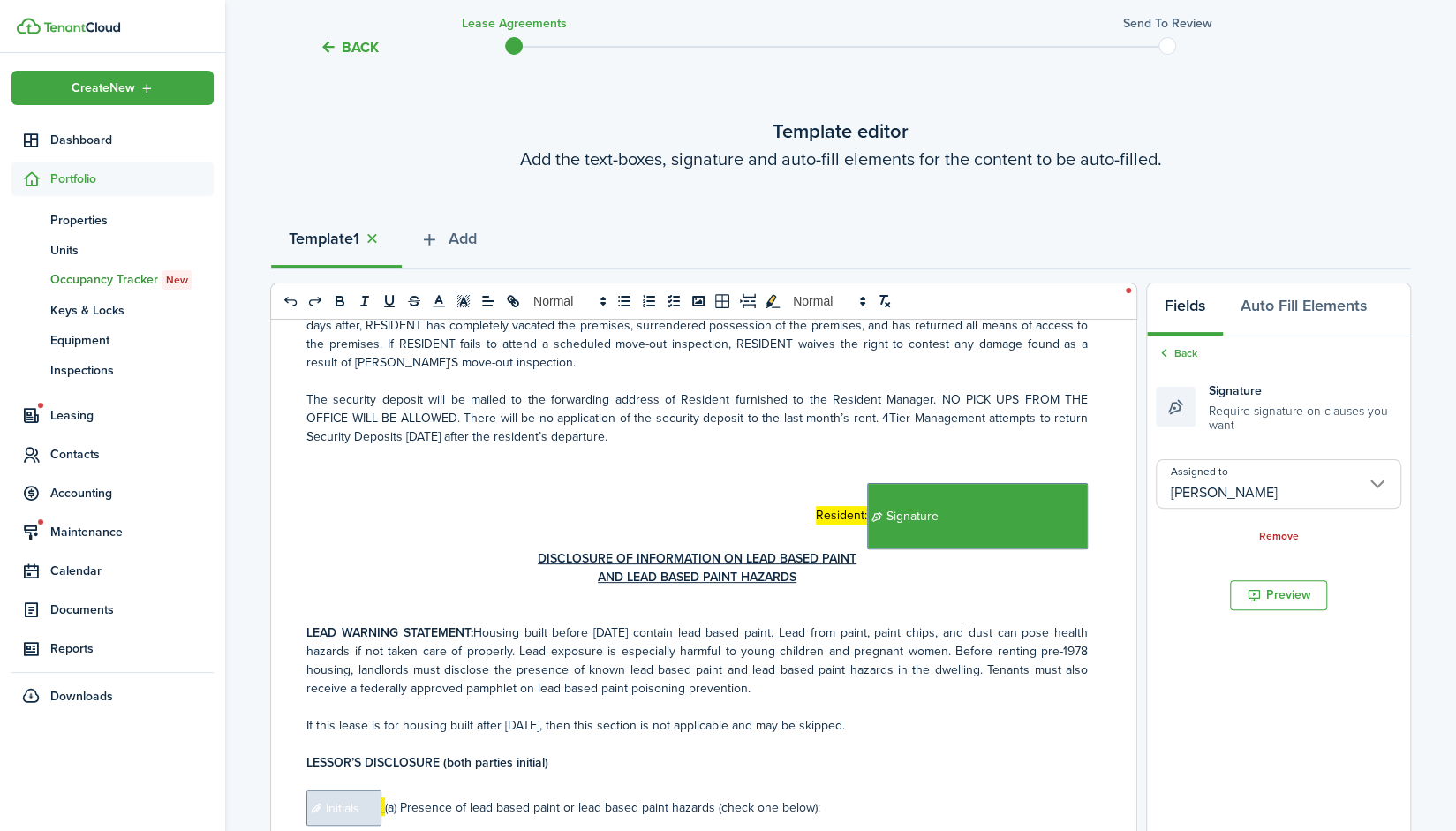
click at [1086, 449] on div "4Tier Management LLC P.O. [GEOGRAPHIC_DATA] (636)764-6619 LEASE AGREEMENT PARTI…" at bounding box center [697, 666] width 852 height 693
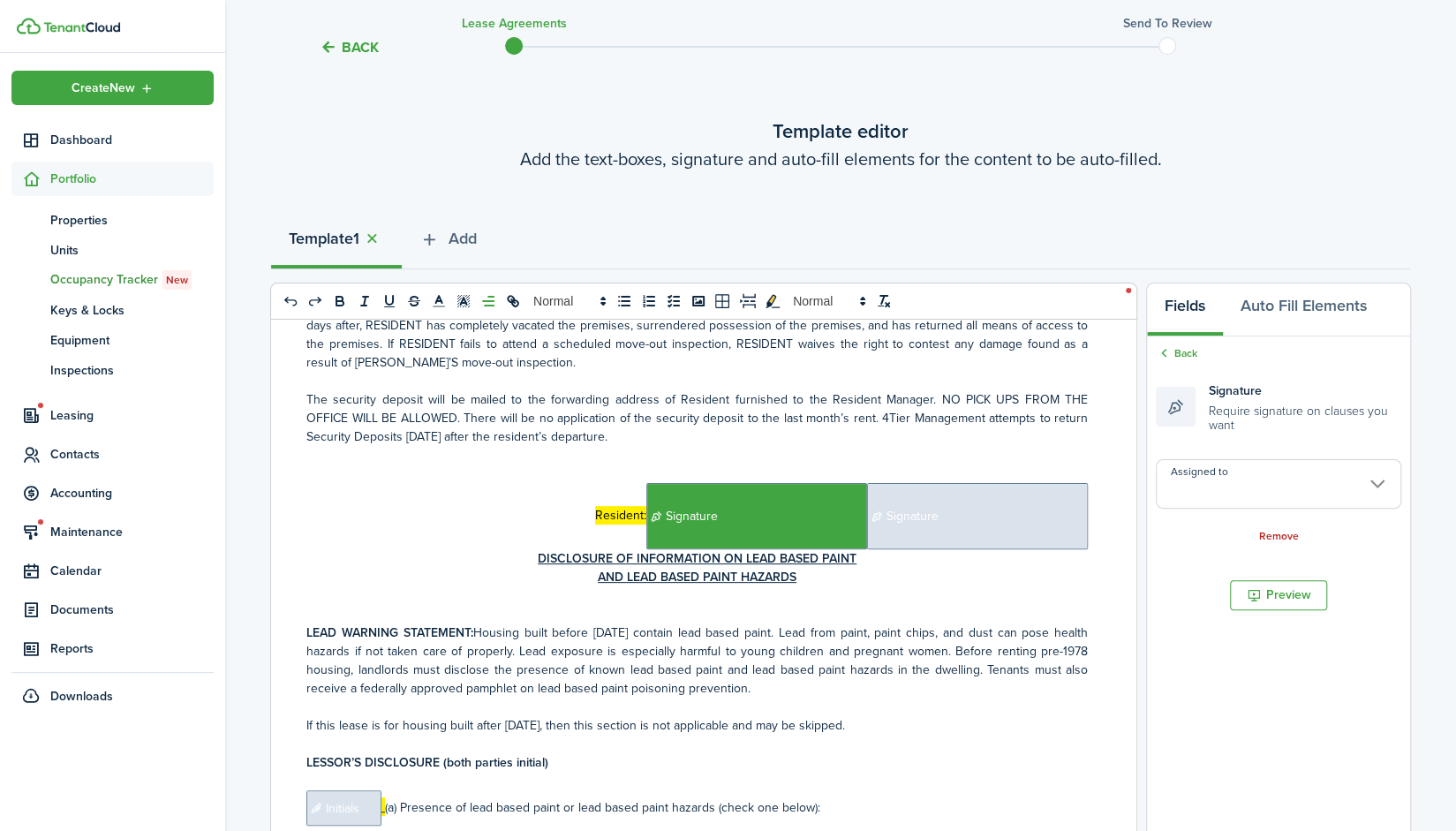
click at [948, 483] on span "Signature" at bounding box center [977, 516] width 220 height 67
click at [1252, 489] on input "Assigned to" at bounding box center [1279, 483] width 246 height 50
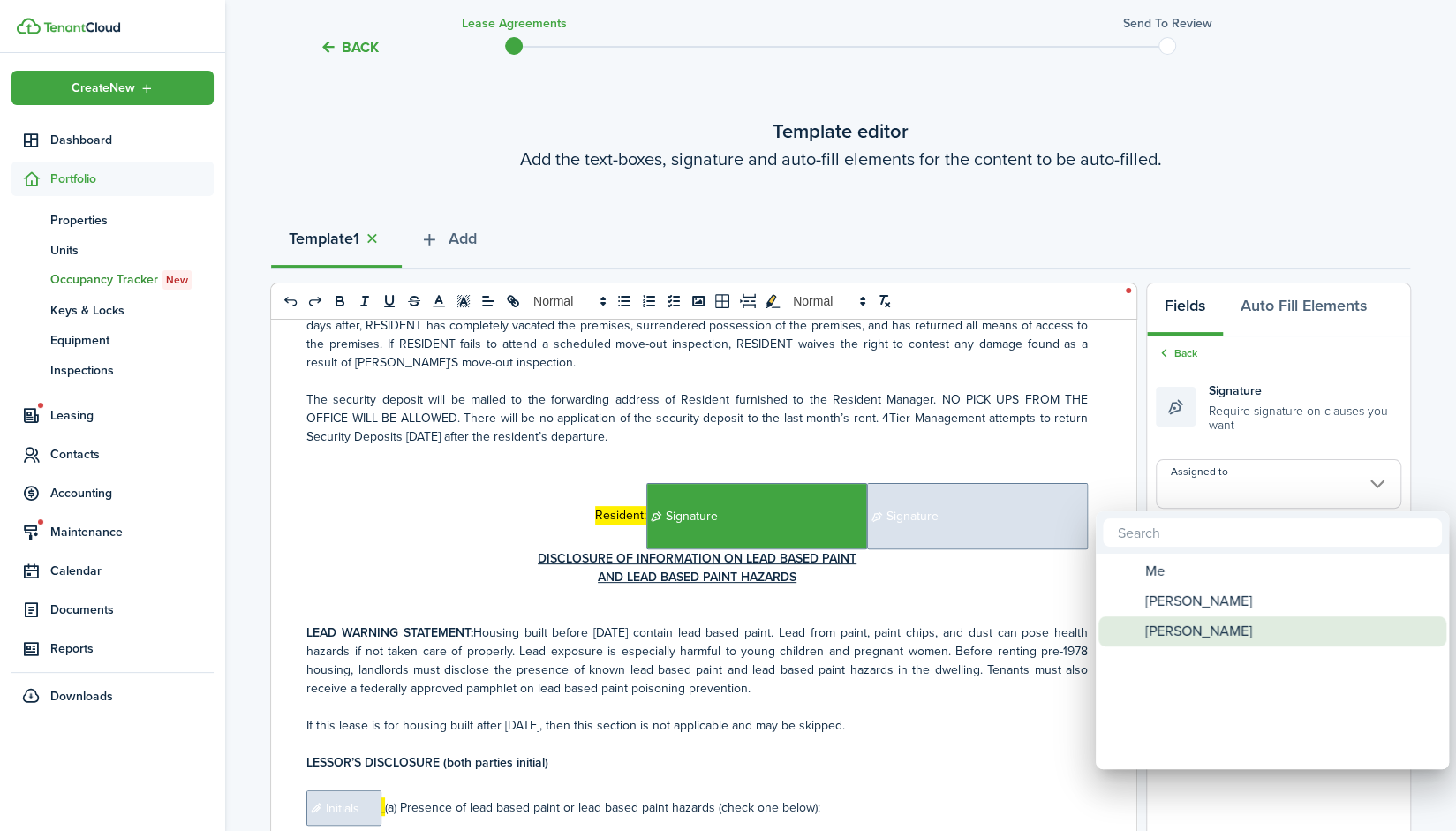
click at [1206, 637] on span "[PERSON_NAME]" at bounding box center [1199, 631] width 107 height 30
type input "[PERSON_NAME]"
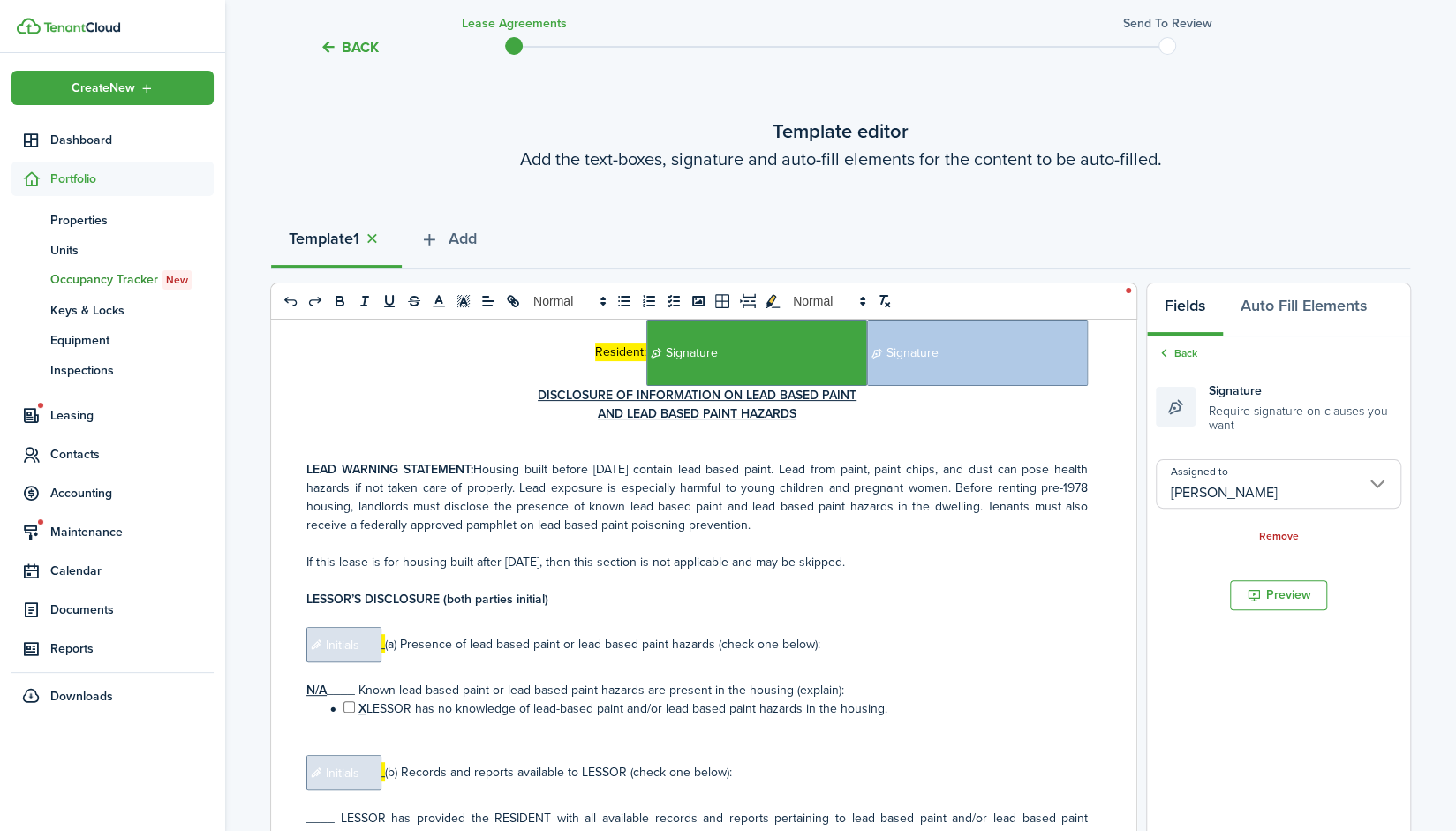
scroll to position [11868, 0]
click at [353, 626] on span "Initials" at bounding box center [344, 643] width 75 height 36
click at [1267, 478] on input "Assigned to" at bounding box center [1279, 472] width 246 height 50
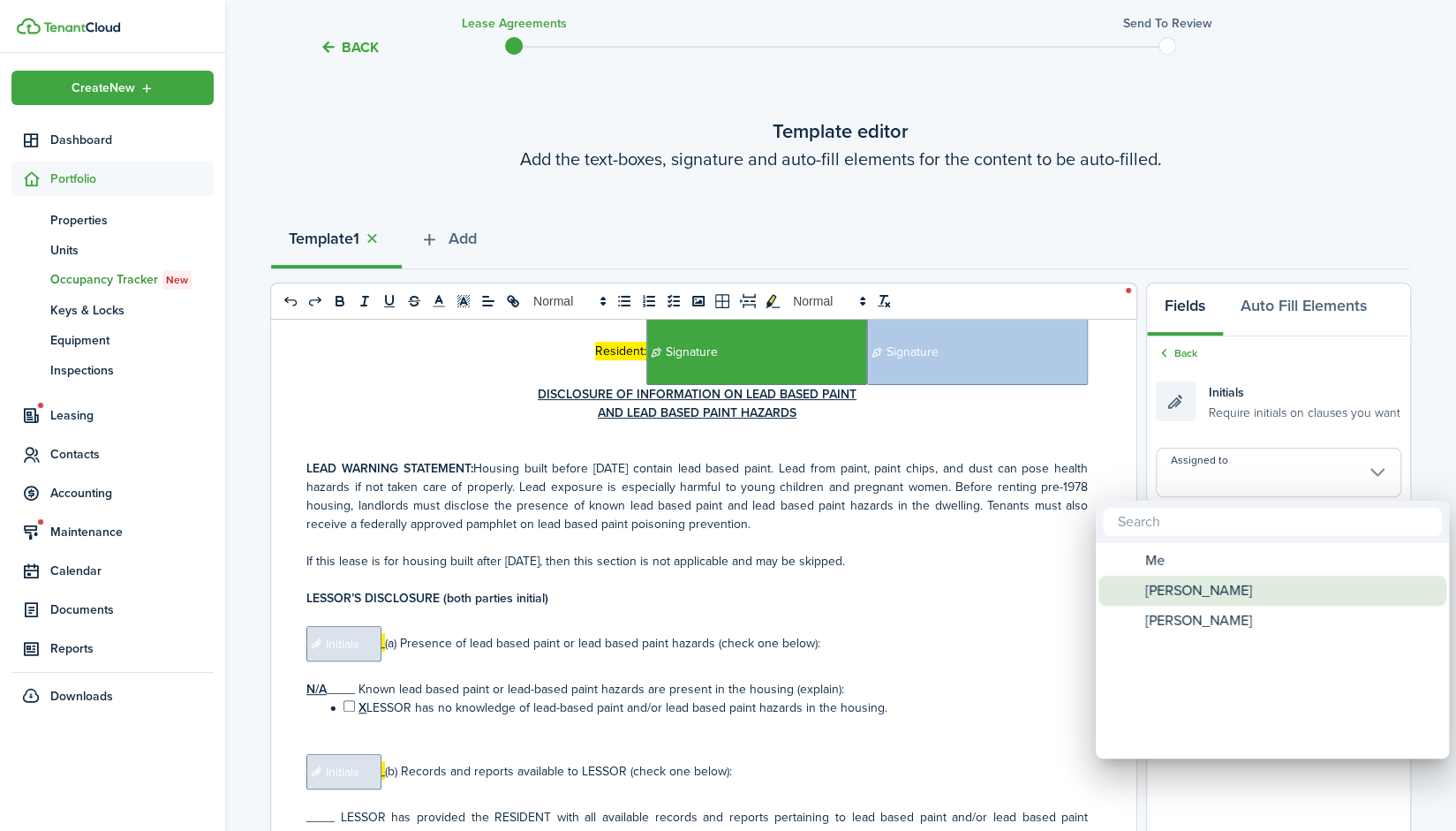
click at [1224, 584] on div "[PERSON_NAME]" at bounding box center [1279, 591] width 312 height 30
type input "[PERSON_NAME]"
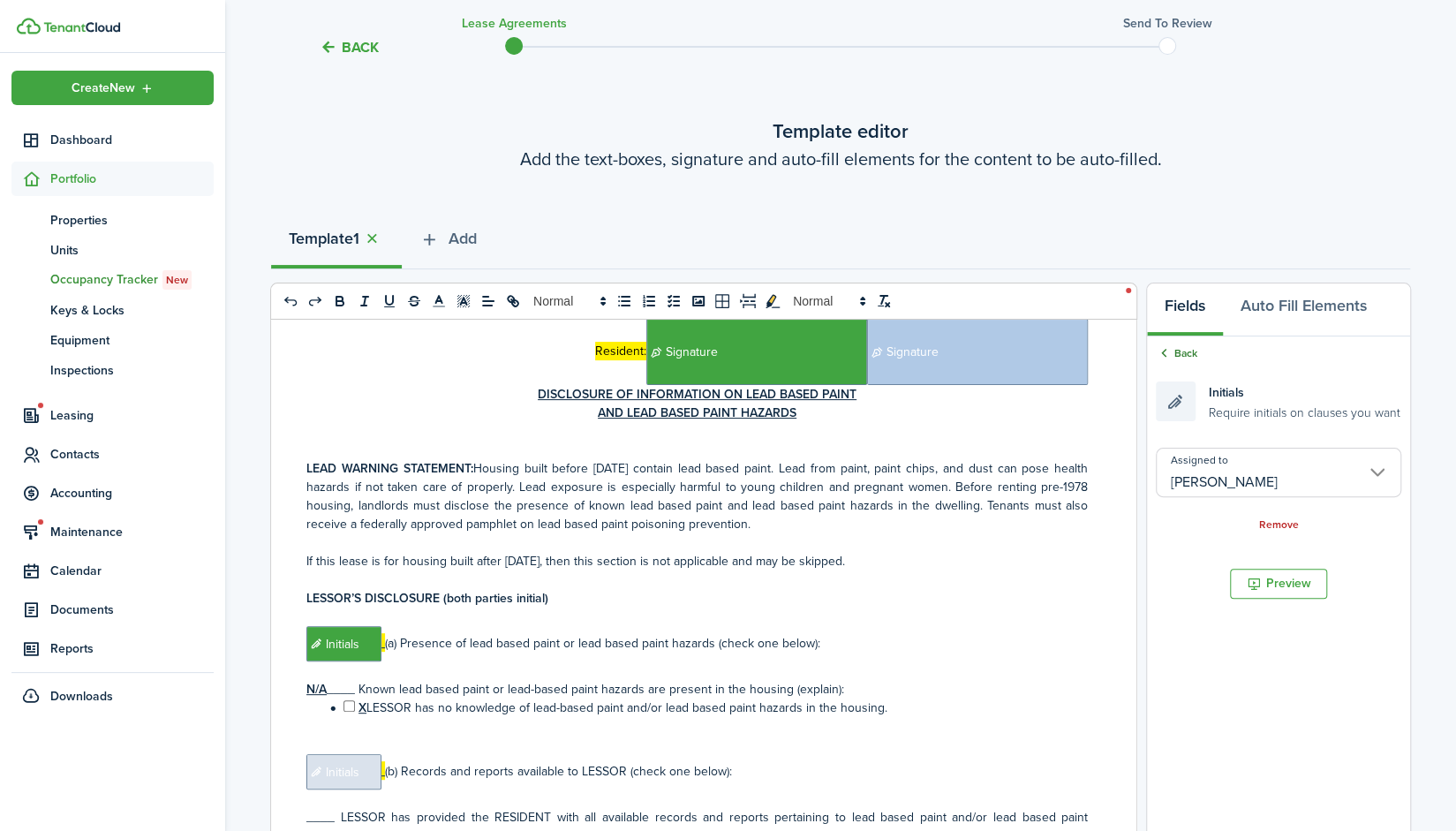
click at [1181, 358] on link "Back" at bounding box center [1176, 353] width 41 height 16
click at [402, 626] on span "Initials" at bounding box center [419, 643] width 75 height 36
click at [1274, 458] on input "Assigned to" at bounding box center [1279, 472] width 246 height 50
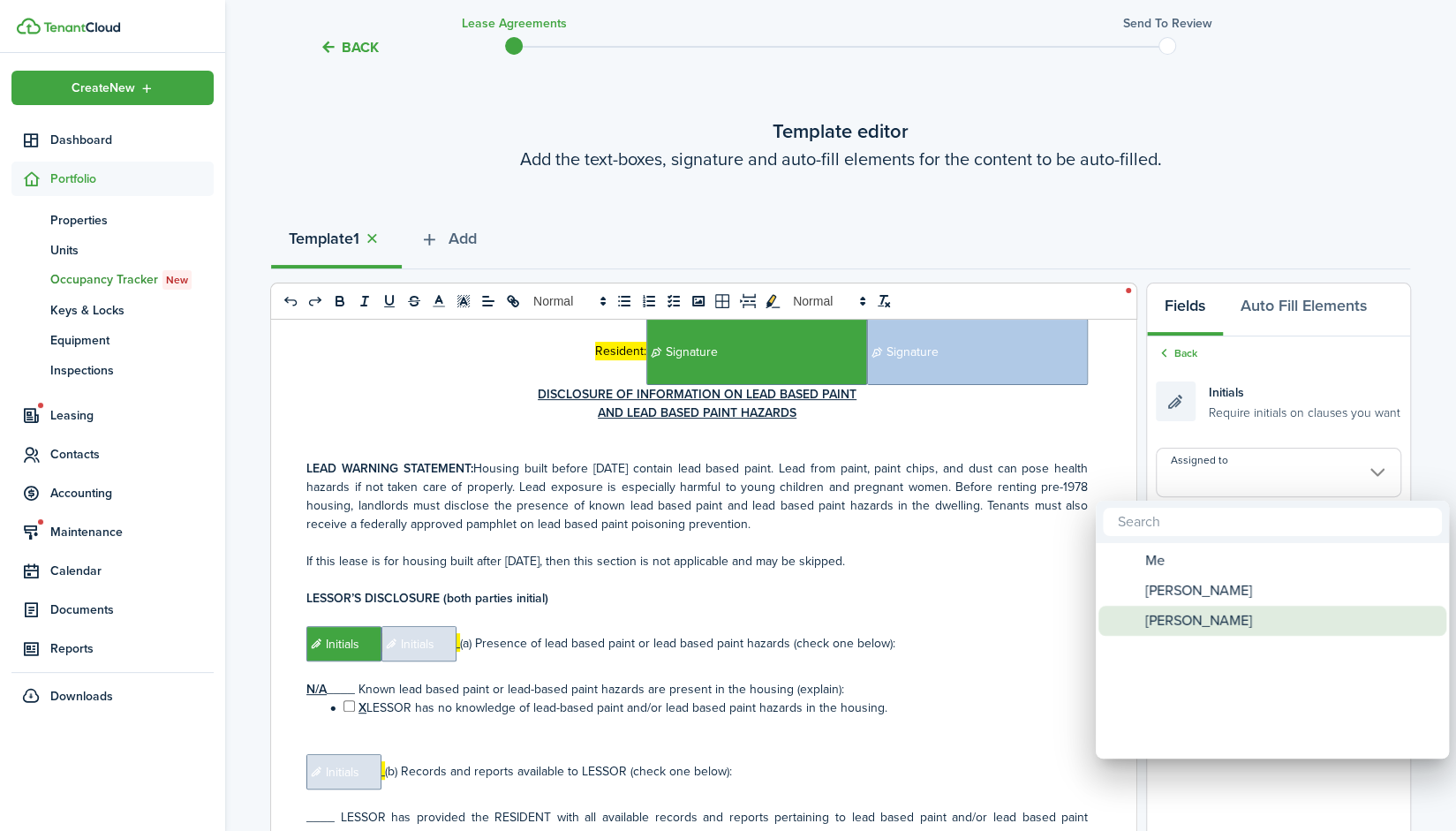
click at [1203, 624] on span "[PERSON_NAME]" at bounding box center [1199, 621] width 107 height 30
type input "[PERSON_NAME]"
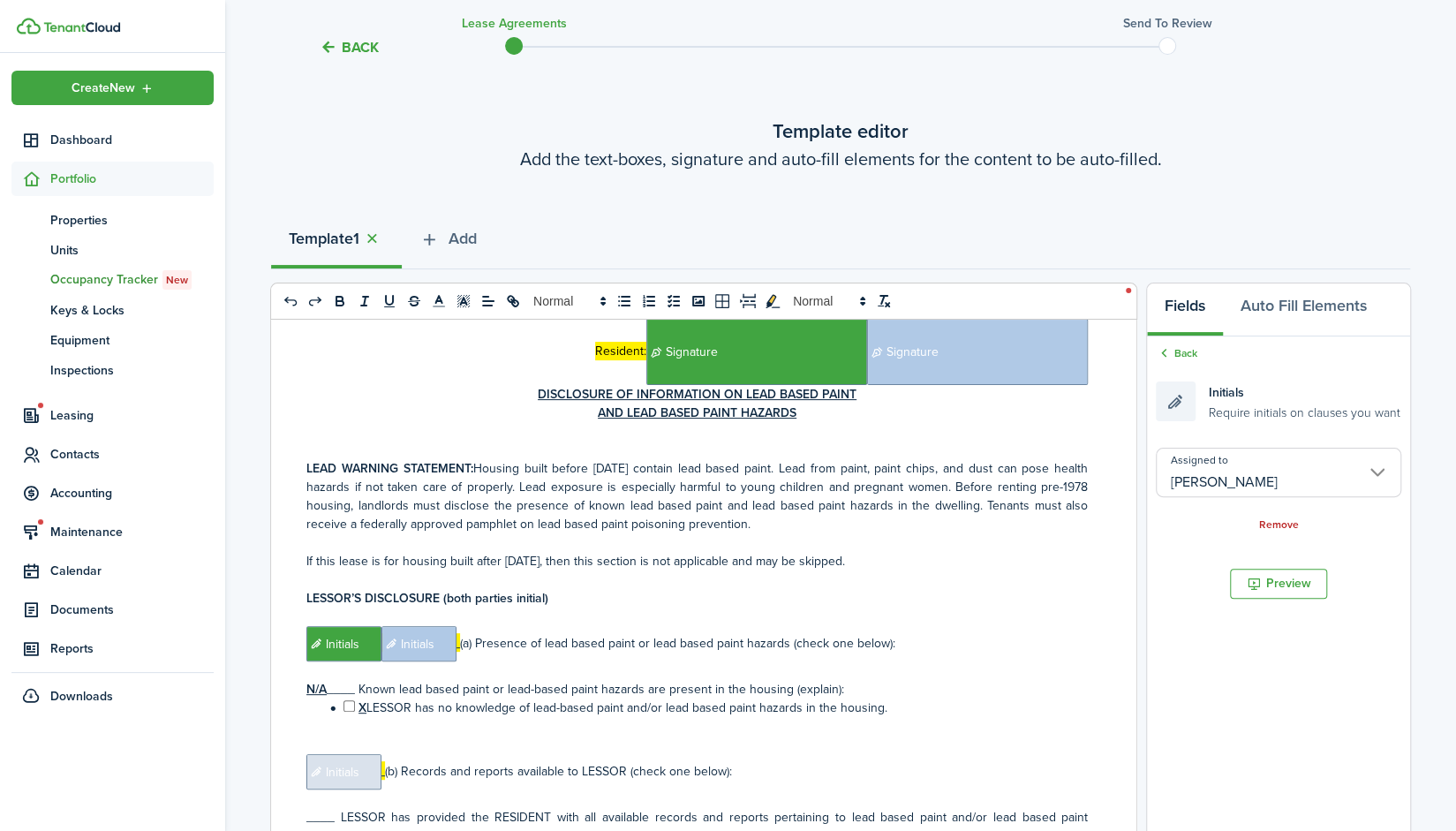
click at [348, 754] on span "Initials" at bounding box center [344, 772] width 75 height 36
click at [1314, 473] on input "Assigned to" at bounding box center [1279, 472] width 246 height 50
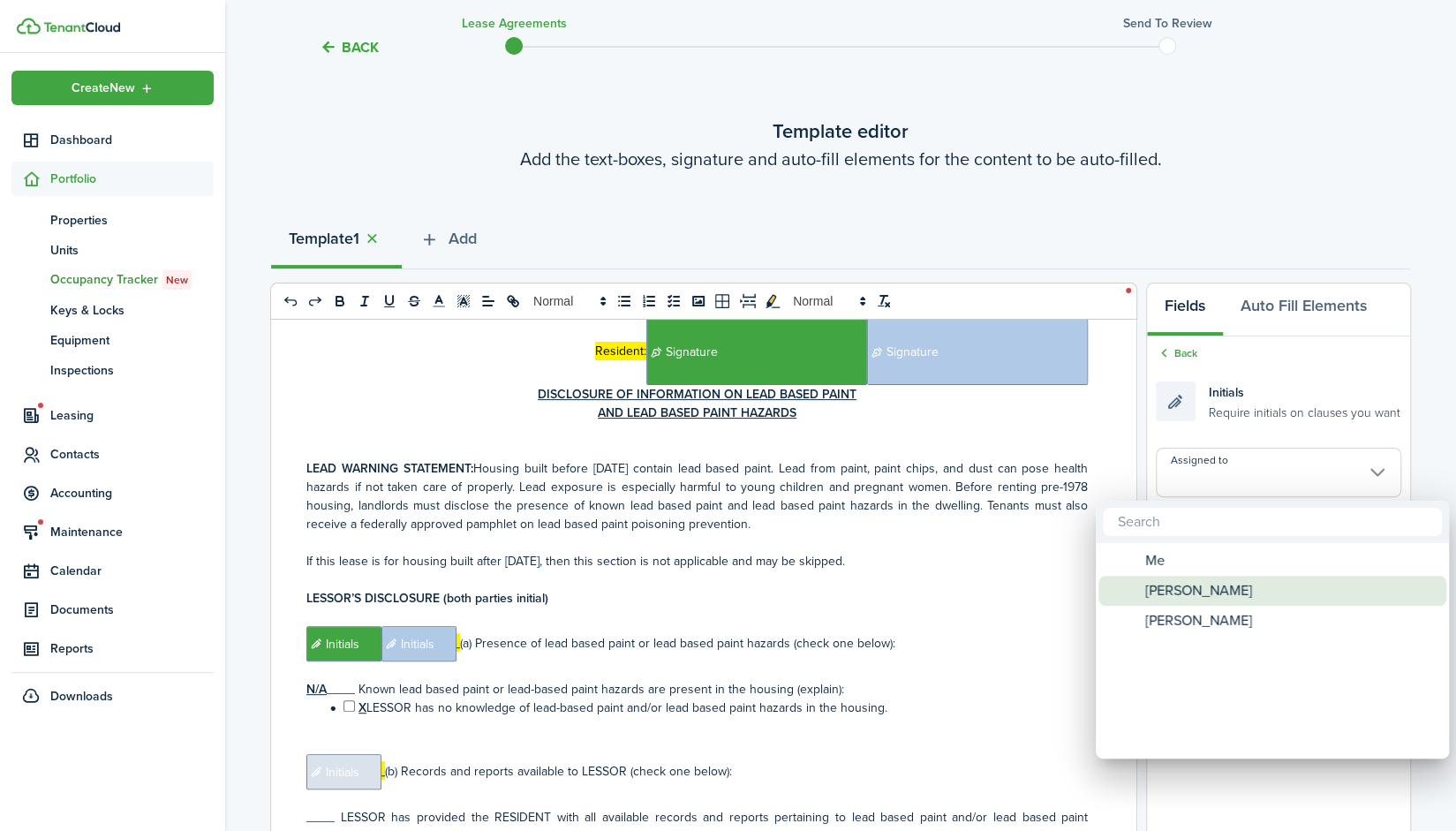
click at [1220, 593] on div "[PERSON_NAME]" at bounding box center [1279, 591] width 312 height 30
type input "[PERSON_NAME]"
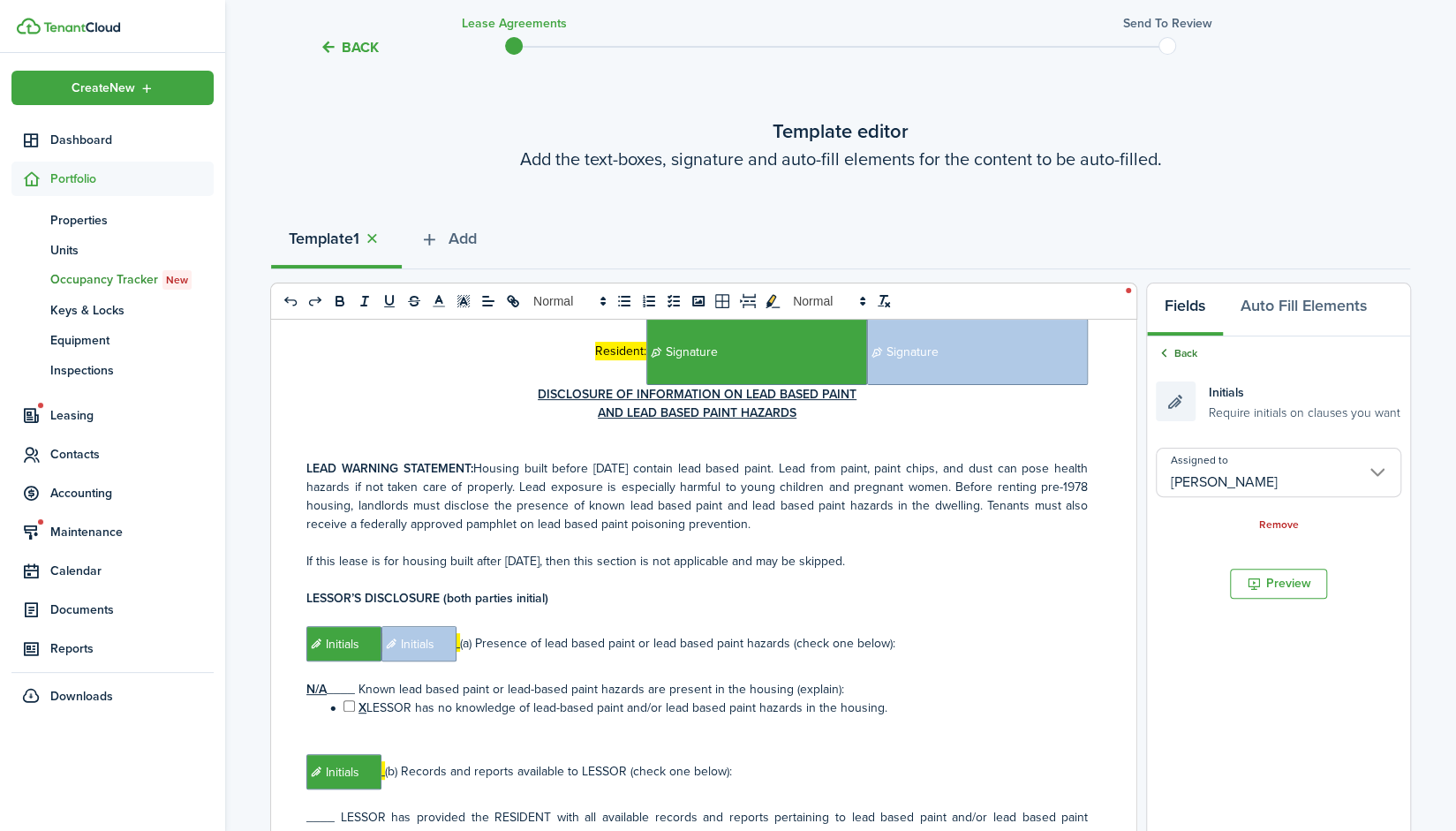
click at [1186, 357] on link "Back" at bounding box center [1176, 353] width 41 height 16
click at [418, 754] on span "Initials" at bounding box center [419, 772] width 75 height 36
click at [1261, 470] on input "Assigned to" at bounding box center [1279, 472] width 246 height 50
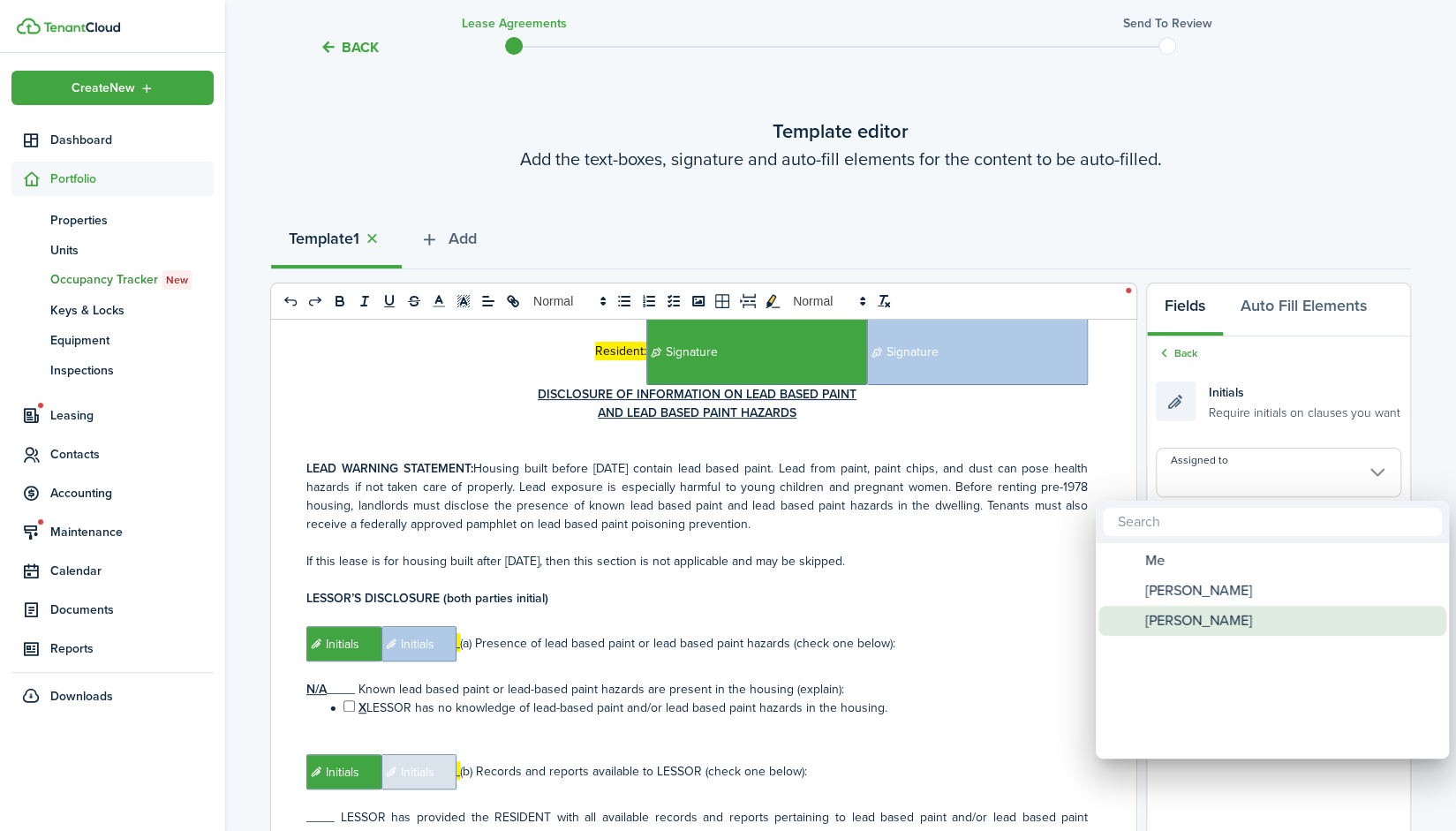
click at [1209, 610] on span "[PERSON_NAME]" at bounding box center [1199, 621] width 107 height 30
type input "[PERSON_NAME]"
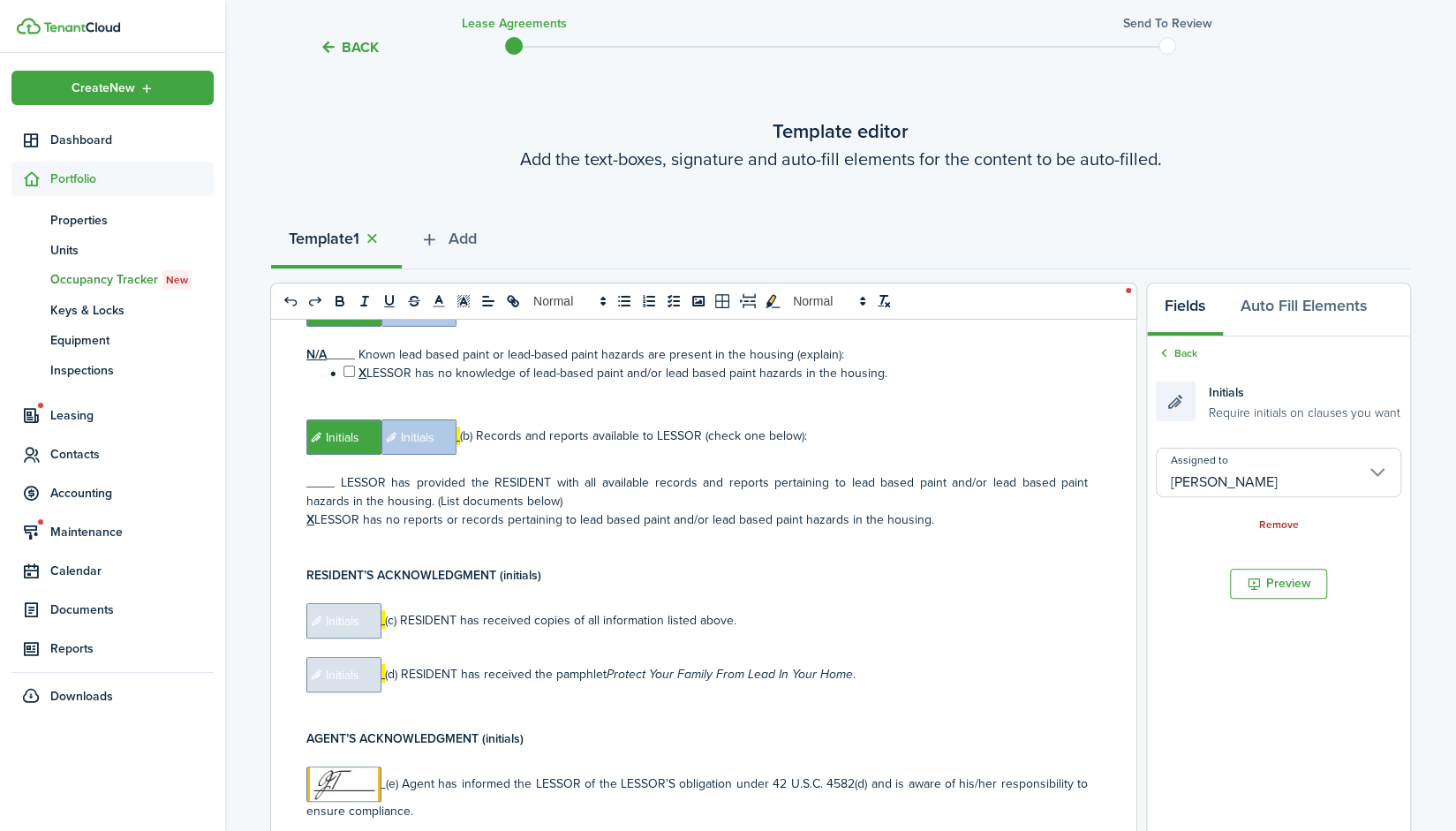
scroll to position [12216, 0]
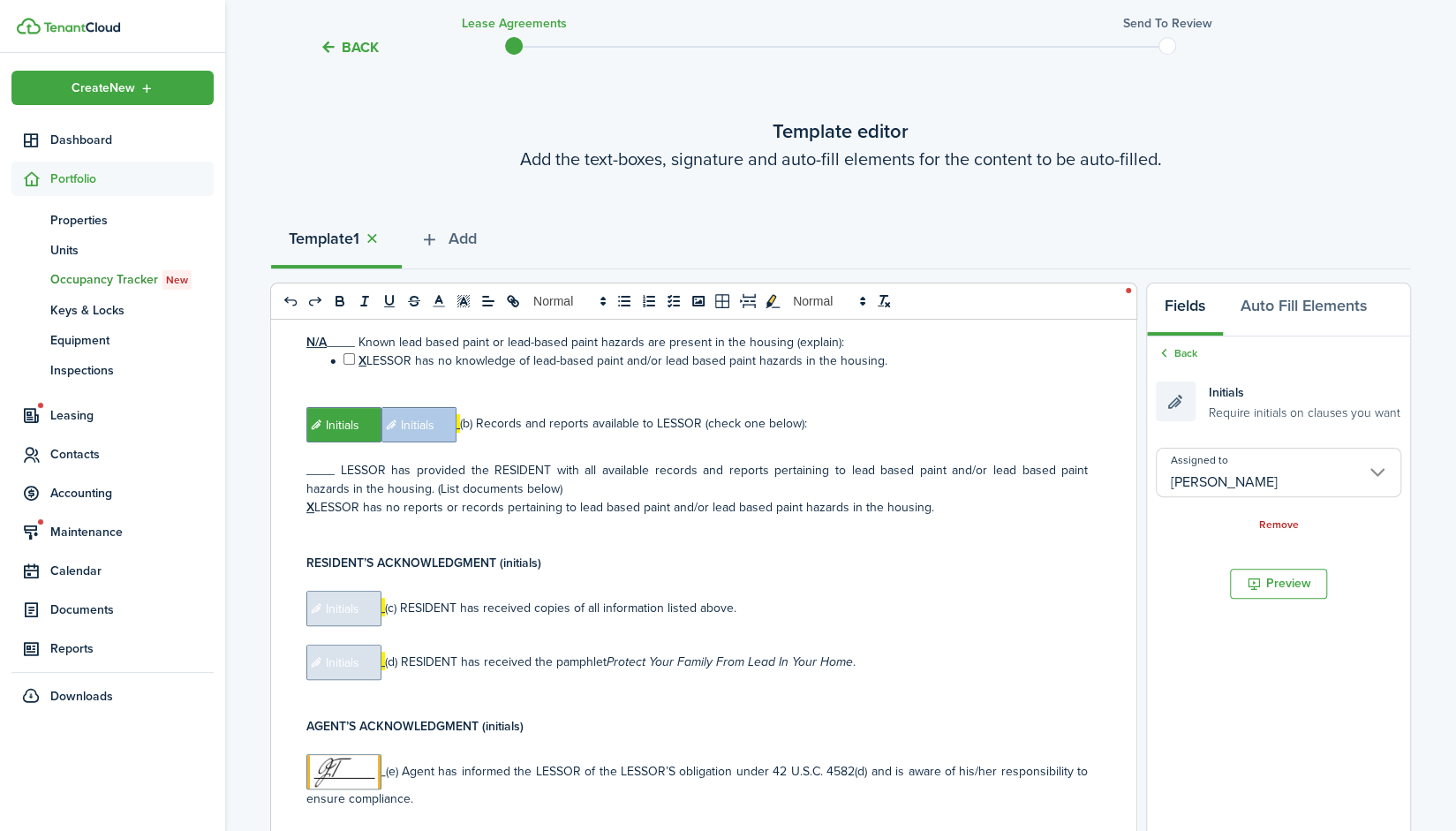
click at [353, 591] on span "Initials" at bounding box center [344, 609] width 75 height 36
click at [1205, 488] on input "Assigned to" at bounding box center [1279, 472] width 246 height 50
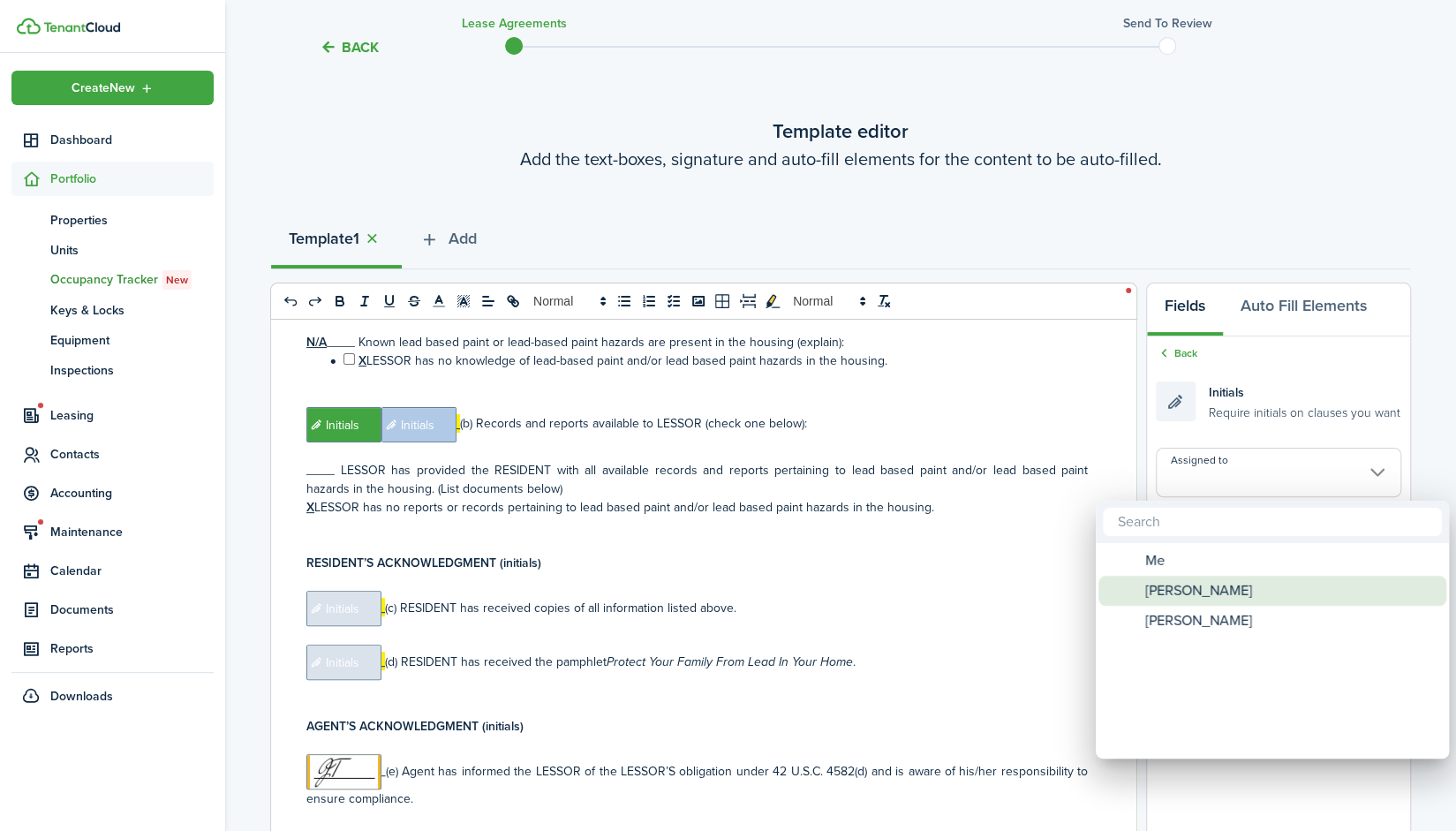
click at [1230, 583] on div "[PERSON_NAME]" at bounding box center [1279, 591] width 312 height 30
type input "[PERSON_NAME]"
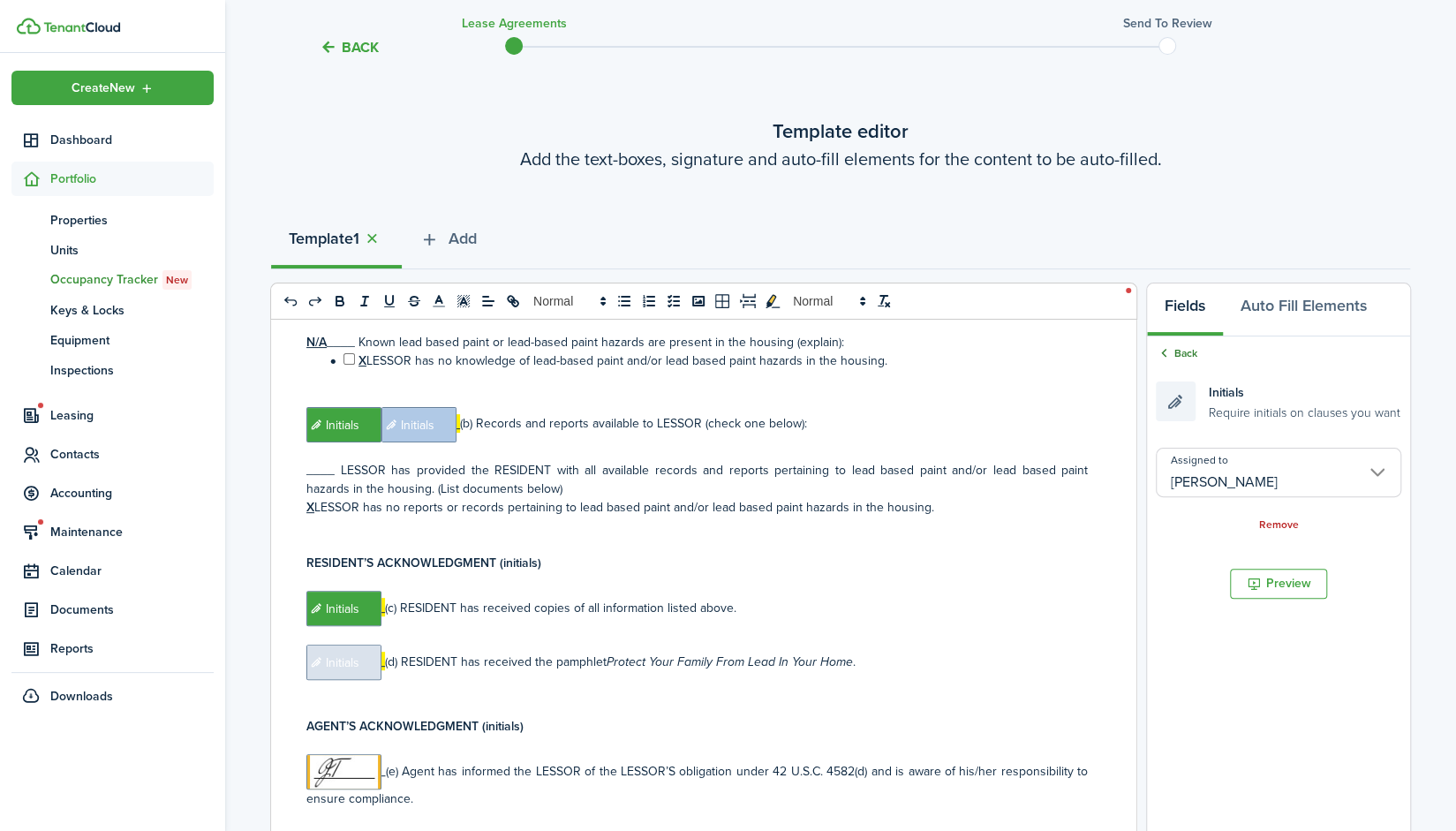
click at [1187, 351] on link "Back" at bounding box center [1176, 353] width 41 height 16
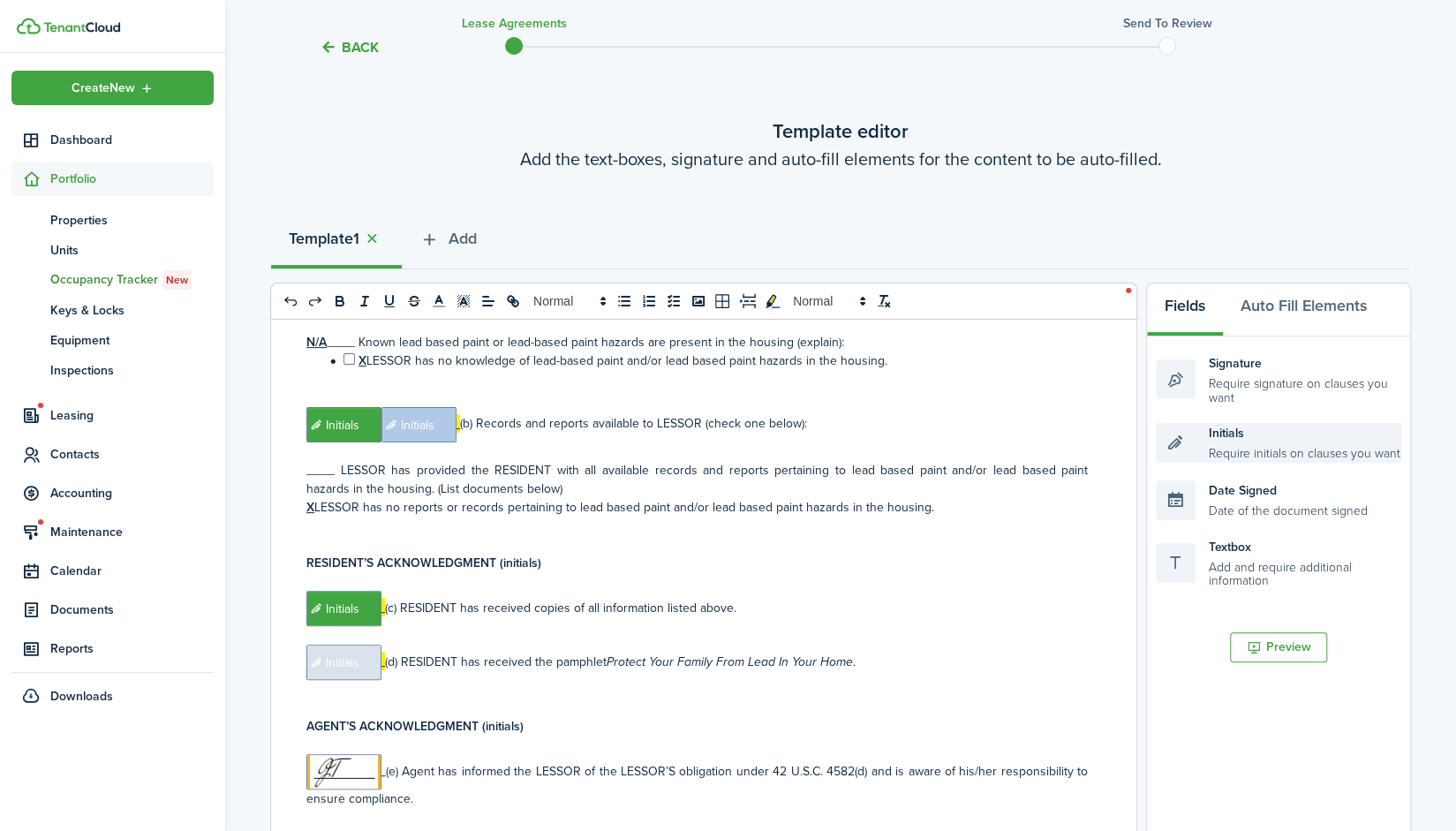
click at [1249, 450] on div "Initials Require initials on clauses you want" at bounding box center [1279, 443] width 246 height 39
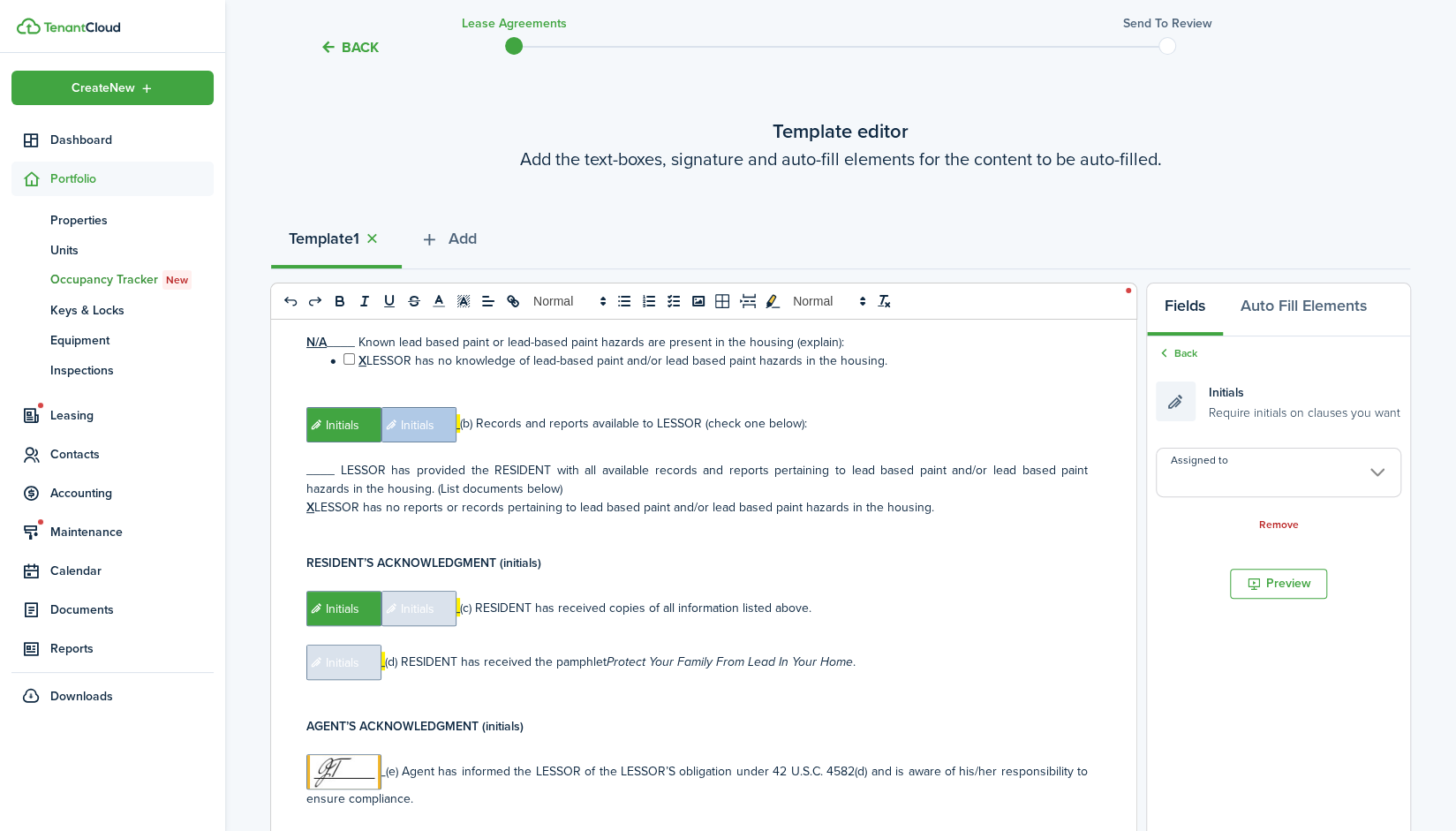
click at [422, 591] on span "Initials" at bounding box center [419, 609] width 75 height 36
click at [1241, 492] on input "Assigned to" at bounding box center [1279, 472] width 246 height 50
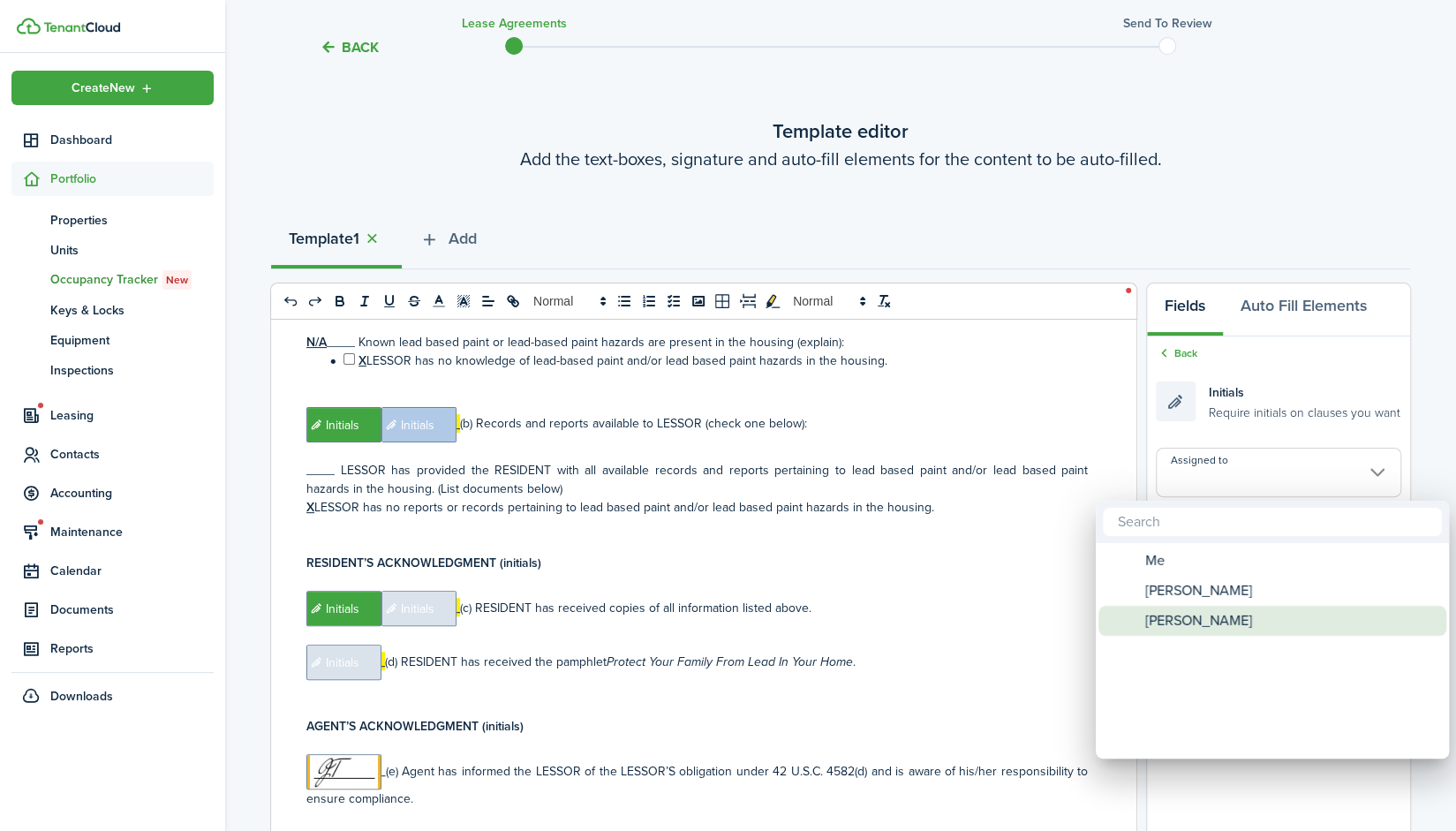
click at [1227, 620] on span "[PERSON_NAME]" at bounding box center [1199, 621] width 107 height 30
type input "[PERSON_NAME]"
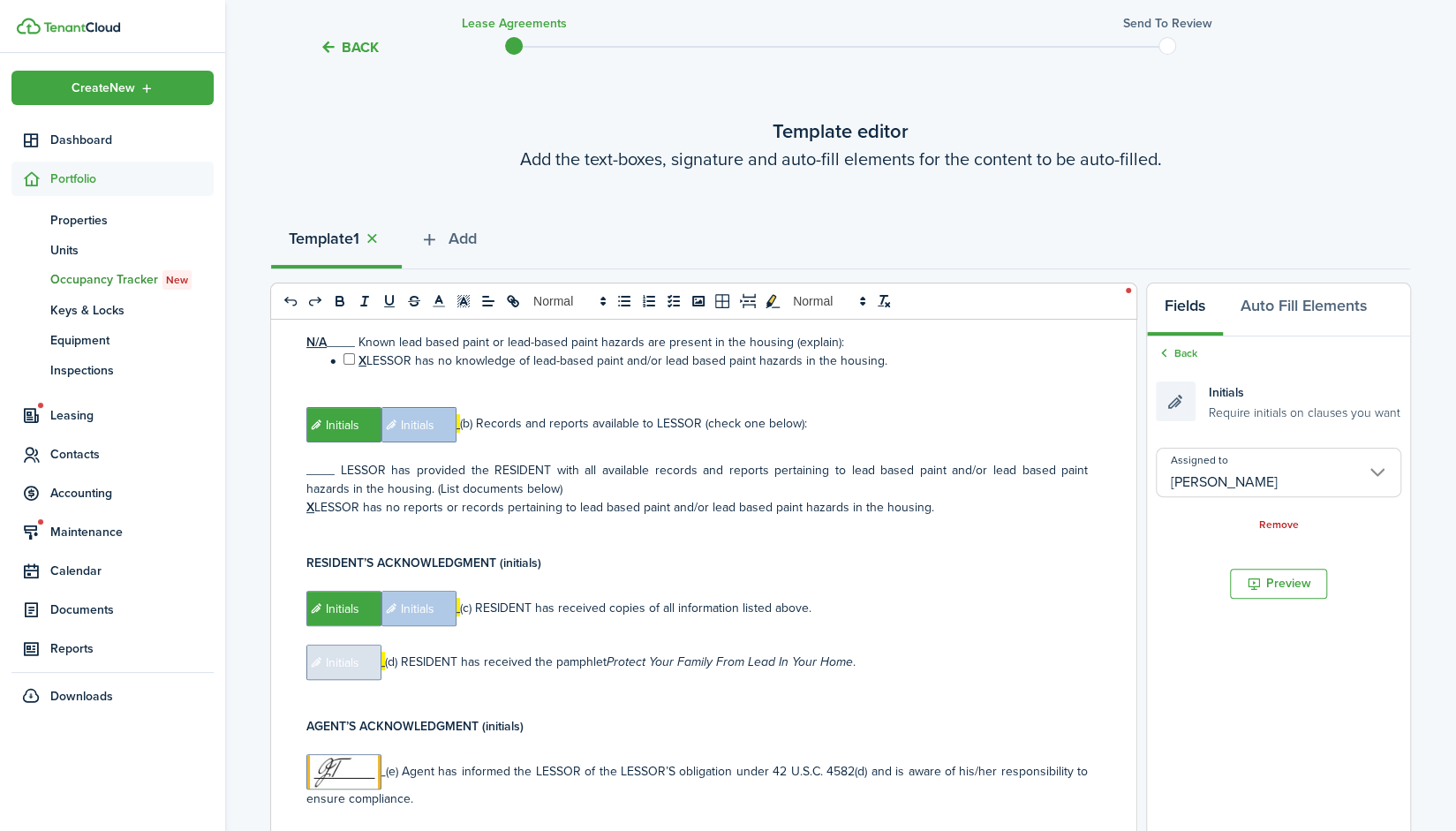
click at [350, 644] on span "Initials" at bounding box center [344, 662] width 75 height 36
click at [1327, 476] on input "Assigned to" at bounding box center [1279, 472] width 246 height 50
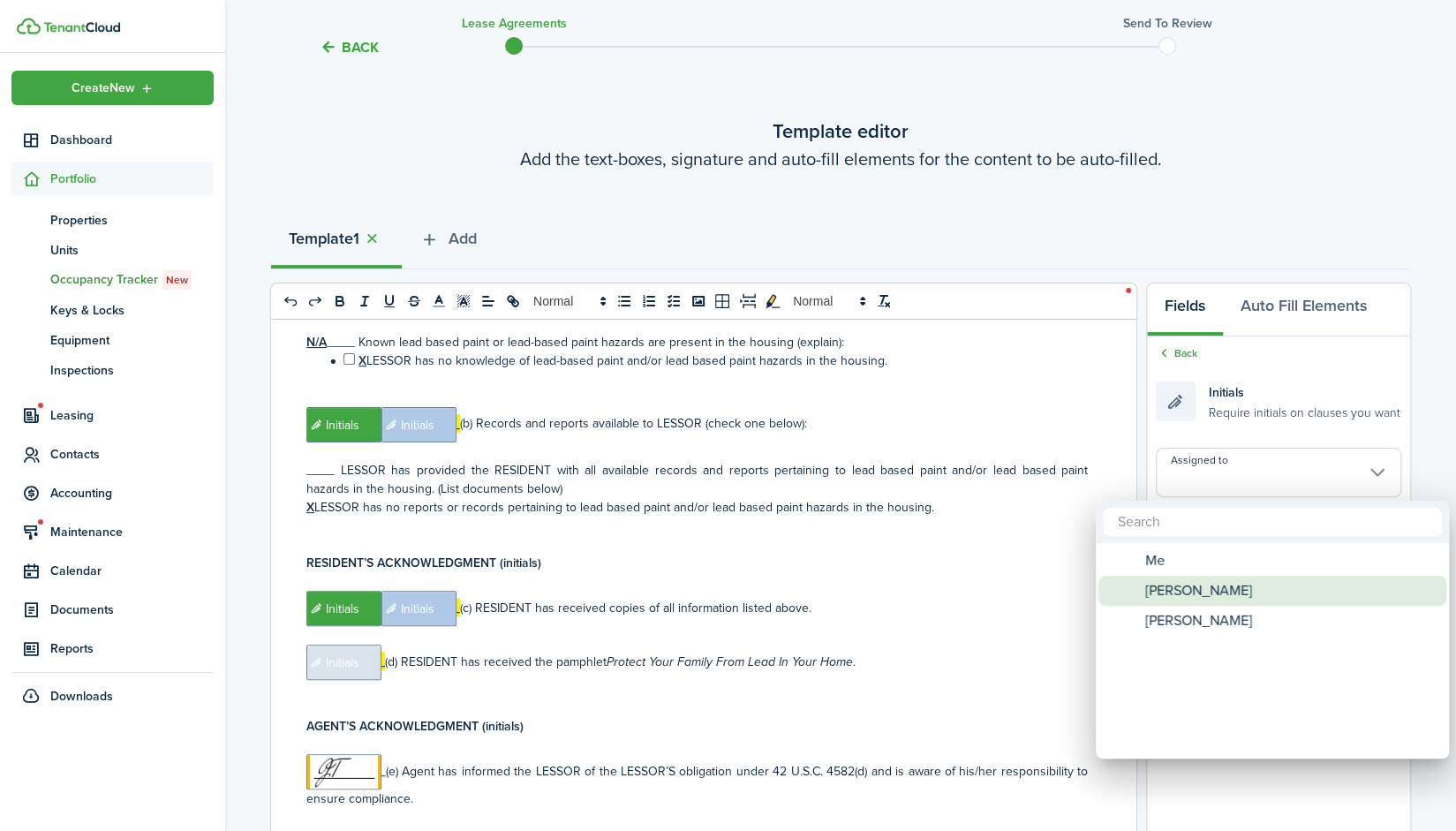
click at [1195, 588] on span "[PERSON_NAME]" at bounding box center [1199, 591] width 107 height 30
type input "[PERSON_NAME]"
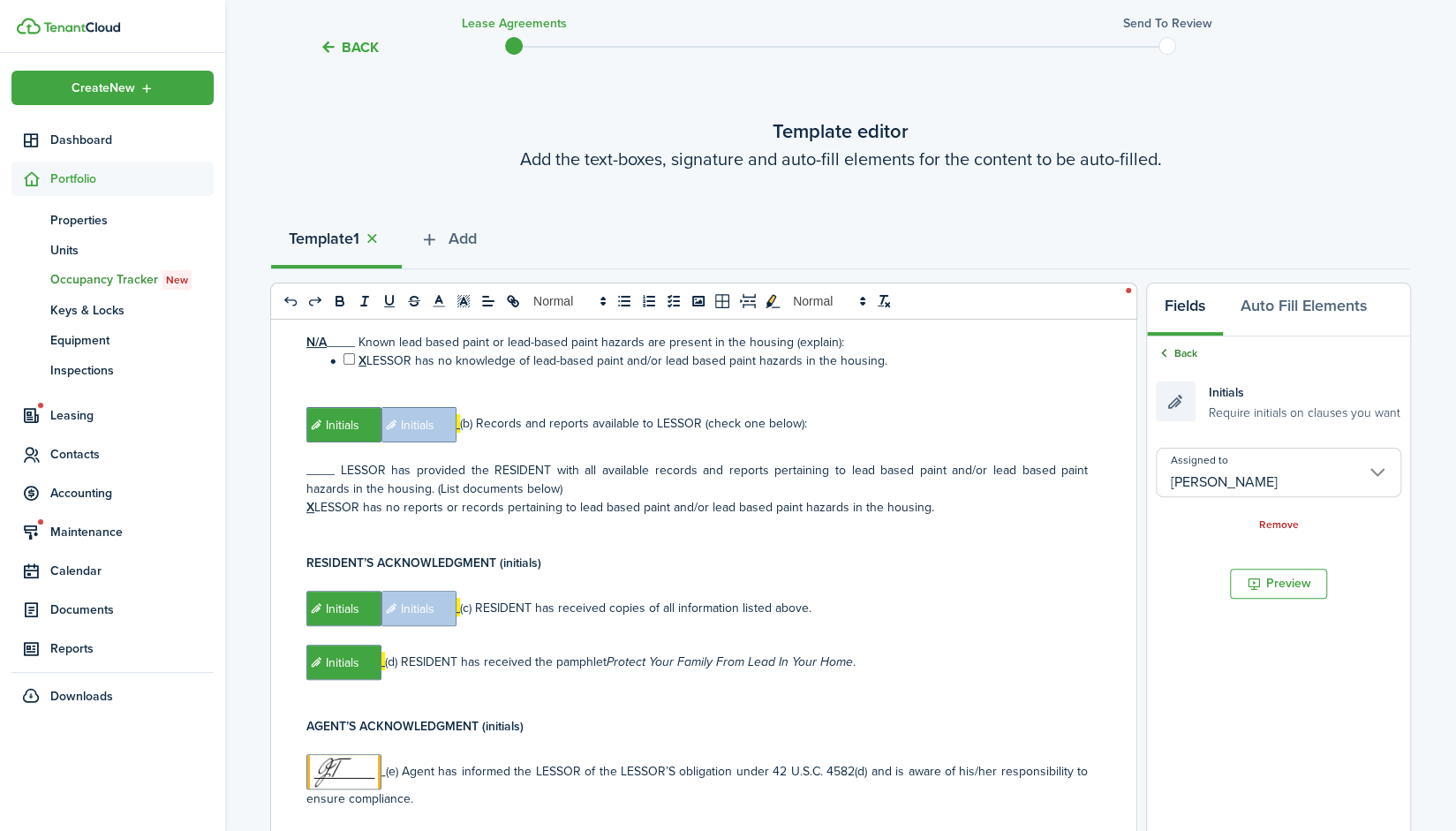
click at [1179, 348] on link "Back" at bounding box center [1176, 353] width 41 height 16
click at [408, 644] on span "Initials" at bounding box center [419, 662] width 75 height 36
click at [1297, 464] on input "Assigned to" at bounding box center [1279, 472] width 246 height 50
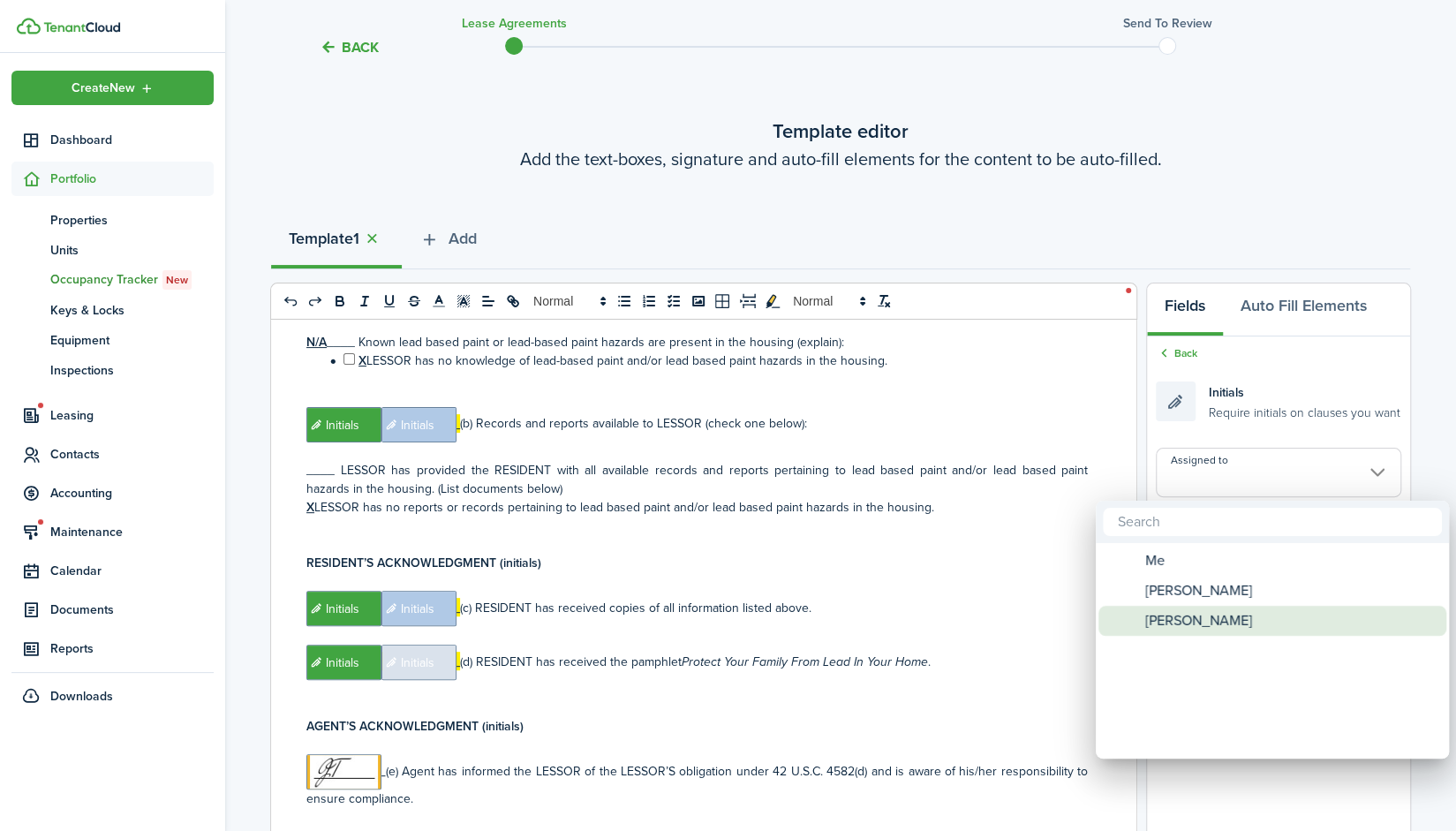
click at [1201, 615] on span "[PERSON_NAME]" at bounding box center [1199, 621] width 107 height 30
type input "[PERSON_NAME]"
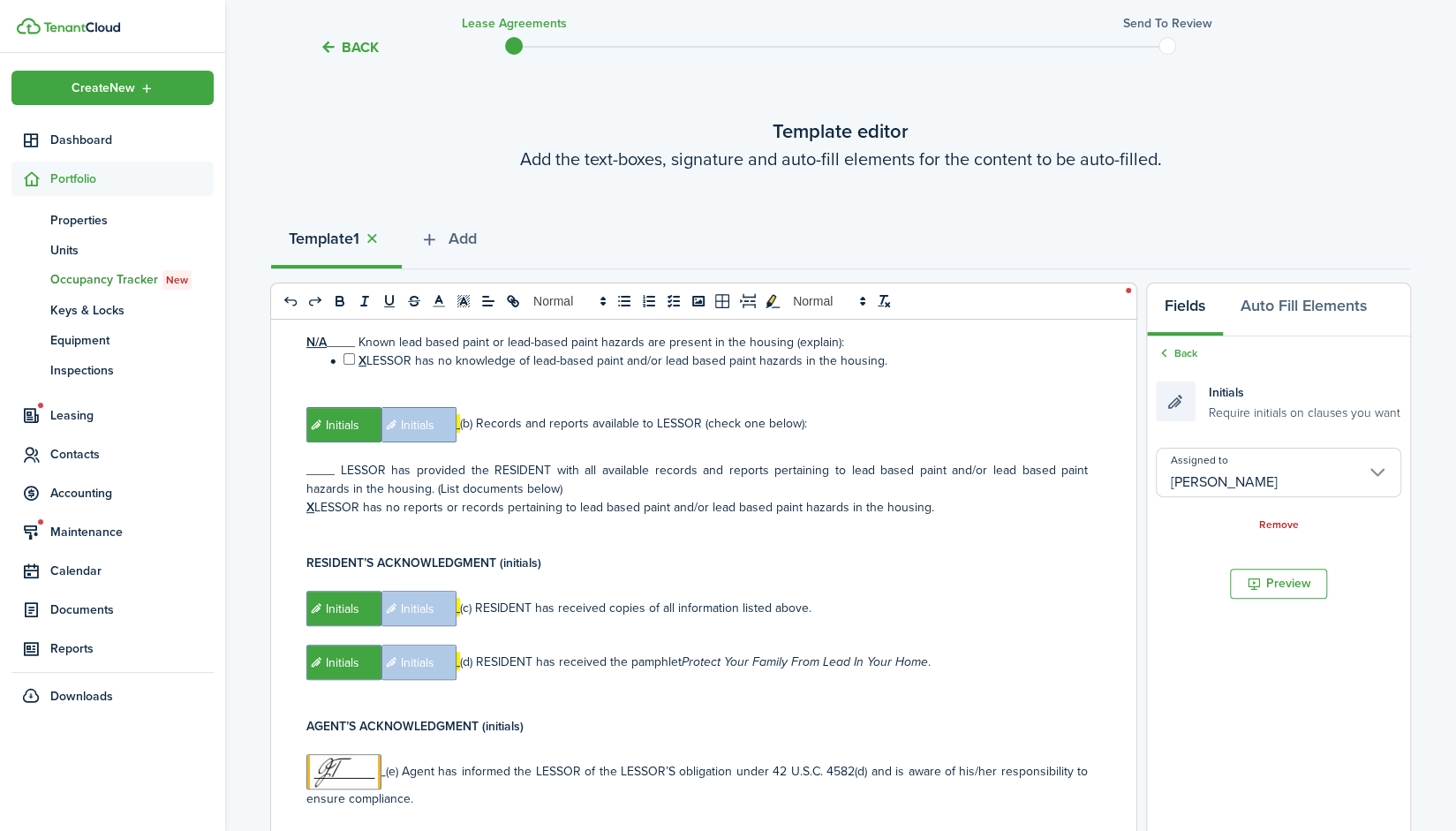
click at [786, 680] on p at bounding box center [697, 689] width 781 height 19
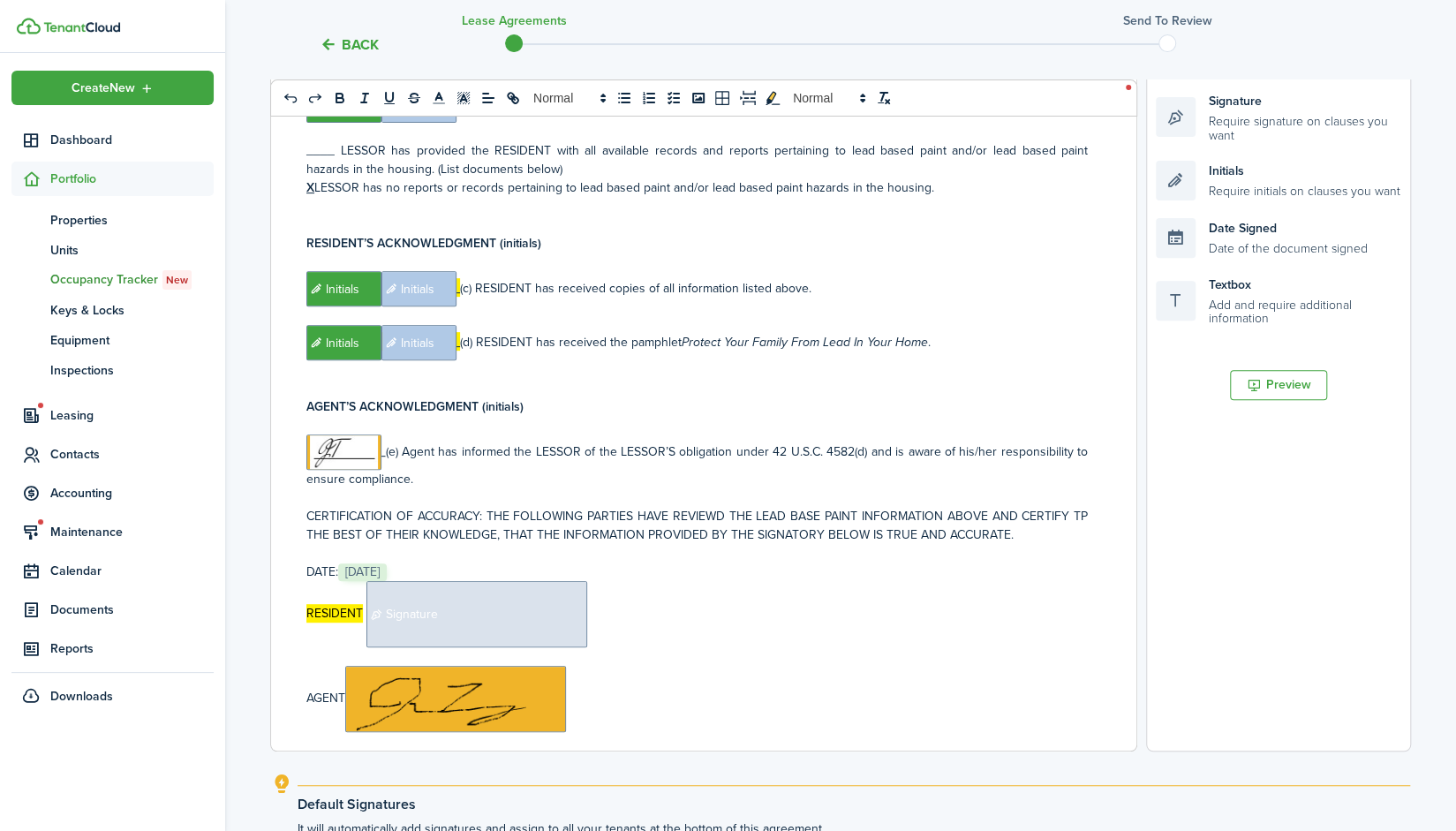
scroll to position [335, 0]
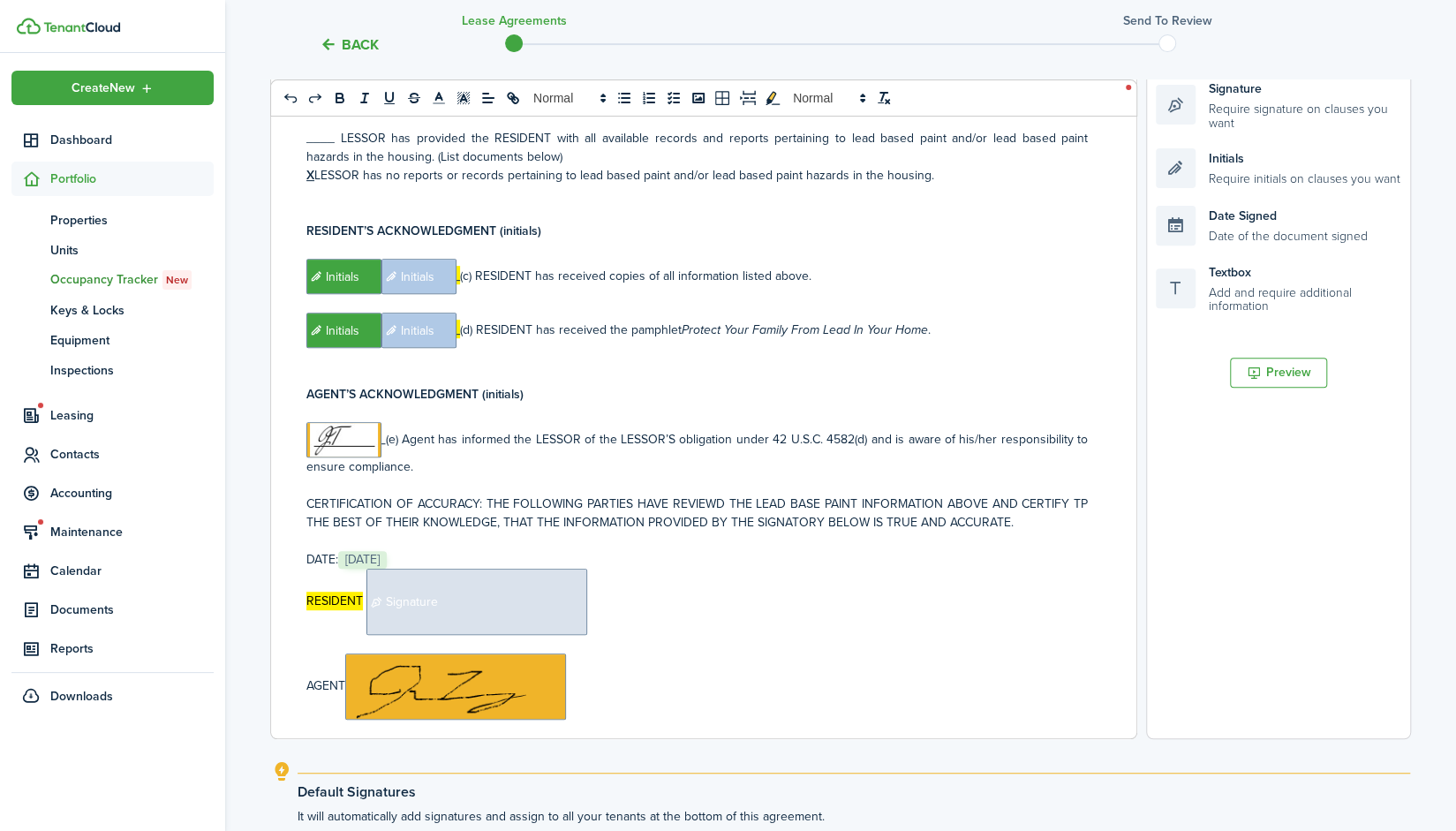
click at [487, 568] on span "Signature" at bounding box center [477, 601] width 220 height 67
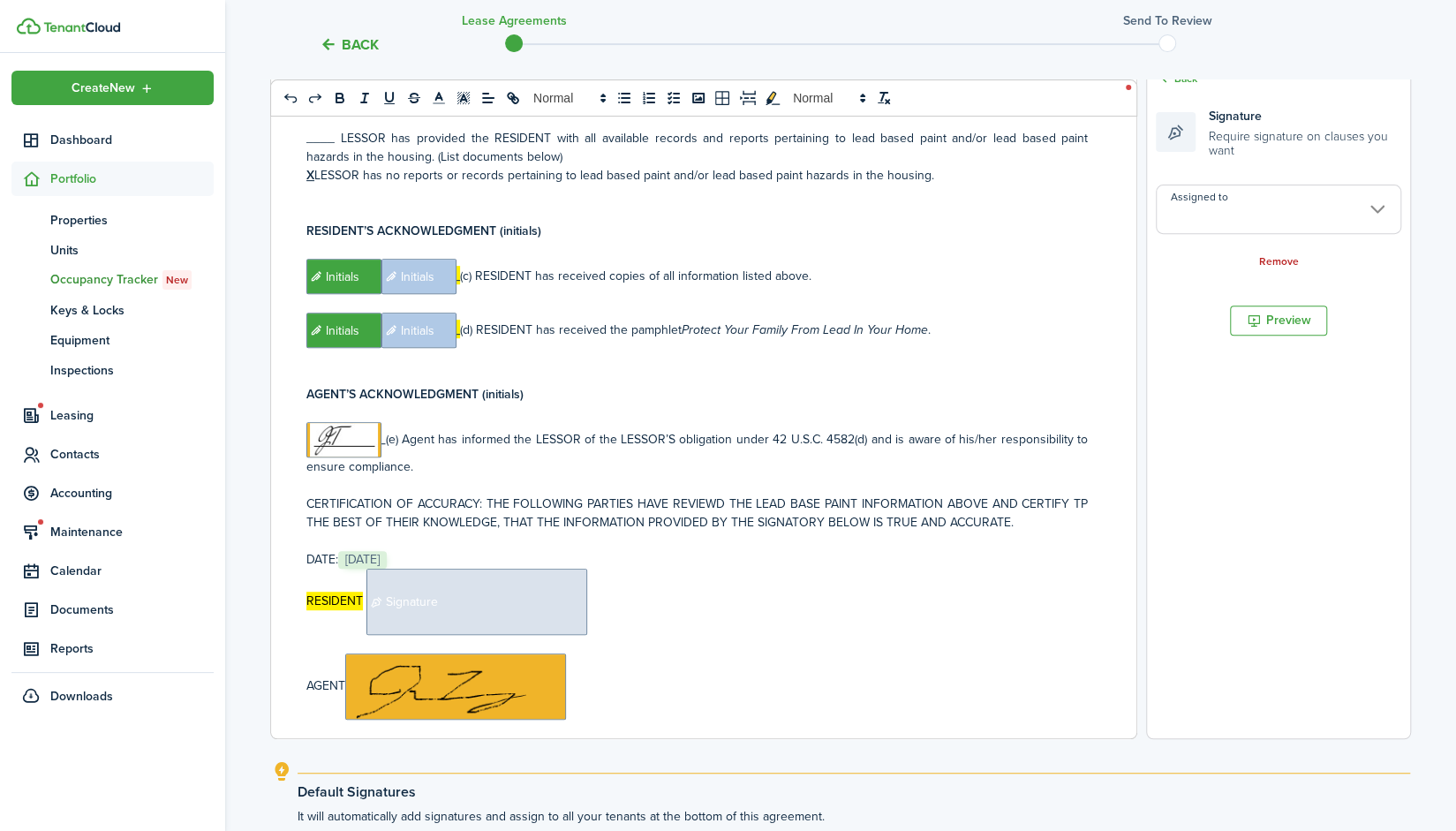
click at [1279, 215] on input "Assigned to" at bounding box center [1279, 209] width 246 height 50
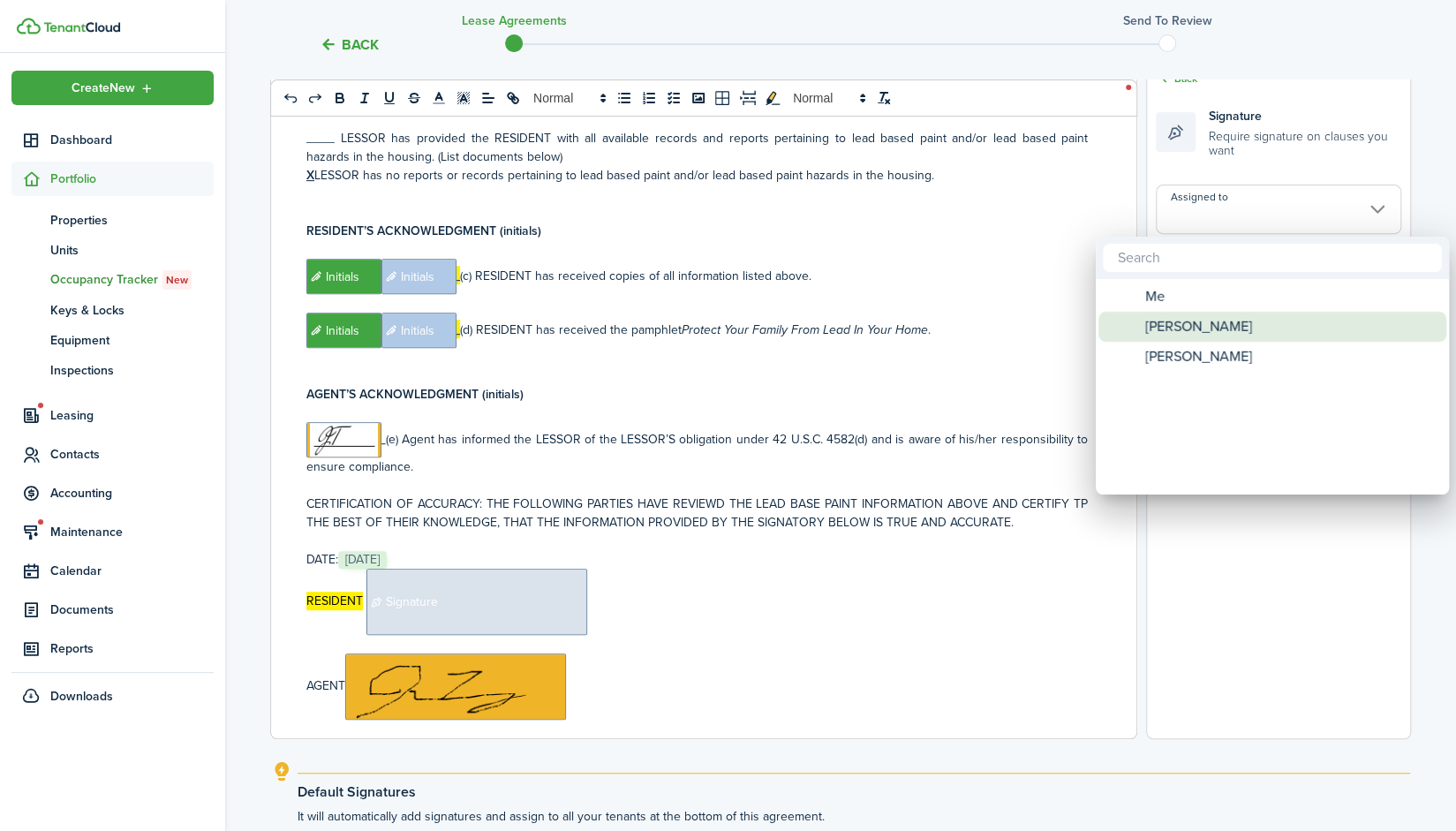
click at [1235, 321] on div "[PERSON_NAME]" at bounding box center [1279, 326] width 312 height 30
type input "[PERSON_NAME]"
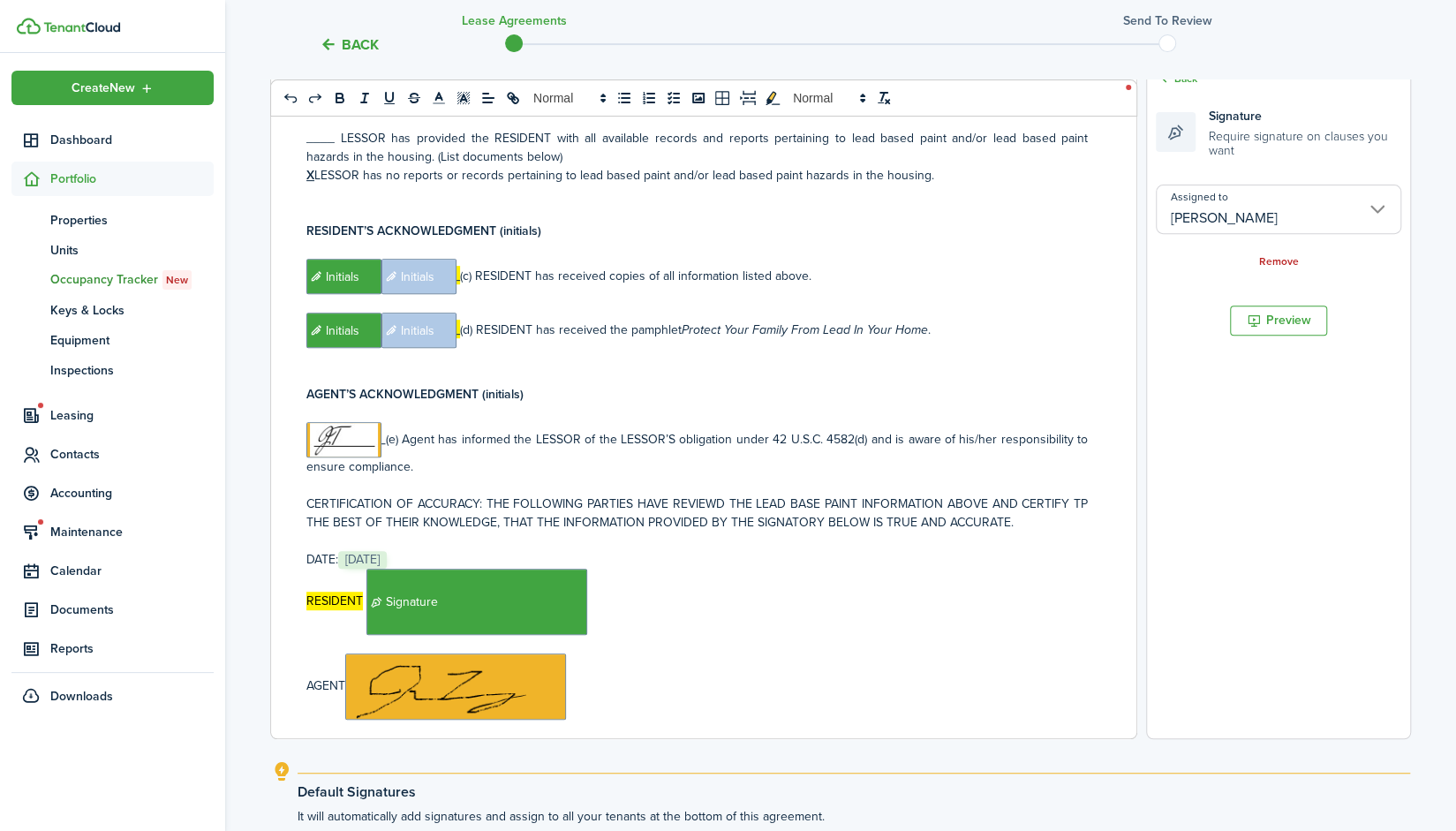
click at [603, 568] on p "RESIDENT ﻿ Signature ﻿" at bounding box center [697, 601] width 781 height 67
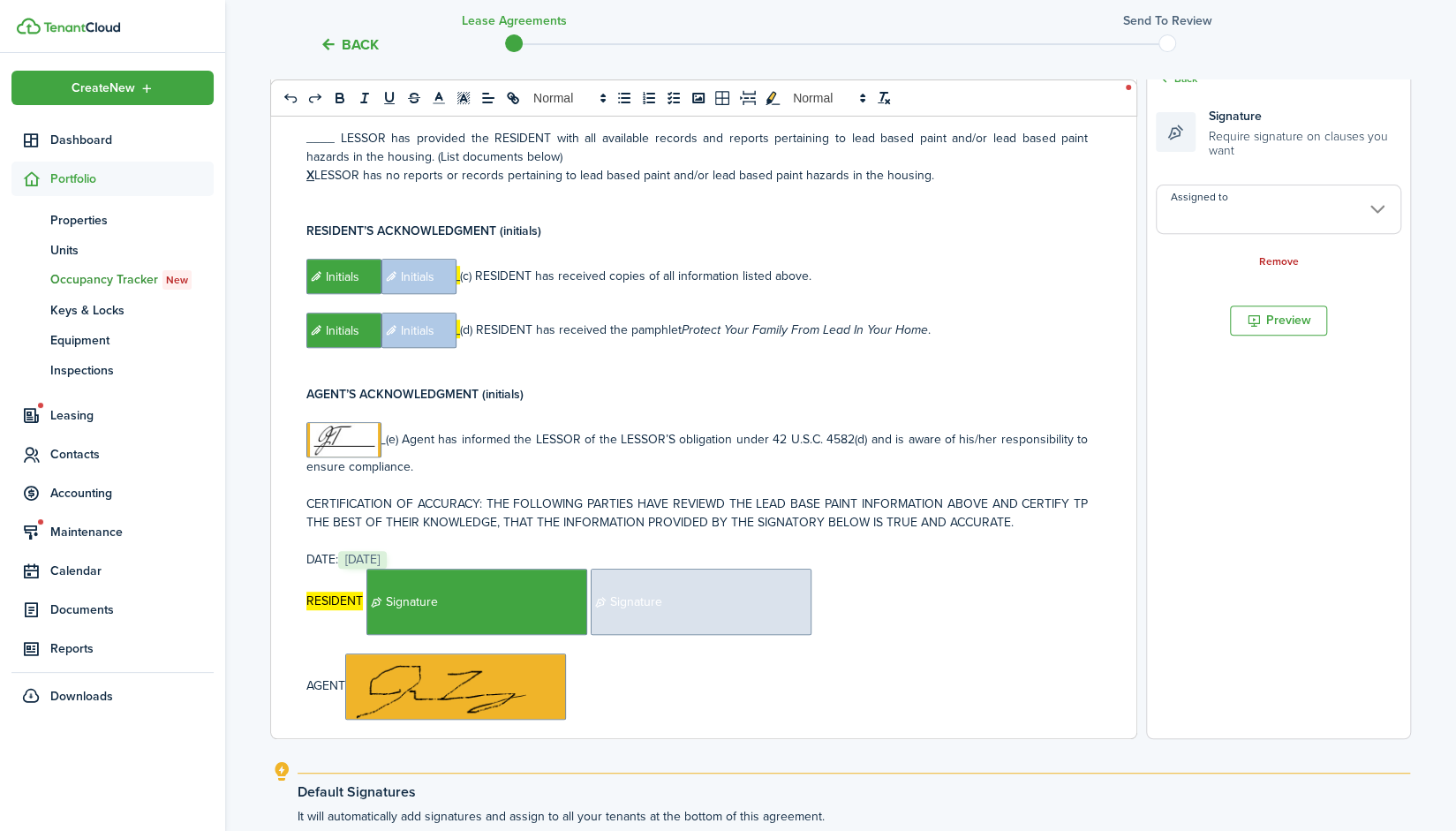
click at [660, 568] on span "Signature" at bounding box center [701, 601] width 220 height 67
click at [1257, 211] on input "Assigned to" at bounding box center [1279, 209] width 246 height 50
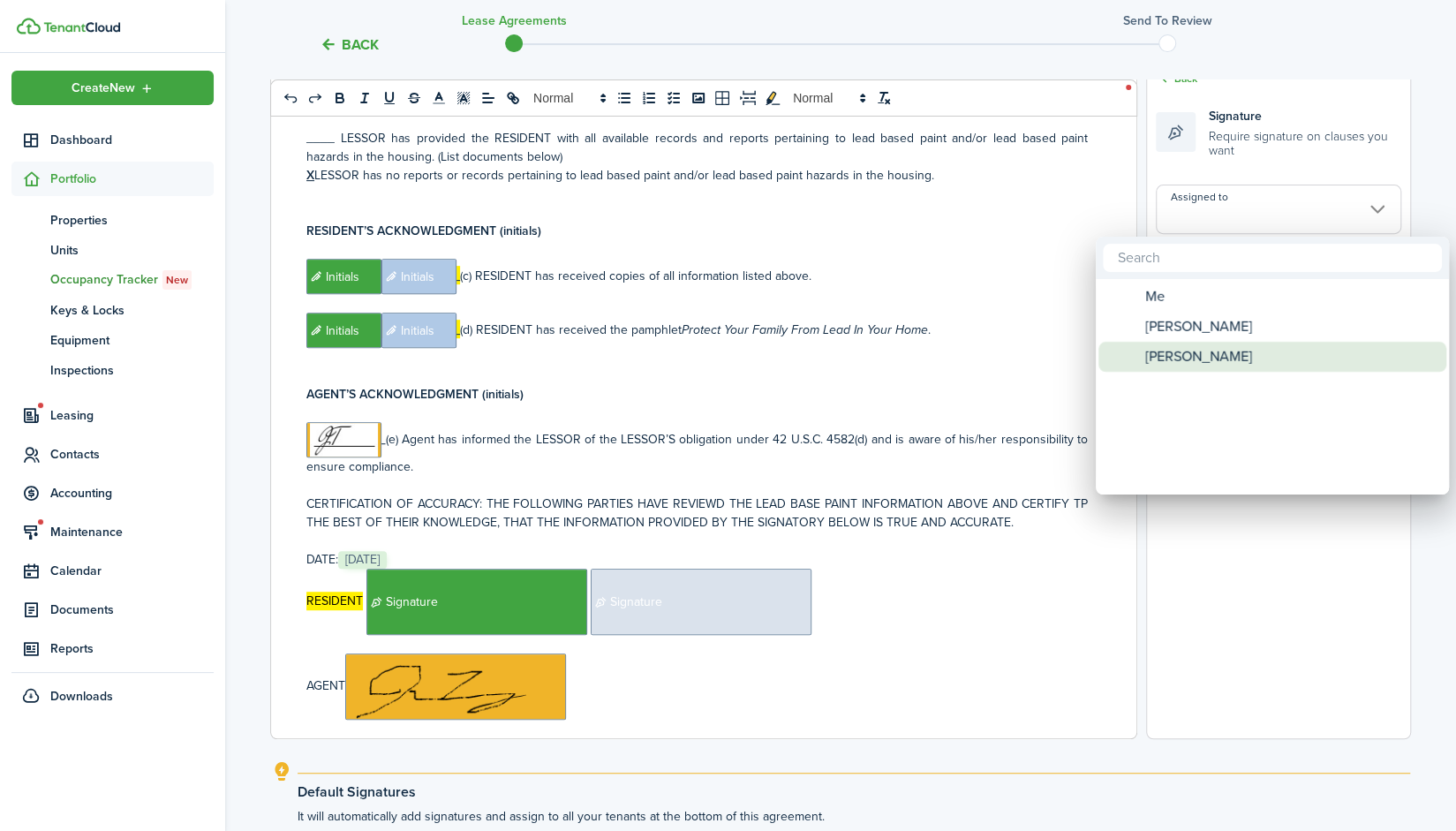
click at [1241, 353] on div "[PERSON_NAME]" at bounding box center [1279, 356] width 312 height 30
type input "[PERSON_NAME]"
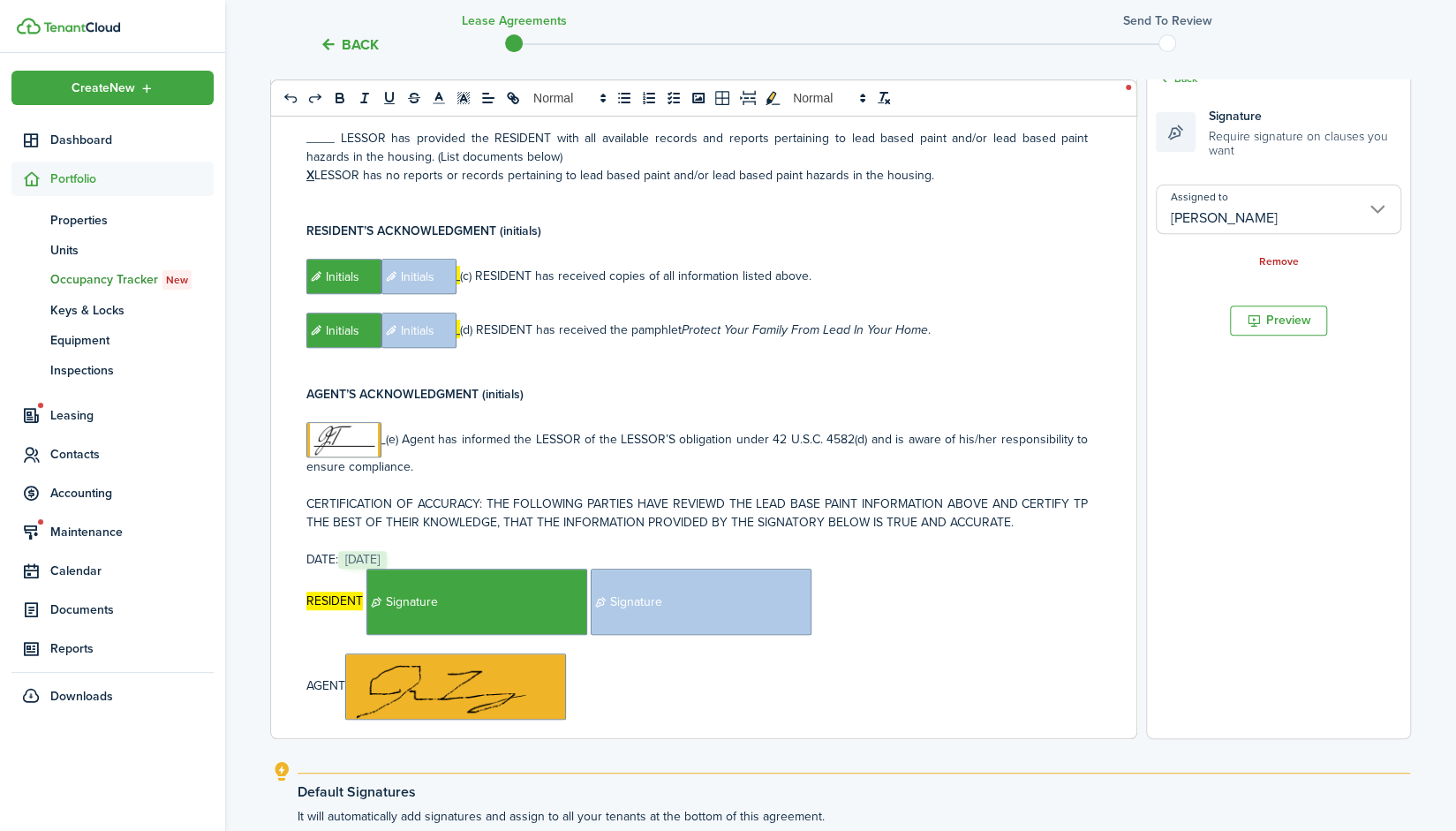
click at [947, 568] on p "RESIDENT ﻿ Signature ﻿﻿ Signature ﻿" at bounding box center [697, 601] width 781 height 67
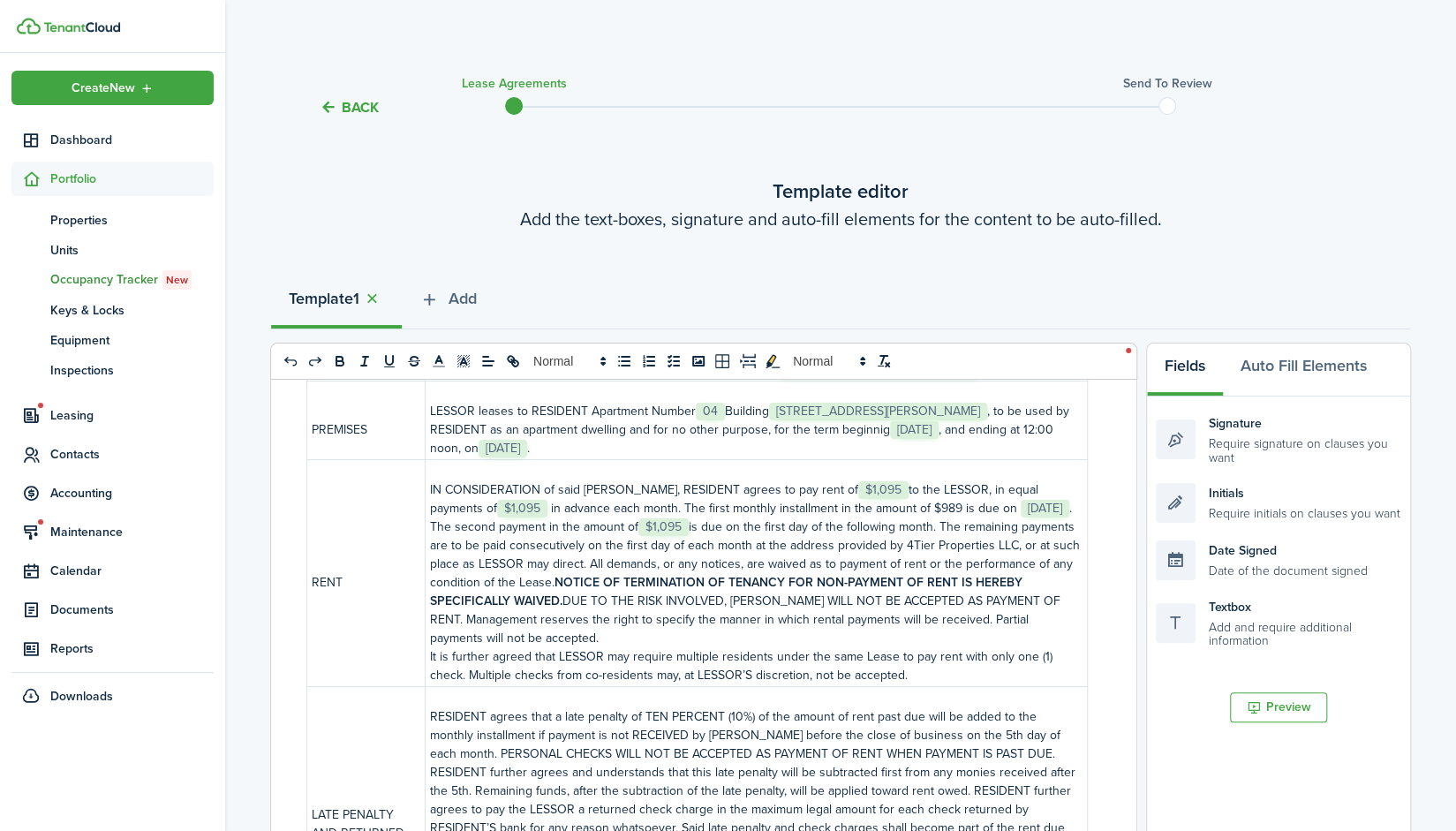
scroll to position [232, 0]
click at [927, 430] on p "LESSOR leases to RESIDENT Apartment Number ﻿﻿﻿﻿﻿﻿﻿﻿﻿﻿﻿﻿ 04 ﻿﻿﻿﻿﻿﻿﻿﻿﻿﻿﻿﻿ Buildin…" at bounding box center [756, 430] width 653 height 55
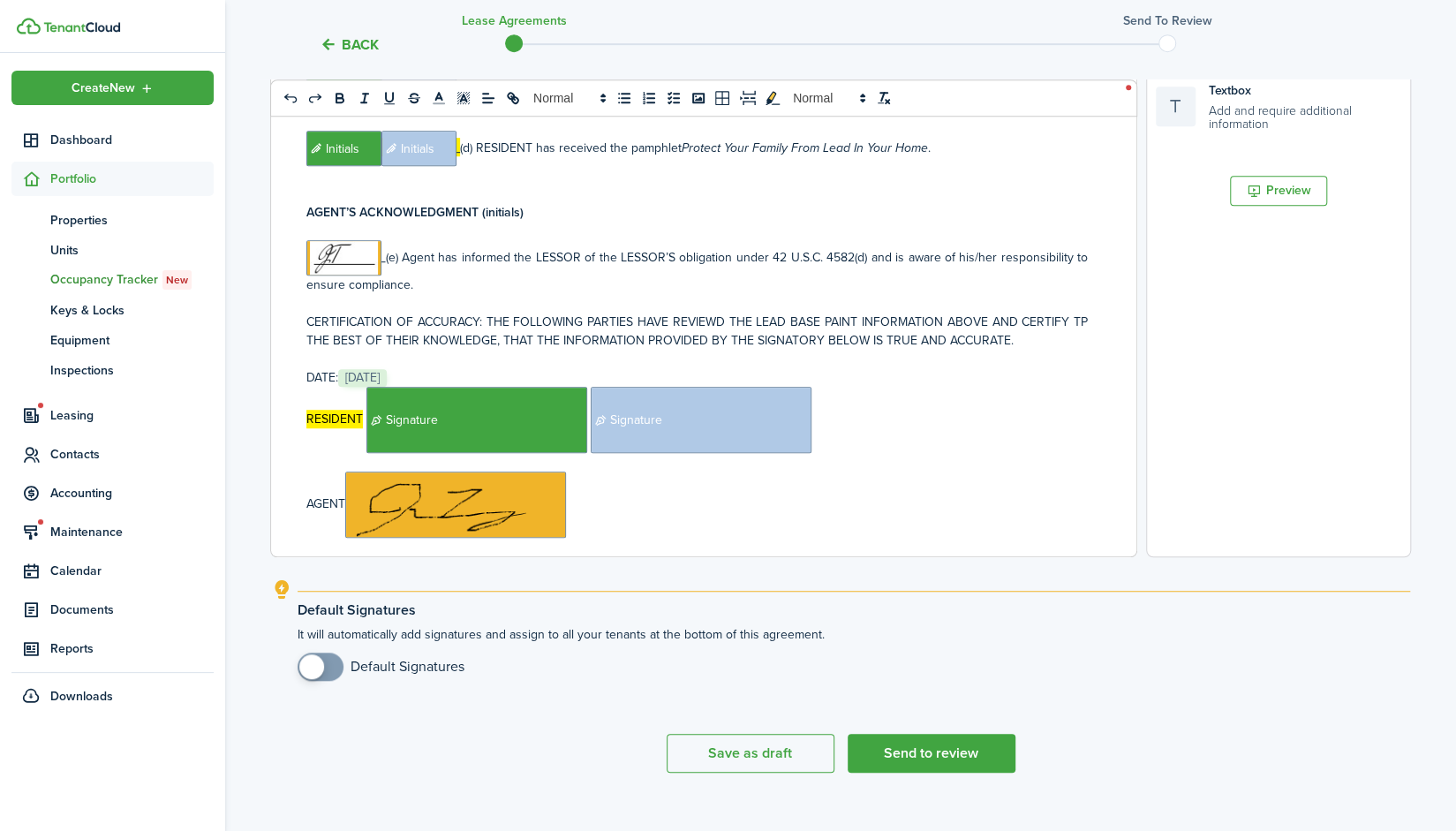
scroll to position [540, 0]
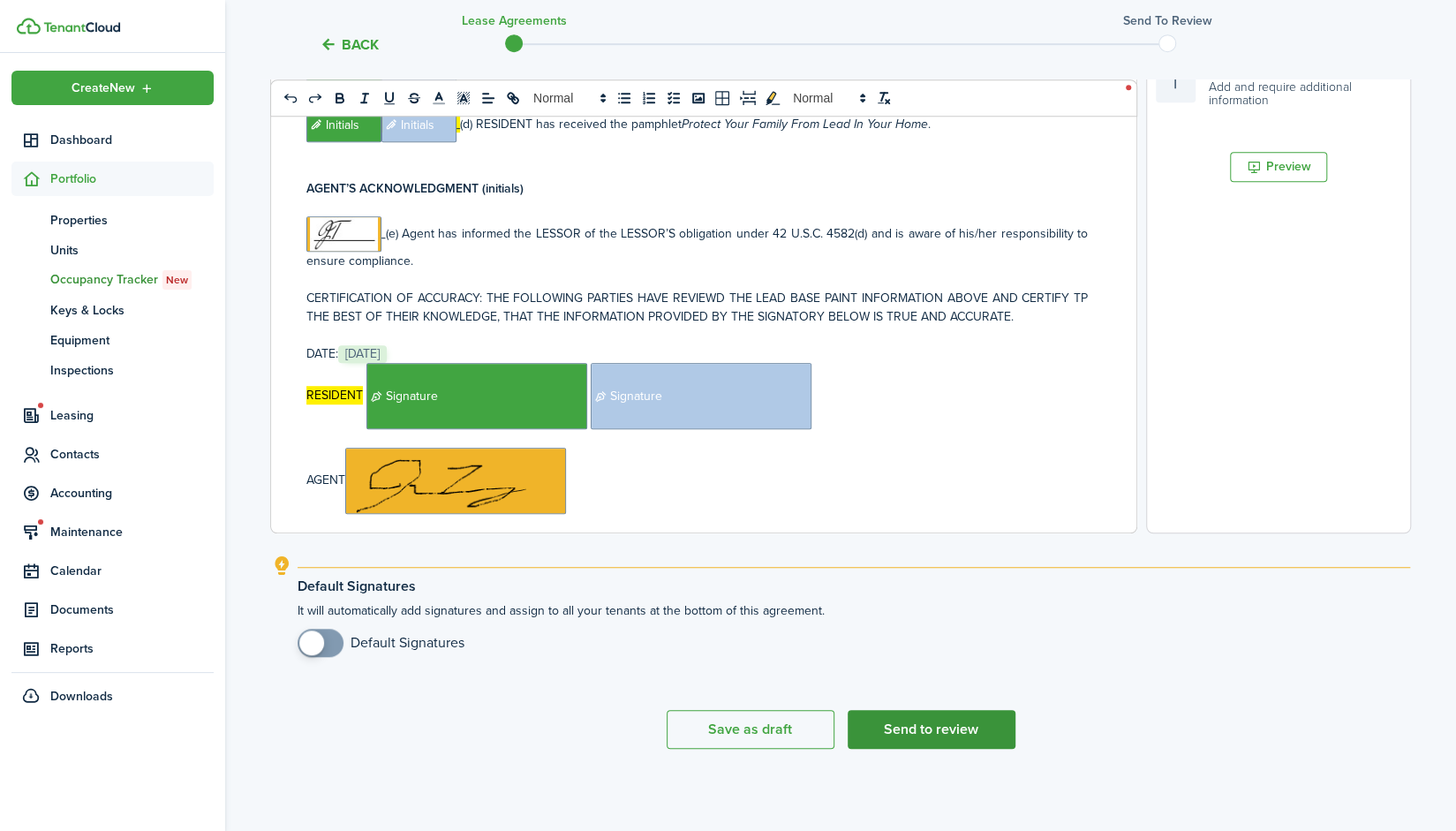
click at [932, 732] on button "Send to review" at bounding box center [932, 729] width 168 height 38
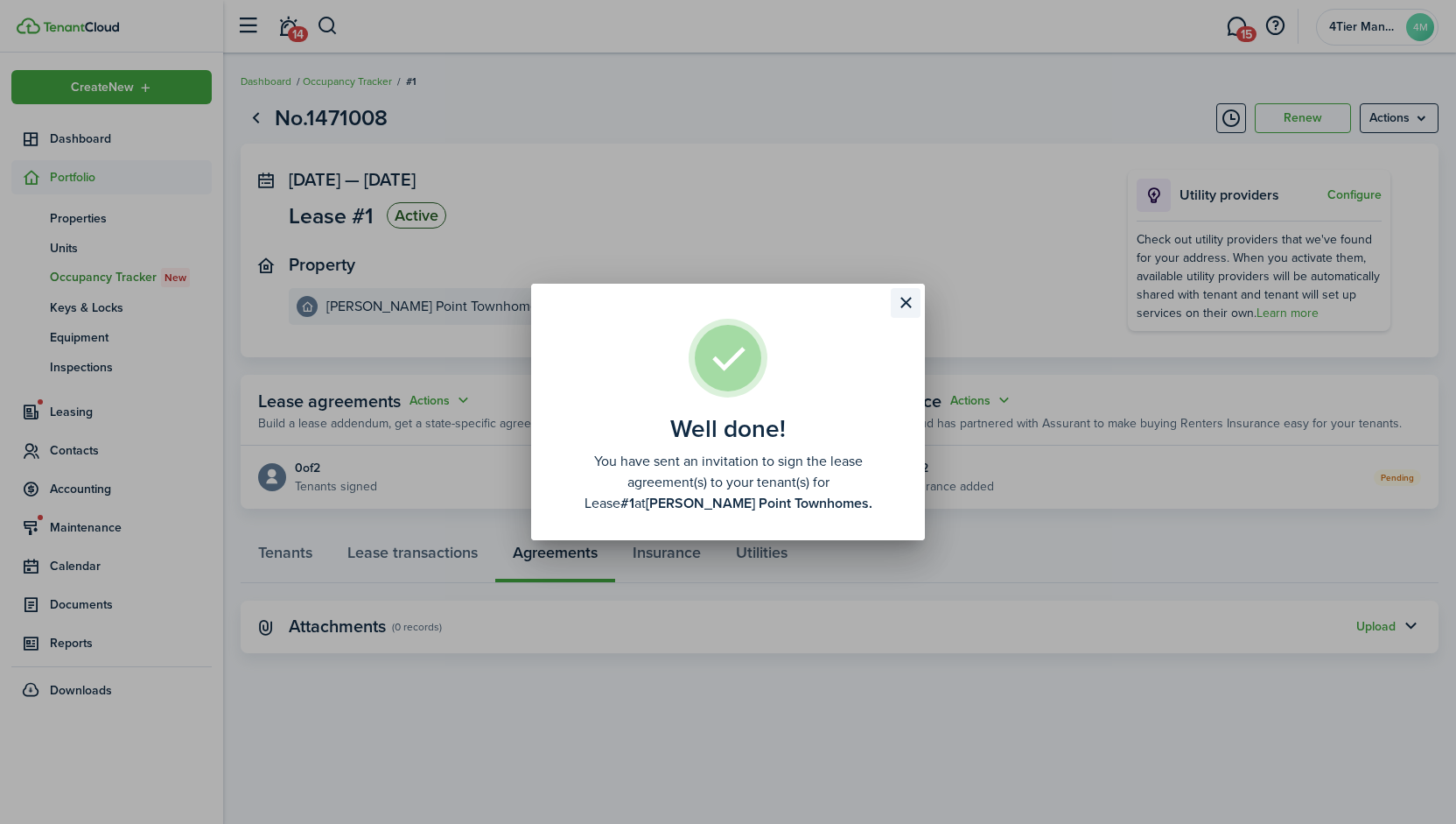
click at [907, 307] on button "Close modal" at bounding box center [906, 303] width 30 height 30
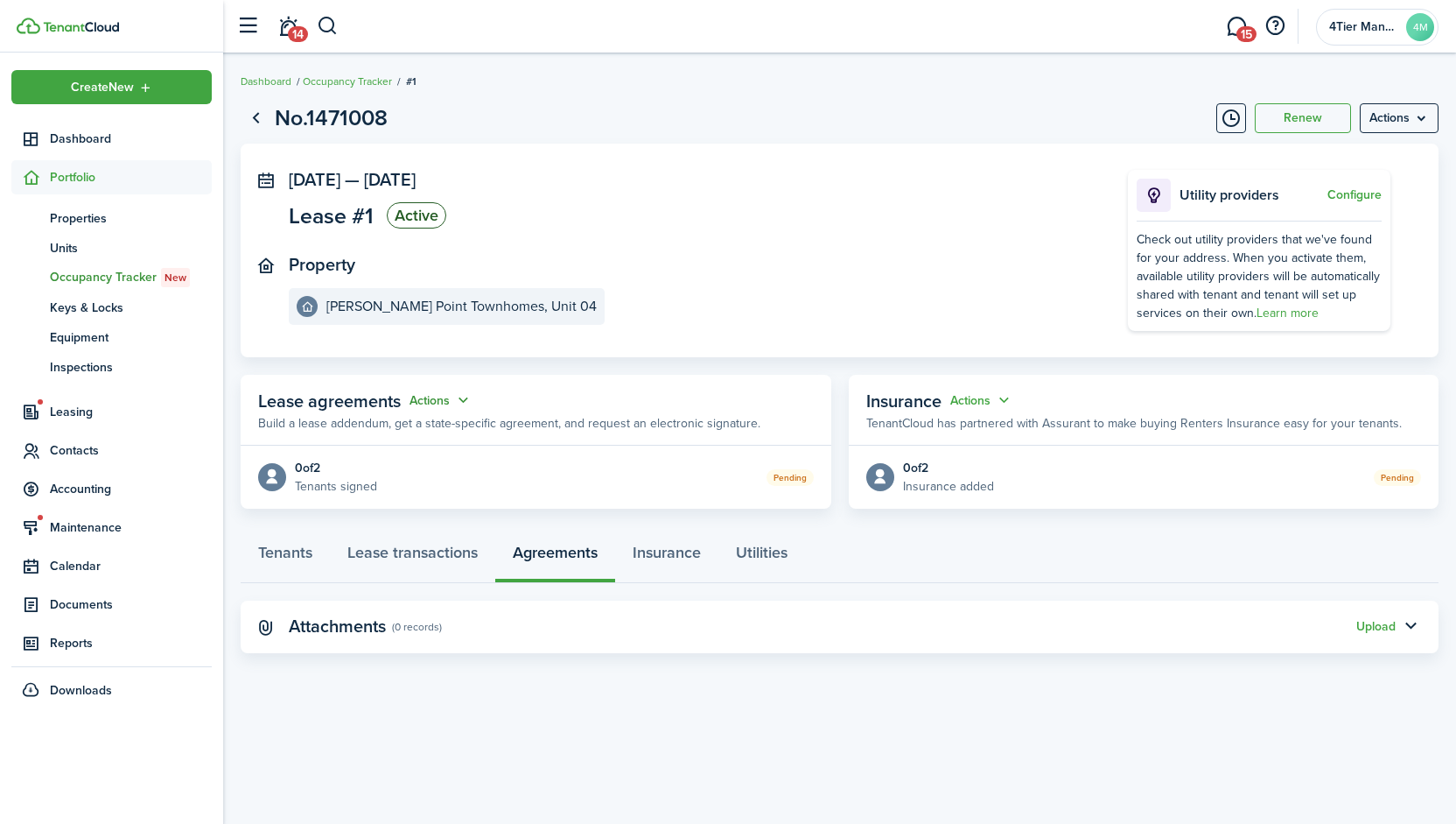
click at [454, 400] on button "Actions" at bounding box center [441, 401] width 63 height 20
click at [605, 378] on panel-main-header "Lease agreements Actions Build a lease addendum, get a state-specific agreement…" at bounding box center [536, 410] width 590 height 71
click at [556, 559] on div "Tenants Lease transactions Agreements Insurance Utilities" at bounding box center [840, 556] width 1198 height 52
click at [452, 403] on button "Actions" at bounding box center [441, 401] width 63 height 20
click at [381, 438] on link "Edit" at bounding box center [397, 433] width 153 height 31
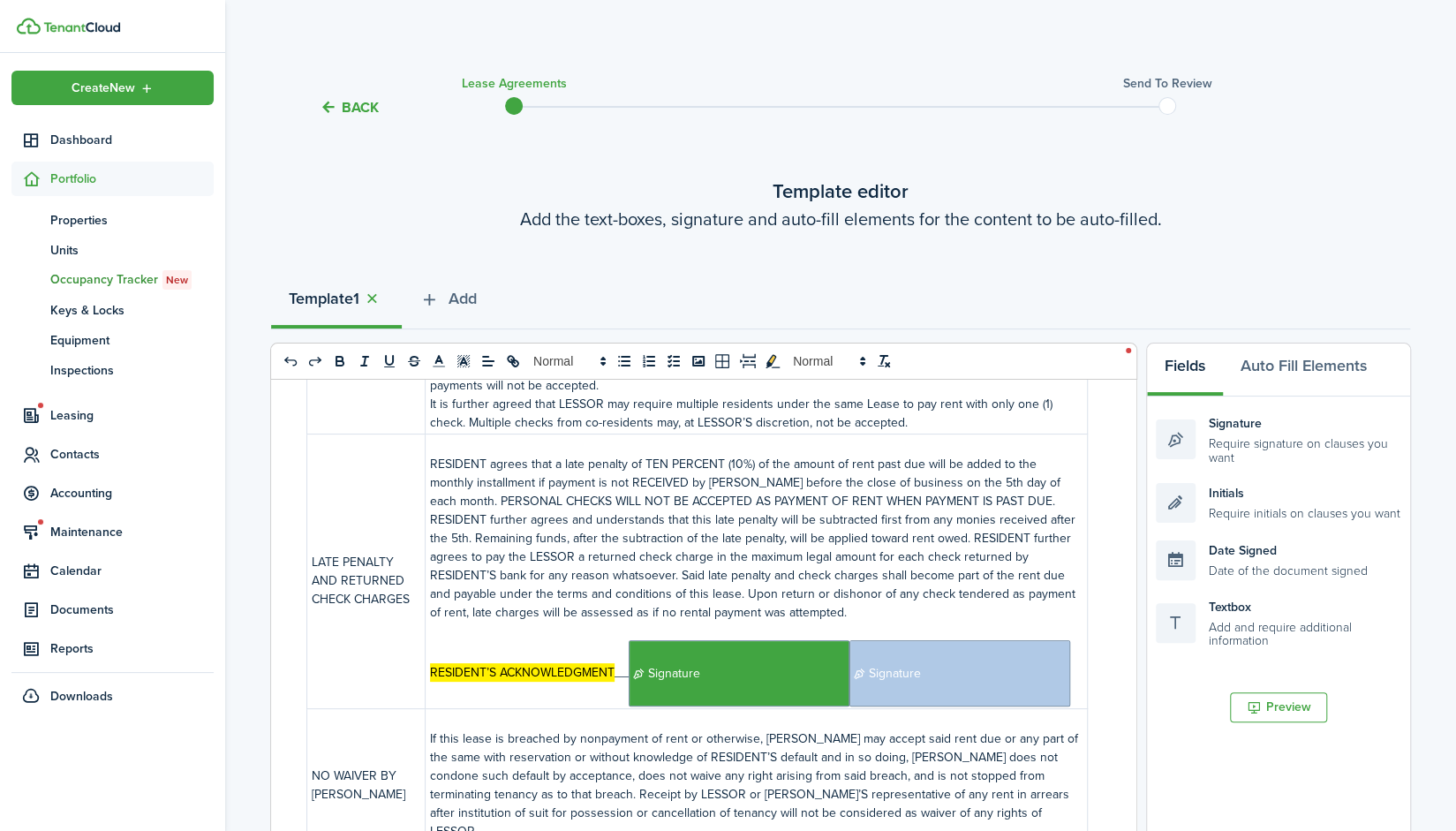
scroll to position [545, 0]
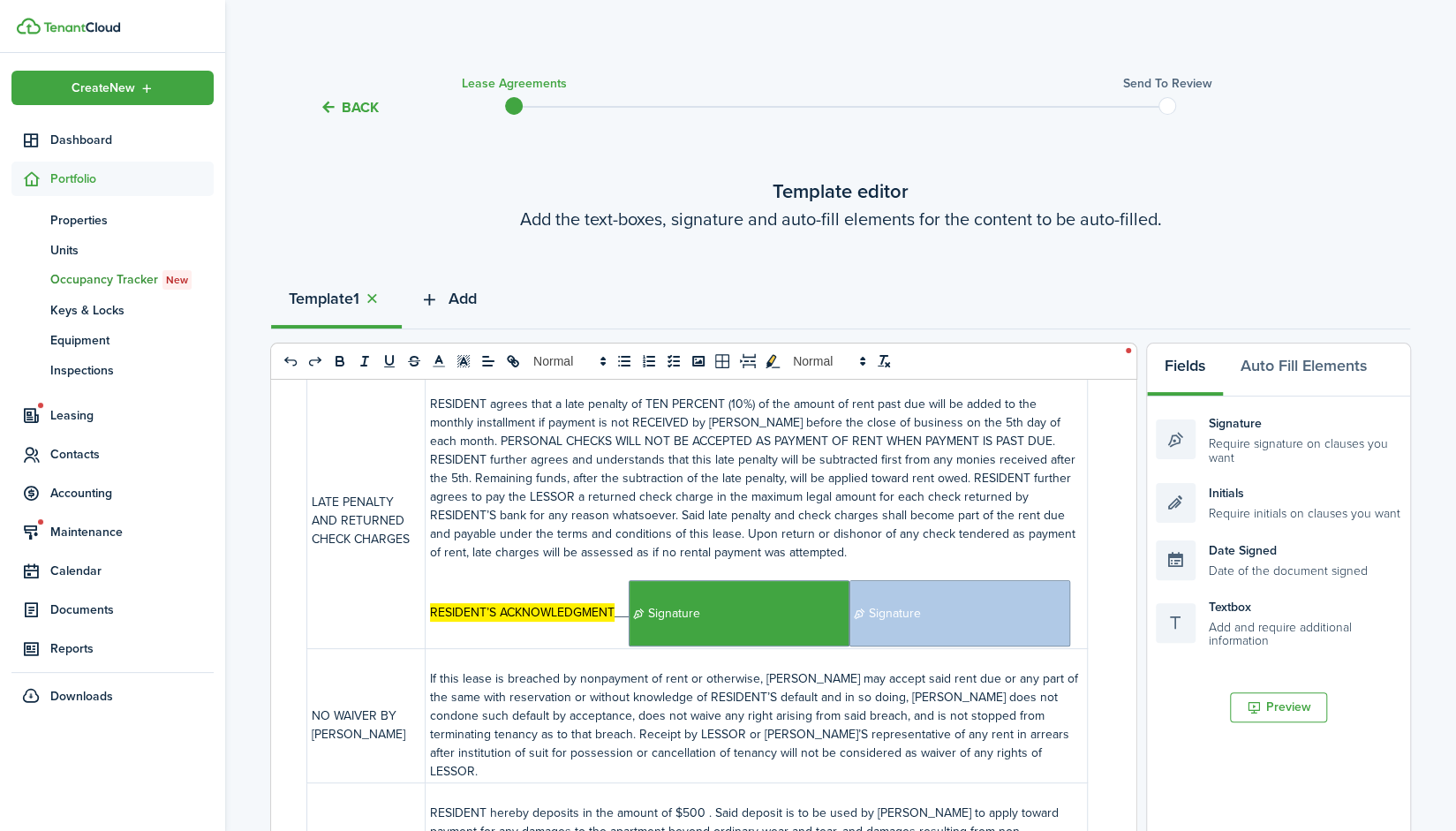
click at [458, 294] on span "Add" at bounding box center [463, 298] width 28 height 23
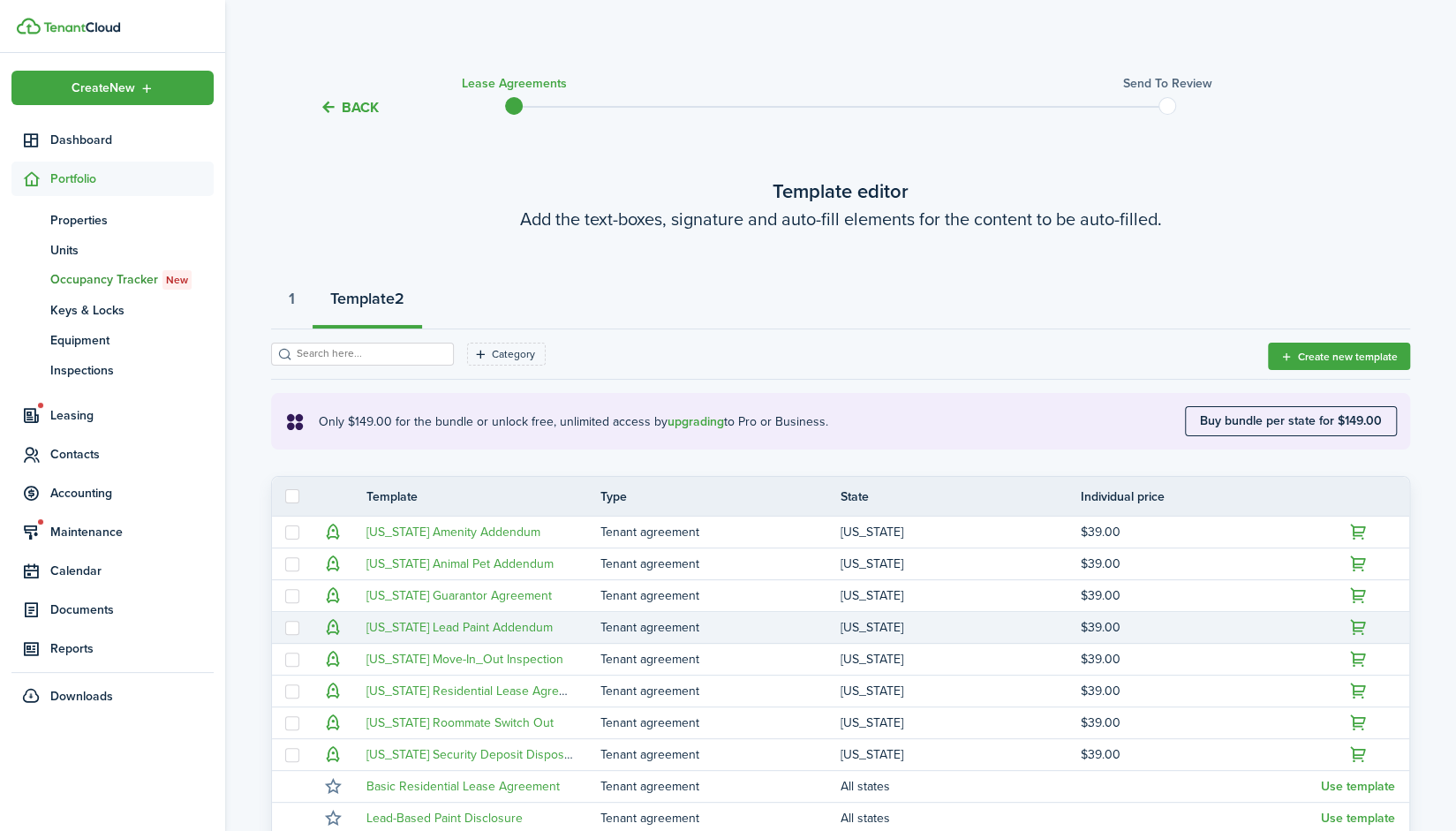
scroll to position [282, 0]
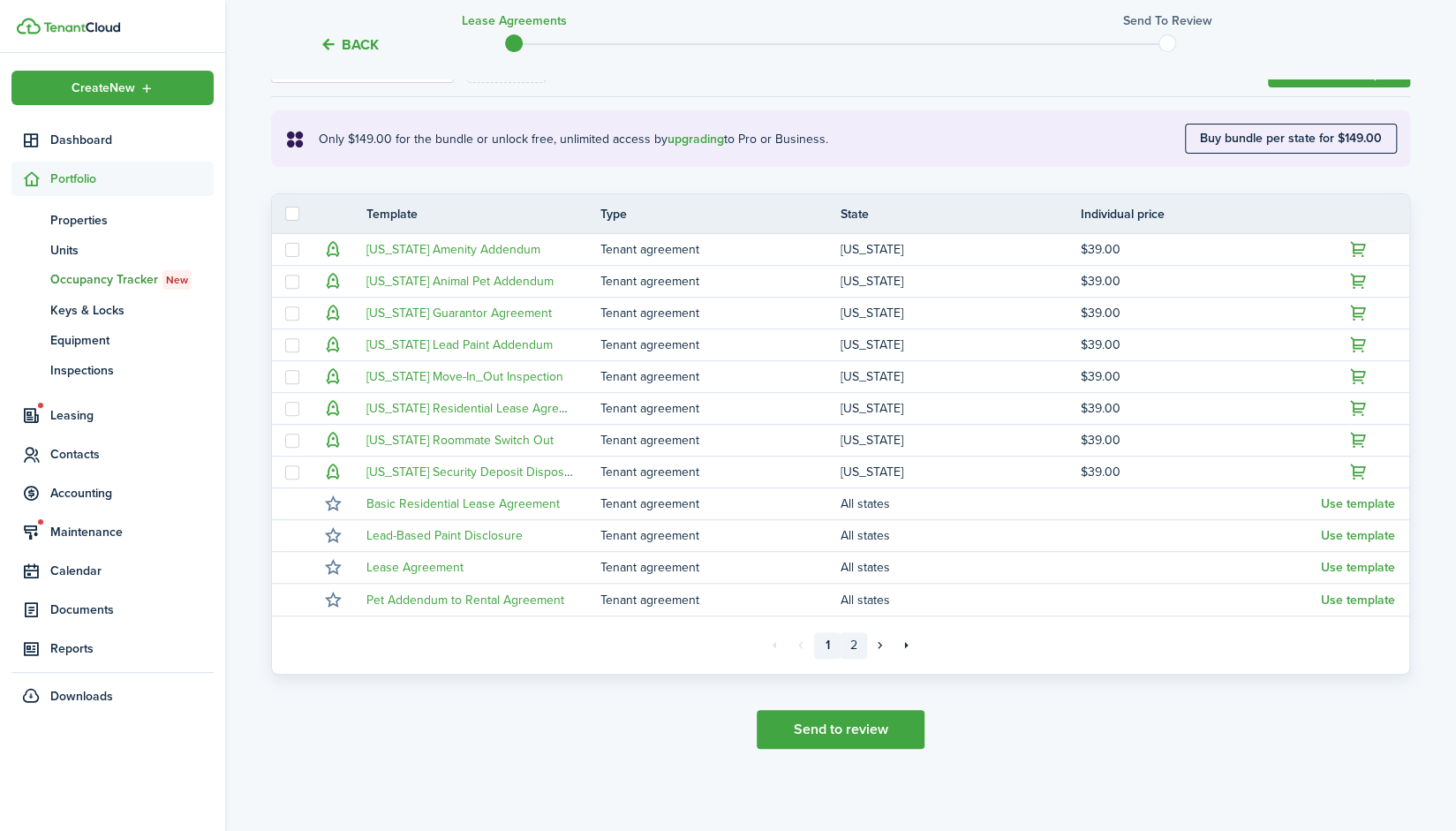
click at [855, 647] on link "2" at bounding box center [854, 645] width 26 height 26
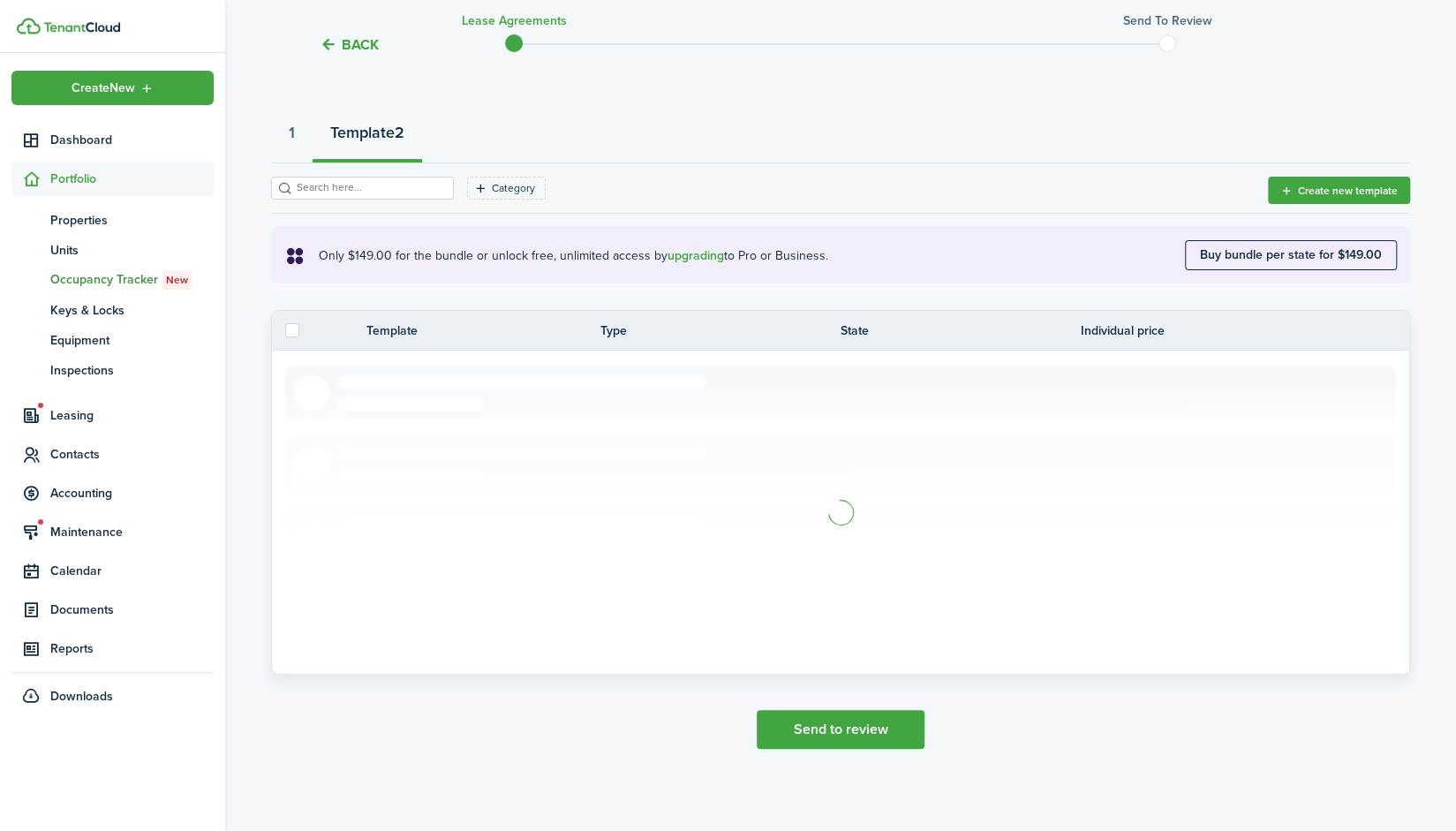
scroll to position [60, 0]
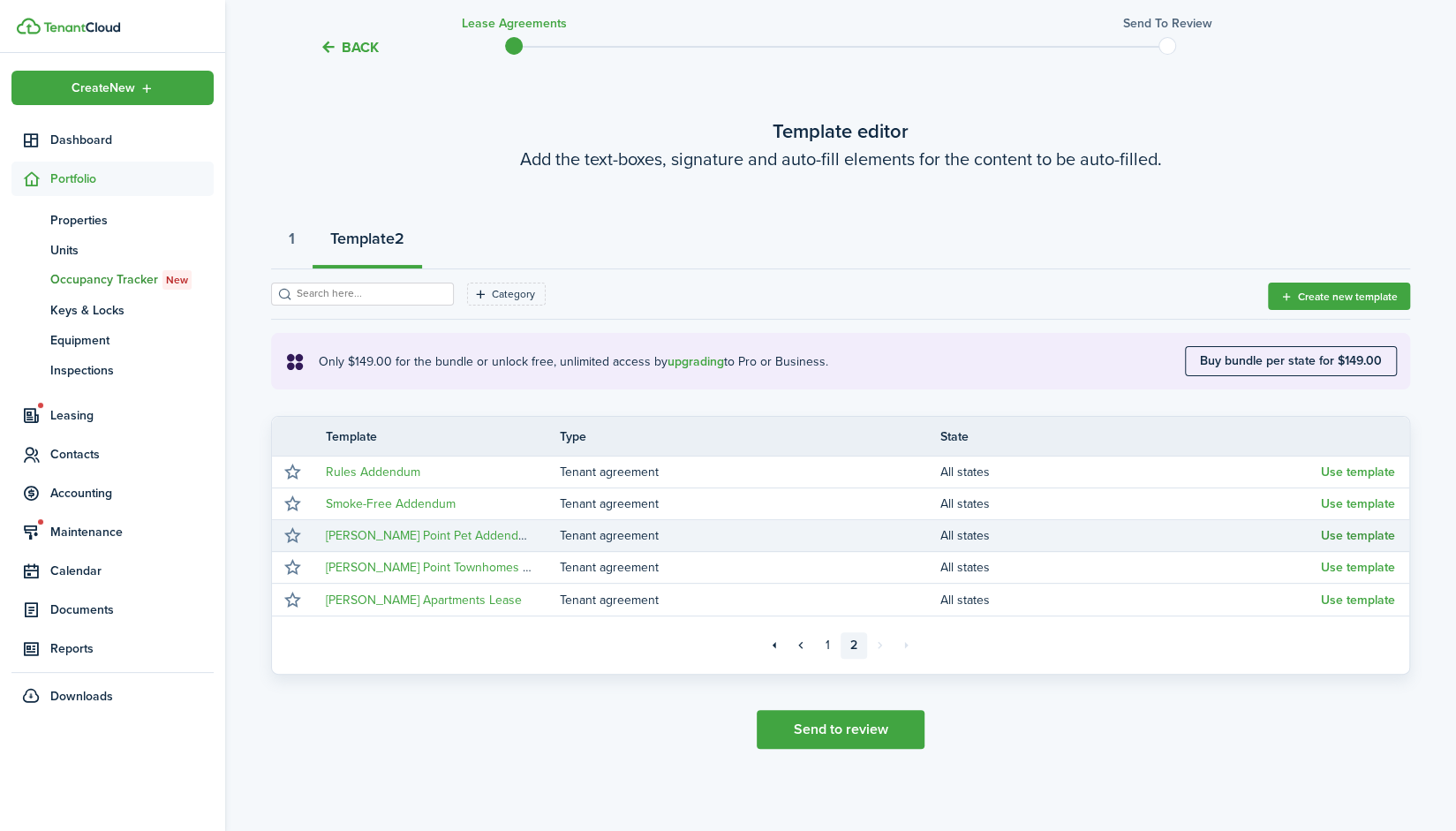
click at [1342, 535] on button "Use template" at bounding box center [1357, 536] width 74 height 14
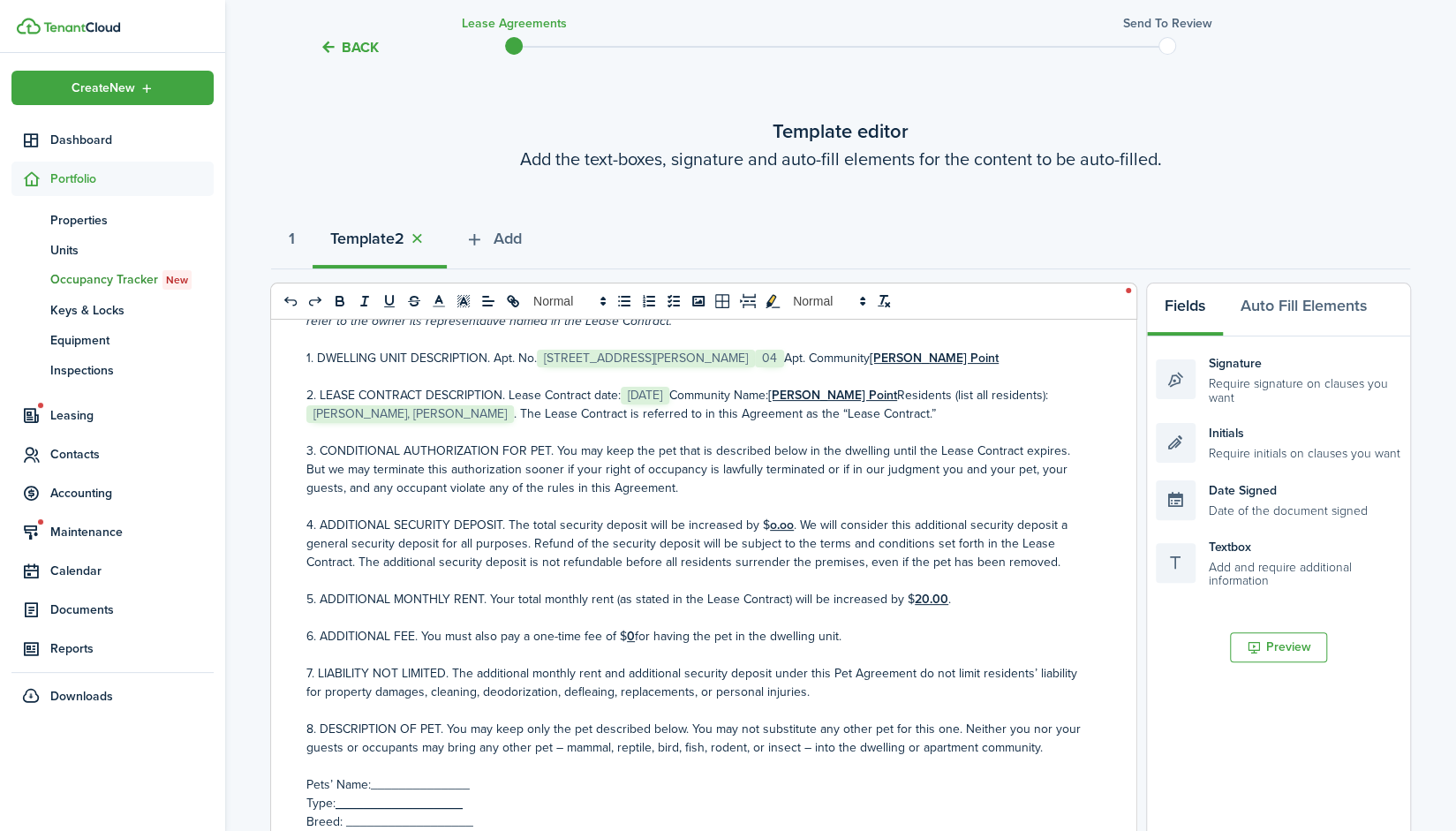
scroll to position [237, 0]
click at [915, 599] on u "20.00" at bounding box center [932, 598] width 34 height 19
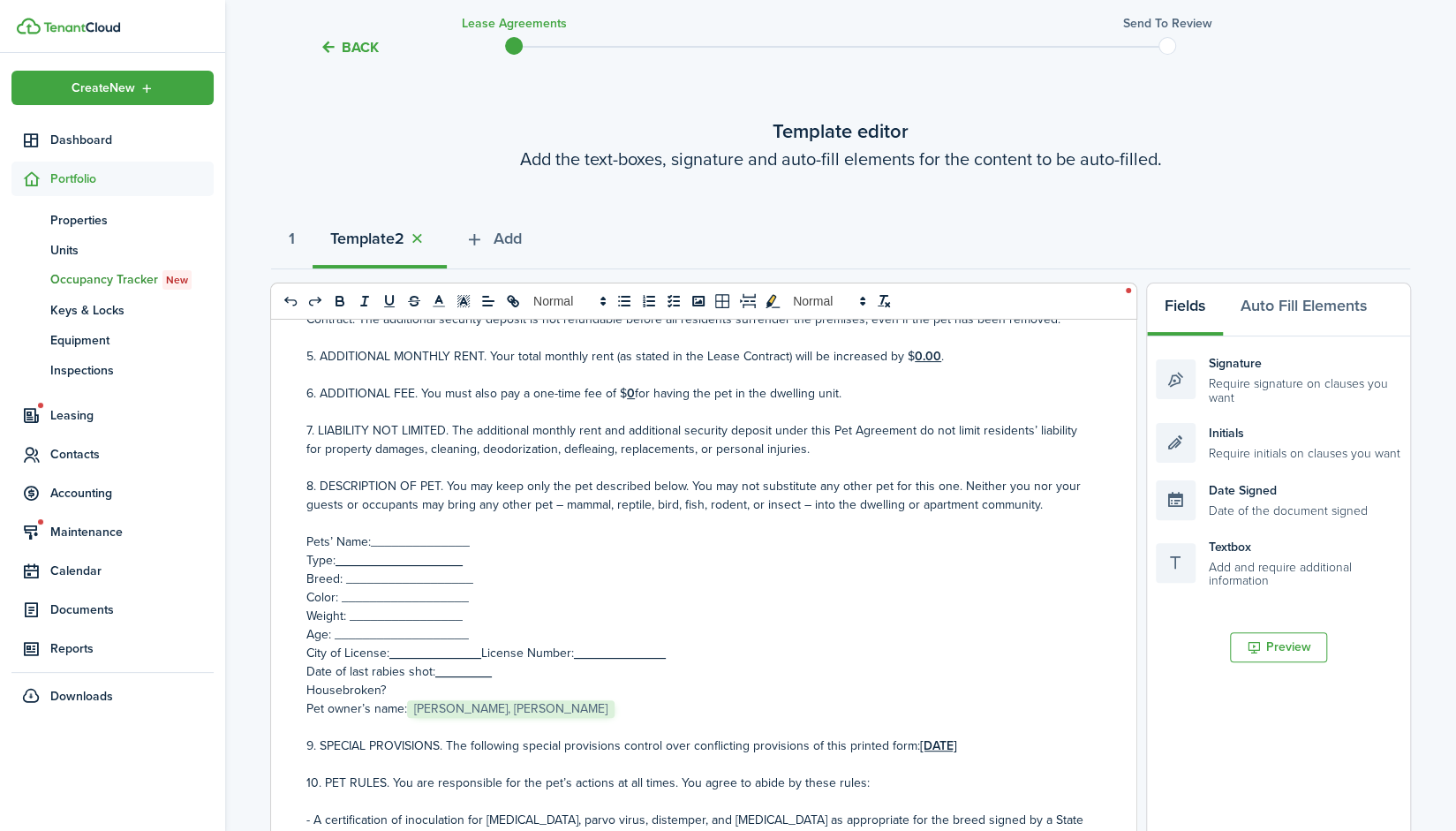
scroll to position [484, 0]
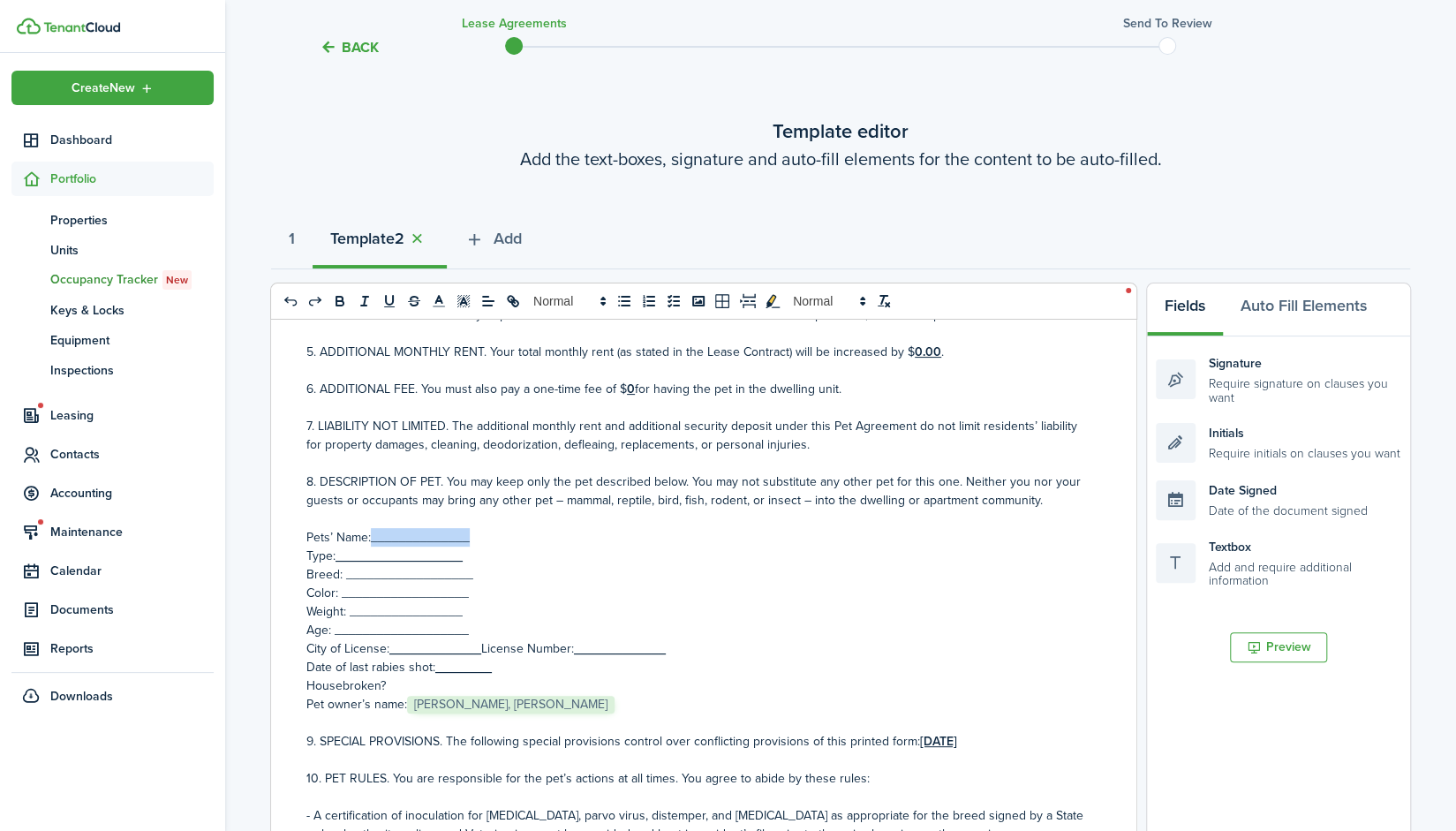
drag, startPoint x: 483, startPoint y: 534, endPoint x: 371, endPoint y: 543, distance: 112.4
click at [371, 543] on p "Pets’ Name:______________" at bounding box center [697, 537] width 781 height 19
drag, startPoint x: 464, startPoint y: 559, endPoint x: 341, endPoint y: 563, distance: 123.1
click at [341, 563] on p "Type: __________________" at bounding box center [697, 556] width 781 height 19
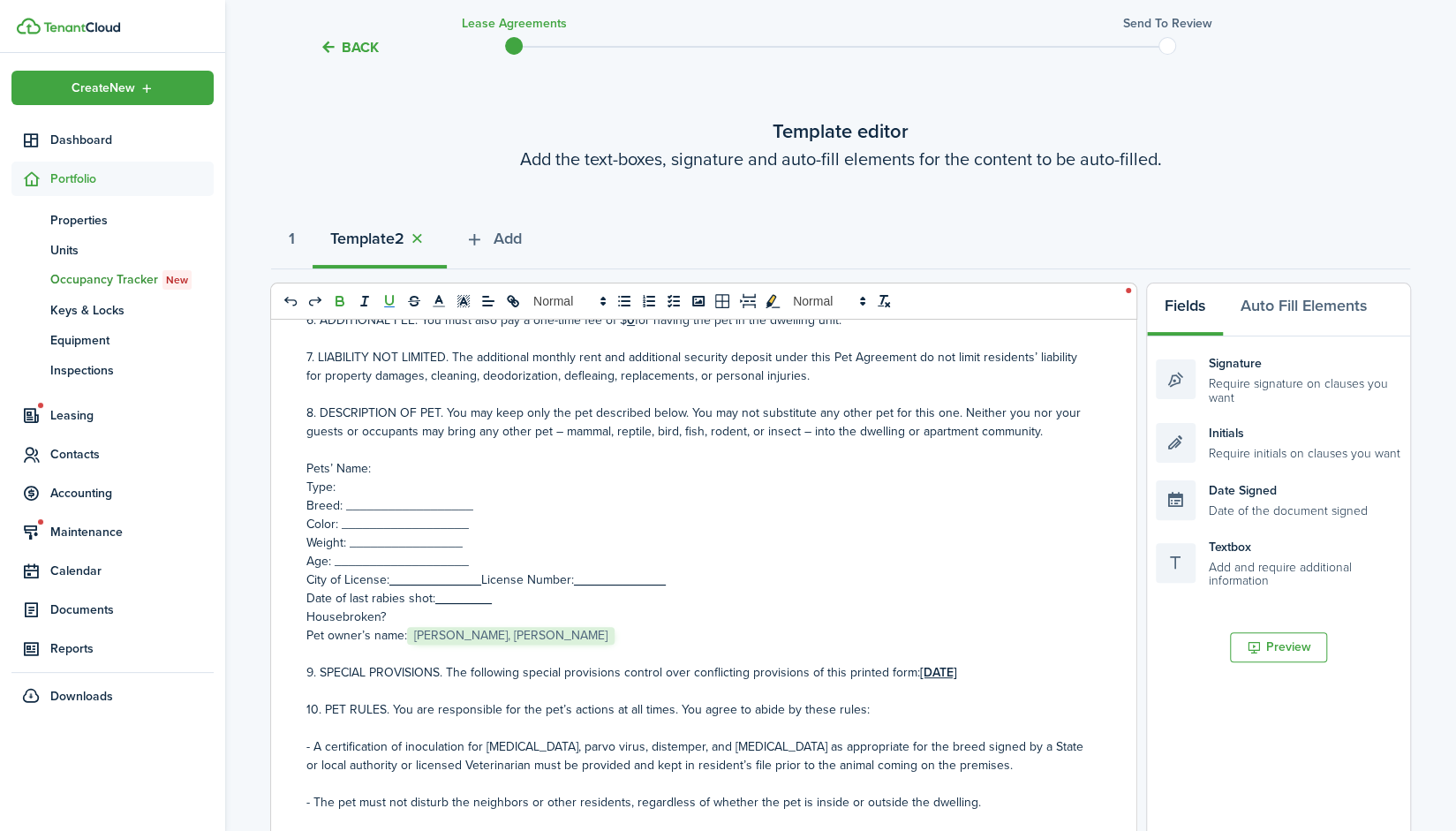
scroll to position [611, 0]
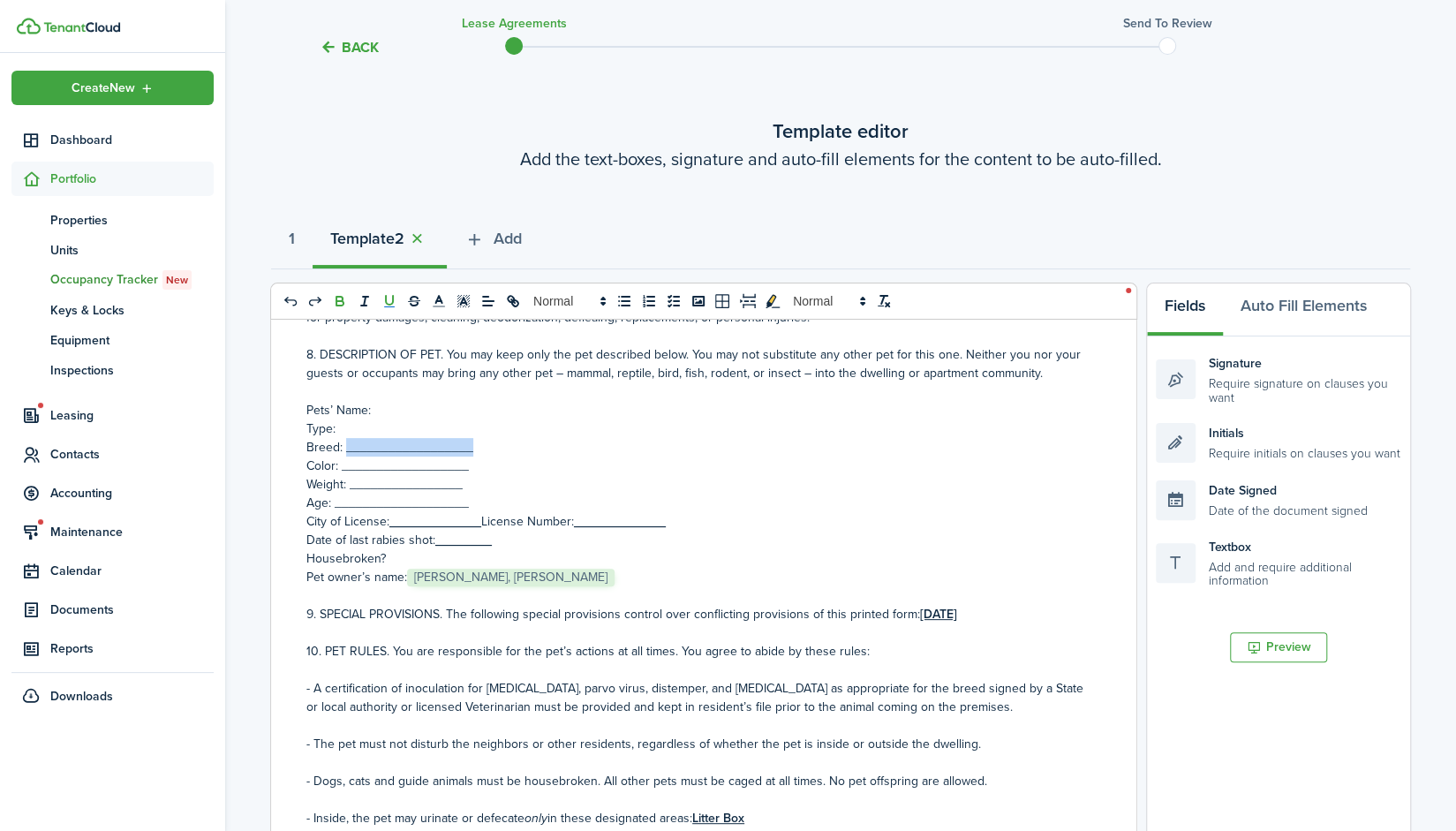
drag, startPoint x: 484, startPoint y: 449, endPoint x: 344, endPoint y: 444, distance: 140.1
click at [344, 444] on p "Breed: __________________" at bounding box center [697, 447] width 781 height 19
drag, startPoint x: 477, startPoint y: 462, endPoint x: 341, endPoint y: 469, distance: 136.2
click at [341, 469] on p "Color: __________________" at bounding box center [697, 466] width 781 height 19
drag, startPoint x: 472, startPoint y: 489, endPoint x: 350, endPoint y: 487, distance: 122.0
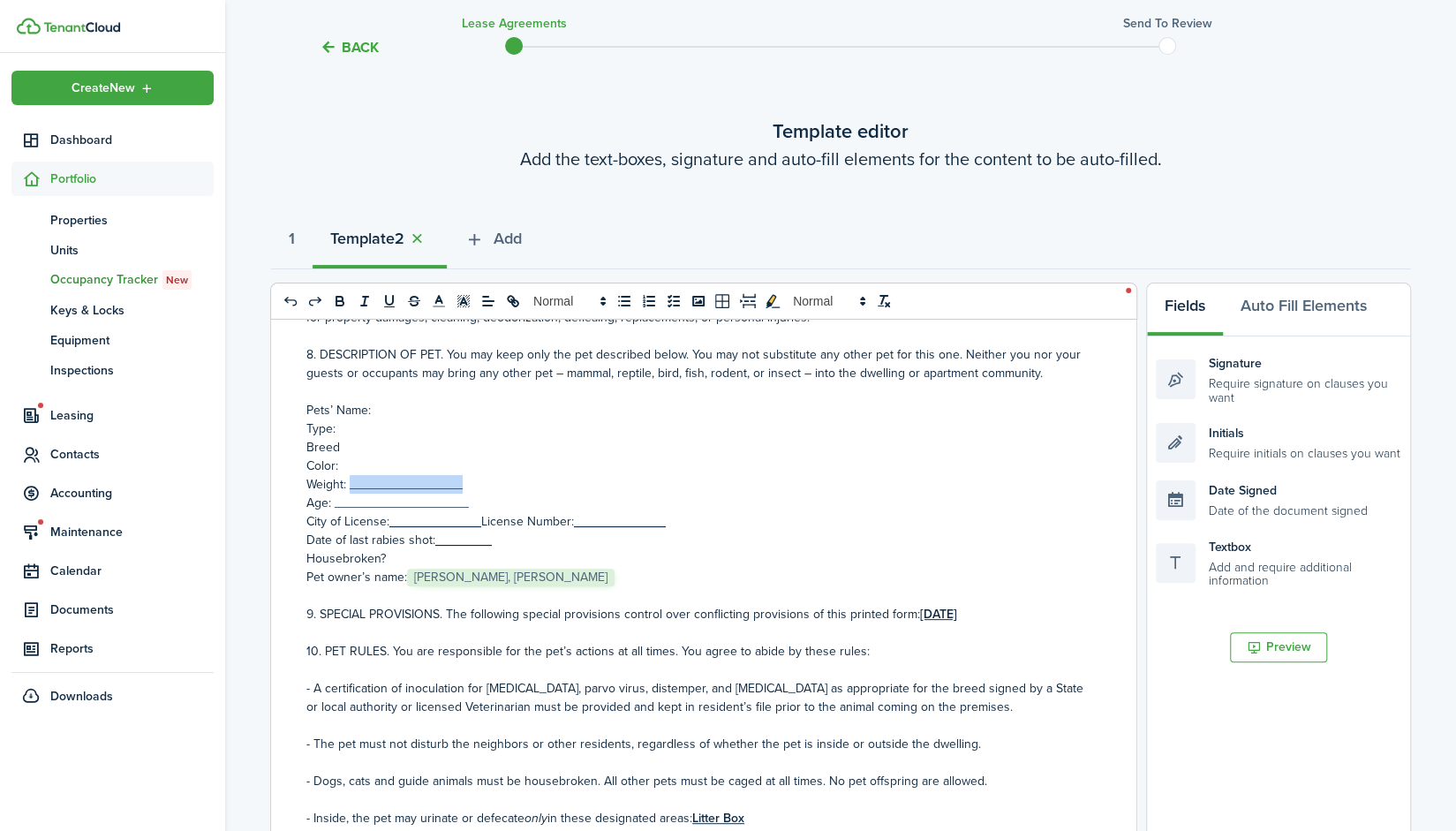
click at [350, 487] on p "Weight: ________________" at bounding box center [697, 484] width 781 height 19
drag, startPoint x: 472, startPoint y: 507, endPoint x: 333, endPoint y: 506, distance: 139.0
click at [333, 506] on p "Age: ___________________" at bounding box center [697, 503] width 781 height 19
drag, startPoint x: 480, startPoint y: 521, endPoint x: 392, endPoint y: 525, distance: 88.1
click at [392, 525] on u "_____________" at bounding box center [435, 521] width 92 height 19
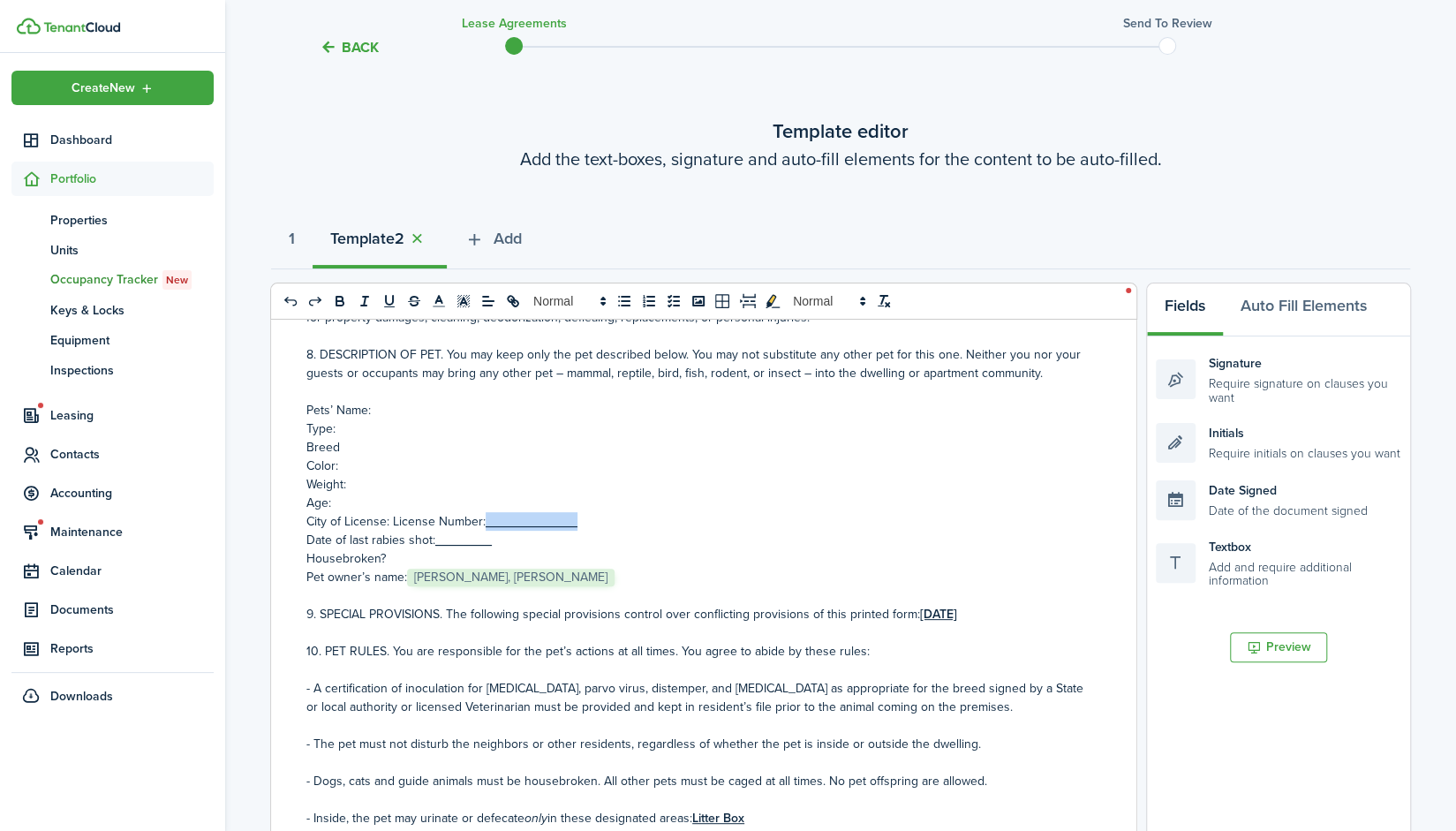
drag, startPoint x: 576, startPoint y: 523, endPoint x: 486, endPoint y: 527, distance: 90.1
click at [486, 527] on u "_____________" at bounding box center [532, 521] width 92 height 19
drag, startPoint x: 491, startPoint y: 541, endPoint x: 434, endPoint y: 542, distance: 57.0
click at [434, 542] on p "Date of last [MEDICAL_DATA] shot: ________" at bounding box center [697, 540] width 781 height 19
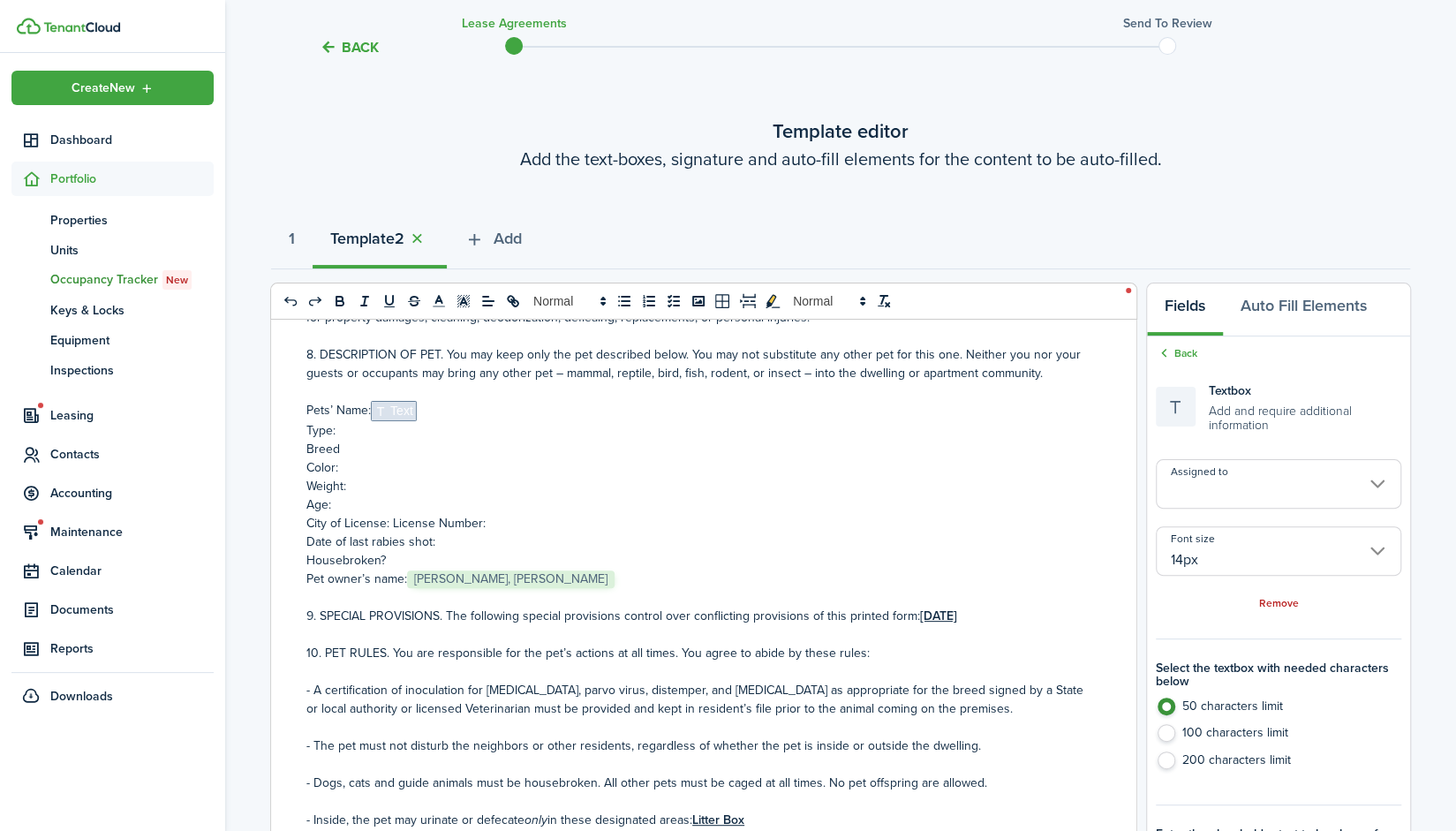
click at [1282, 472] on input "Assigned to" at bounding box center [1279, 483] width 246 height 50
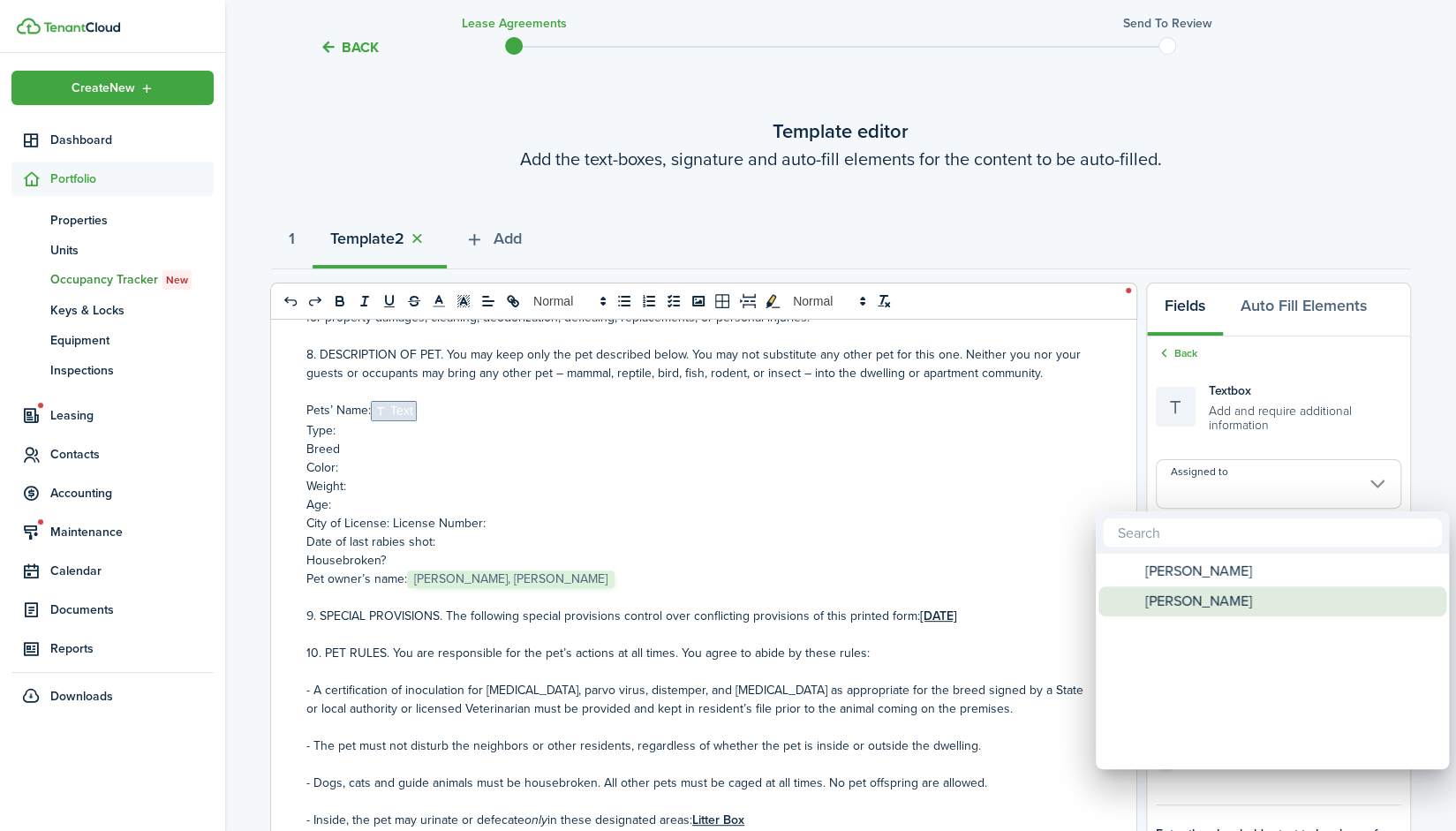
click at [1206, 596] on span "[PERSON_NAME]" at bounding box center [1199, 601] width 107 height 30
type input "[PERSON_NAME]"
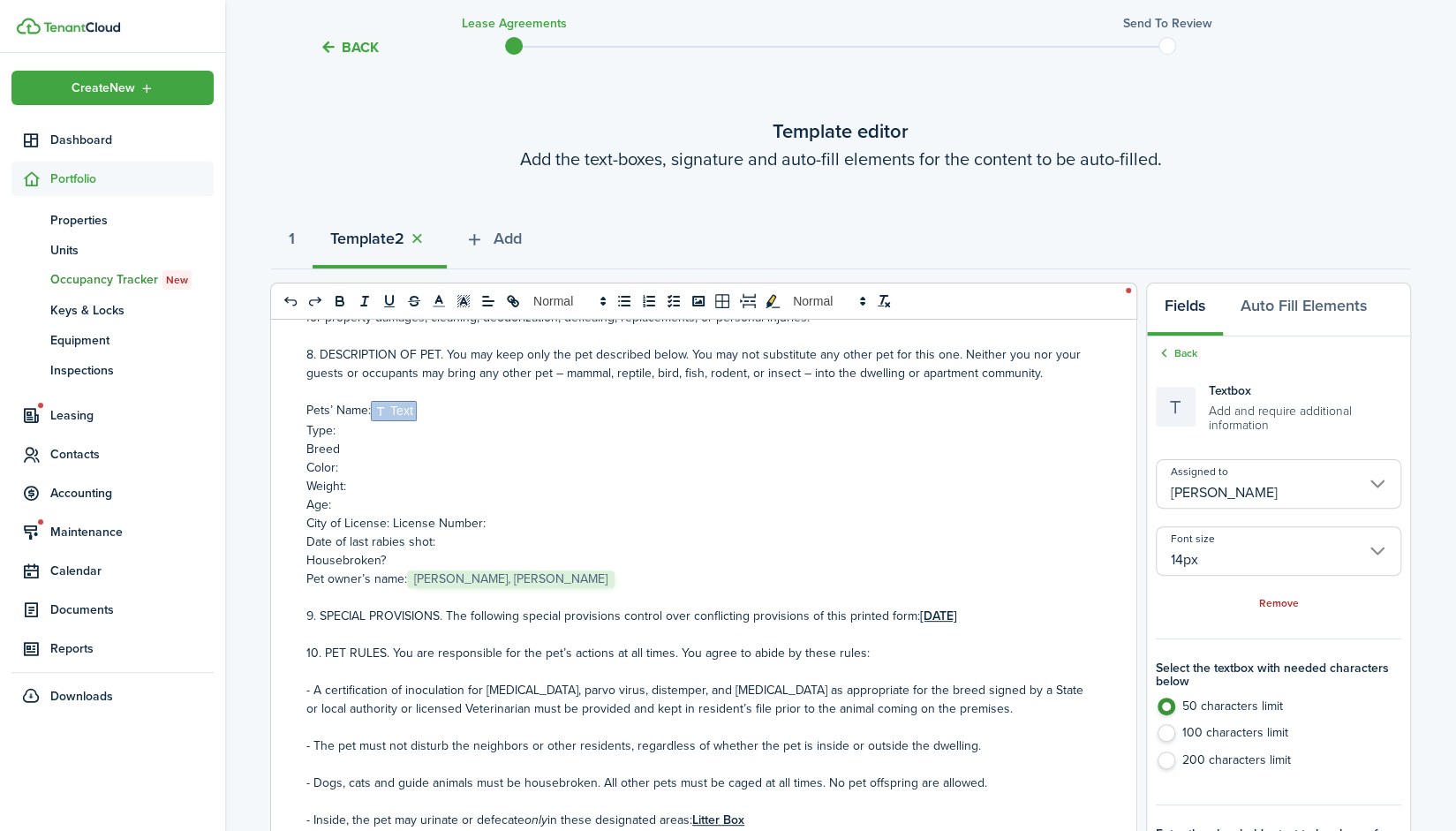
click at [388, 434] on p "Type:" at bounding box center [697, 431] width 781 height 19
click at [1268, 484] on input "Assigned to" at bounding box center [1279, 483] width 246 height 50
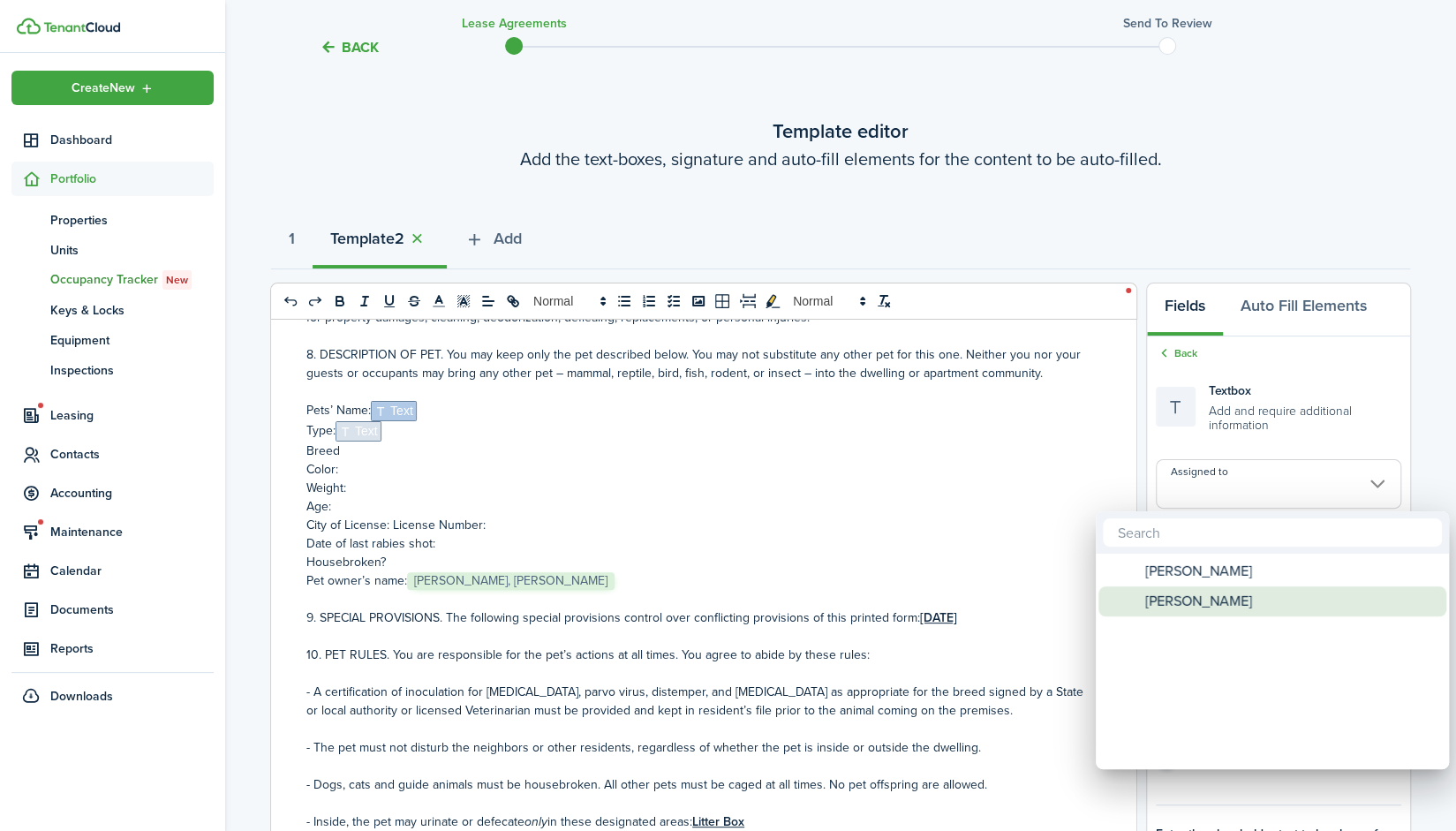
click at [1240, 605] on div "[PERSON_NAME]" at bounding box center [1279, 601] width 312 height 30
type input "[PERSON_NAME]"
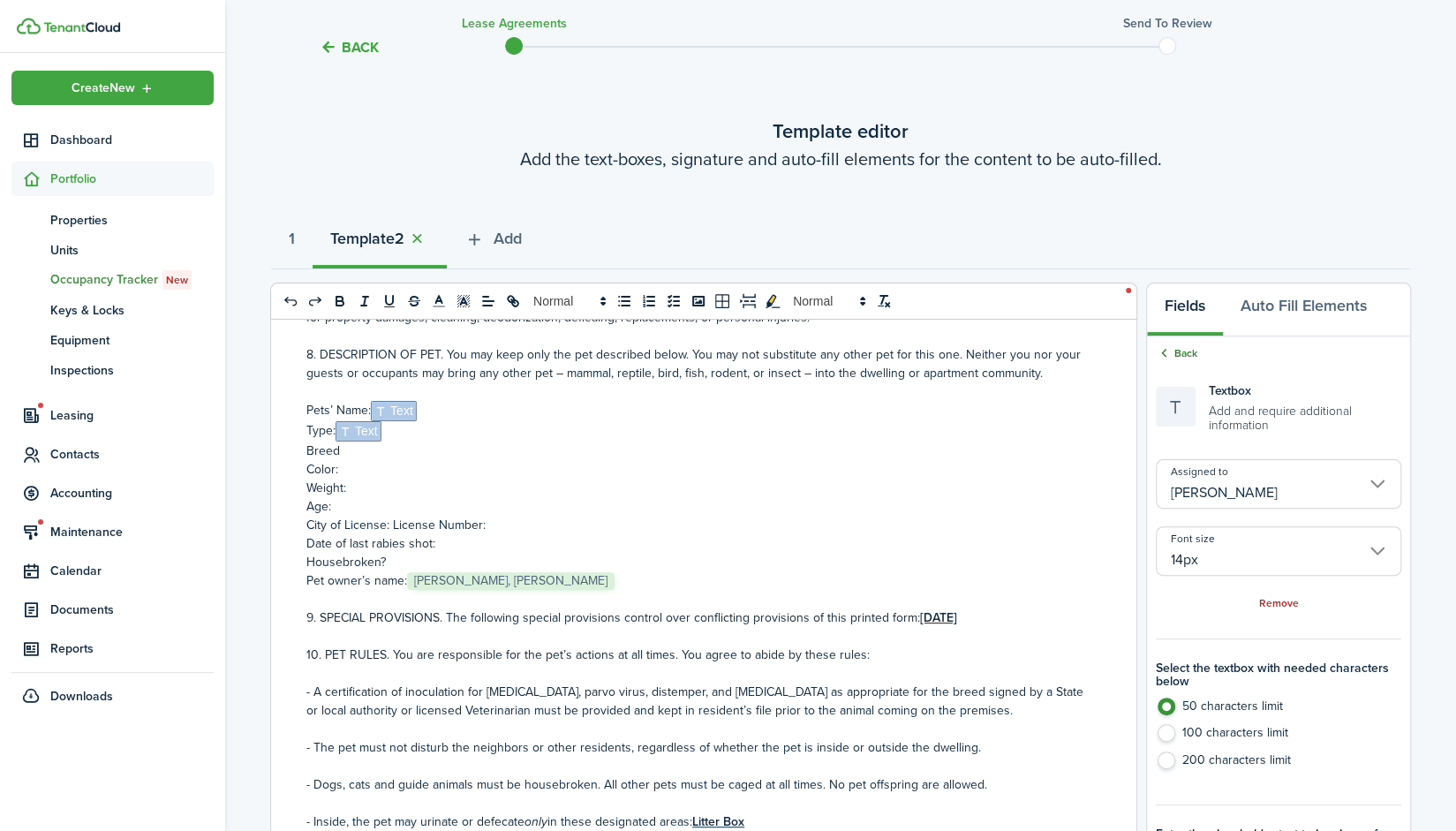
click at [1185, 357] on link "Back" at bounding box center [1176, 353] width 41 height 16
click at [1319, 487] on input "Assigned to" at bounding box center [1279, 483] width 246 height 50
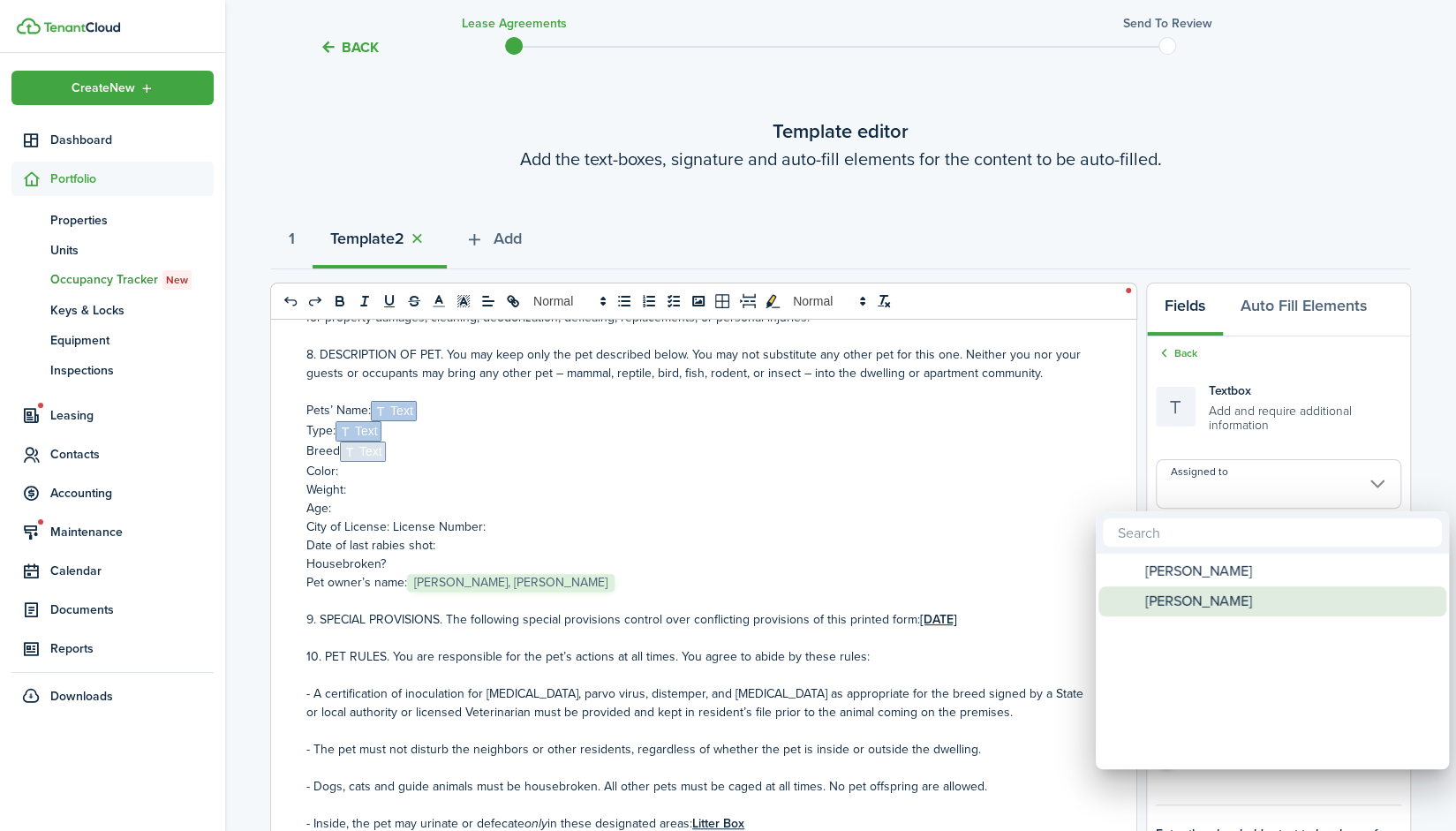
click at [1231, 594] on span "[PERSON_NAME]" at bounding box center [1199, 601] width 107 height 30
type input "[PERSON_NAME]"
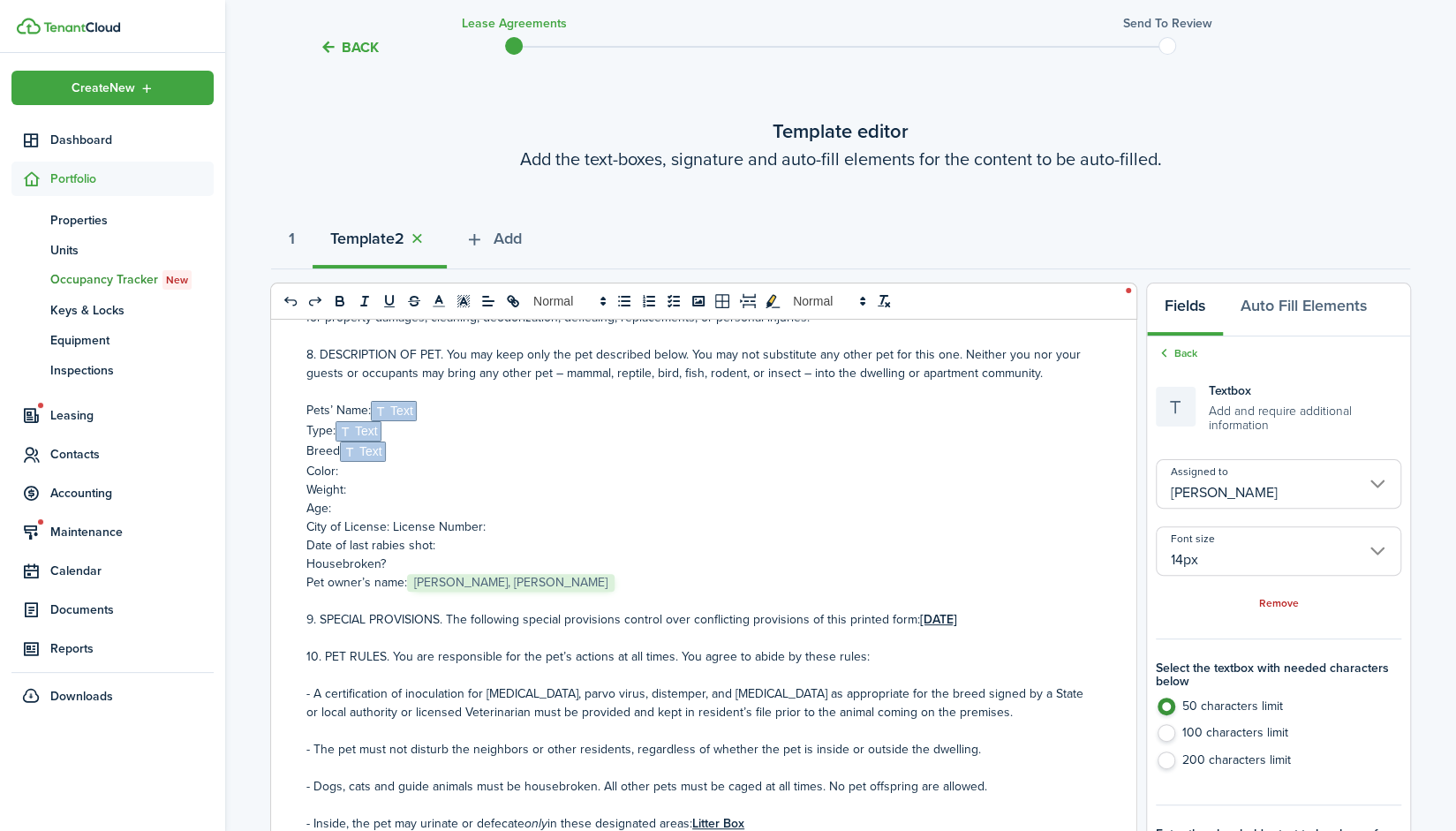
click at [409, 465] on p "Color:" at bounding box center [697, 471] width 781 height 19
click at [1277, 483] on input "Assigned to" at bounding box center [1279, 483] width 246 height 50
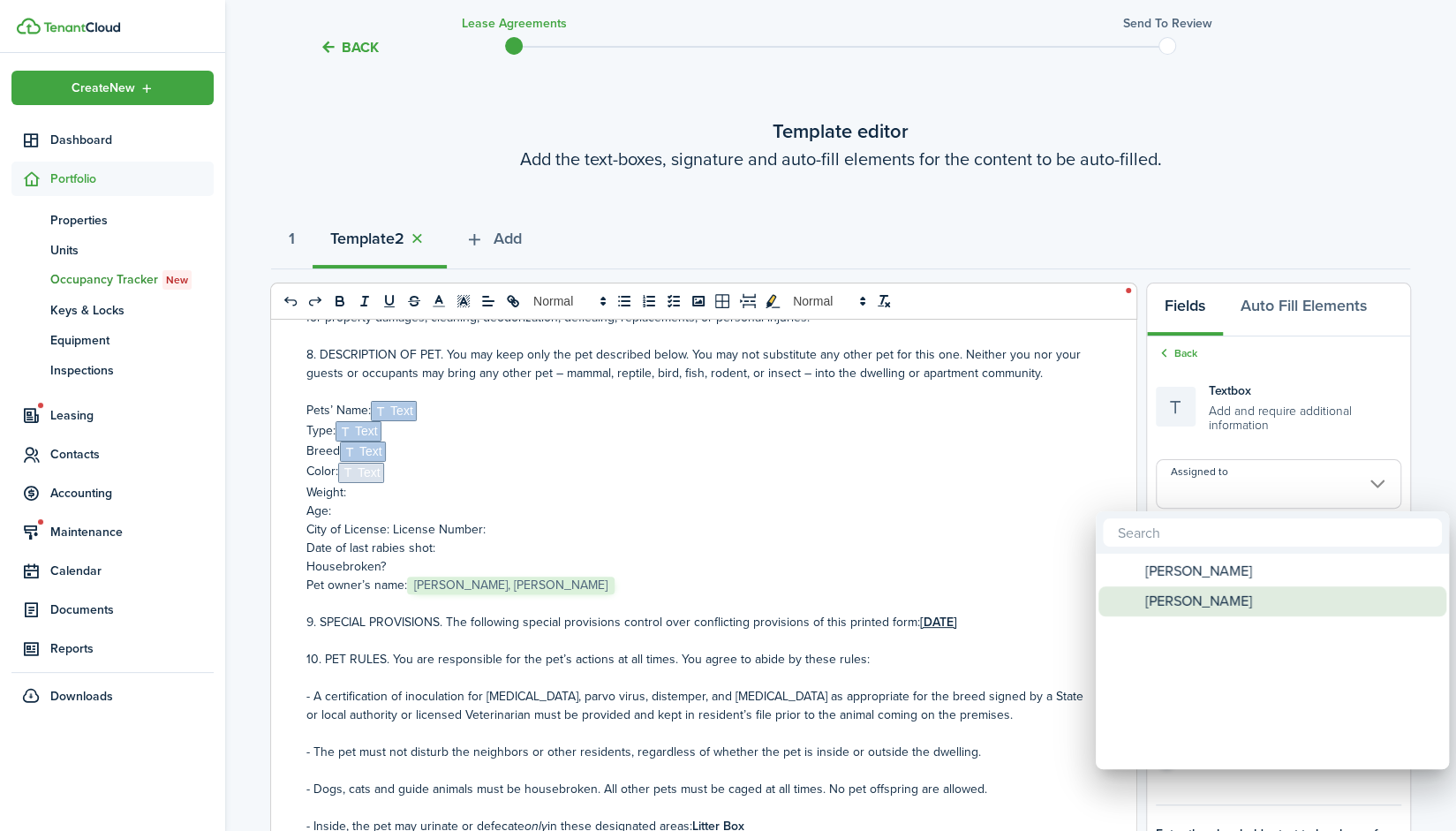
click at [1222, 594] on span "[PERSON_NAME]" at bounding box center [1199, 601] width 107 height 30
type input "[PERSON_NAME]"
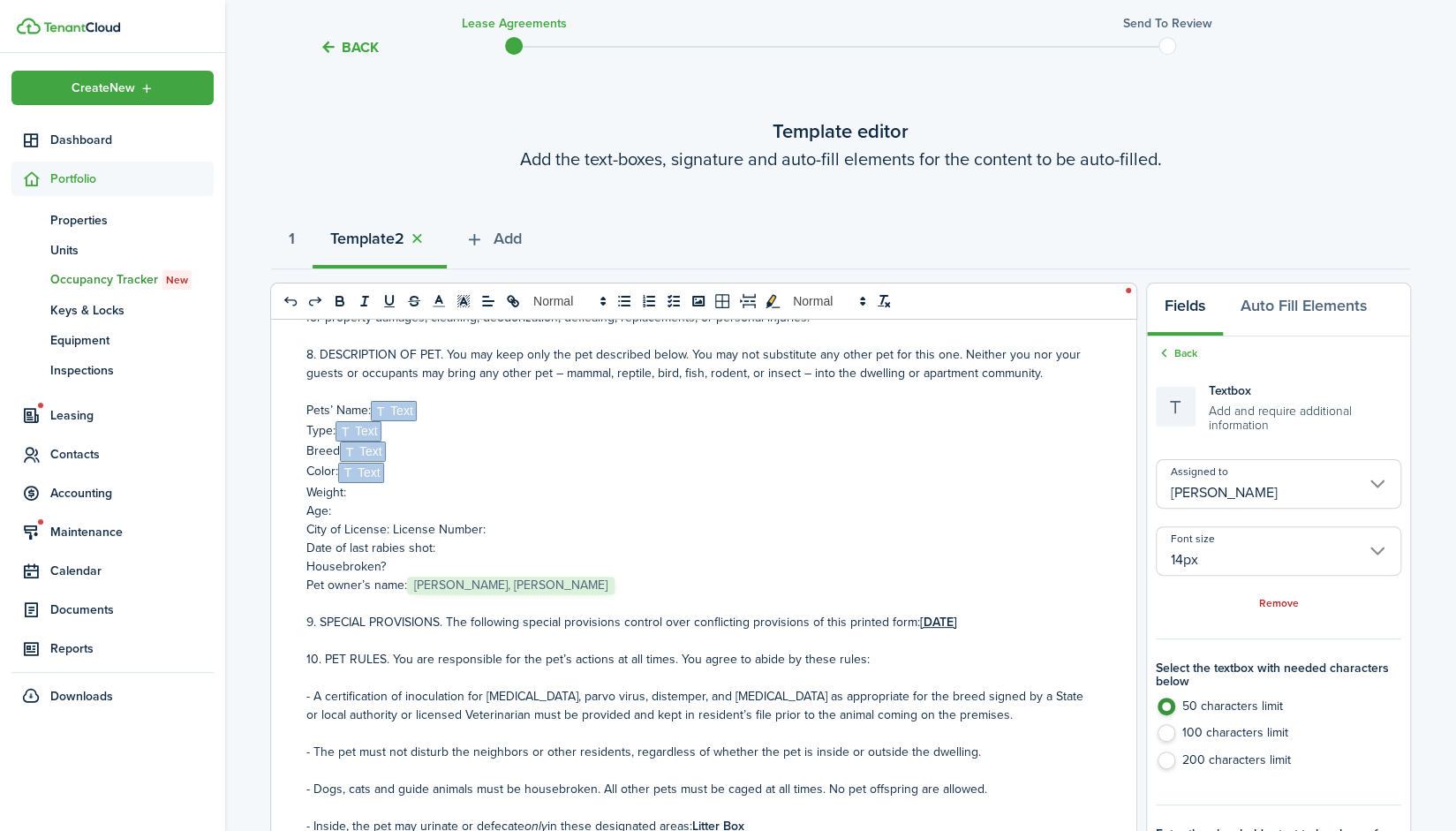
click at [402, 493] on p "Weight:" at bounding box center [697, 492] width 781 height 19
click at [1203, 493] on input "Assigned to" at bounding box center [1279, 483] width 246 height 50
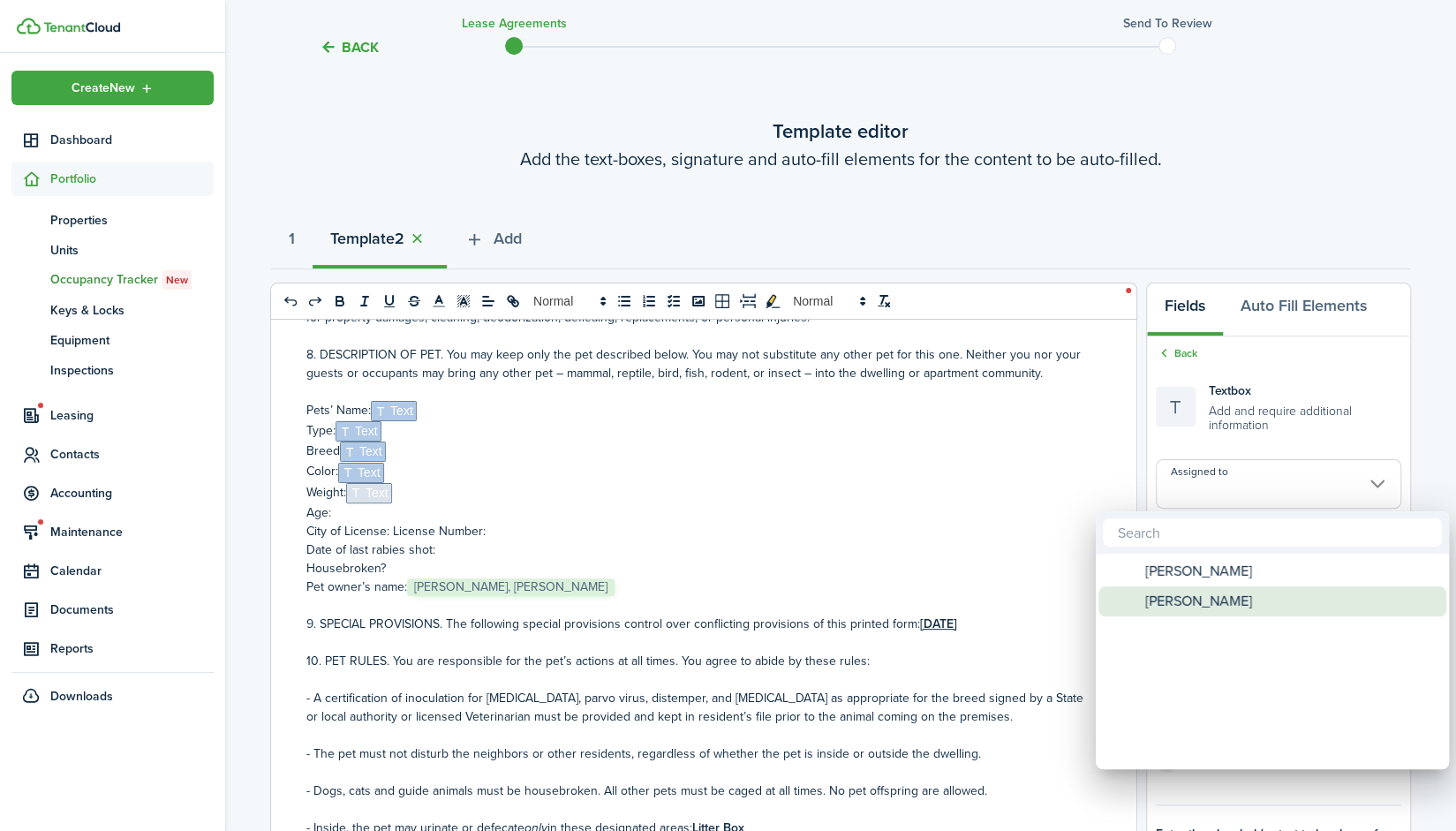
click at [1192, 597] on span "[PERSON_NAME]" at bounding box center [1199, 601] width 107 height 30
type input "[PERSON_NAME]"
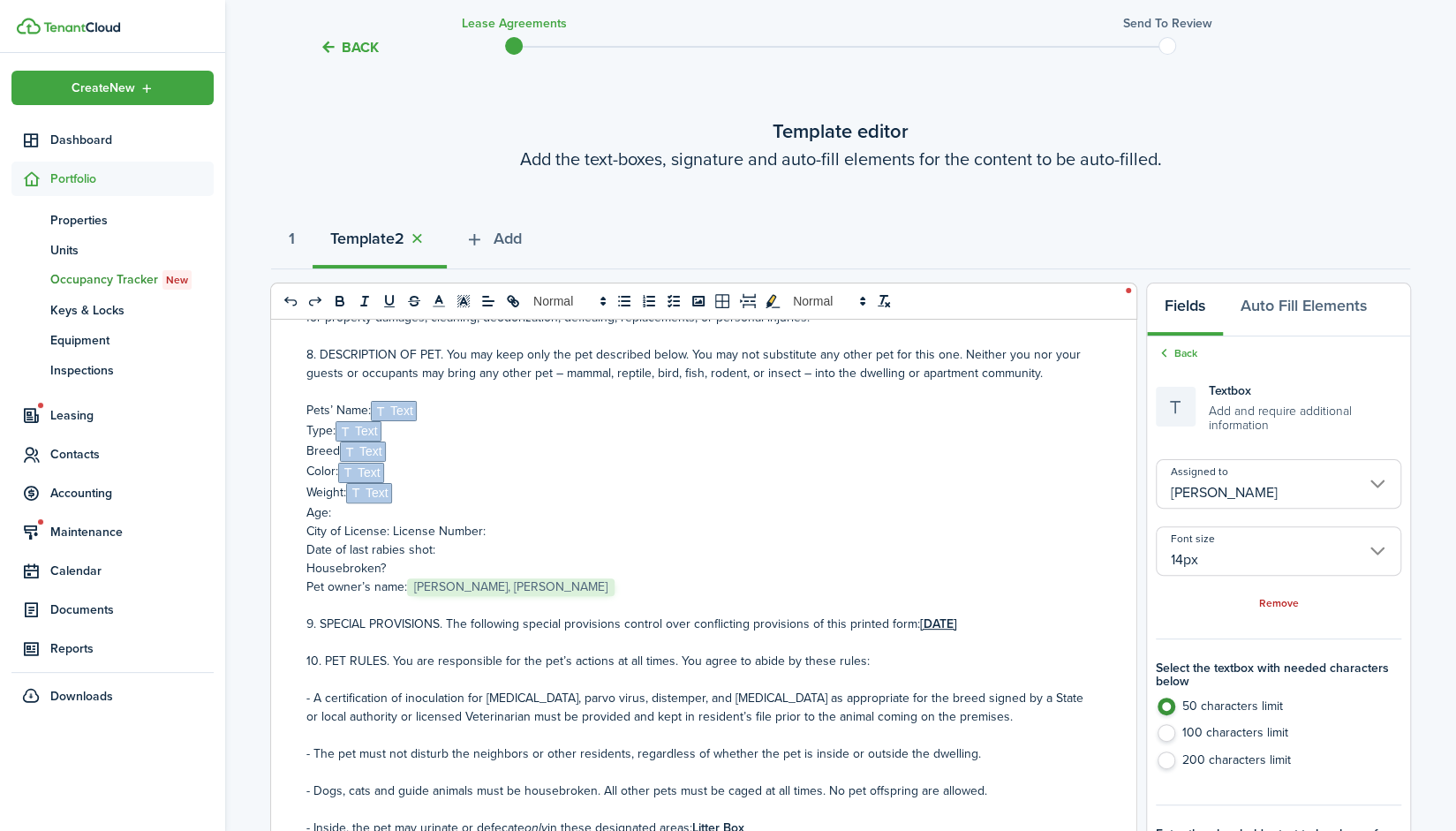
click at [400, 511] on p "Age:" at bounding box center [697, 513] width 781 height 19
click at [1307, 484] on input "Assigned to" at bounding box center [1279, 483] width 246 height 50
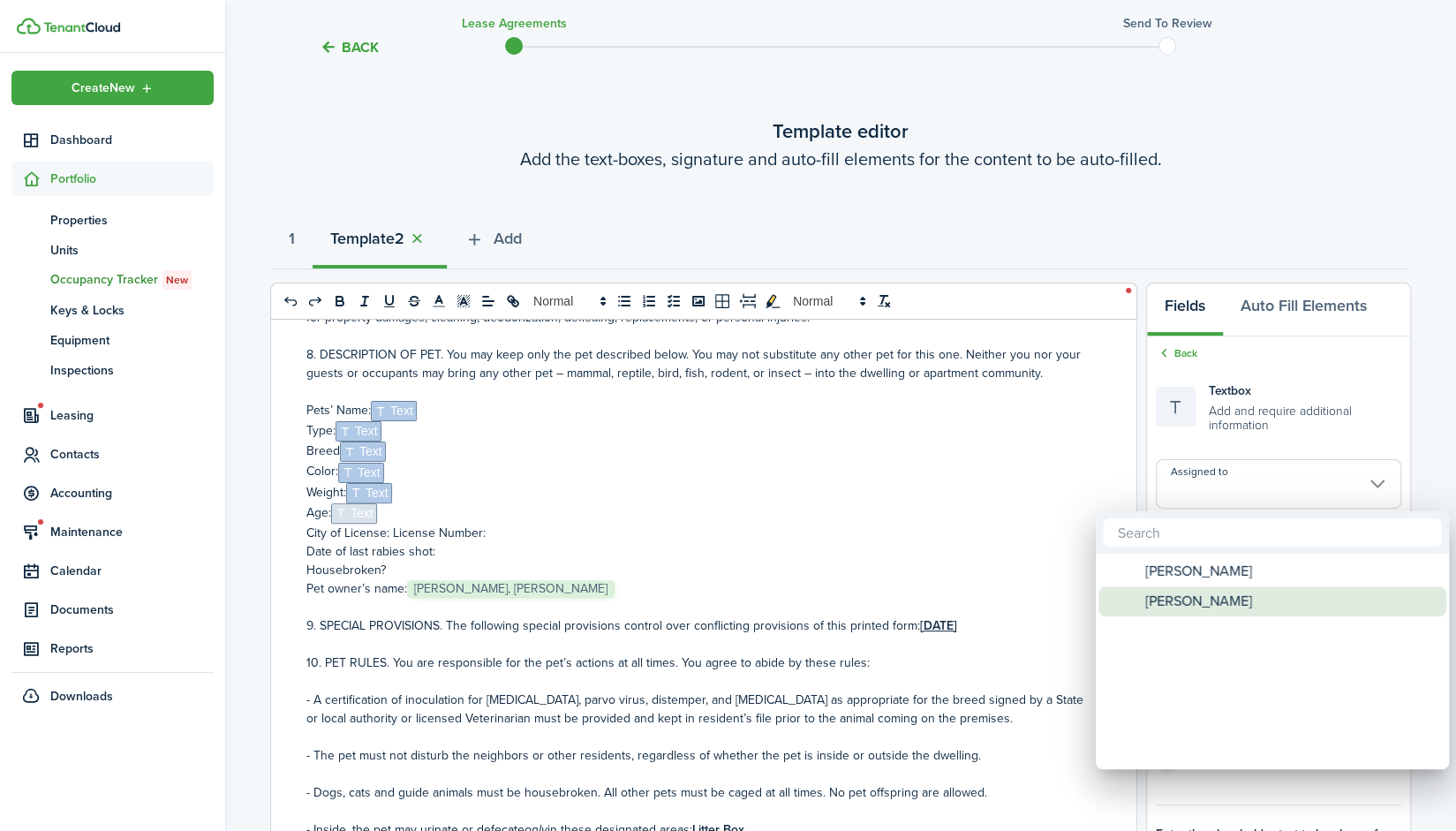
click at [1202, 598] on span "[PERSON_NAME]" at bounding box center [1199, 601] width 107 height 30
type input "[PERSON_NAME]"
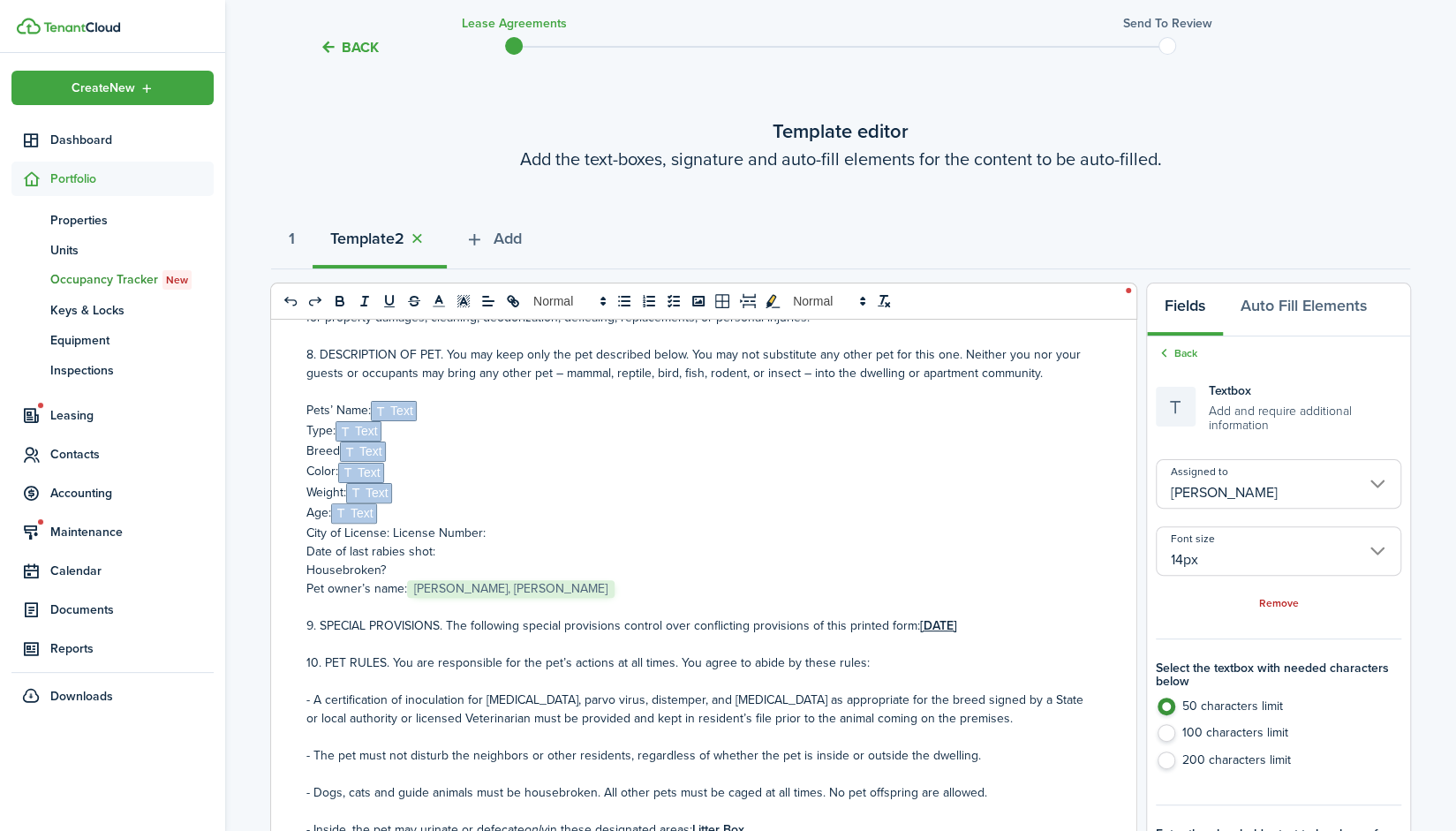
click at [563, 536] on p "City of License: License Number:" at bounding box center [697, 533] width 781 height 19
click at [1239, 489] on input "Assigned to" at bounding box center [1279, 483] width 246 height 50
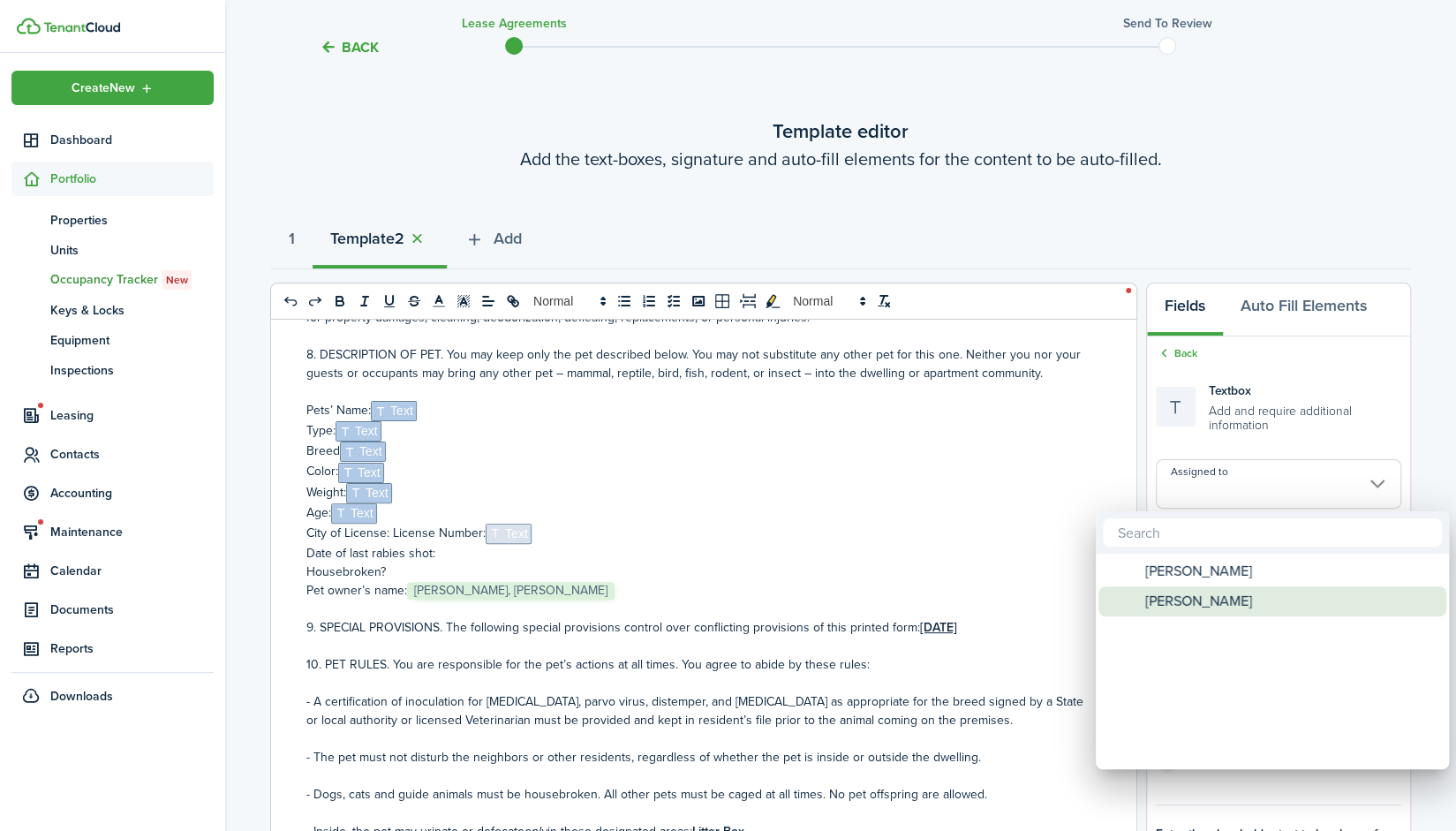
click at [1211, 606] on span "[PERSON_NAME]" at bounding box center [1199, 601] width 107 height 30
type input "[PERSON_NAME]"
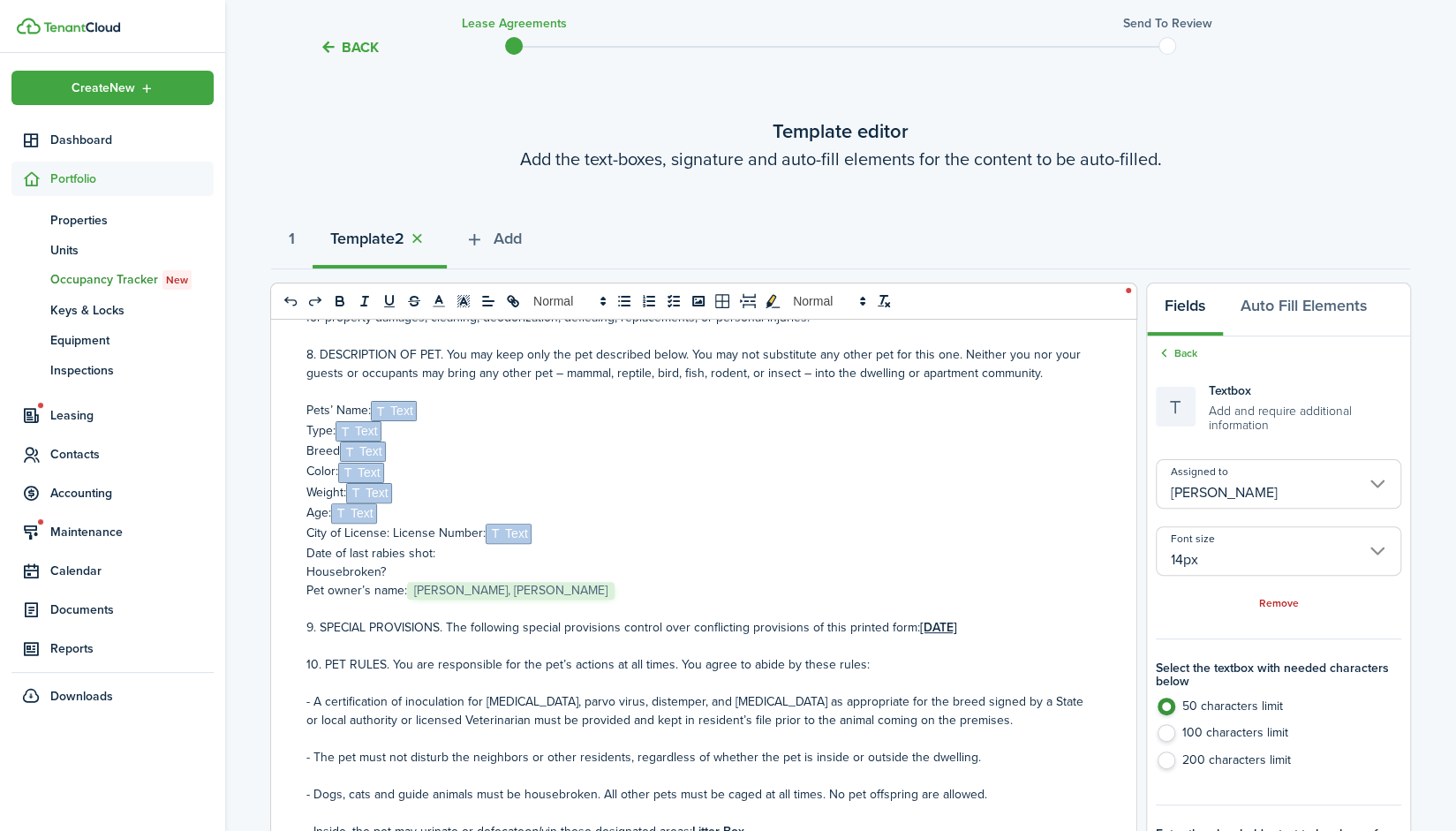
click at [460, 549] on p "Date of last rabies shot:" at bounding box center [697, 553] width 781 height 19
click at [1272, 481] on input "Assigned to" at bounding box center [1279, 483] width 246 height 50
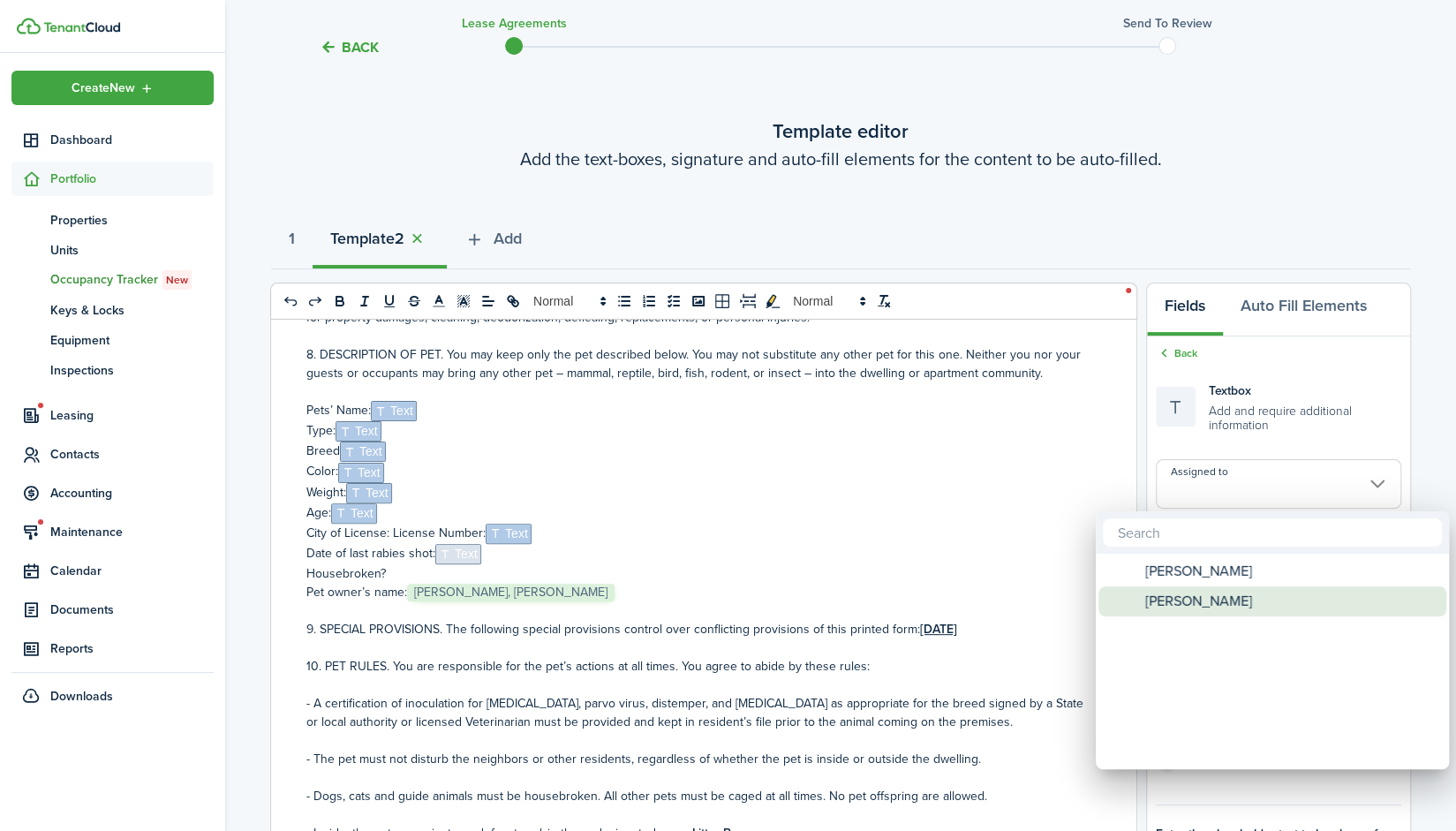
click at [1206, 601] on span "[PERSON_NAME]" at bounding box center [1199, 601] width 107 height 30
type input "[PERSON_NAME]"
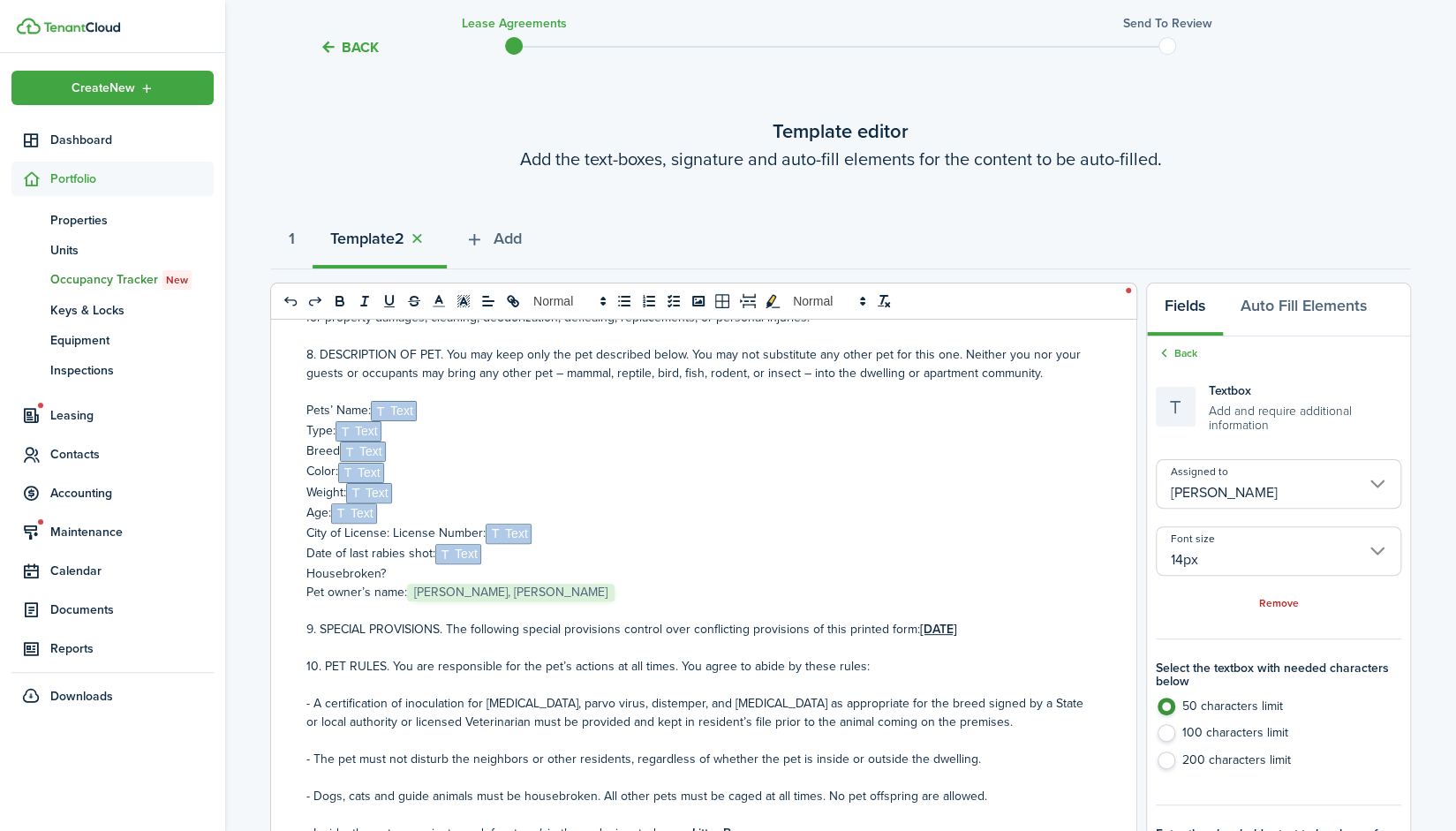
click at [405, 573] on p "Housebroken?" at bounding box center [697, 573] width 781 height 19
click at [390, 530] on p "City of License: License Number:﻿ Text ﻿" at bounding box center [697, 534] width 781 height 21
click at [440, 530] on p "City of License: ﻿ Text ﻿License Number:﻿ Text ﻿" at bounding box center [697, 534] width 781 height 21
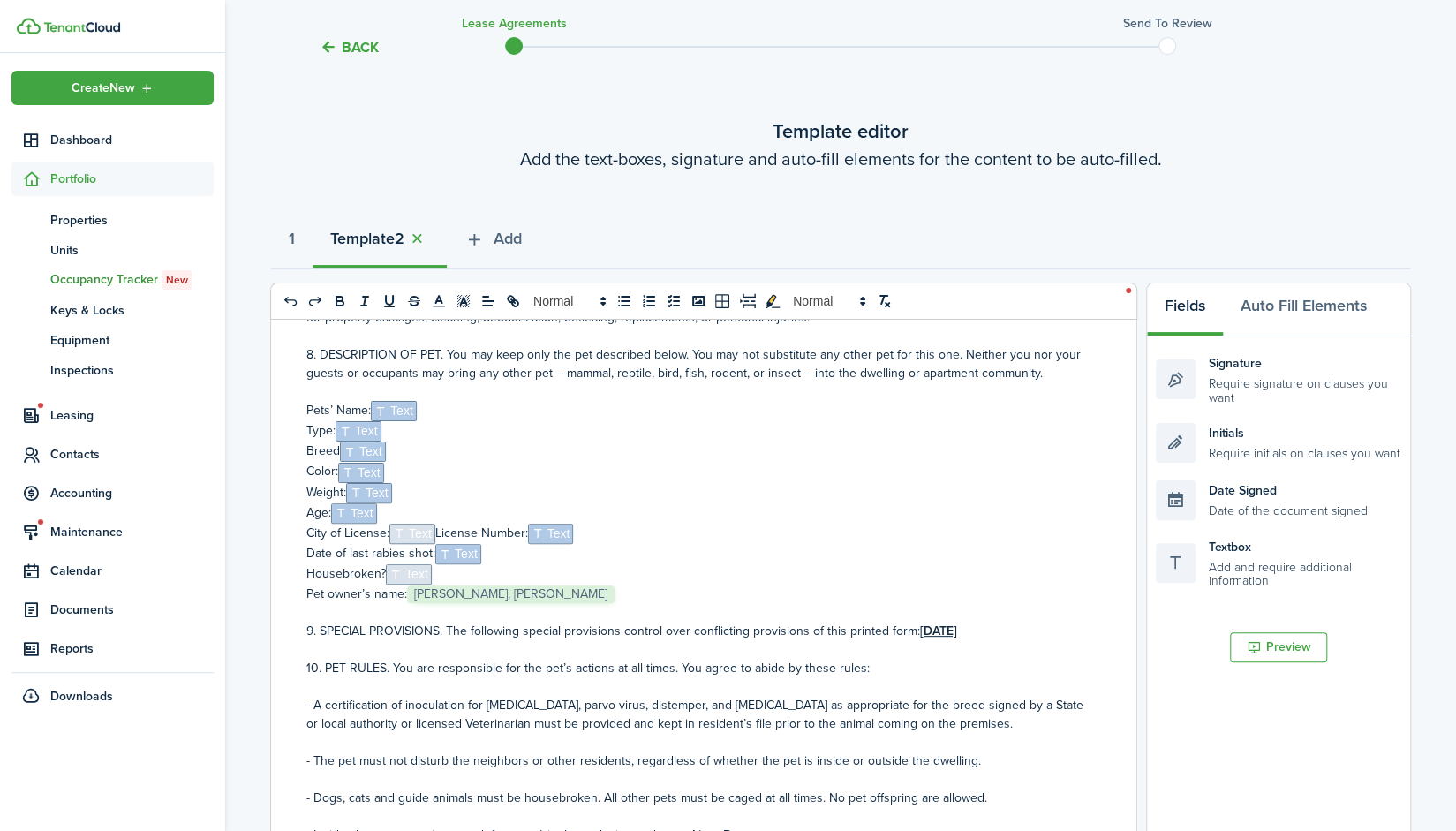
click at [676, 592] on p "Pet owner’s name:﻿ [PERSON_NAME], [PERSON_NAME] ﻿" at bounding box center [697, 594] width 781 height 19
click at [959, 632] on p "9. SPECIAL PROVISIONS. The following special provisions control over conflictin…" at bounding box center [697, 631] width 781 height 19
click at [918, 665] on p "10. PET RULES. You are responsible for the pet’s actions at all times. You agre…" at bounding box center [697, 668] width 781 height 19
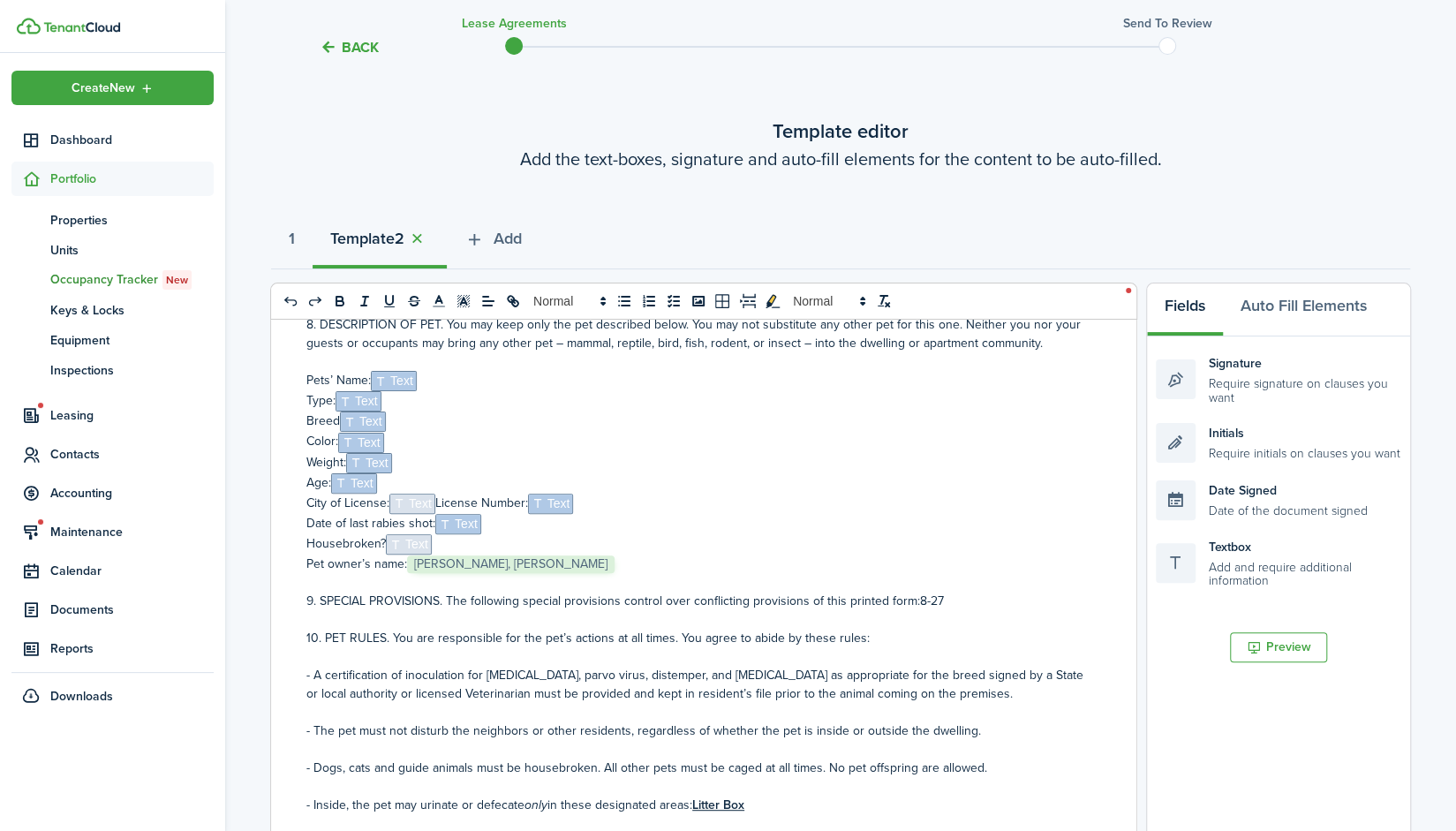
scroll to position [641, 0]
click at [948, 601] on p "9. SPECIAL PROVISIONS. The following special provisions control over conflictin…" at bounding box center [697, 601] width 781 height 19
click at [904, 647] on p at bounding box center [697, 657] width 781 height 19
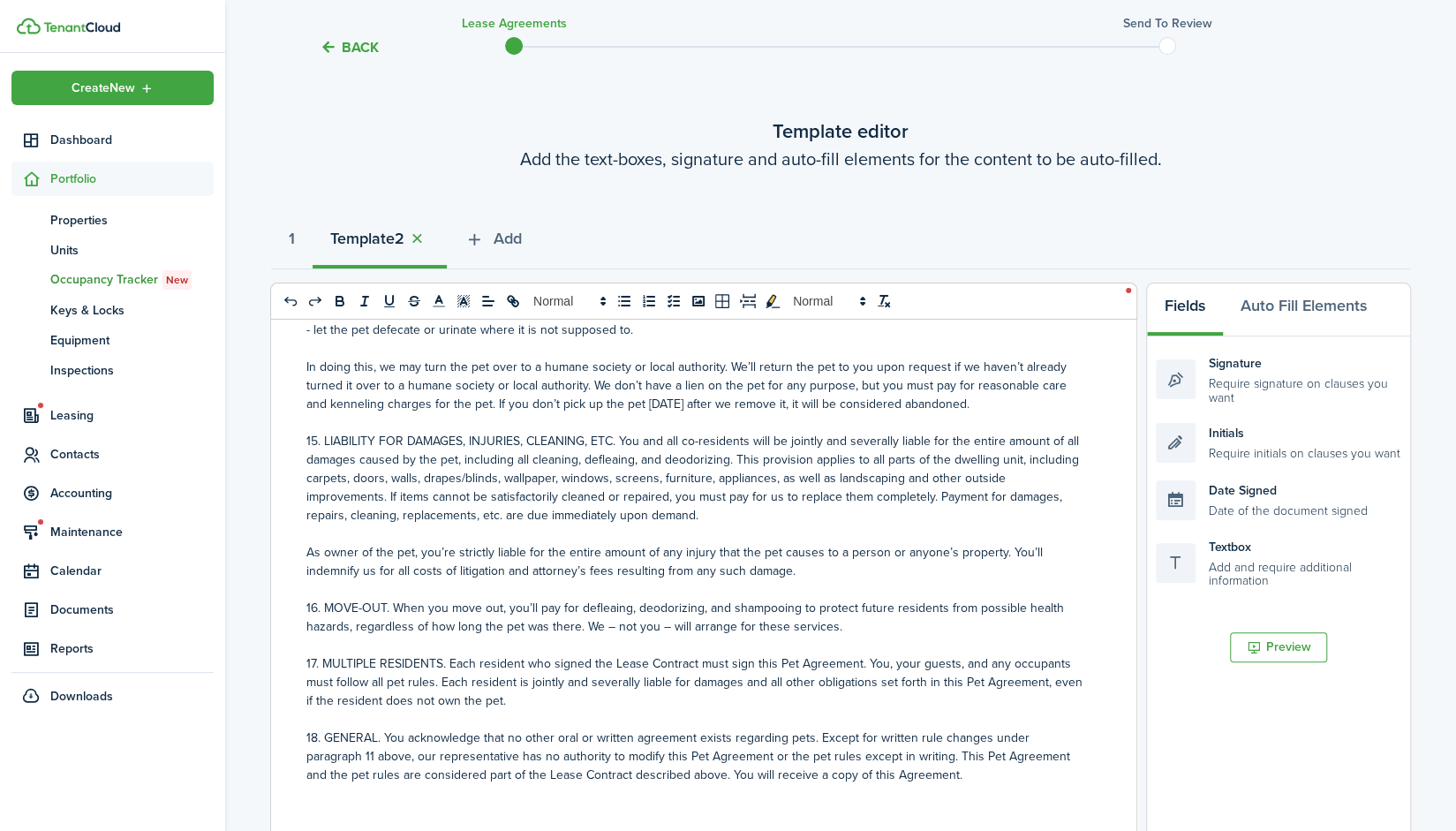
scroll to position [354, 0]
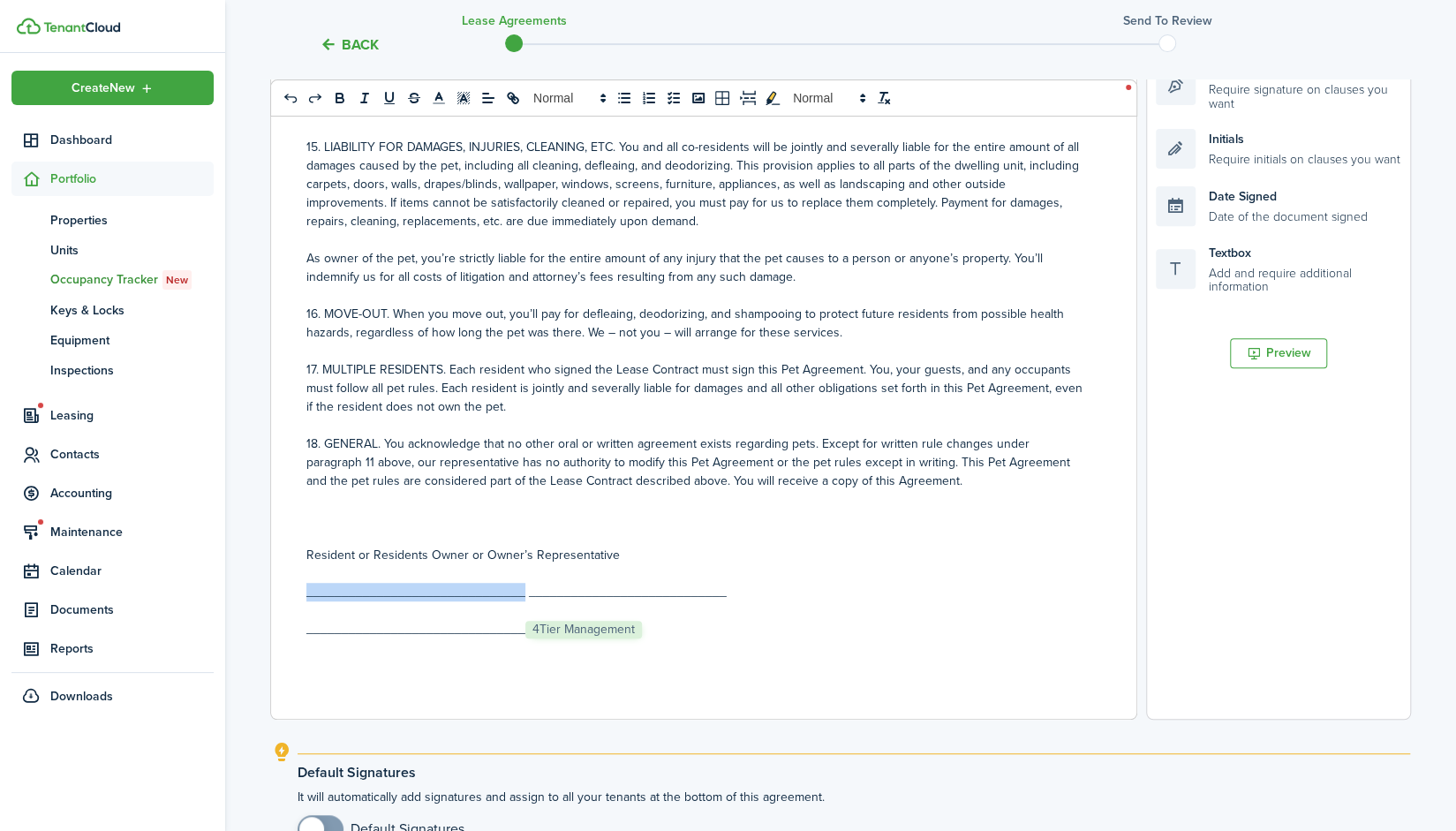
drag, startPoint x: 522, startPoint y: 594, endPoint x: 294, endPoint y: 594, distance: 228.0
click at [294, 594] on div "Pet Agreement Becomes part of Lease Contract Name: ﻿ [PERSON_NAME], [PERSON_NAM…" at bounding box center [697, 371] width 852 height 693
drag, startPoint x: 505, startPoint y: 594, endPoint x: 225, endPoint y: 571, distance: 280.9
click at [225, 571] on div "Back Lease Agreements Send to review Template editor Add the text-boxes, signat…" at bounding box center [841, 339] width 1231 height 1262
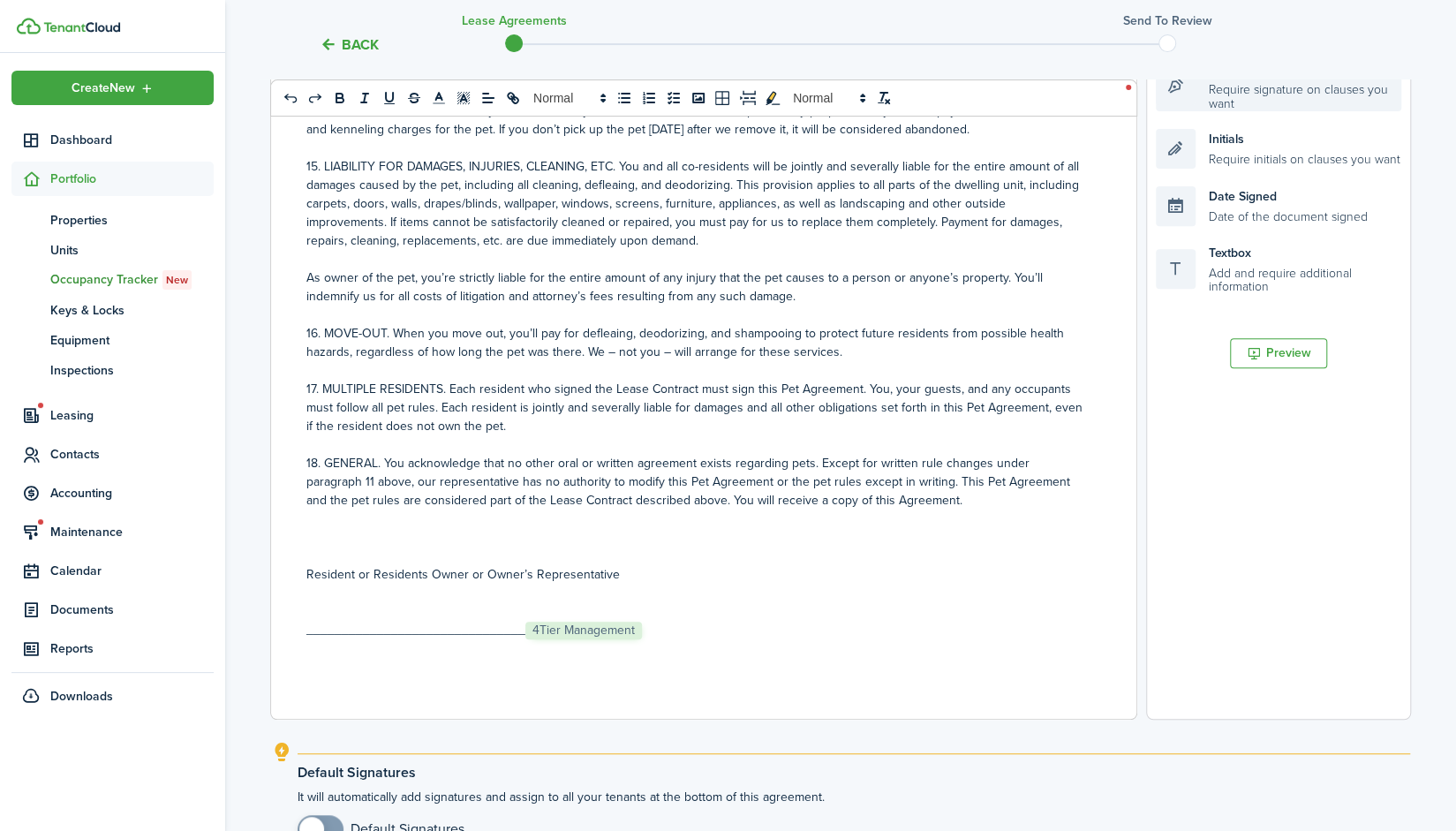
scroll to position [1821, 0]
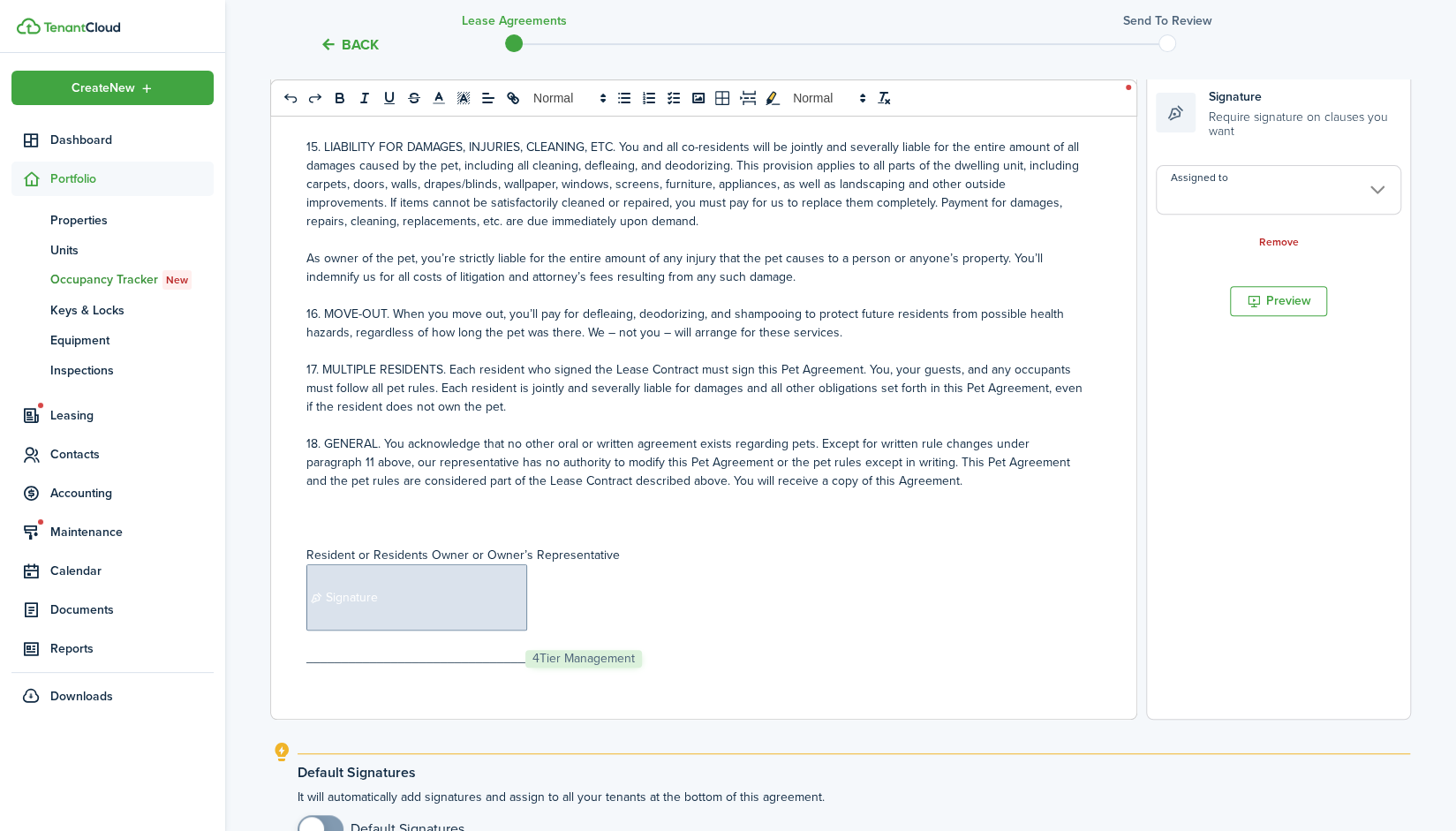
click at [478, 554] on p "Resident or Residents Owner or Owner’s Representative" at bounding box center [697, 555] width 781 height 19
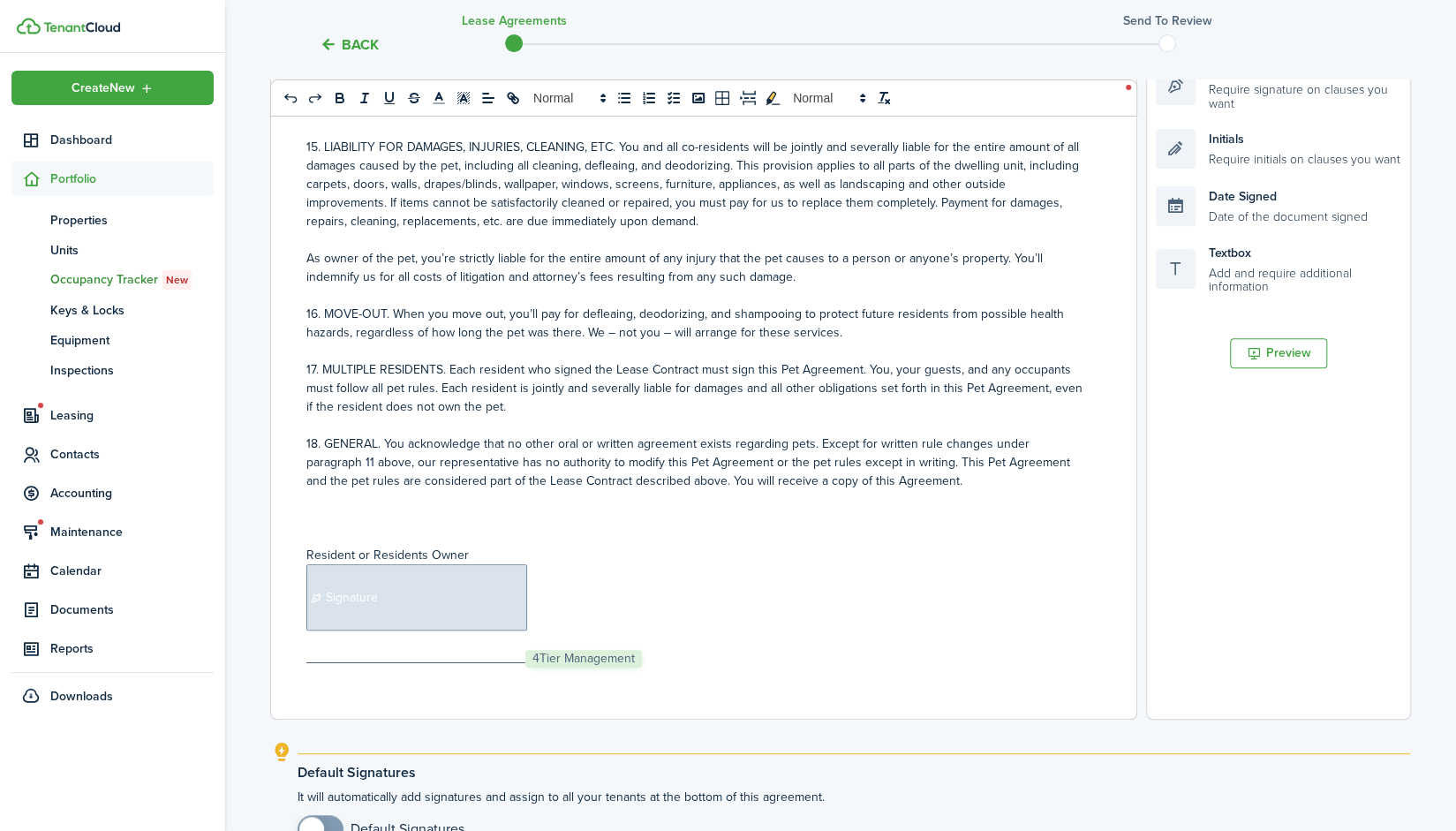
click at [545, 589] on p "﻿ Signature ﻿" at bounding box center [697, 597] width 781 height 67
click at [428, 613] on span "Signature" at bounding box center [417, 597] width 220 height 67
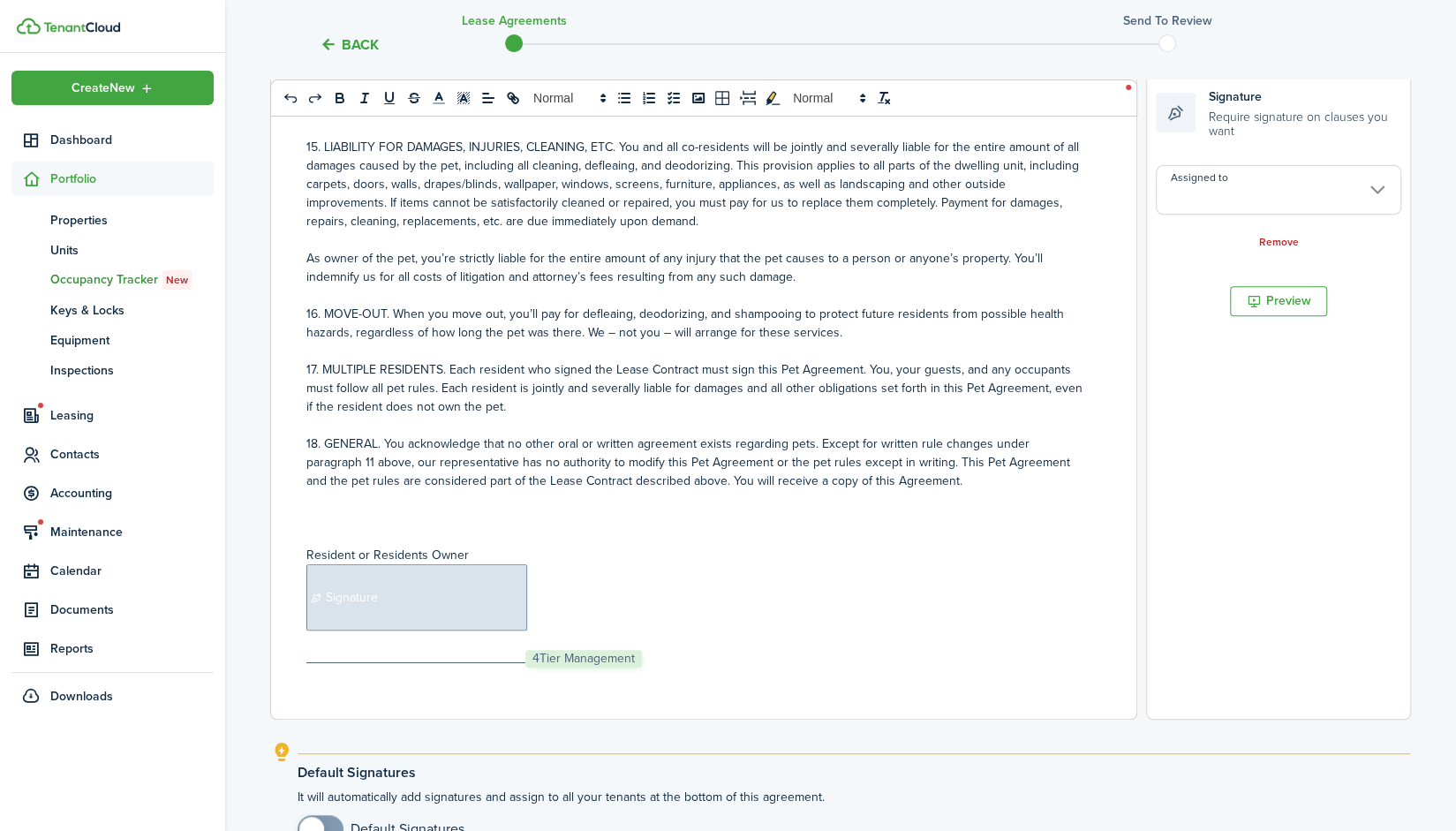
click at [1236, 207] on input "Assigned to" at bounding box center [1279, 189] width 246 height 50
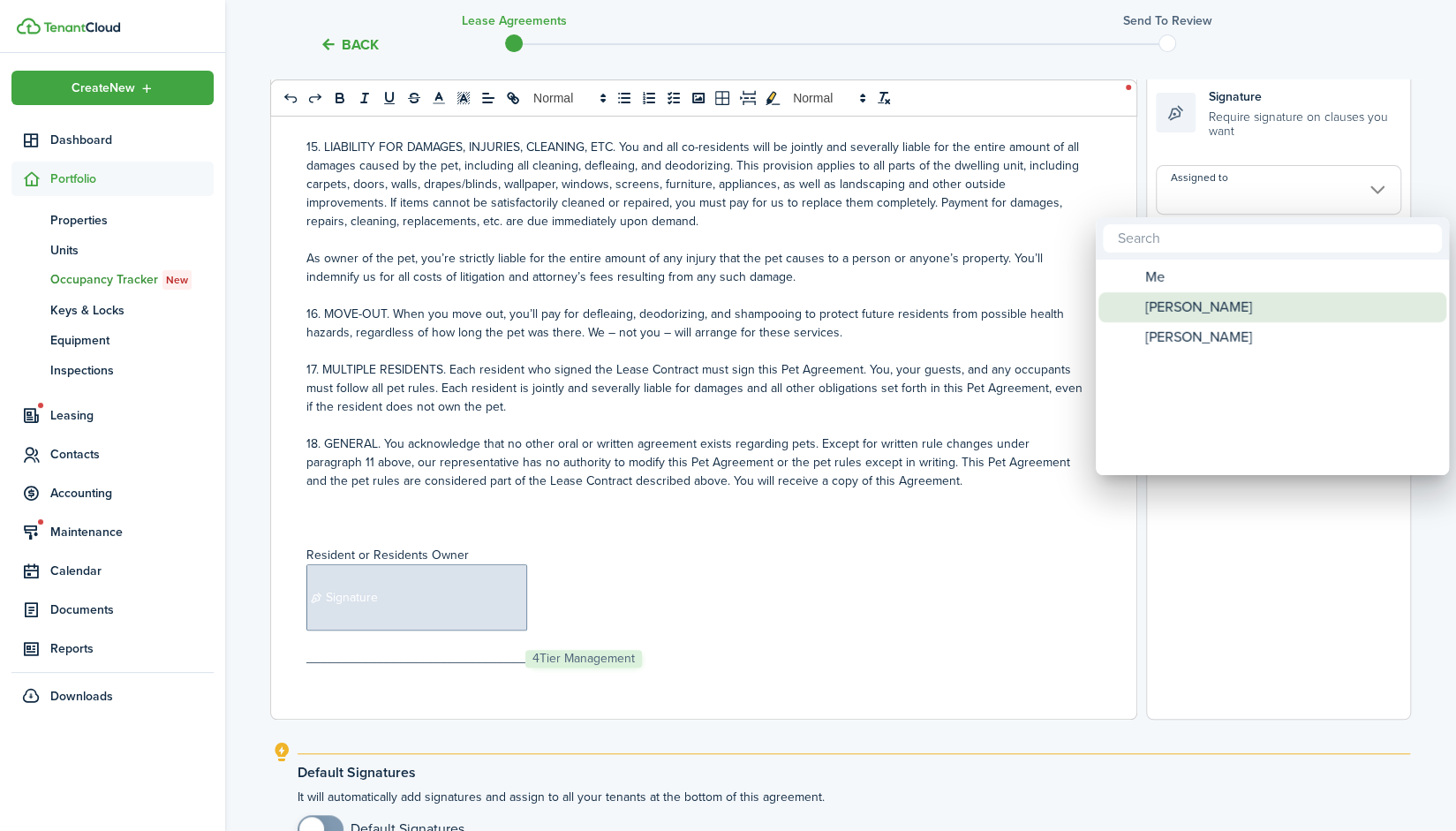
click at [1205, 307] on span "[PERSON_NAME]" at bounding box center [1199, 308] width 107 height 30
type input "[PERSON_NAME]"
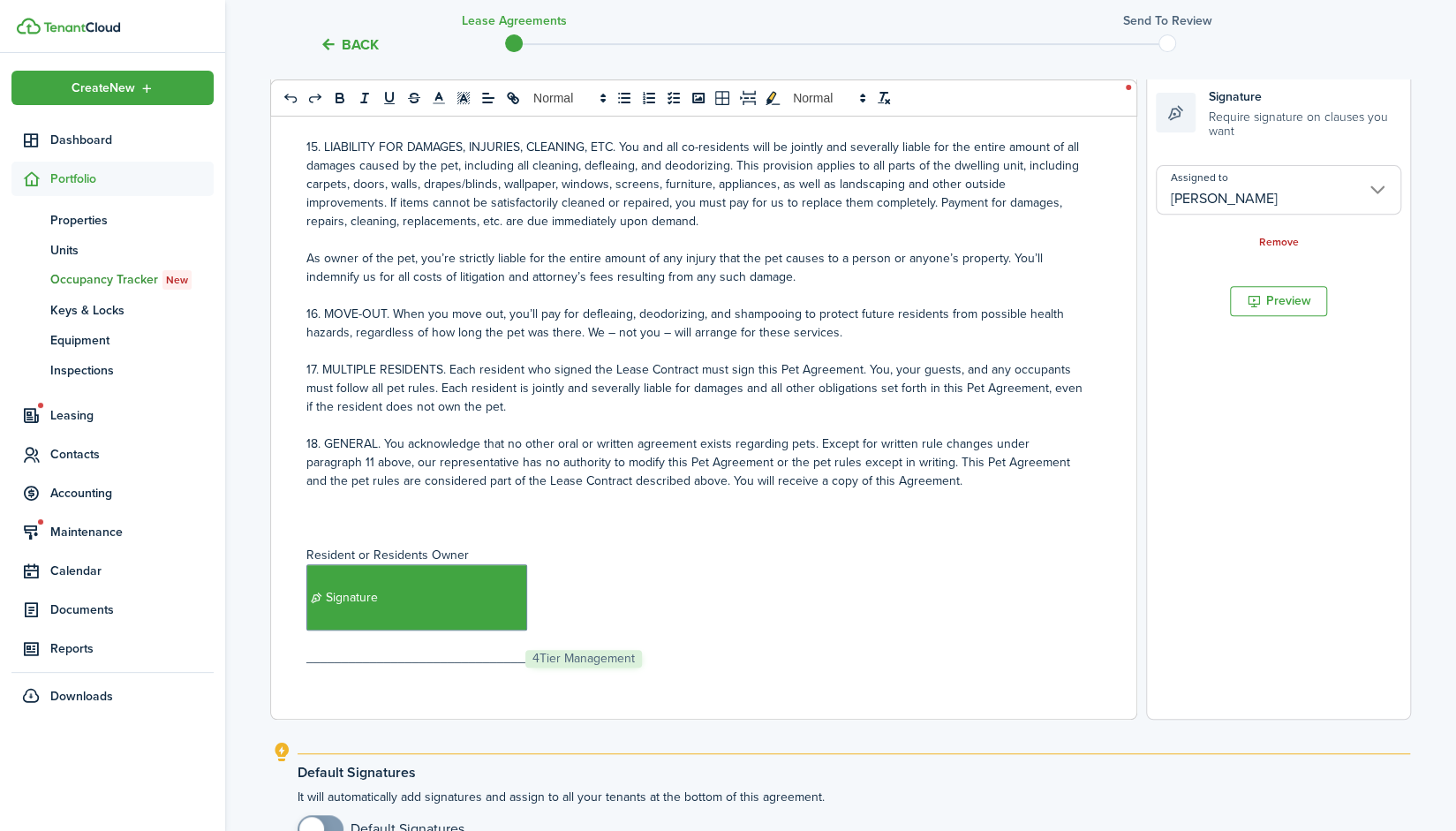
click at [602, 603] on p "﻿ Signature ﻿" at bounding box center [697, 597] width 781 height 67
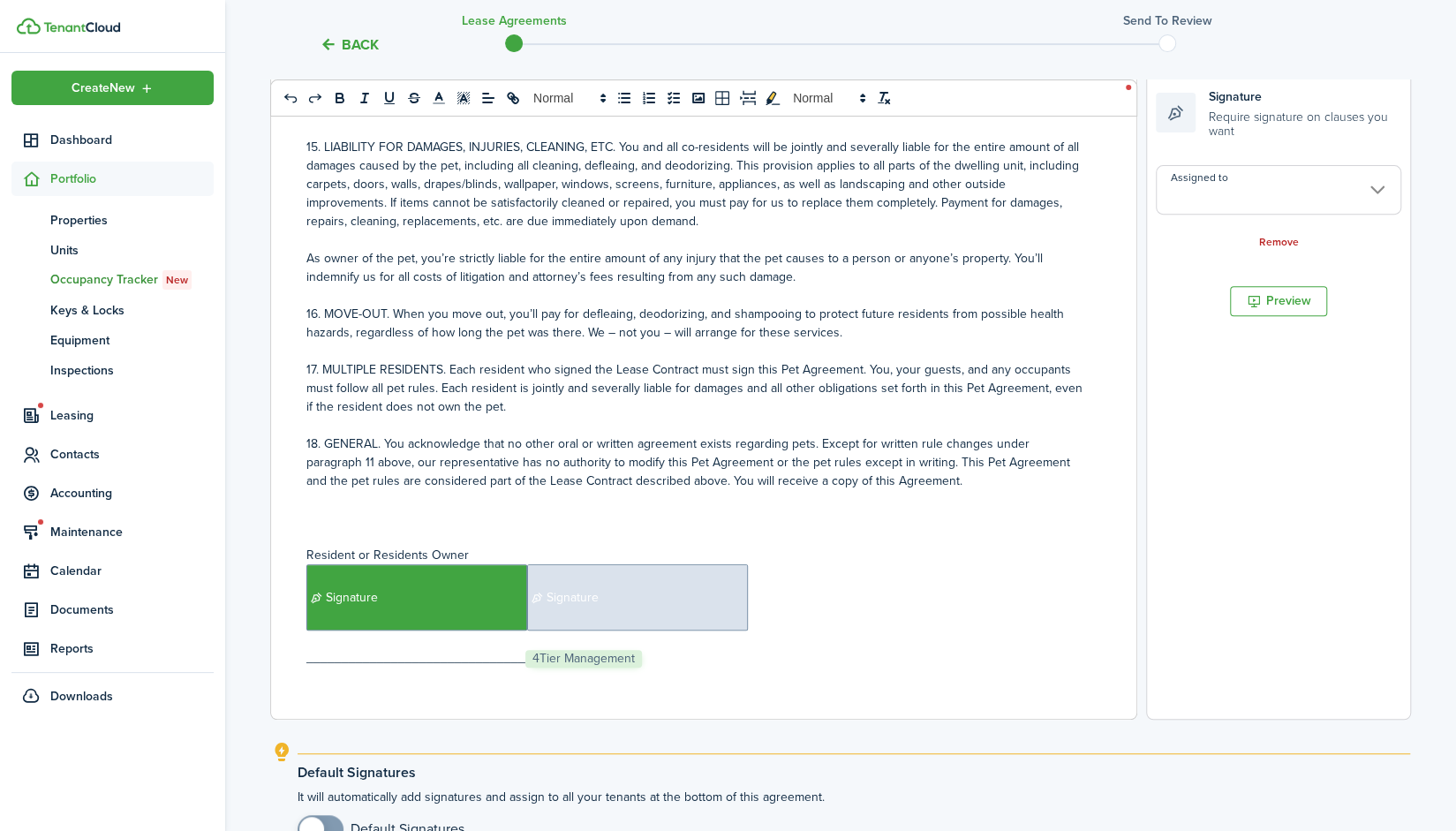
click at [669, 598] on span "Signature" at bounding box center [637, 597] width 220 height 67
click at [1314, 183] on input "Assigned to" at bounding box center [1279, 189] width 246 height 50
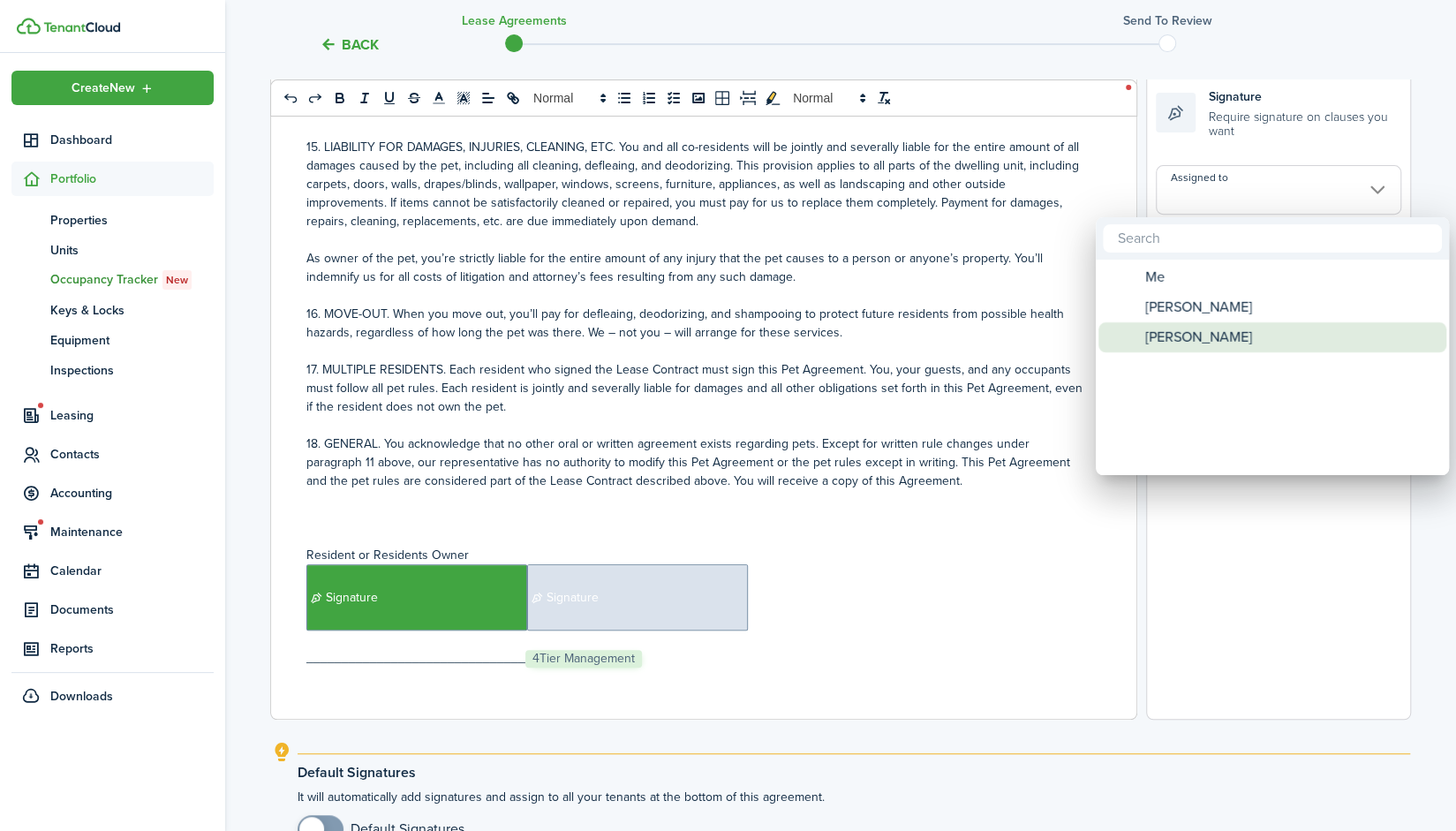
click at [1242, 339] on div "[PERSON_NAME]" at bounding box center [1279, 338] width 312 height 30
type input "[PERSON_NAME]"
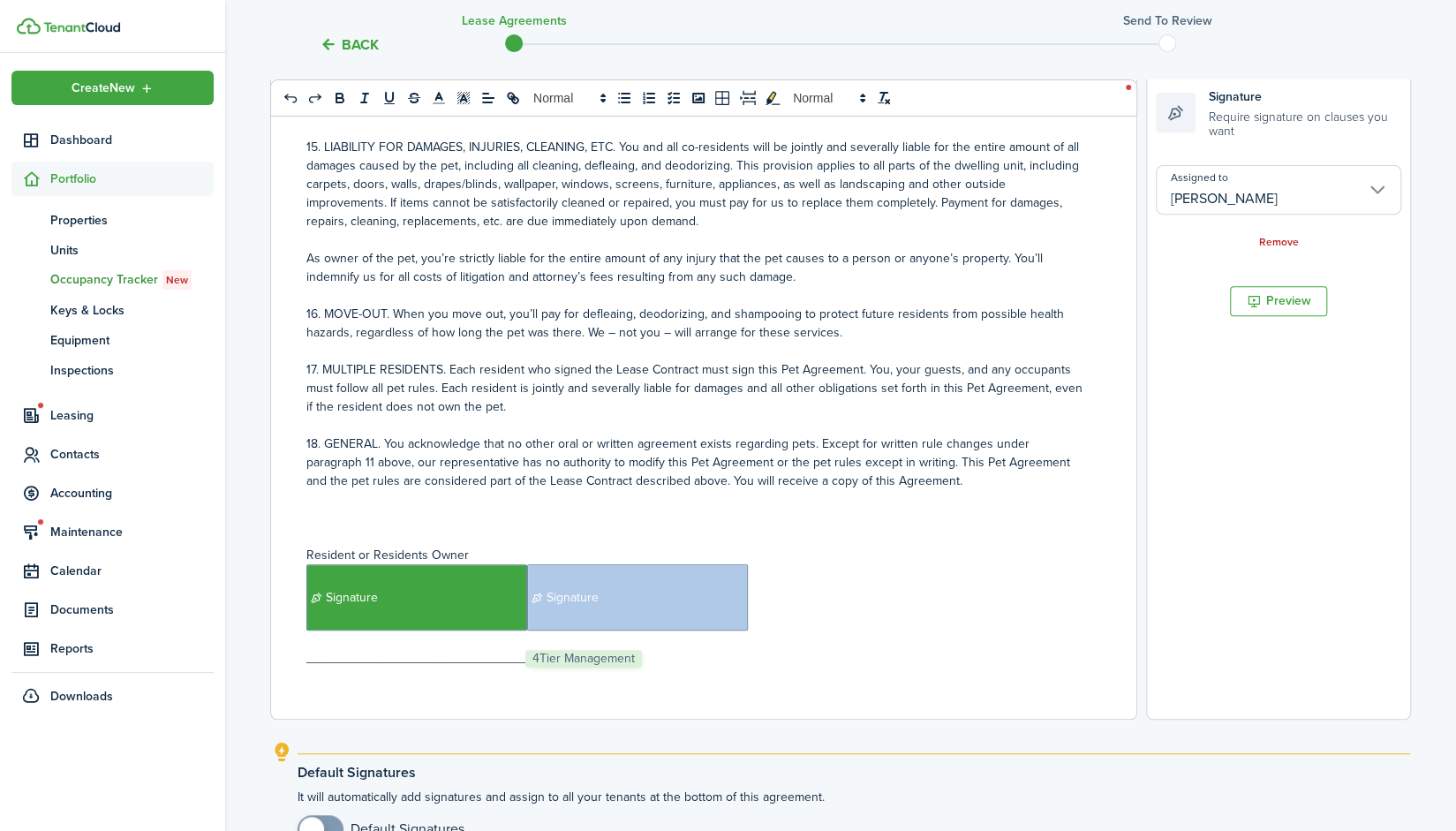
click at [518, 665] on p "_______________________________ ﻿ 4Tier Management ﻿" at bounding box center [697, 658] width 781 height 19
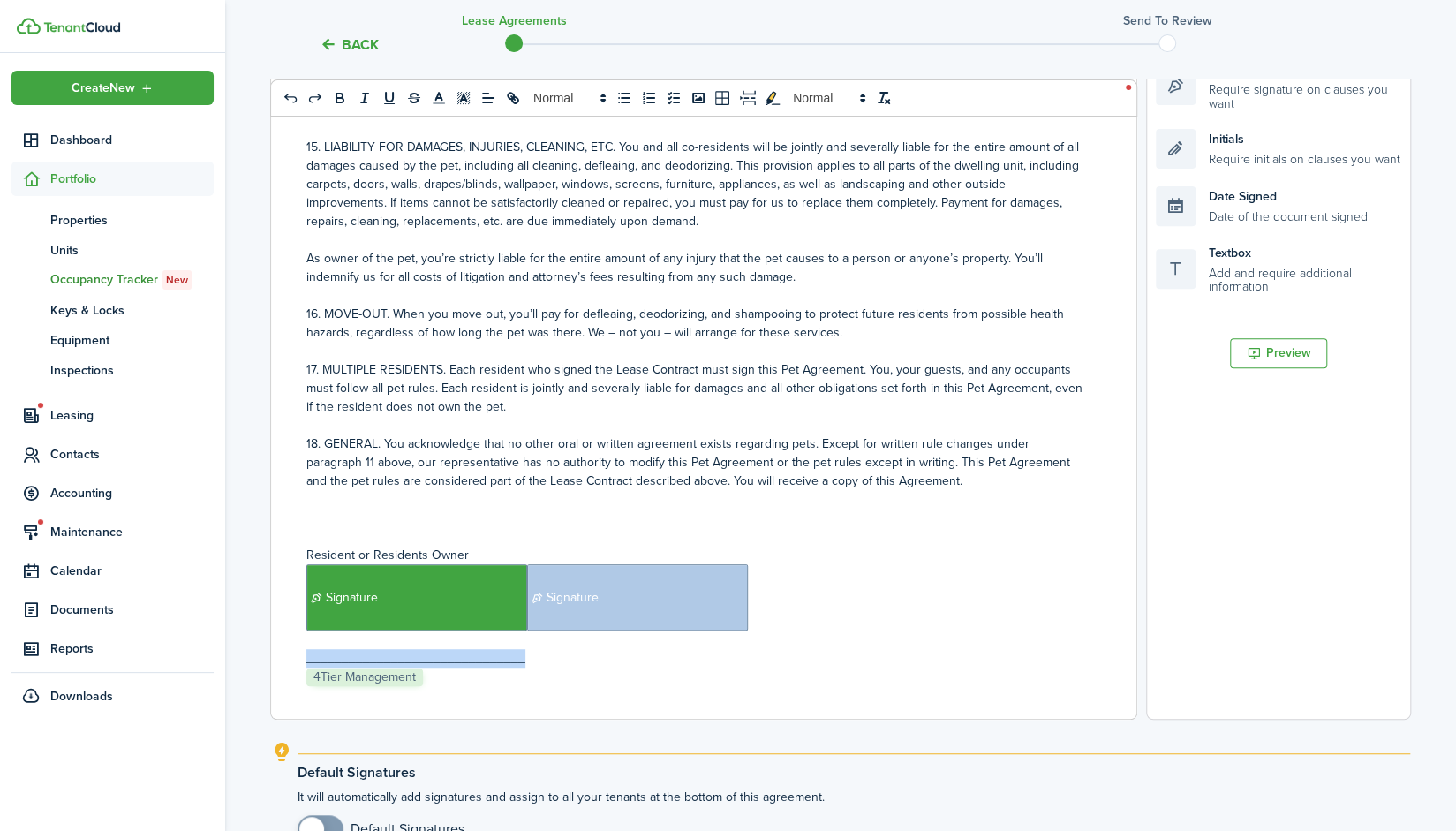
drag, startPoint x: 541, startPoint y: 656, endPoint x: 343, endPoint y: 642, distance: 198.5
click at [343, 642] on div "Pet Agreement Becomes part of Lease Contract Name: ﻿ [PERSON_NAME], [PERSON_NAM…" at bounding box center [697, 371] width 852 height 693
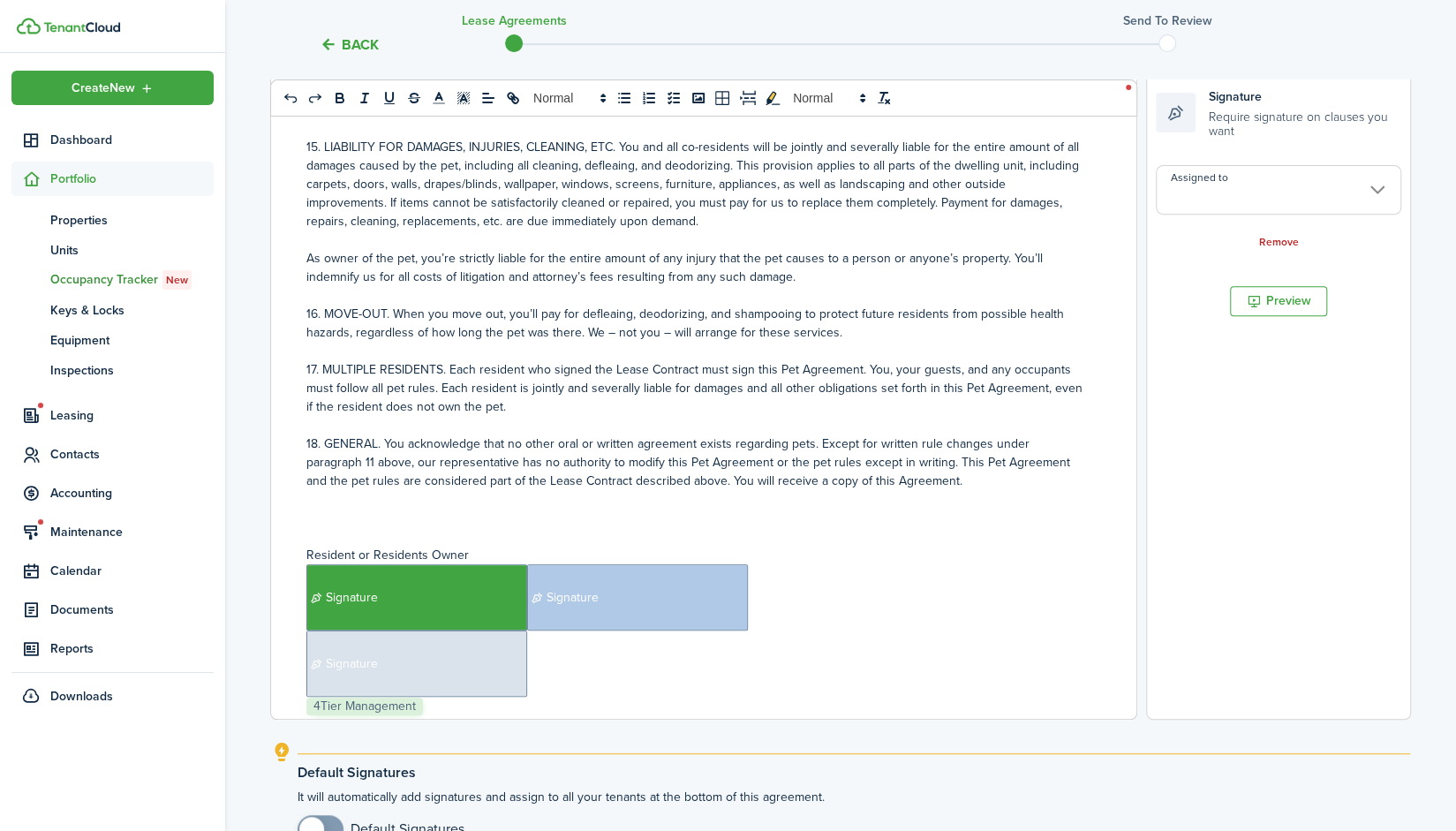
click at [447, 664] on span "Signature" at bounding box center [417, 663] width 220 height 67
click at [1224, 195] on input "Assigned to" at bounding box center [1279, 189] width 246 height 50
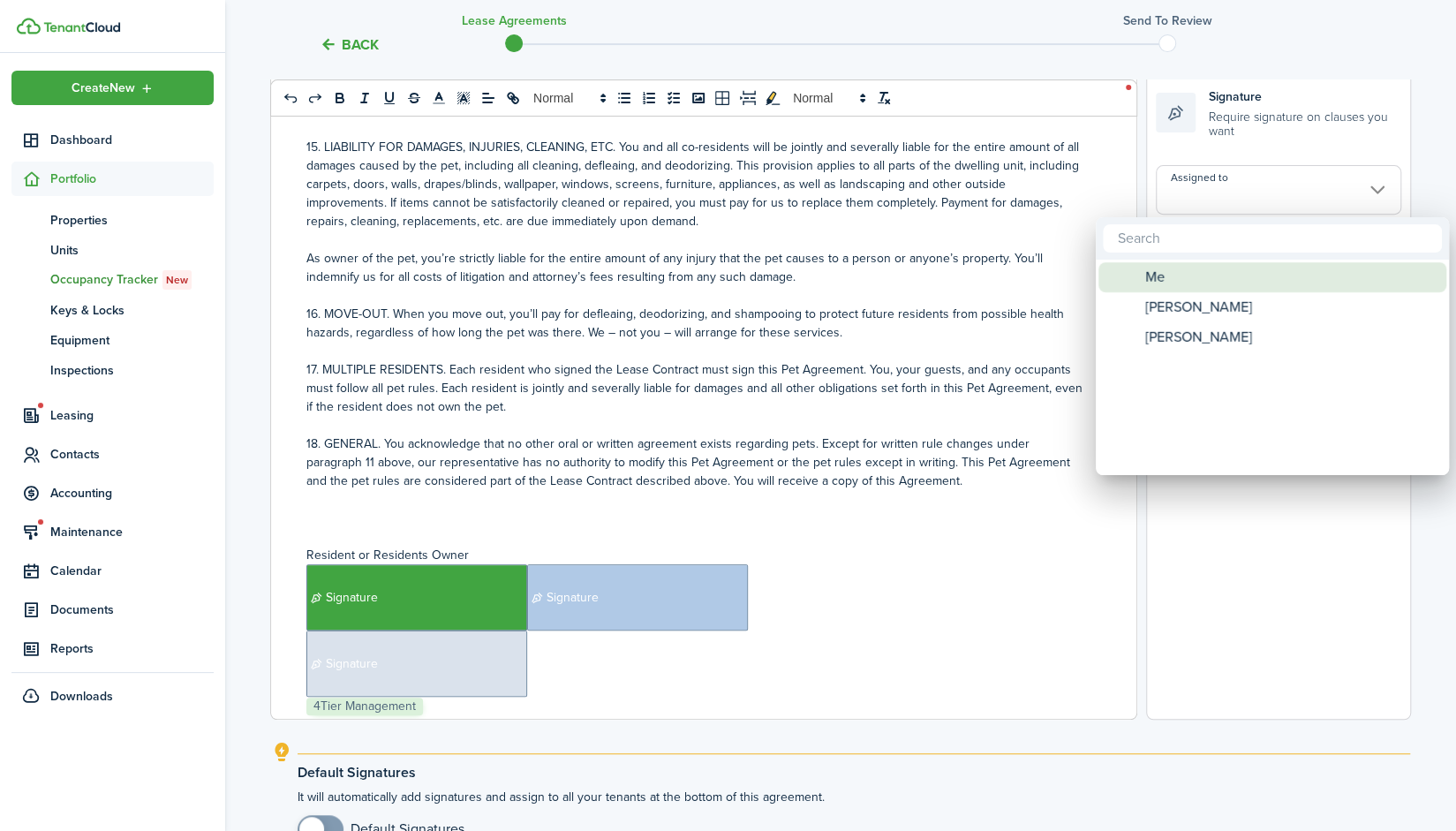
click at [1188, 270] on div "Me" at bounding box center [1279, 278] width 312 height 30
type input "Me"
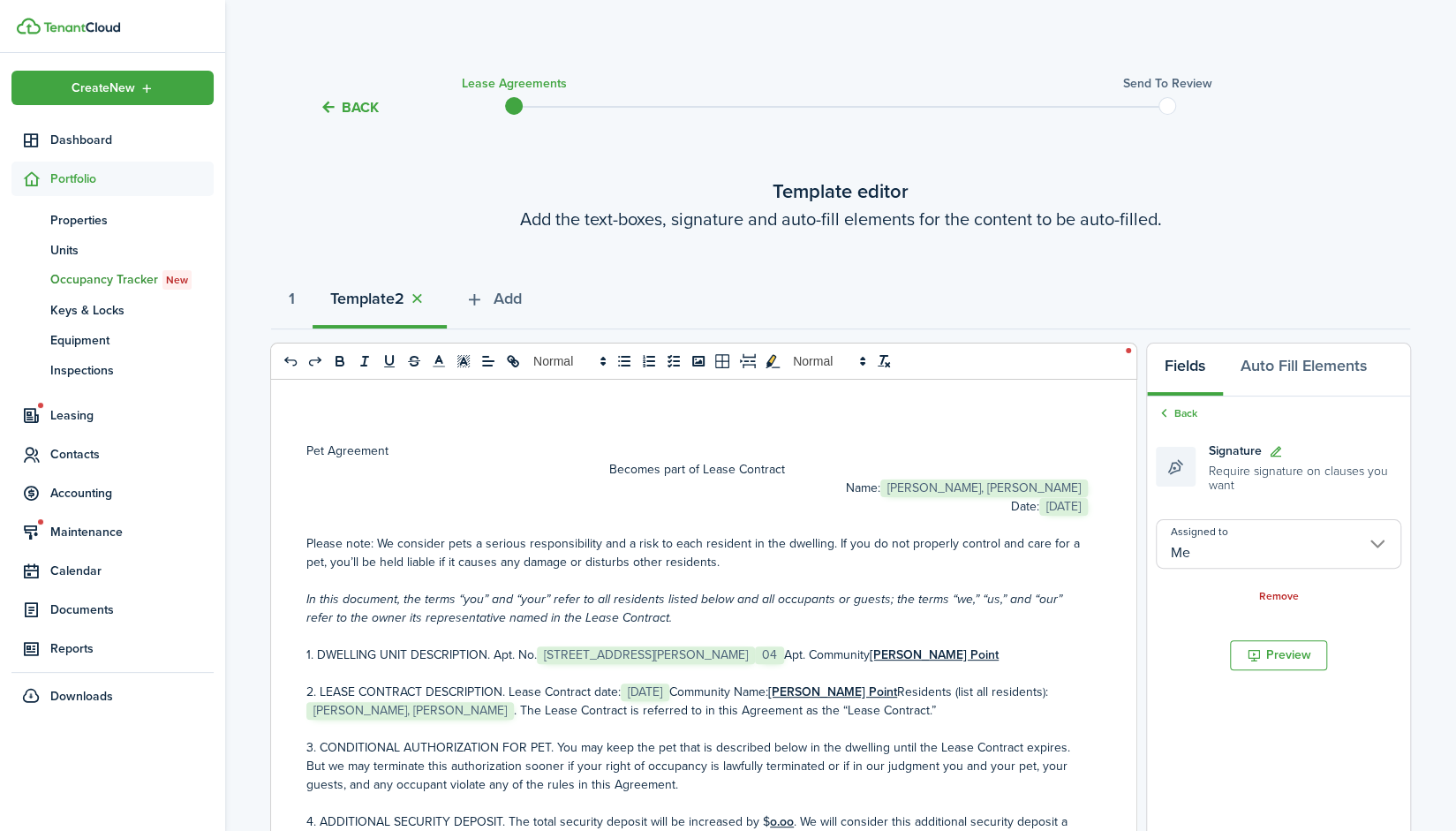
scroll to position [540, 0]
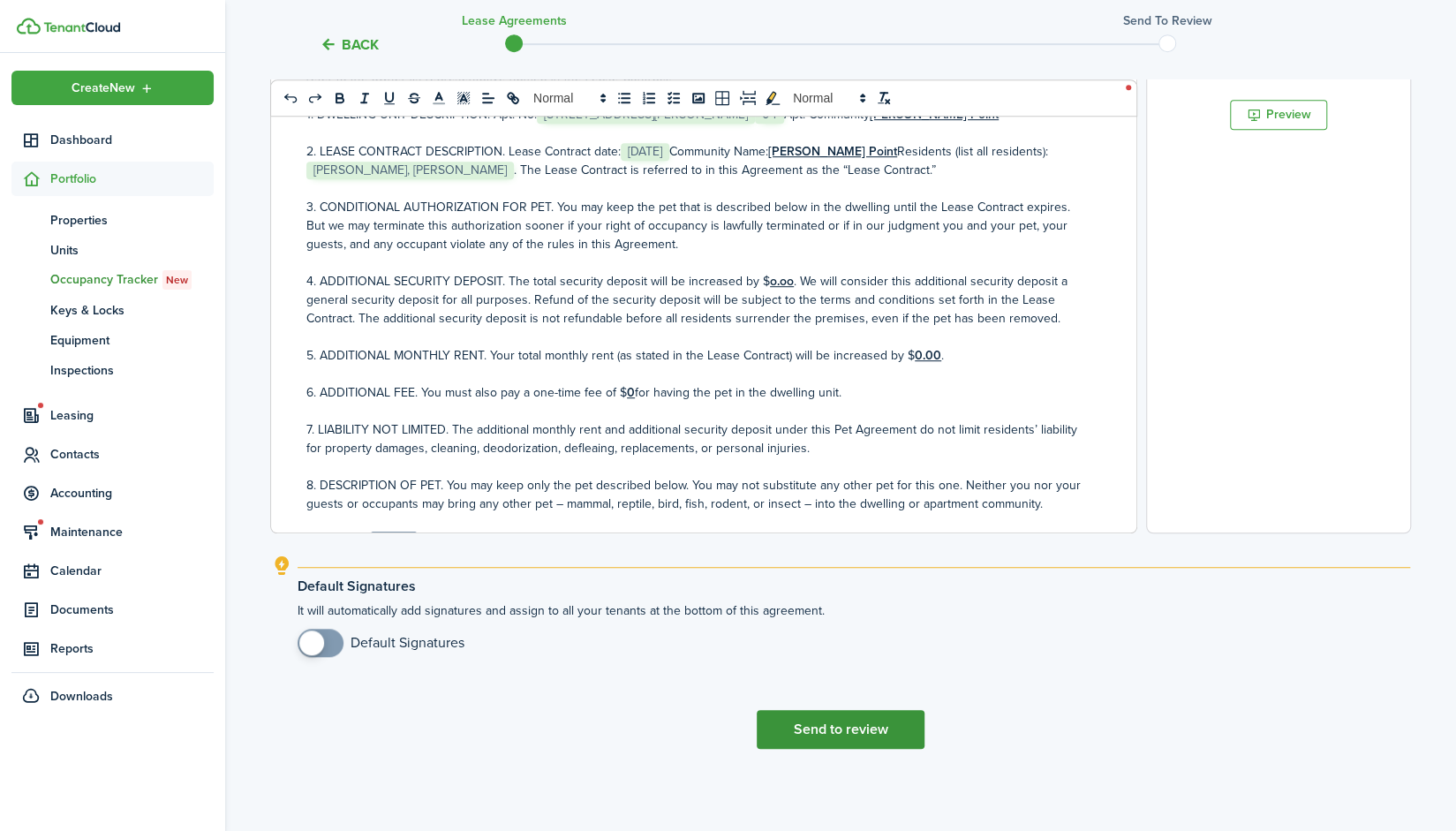
click at [857, 721] on button "Send to review" at bounding box center [841, 729] width 168 height 38
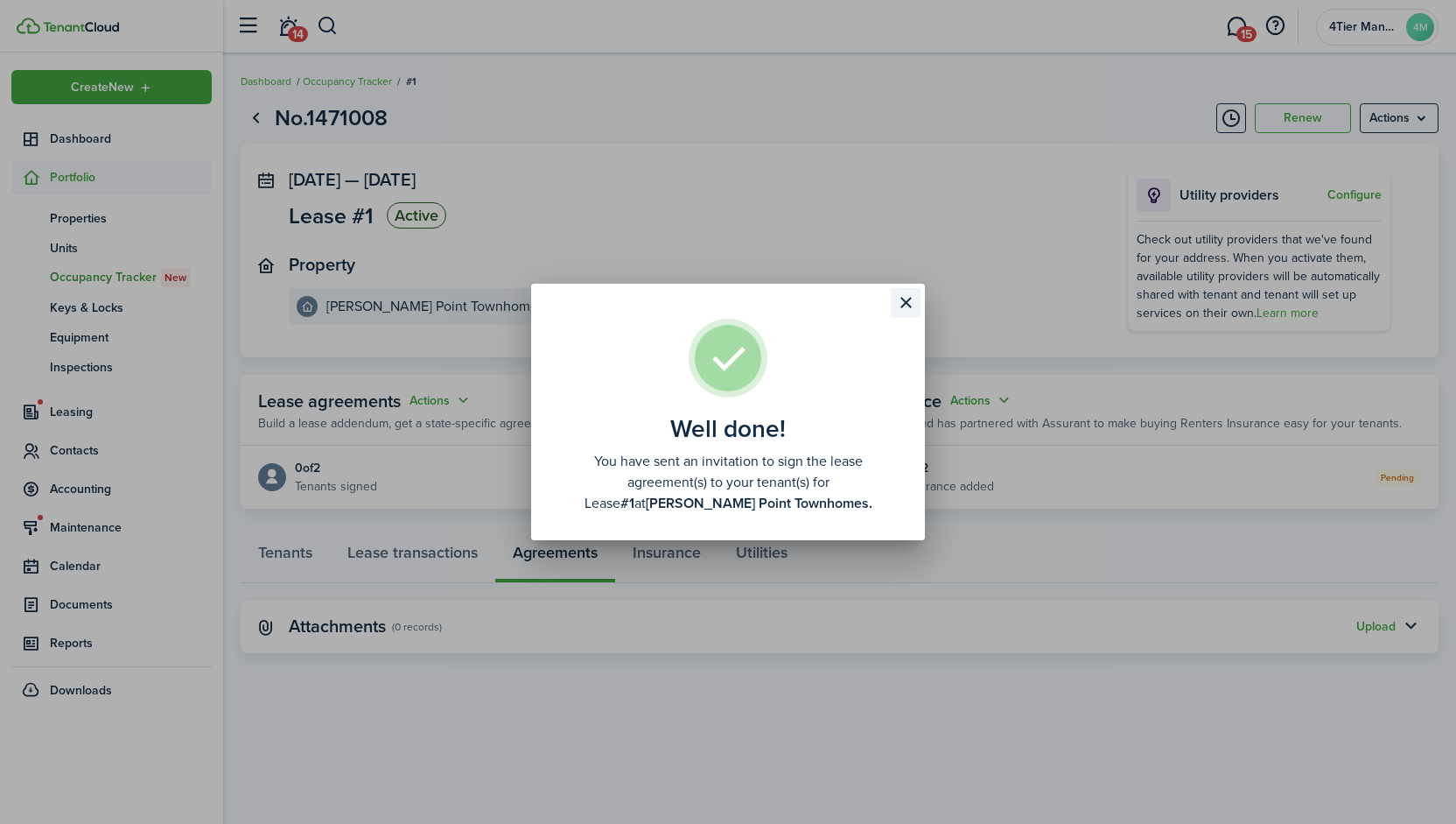
click at [905, 311] on button "Close modal" at bounding box center [906, 303] width 30 height 30
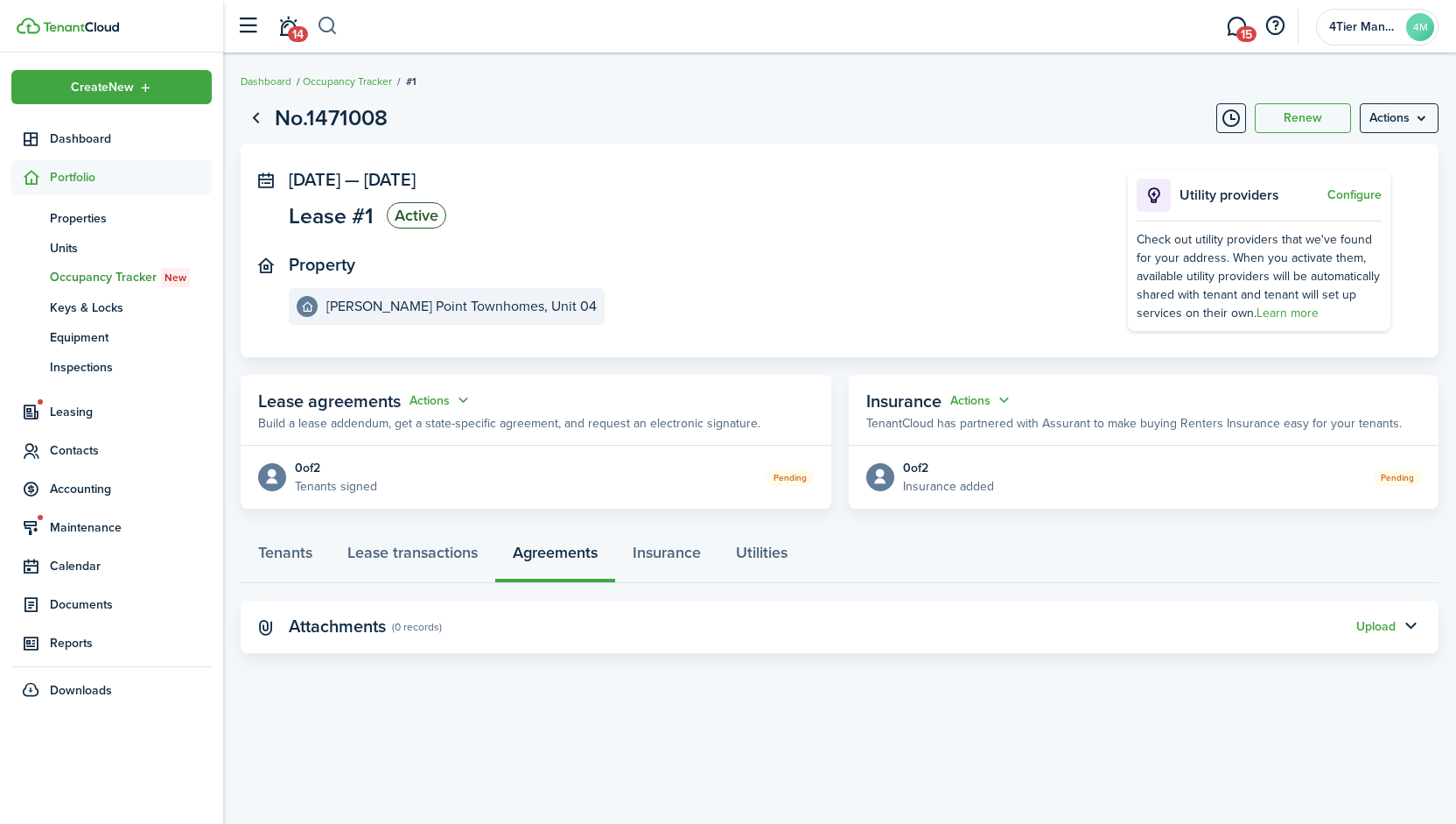
click at [331, 28] on button "button" at bounding box center [328, 26] width 22 height 30
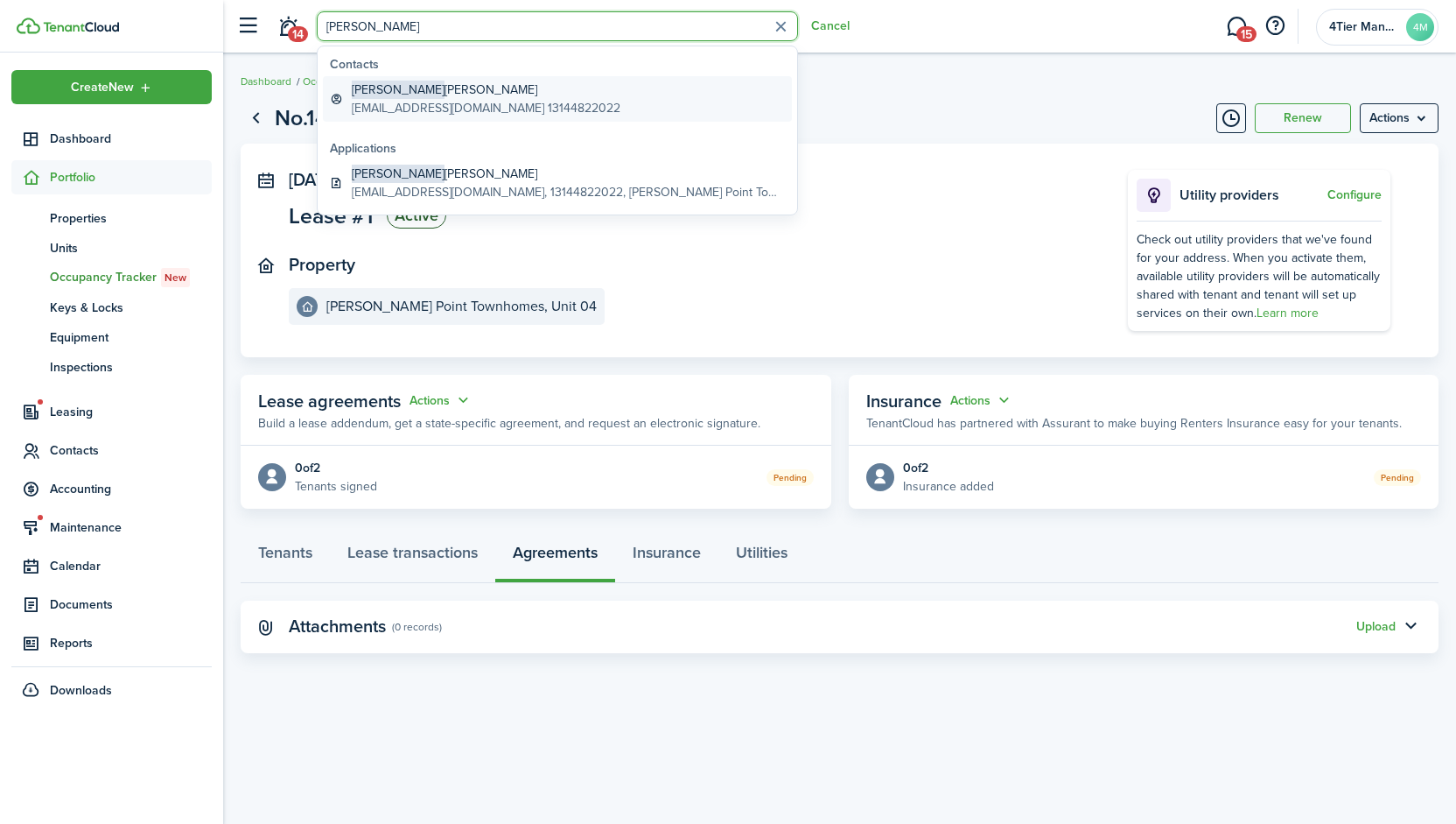
type input "[PERSON_NAME]"
click at [419, 94] on global-search-item-title "[PERSON_NAME] [PERSON_NAME]" at bounding box center [485, 90] width 269 height 19
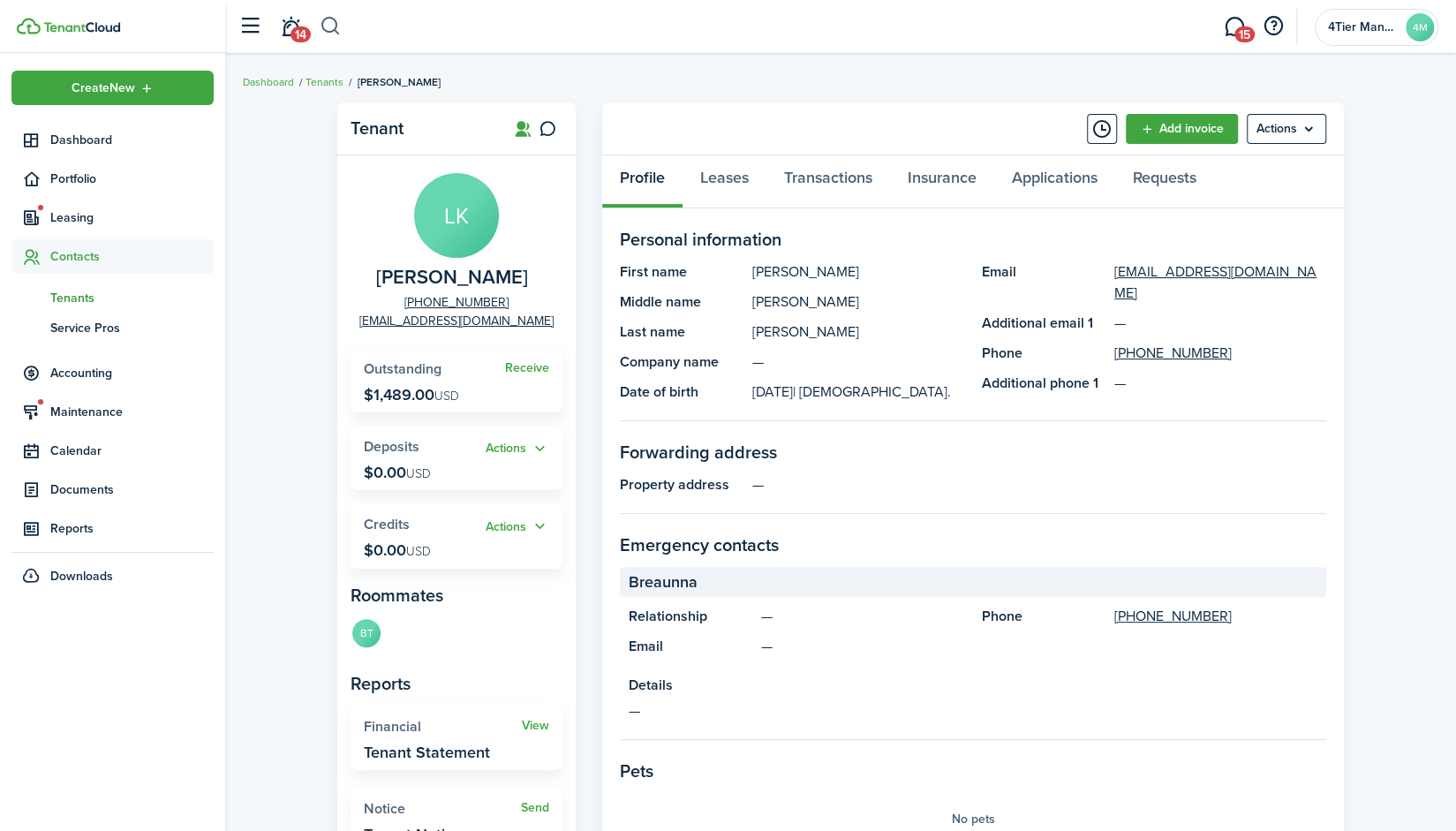
click at [326, 31] on button "button" at bounding box center [331, 26] width 23 height 30
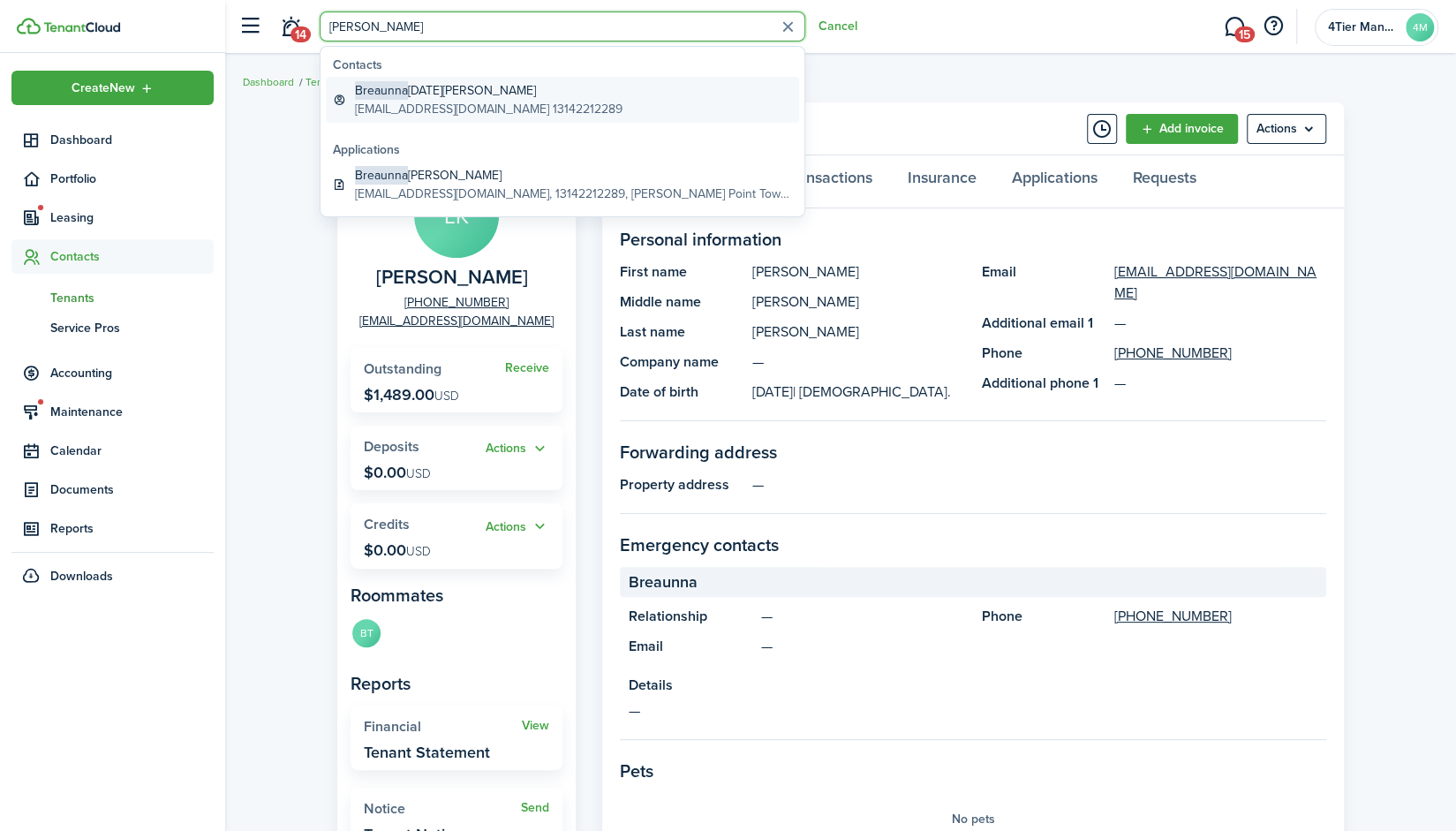
type input "[PERSON_NAME]"
click at [482, 90] on global-search-item-title "Breaunna [DATE][PERSON_NAME]" at bounding box center [488, 91] width 267 height 19
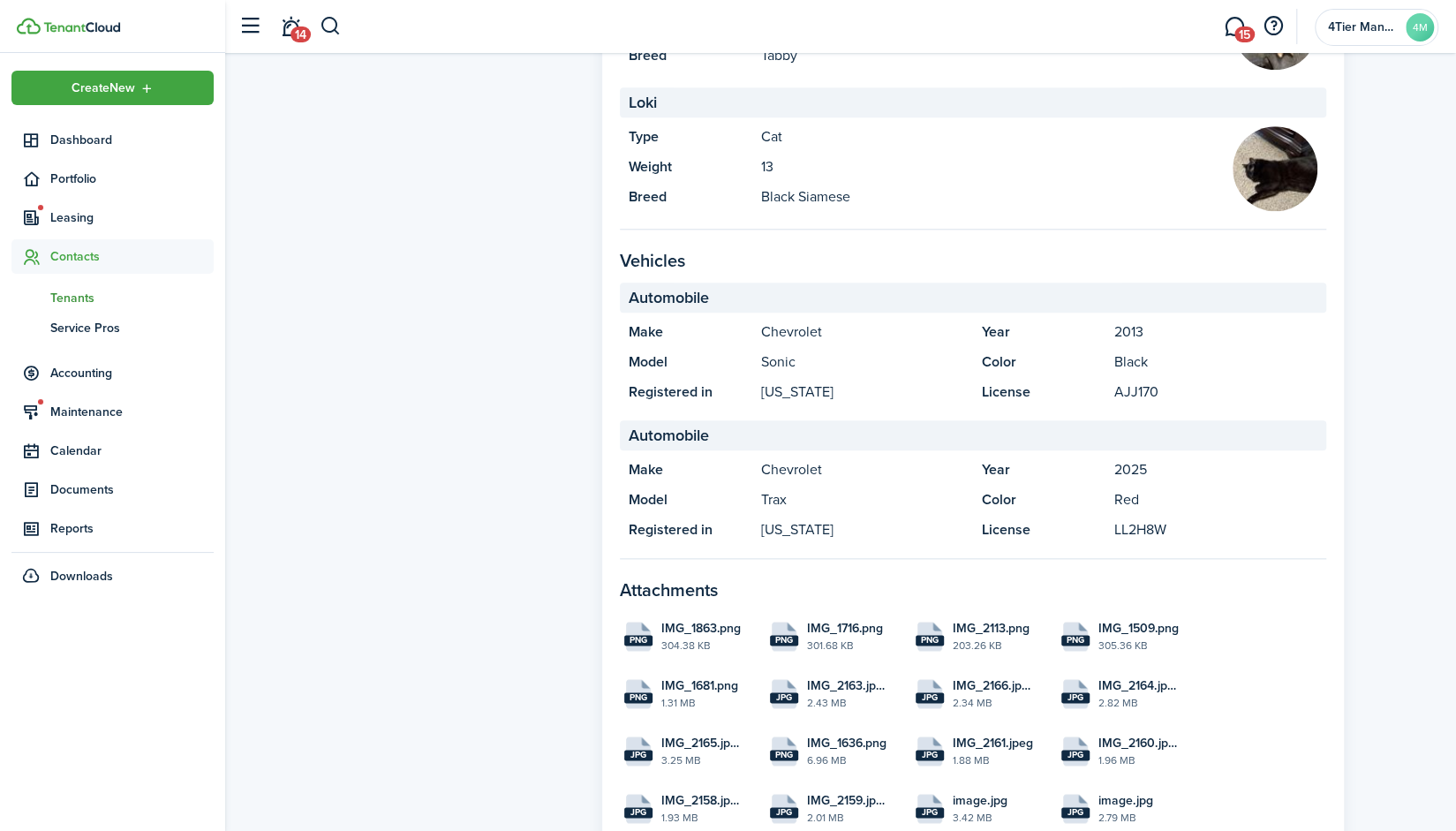
scroll to position [1139, 0]
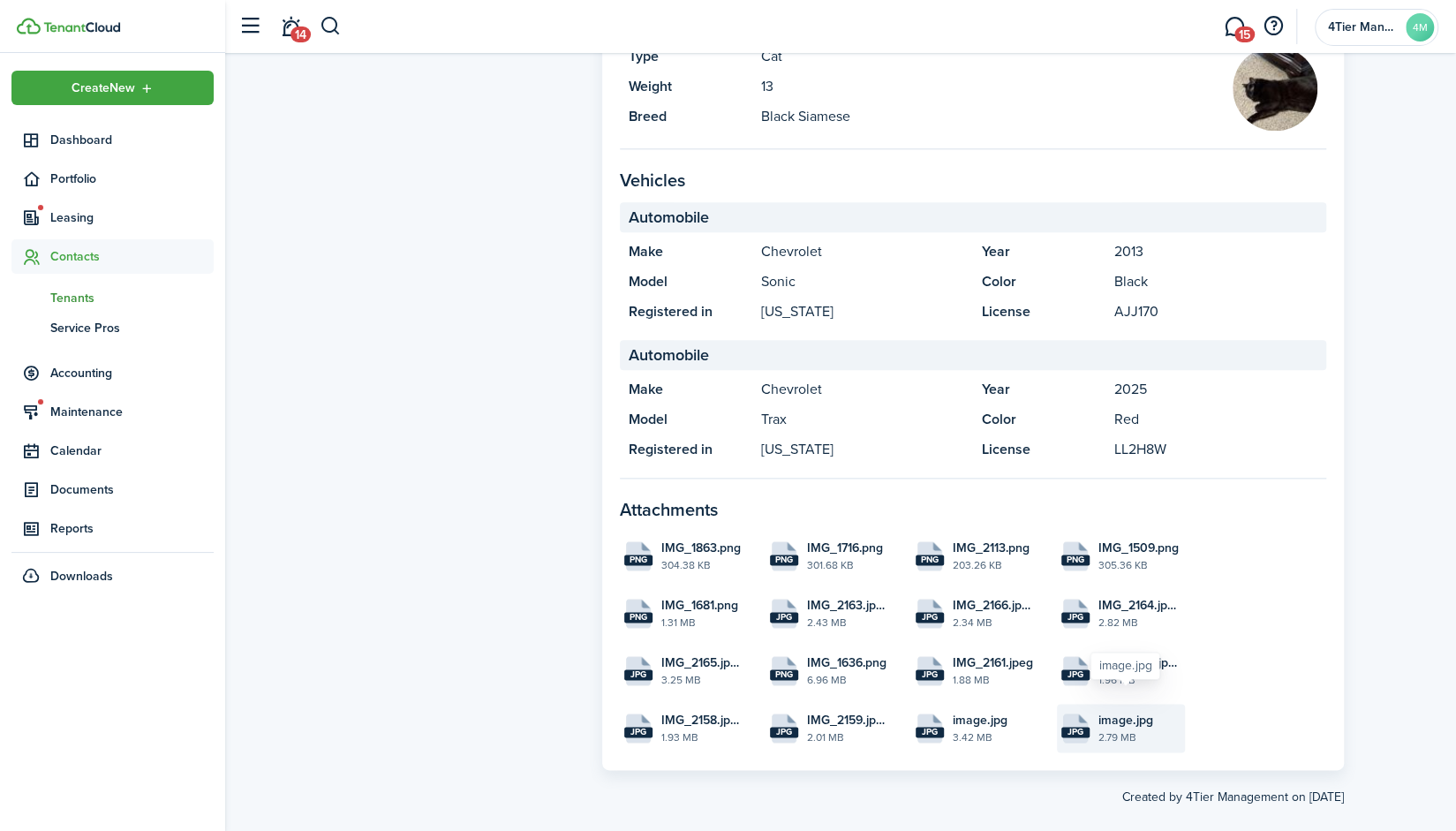
click at [1099, 711] on span "image.jpg" at bounding box center [1126, 720] width 54 height 19
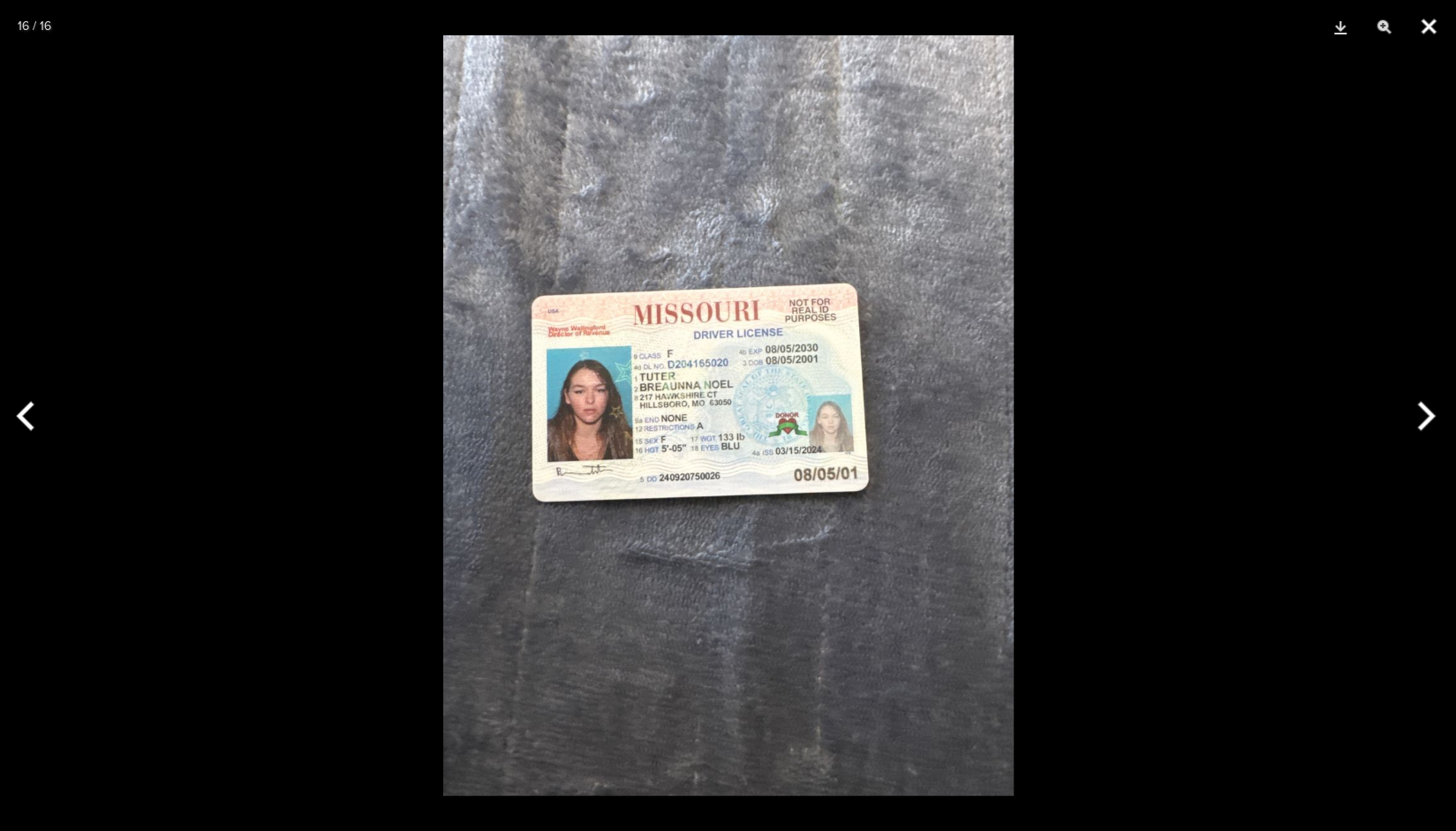
click at [1433, 24] on button "Close" at bounding box center [1428, 26] width 44 height 53
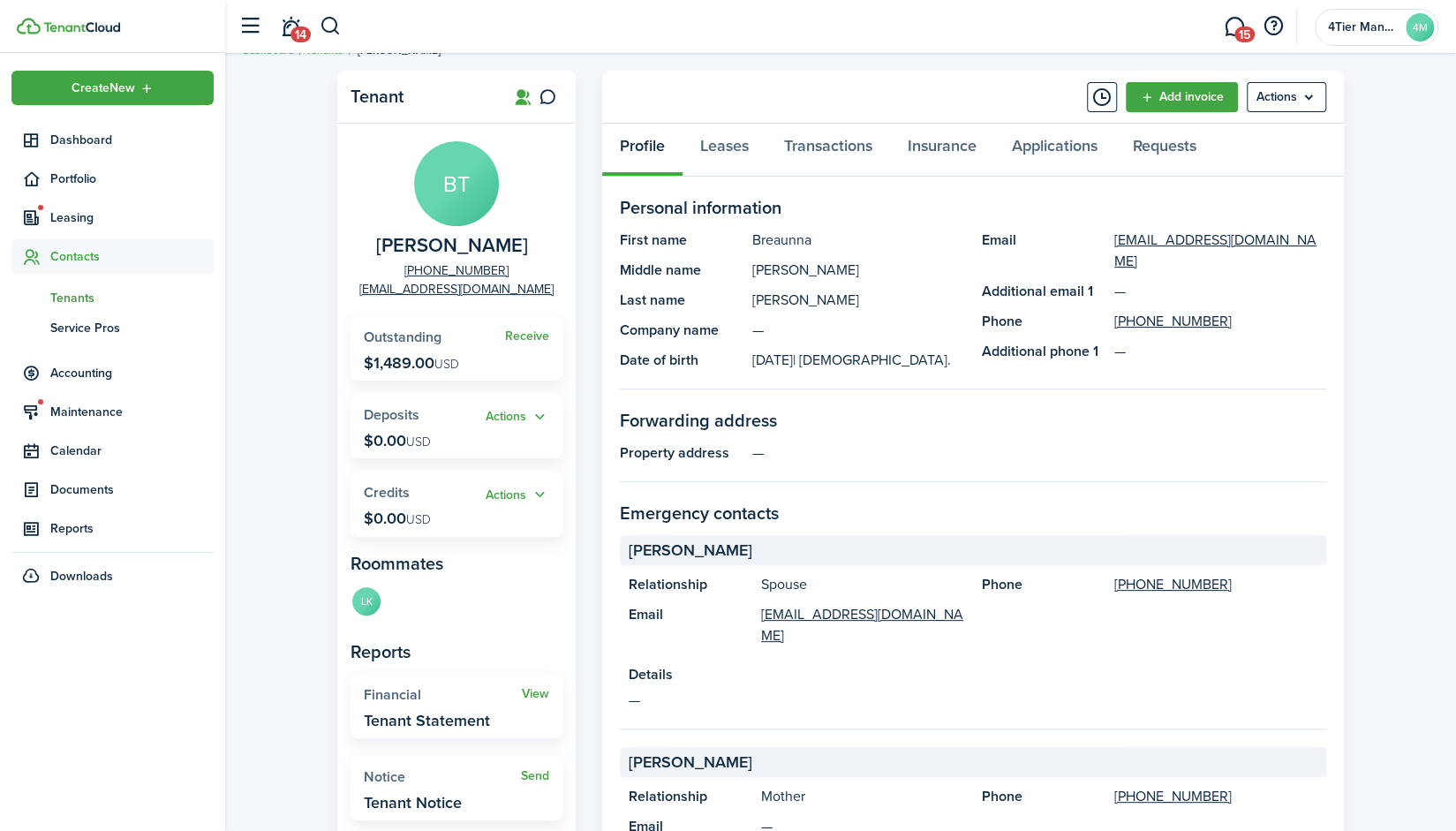
scroll to position [0, 0]
